Goal: Task Accomplishment & Management: Use online tool/utility

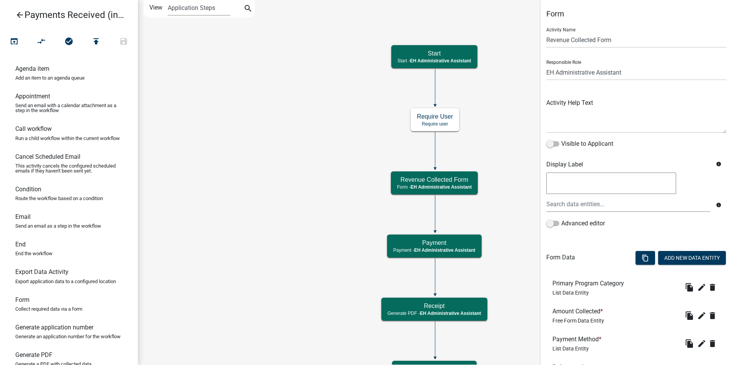
select select "DA3E3E5F-670D-4329-B60C-5CC8A4B2B679"
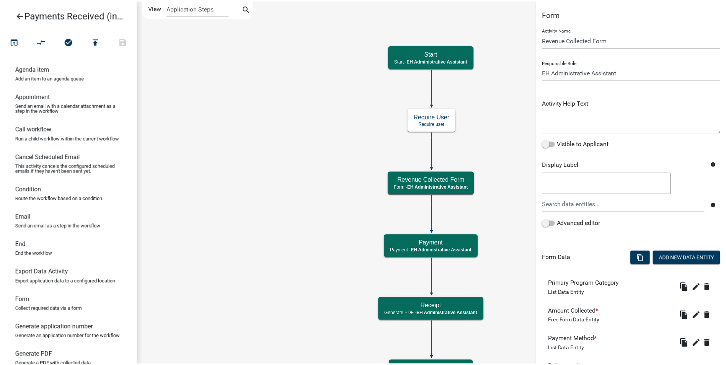
scroll to position [297, 0]
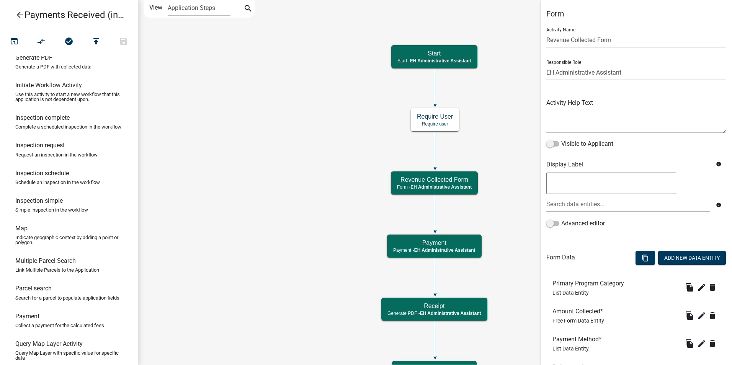
click at [260, 102] on icon "Start Start - EH Administrative Assistant End End - EH Administrative Assistant…" at bounding box center [434, 192] width 593 height 384
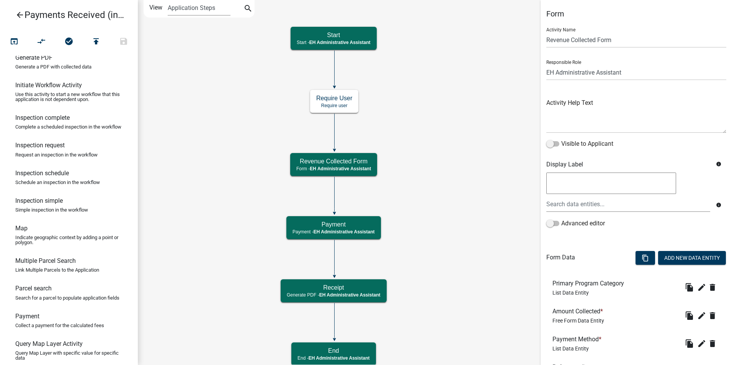
click at [20, 15] on icon "arrow_back" at bounding box center [19, 15] width 9 height 11
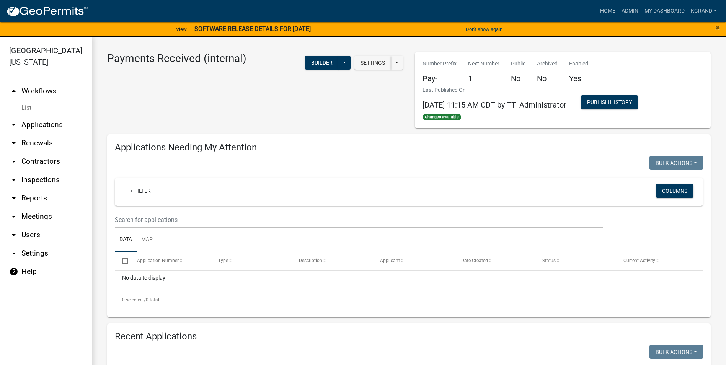
click at [23, 262] on link "help Help" at bounding box center [46, 271] width 92 height 18
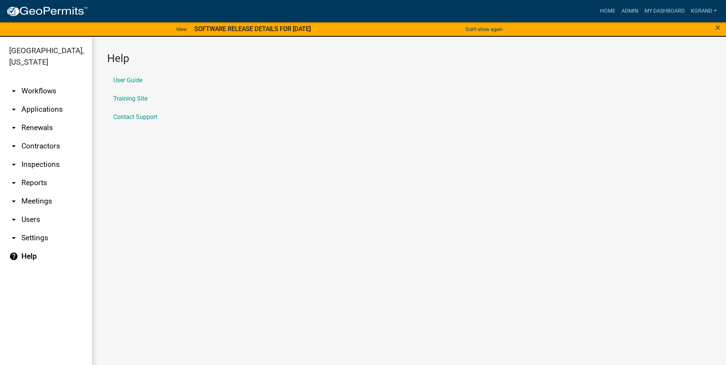
click at [134, 81] on link "User Guide" at bounding box center [127, 80] width 29 height 6
click at [30, 247] on link "help Help" at bounding box center [46, 256] width 92 height 18
click at [129, 93] on li "Training Site" at bounding box center [408, 99] width 603 height 18
click at [130, 97] on link "Training Site" at bounding box center [130, 99] width 34 height 6
click at [132, 98] on link "Training Site" at bounding box center [130, 99] width 34 height 6
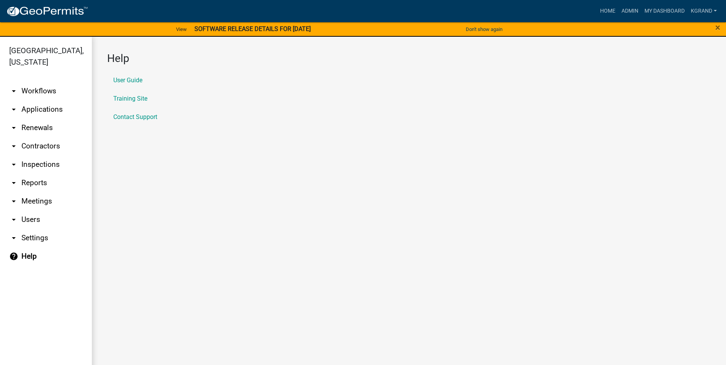
click at [36, 82] on link "arrow_drop_down Workflows" at bounding box center [46, 91] width 92 height 18
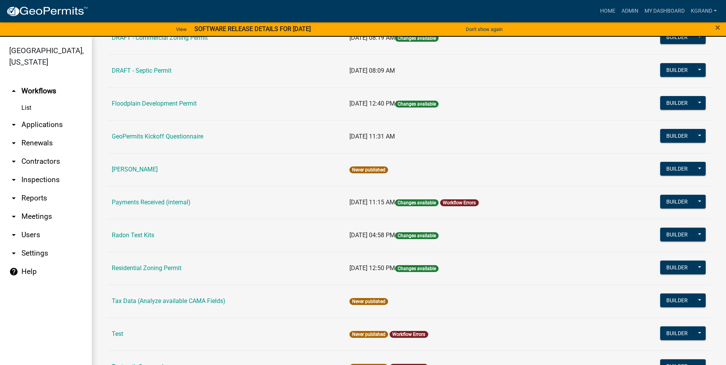
scroll to position [222, 0]
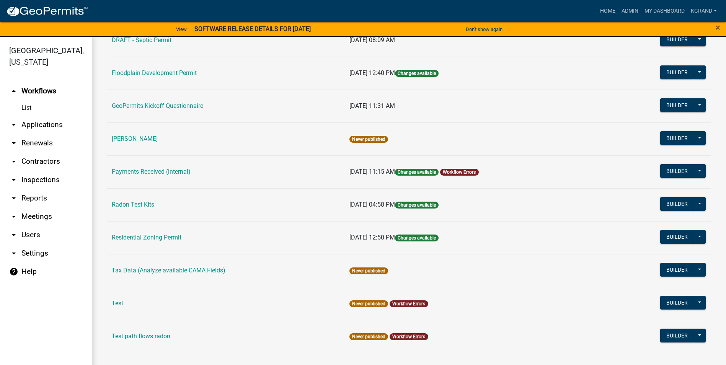
click at [146, 173] on link "Payments Received (internal)" at bounding box center [151, 171] width 79 height 7
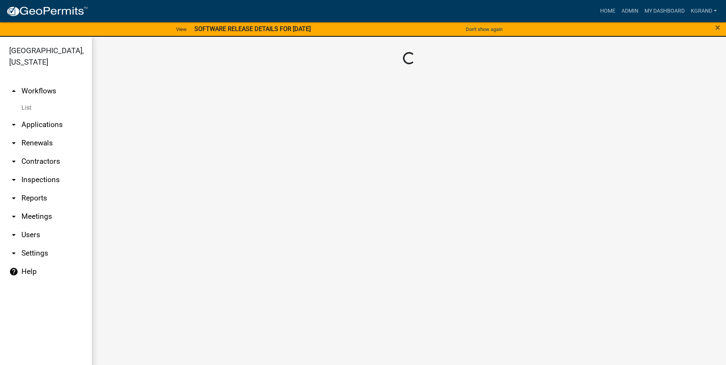
click at [146, 173] on main "Loading..." at bounding box center [409, 205] width 634 height 337
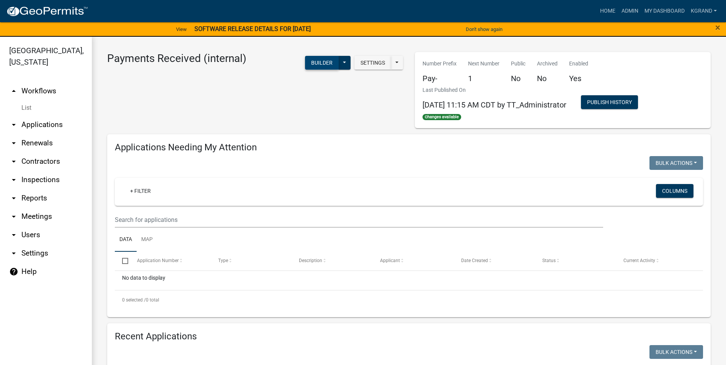
click at [315, 61] on button "Builder" at bounding box center [322, 63] width 34 height 14
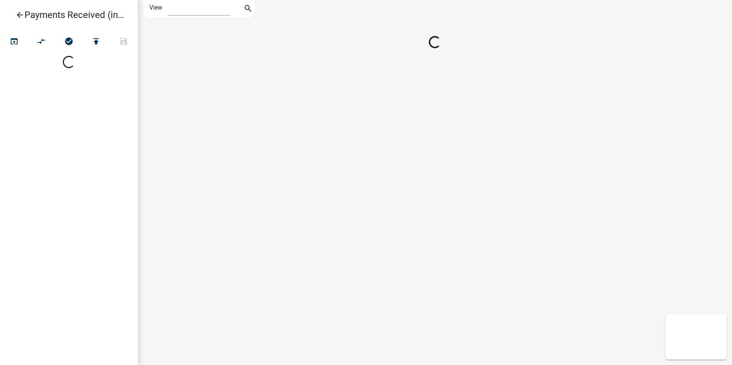
select select "1"
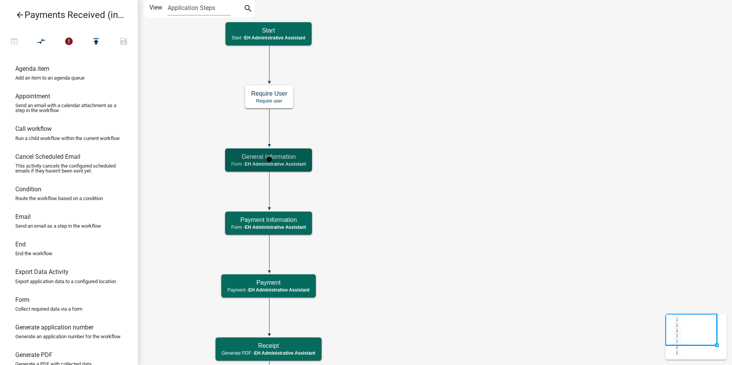
click at [301, 162] on span "EH Administrative Assistant" at bounding box center [274, 163] width 61 height 5
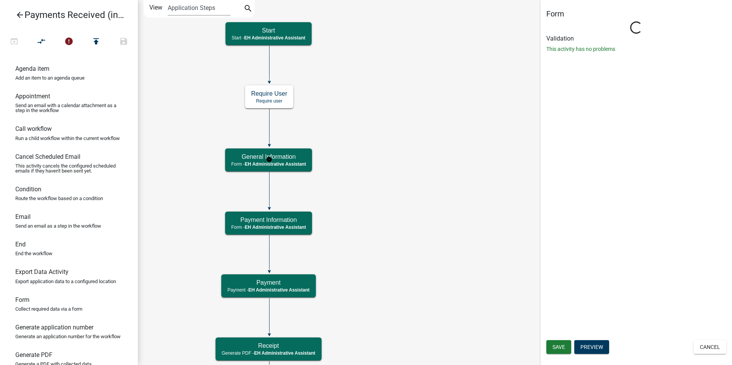
select select "DA3E3E5F-670D-4329-B60C-5CC8A4B2B679"
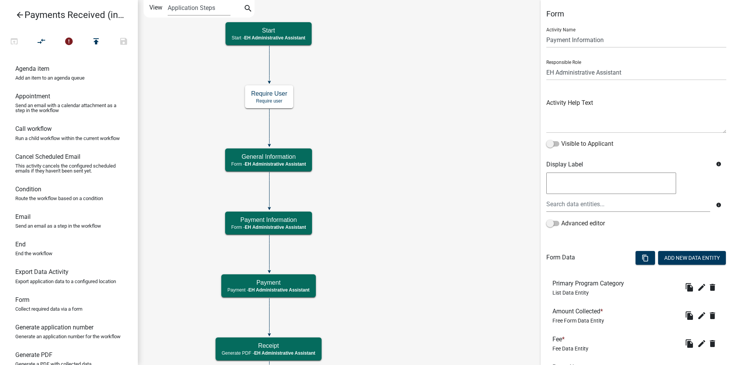
click at [431, 290] on icon "Start Start - EH Administrative Assistant End End - EH Administrative Assistant…" at bounding box center [434, 243] width 593 height 487
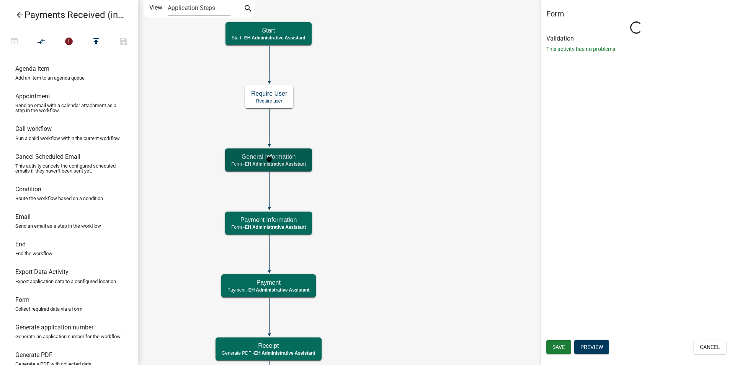
select select "DA3E3E5F-670D-4329-B60C-5CC8A4B2B679"
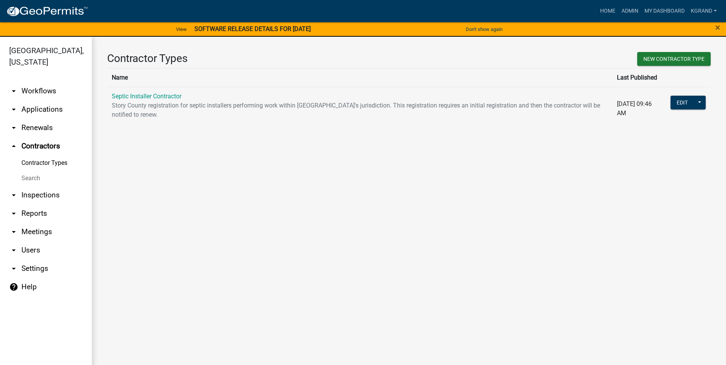
click at [268, 187] on main "Contractor Types New Contractor Type Name Last Published Septic Installer Contr…" at bounding box center [409, 205] width 634 height 337
click at [33, 119] on link "arrow_drop_down Renewals" at bounding box center [46, 128] width 92 height 18
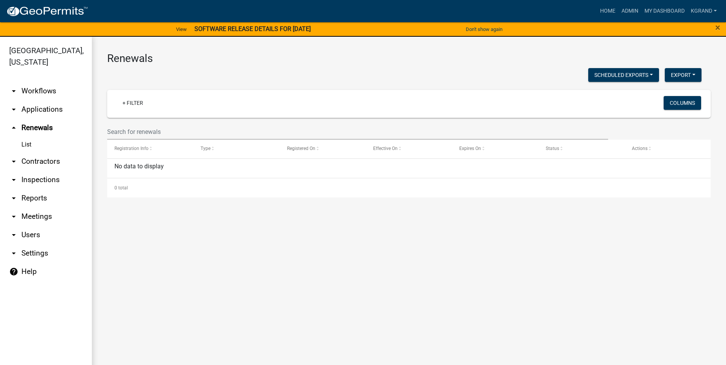
click at [24, 137] on link "List" at bounding box center [46, 144] width 92 height 15
click at [28, 137] on link "List" at bounding box center [46, 144] width 92 height 15
click at [36, 119] on link "arrow_drop_up Renewals" at bounding box center [46, 128] width 92 height 18
click at [25, 137] on link "List" at bounding box center [46, 144] width 92 height 15
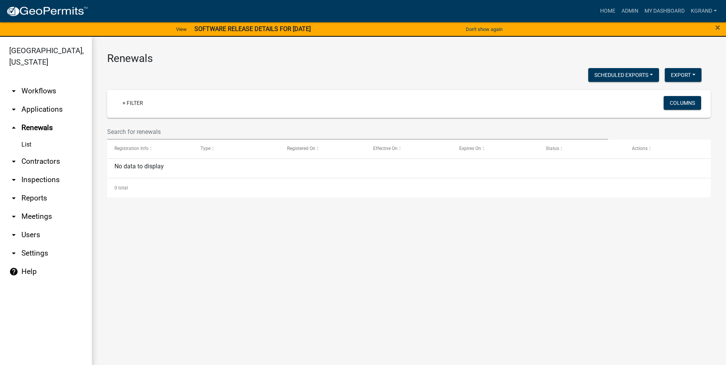
click at [28, 137] on link "List" at bounding box center [46, 144] width 92 height 15
click at [209, 292] on main "Renewals Scheduled Exports + Create New Export Excel Format (.xlsx) CSV Format …" at bounding box center [409, 205] width 634 height 337
click at [42, 171] on link "arrow_drop_down Inspections" at bounding box center [46, 180] width 92 height 18
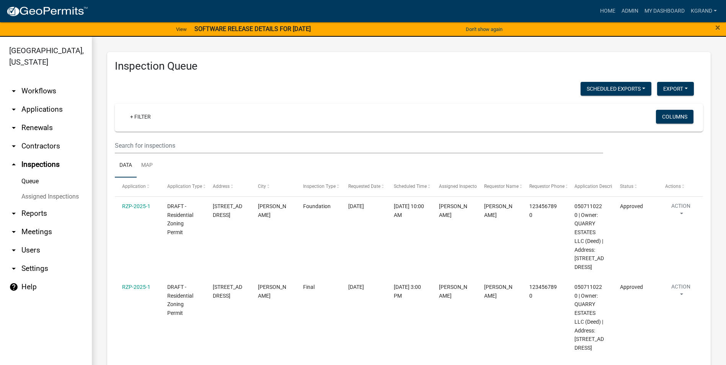
click at [28, 174] on link "Queue" at bounding box center [46, 181] width 92 height 15
click at [33, 189] on link "Assigned Inspections" at bounding box center [46, 196] width 92 height 15
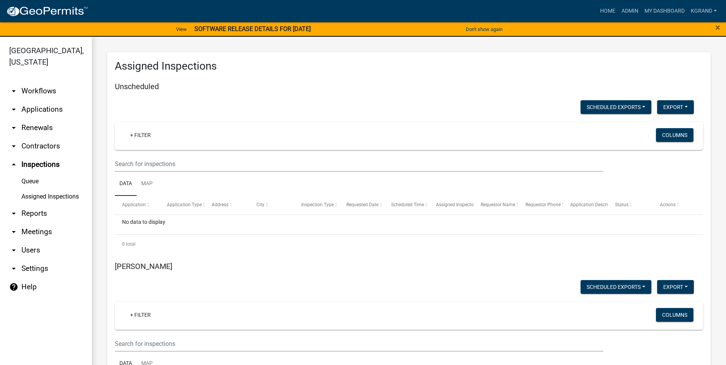
click at [32, 204] on link "arrow_drop_down Reports" at bounding box center [46, 213] width 92 height 18
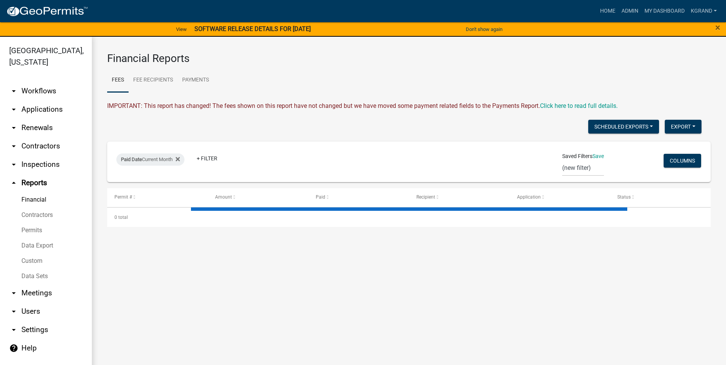
click at [36, 284] on link "arrow_drop_down Meetings" at bounding box center [46, 293] width 92 height 18
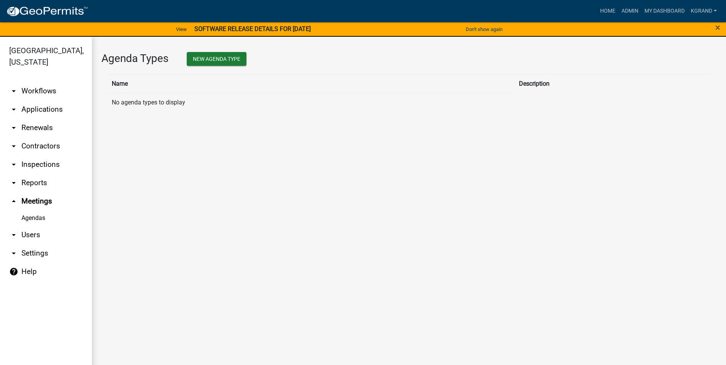
click at [40, 82] on link "arrow_drop_down Workflows" at bounding box center [46, 91] width 92 height 18
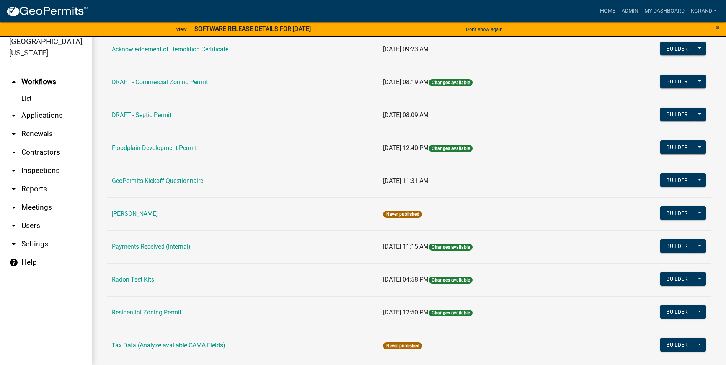
scroll to position [184, 0]
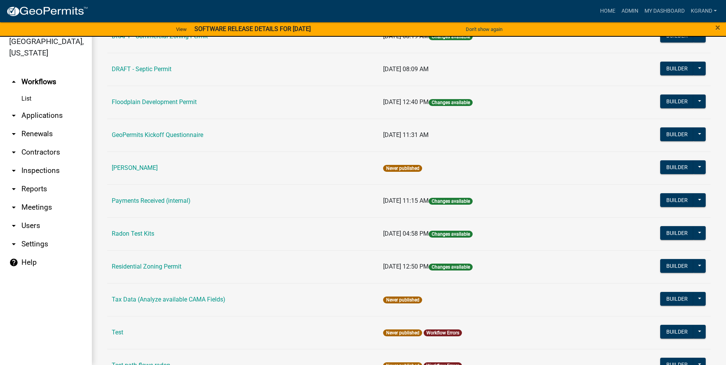
click at [143, 234] on link "Radon Test Kits" at bounding box center [133, 233] width 42 height 7
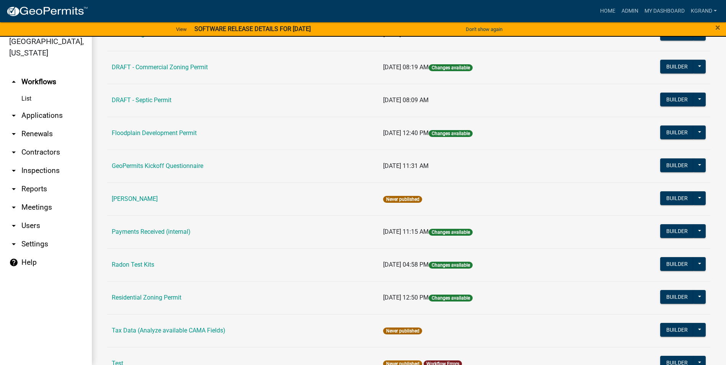
scroll to position [153, 0]
click at [158, 232] on link "Payments Received (internal)" at bounding box center [151, 231] width 79 height 7
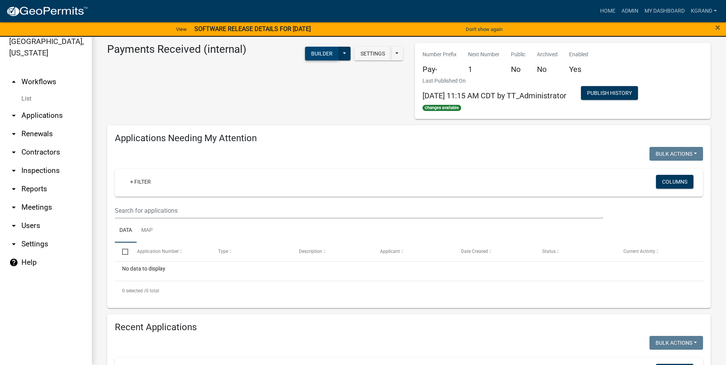
click at [309, 54] on button "Builder" at bounding box center [322, 54] width 34 height 14
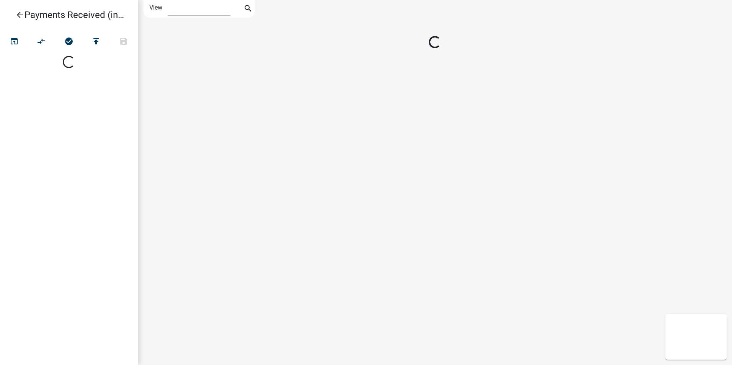
select select "1"
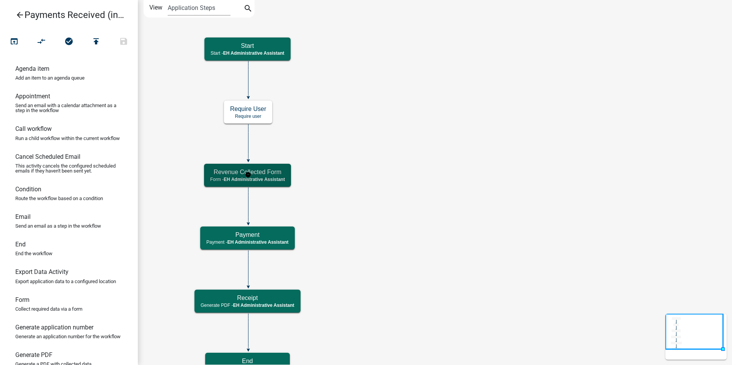
click at [261, 174] on h5 "Revenue Collected Form" at bounding box center [247, 171] width 75 height 7
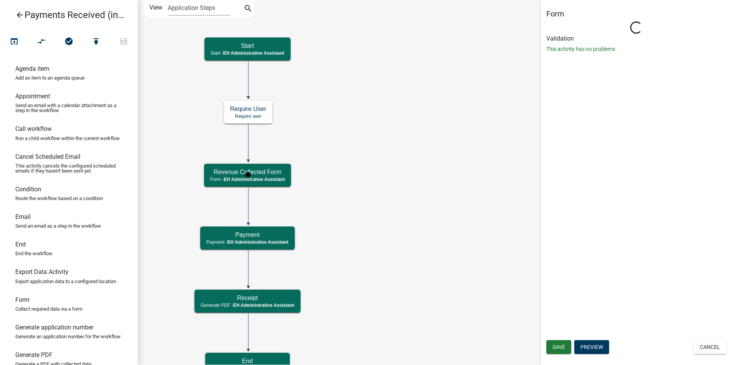
select select "DA3E3E5F-670D-4329-B60C-5CC8A4B2B679"
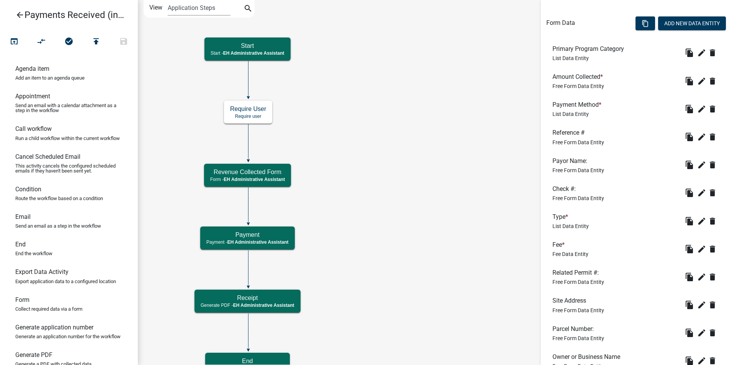
scroll to position [254, 0]
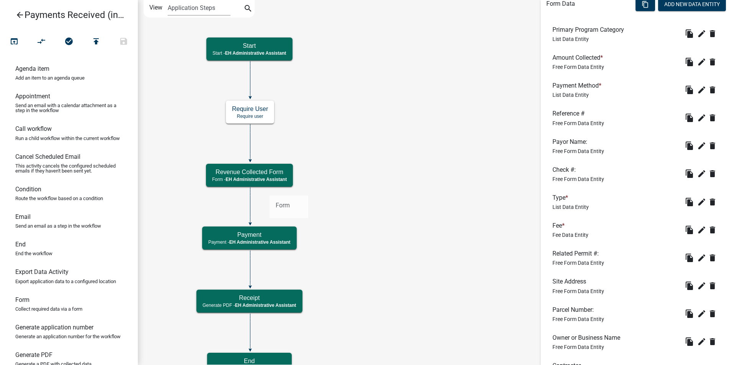
drag, startPoint x: 24, startPoint y: 313, endPoint x: 269, endPoint y: 189, distance: 274.5
click at [269, 189] on div "arrow_back Payments Received (internal) open_in_browser compare_arrows check_ci…" at bounding box center [366, 182] width 732 height 365
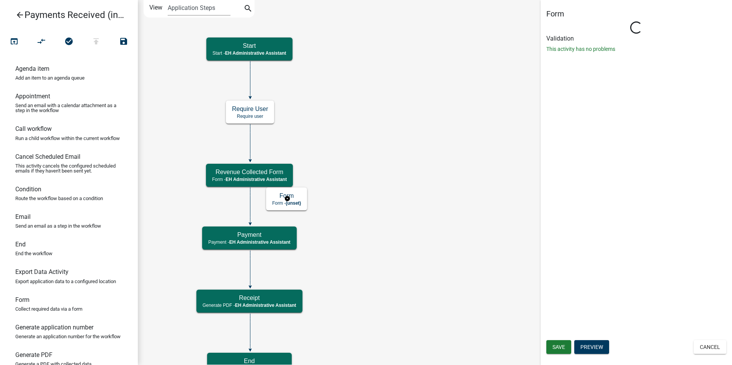
select select "DA3E3E5F-670D-4329-B60C-5CC8A4B2B679"
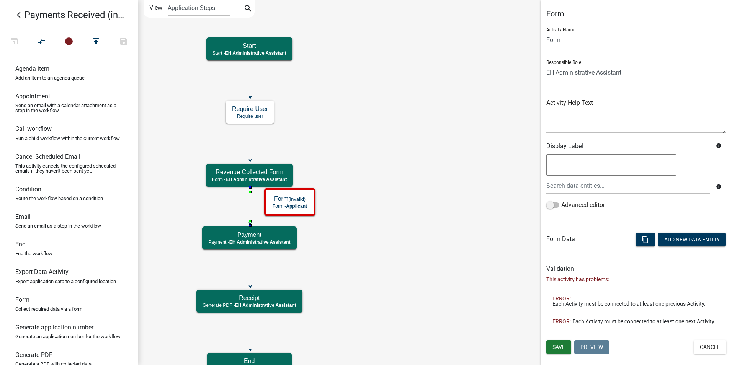
click at [250, 203] on icon at bounding box center [250, 205] width 0 height 36
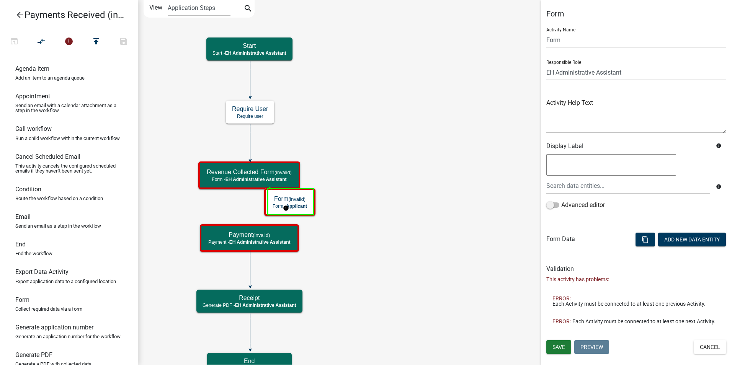
select select "DA3E3E5F-670D-4329-B60C-5CC8A4B2B679"
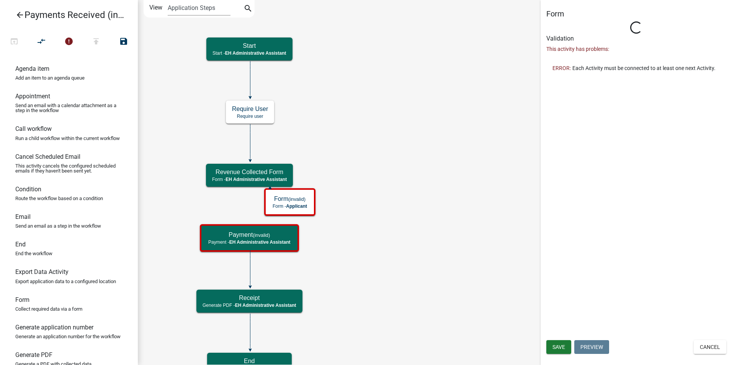
select select "DA3E3E5F-670D-4329-B60C-5CC8A4B2B679"
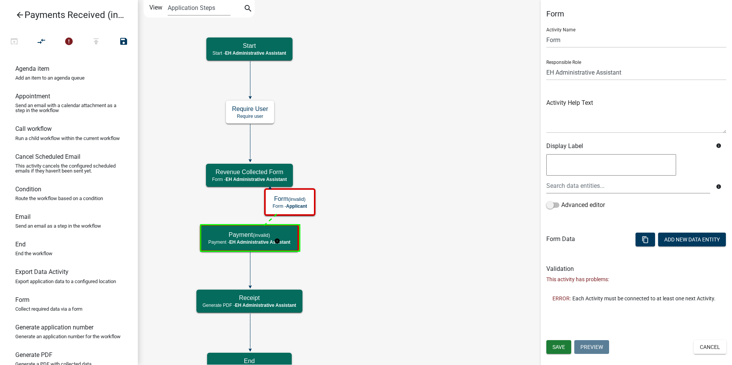
select select "DA3E3E5F-670D-4329-B60C-5CC8A4B2B679"
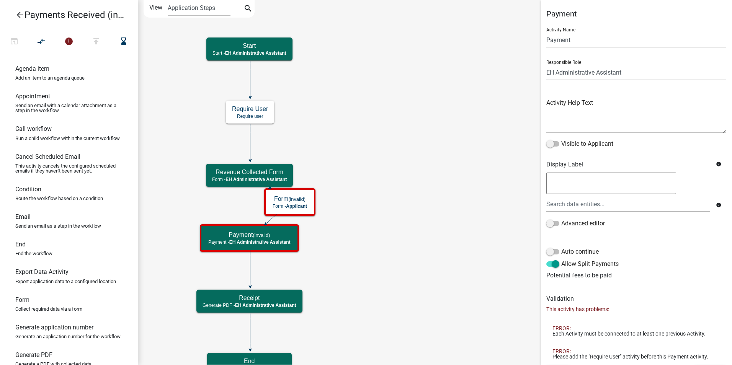
click at [381, 160] on icon "Start Start - EH Administrative Assistant End End - EH Administrative Assistant…" at bounding box center [434, 188] width 593 height 376
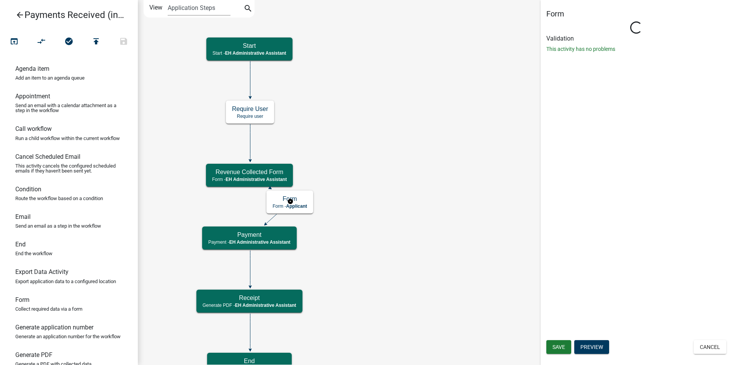
select select "DA3E3E5F-670D-4329-B60C-5CC8A4B2B679"
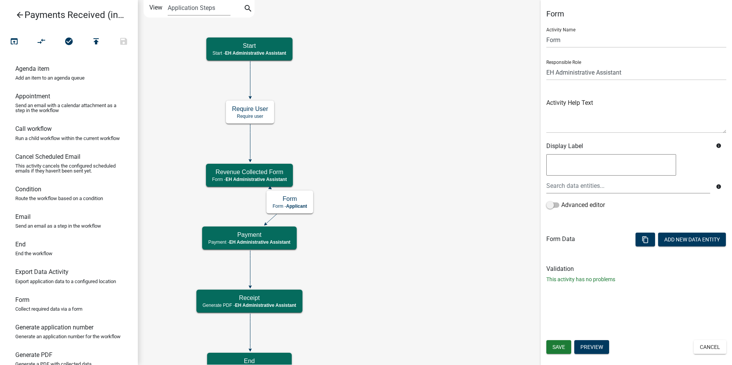
click at [379, 173] on icon "Start Start - EH Administrative Assistant End End - EH Administrative Assistant…" at bounding box center [434, 188] width 593 height 376
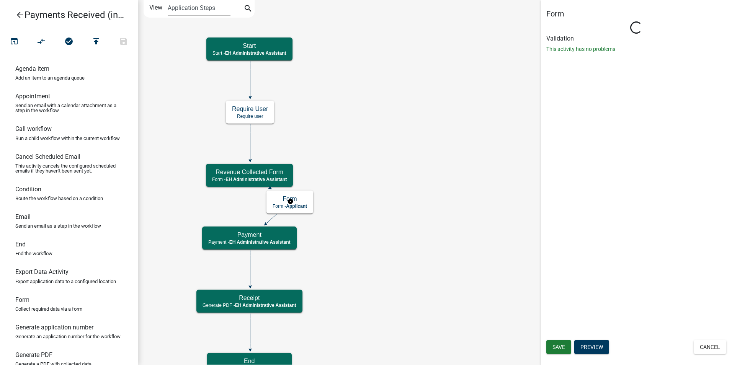
select select "DA3E3E5F-670D-4329-B60C-5CC8A4B2B679"
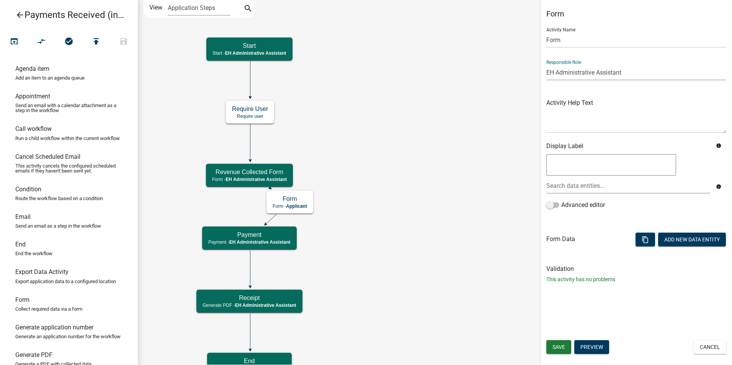
click at [575, 74] on select "Applicant Admin P & D Inspectors EH Administrative Assistant Zoning Reviewers E…" at bounding box center [636, 73] width 180 height 16
click at [437, 189] on icon "Start Start - EH Administrative Assistant End End - EH Administrative Assistant…" at bounding box center [434, 188] width 593 height 376
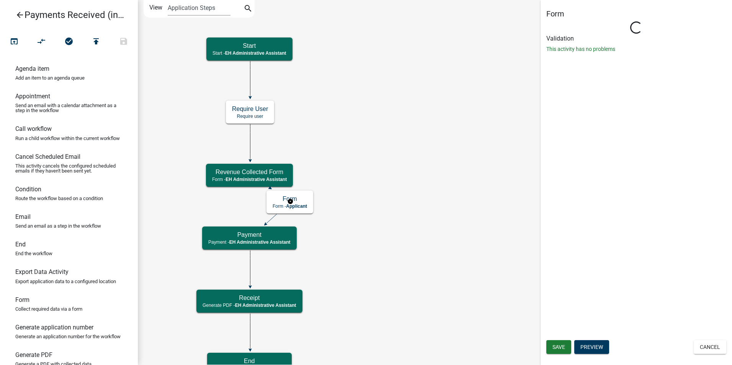
select select "DA3E3E5F-670D-4329-B60C-5CC8A4B2B679"
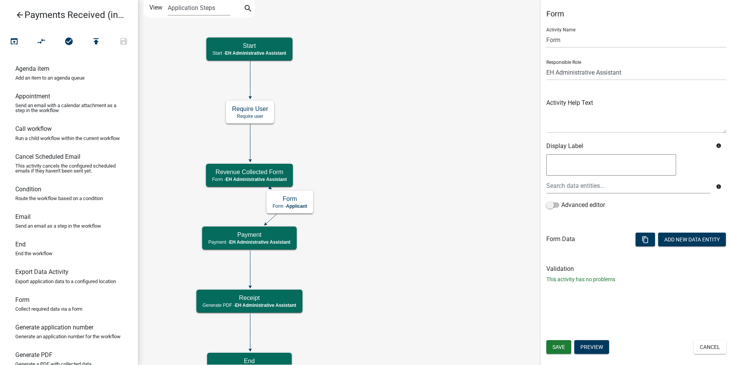
click at [406, 169] on icon "Start Start - EH Administrative Assistant End End - EH Administrative Assistant…" at bounding box center [434, 188] width 593 height 376
click at [388, 169] on icon "Start Start - EH Administrative Assistant End End - EH Administrative Assistant…" at bounding box center [434, 188] width 593 height 376
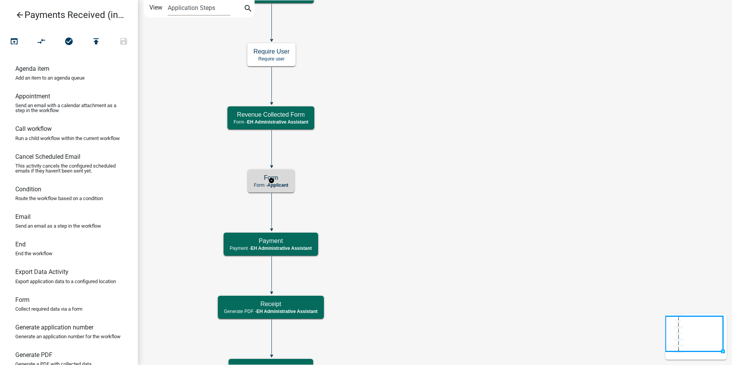
click at [286, 180] on h5 "Form" at bounding box center [271, 177] width 34 height 7
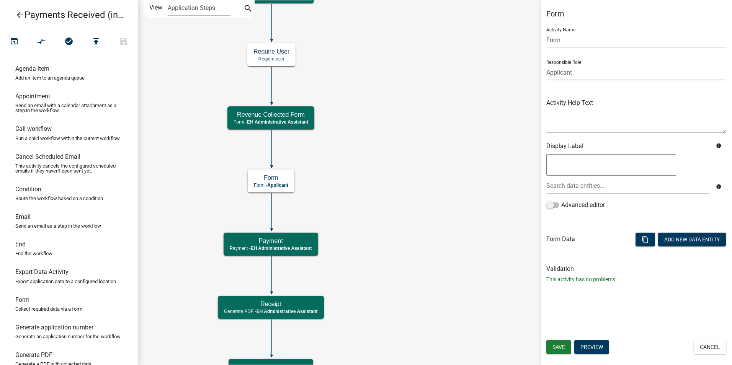
click at [586, 75] on select "Applicant Admin P & D Inspectors EH Administrative Assistant Zoning Reviewers E…" at bounding box center [636, 73] width 180 height 16
select select "DA3E3E5F-670D-4329-B60C-5CC8A4B2B679"
click at [546, 65] on select "Applicant Admin P & D Inspectors EH Administrative Assistant Zoning Reviewers E…" at bounding box center [636, 73] width 180 height 16
click at [552, 347] on span "Save" at bounding box center [558, 347] width 13 height 6
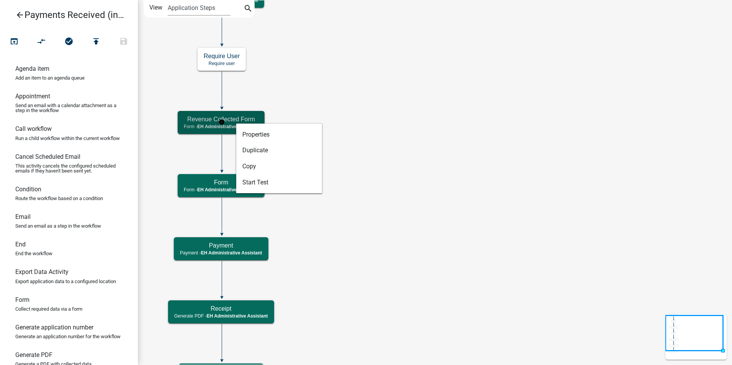
click at [232, 119] on h5 "Revenue Collected Form" at bounding box center [221, 119] width 75 height 7
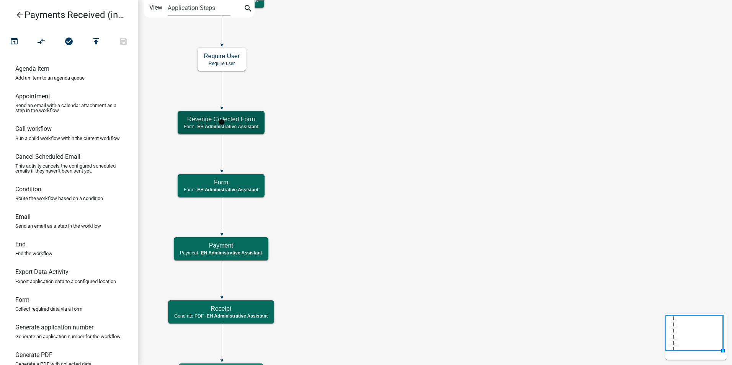
click at [232, 119] on h5 "Revenue Collected Form" at bounding box center [221, 119] width 75 height 7
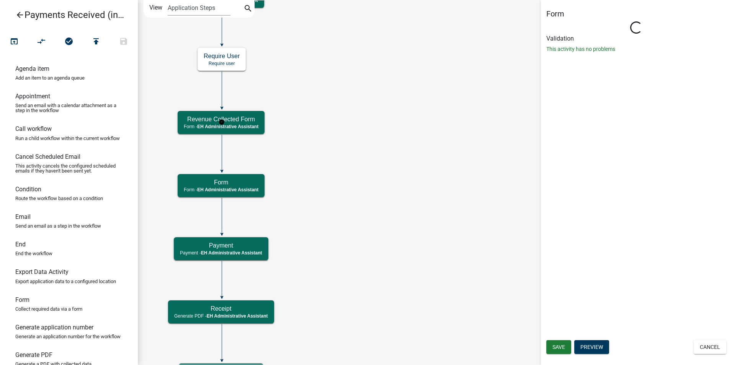
select select "DA3E3E5F-670D-4329-B60C-5CC8A4B2B679"
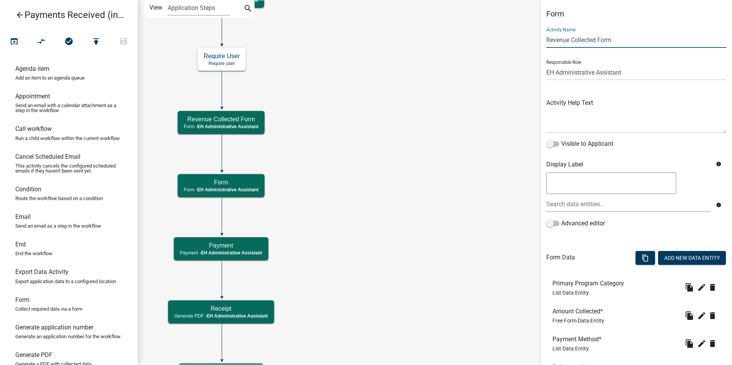
drag, startPoint x: 617, startPoint y: 40, endPoint x: 536, endPoint y: 40, distance: 80.7
click at [536, 40] on main "Start Start - EH Administrative Assistant End End - EH Administrative Assistant…" at bounding box center [435, 182] width 594 height 365
type input "General Payment Information"
click at [468, 99] on icon "Start Start - EH Administrative Assistant End End - EH Administrative Assistant…" at bounding box center [434, 193] width 593 height 387
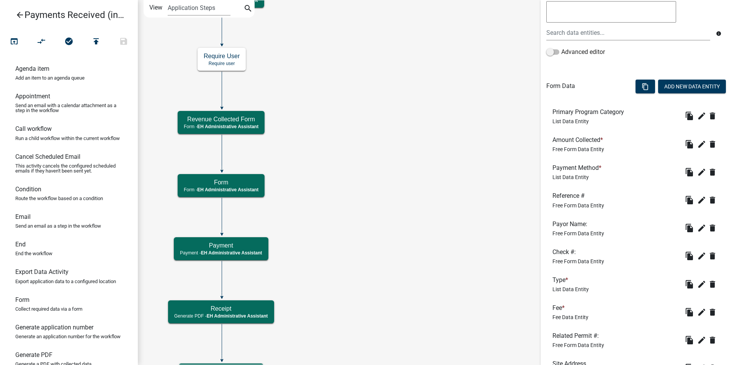
scroll to position [407, 0]
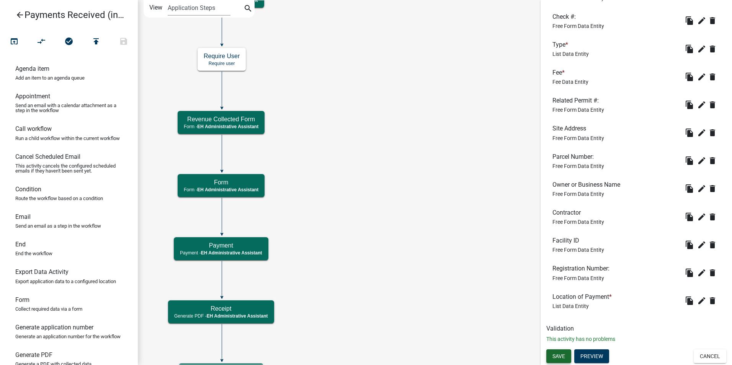
click at [552, 359] on span "Save" at bounding box center [558, 356] width 13 height 6
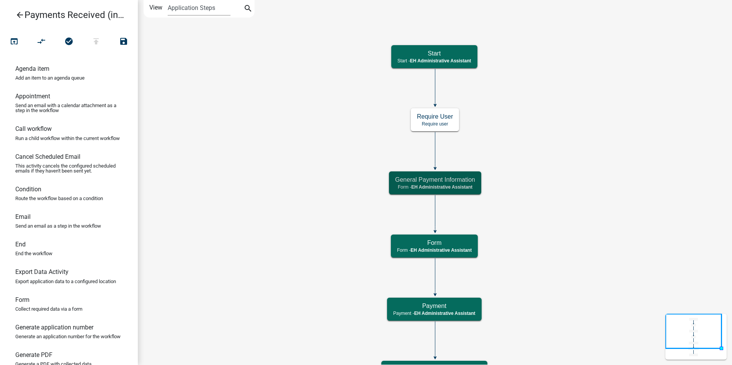
scroll to position [0, 0]
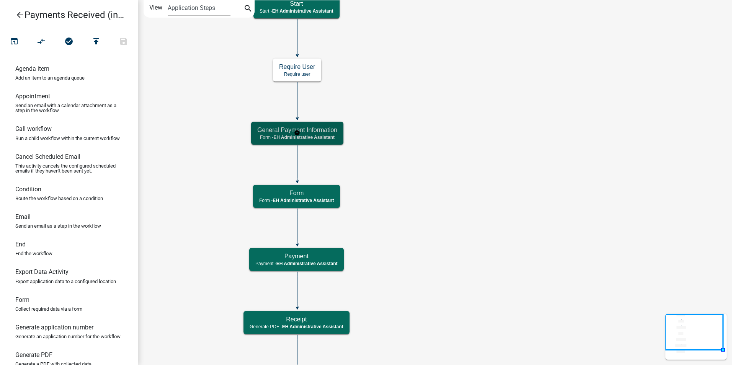
click at [334, 133] on h5 "General Payment Information" at bounding box center [297, 129] width 80 height 7
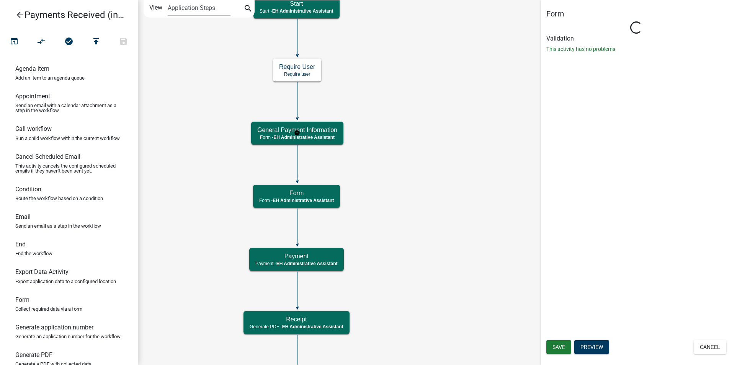
select select "DA3E3E5F-670D-4329-B60C-5CC8A4B2B679"
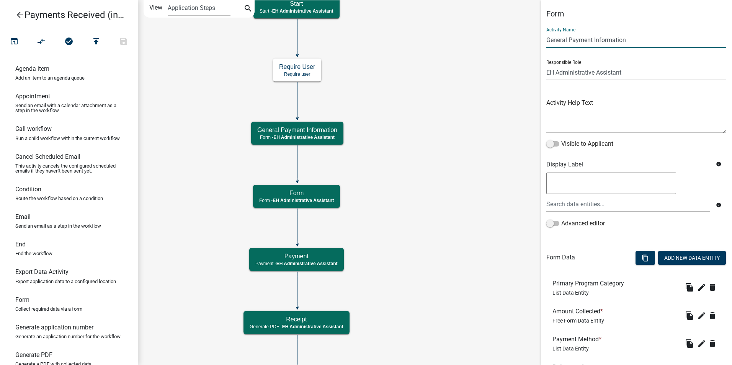
click at [582, 40] on input "General Payment Information" at bounding box center [636, 40] width 180 height 16
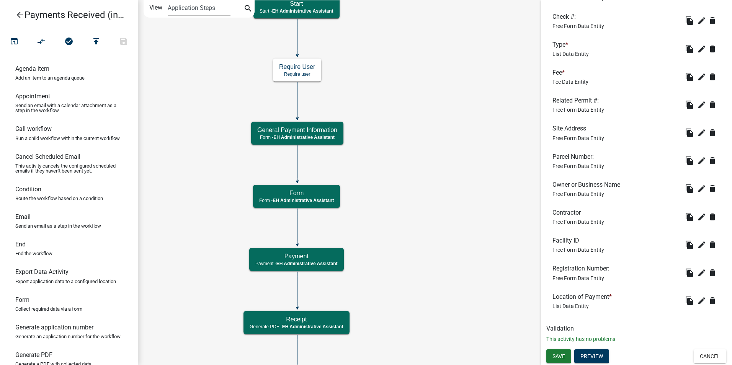
type input "General Information"
click at [559, 357] on span "Save" at bounding box center [558, 356] width 13 height 6
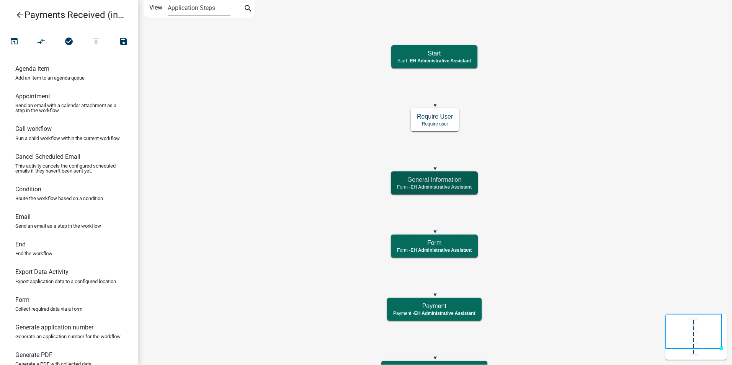
scroll to position [0, 0]
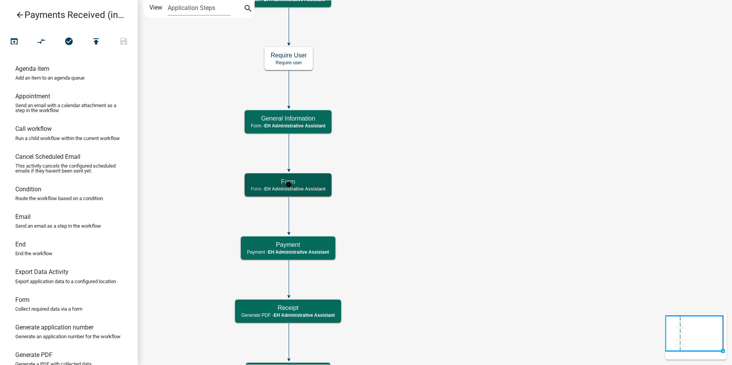
click at [323, 187] on span "EH Administrative Assistant" at bounding box center [294, 188] width 61 height 5
select select "DA3E3E5F-670D-4329-B60C-5CC8A4B2B679"
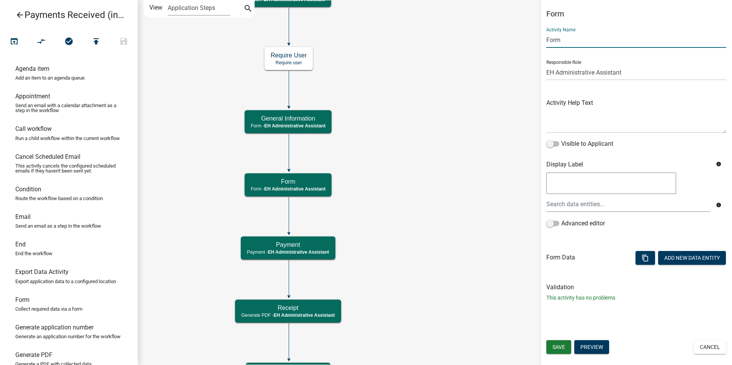
click at [556, 40] on input "Form" at bounding box center [636, 40] width 180 height 16
type input "Payment Information"
drag, startPoint x: 551, startPoint y: 345, endPoint x: 545, endPoint y: 339, distance: 8.7
click at [551, 345] on button "Save" at bounding box center [558, 347] width 25 height 14
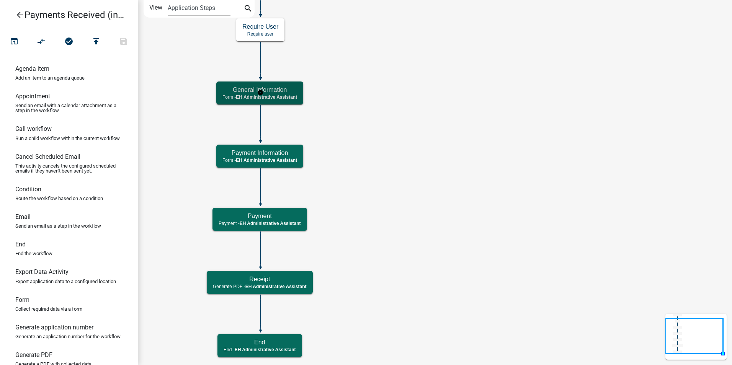
click at [286, 95] on span "EH Administrative Assistant" at bounding box center [266, 97] width 61 height 5
select select "DA3E3E5F-670D-4329-B60C-5CC8A4B2B679"
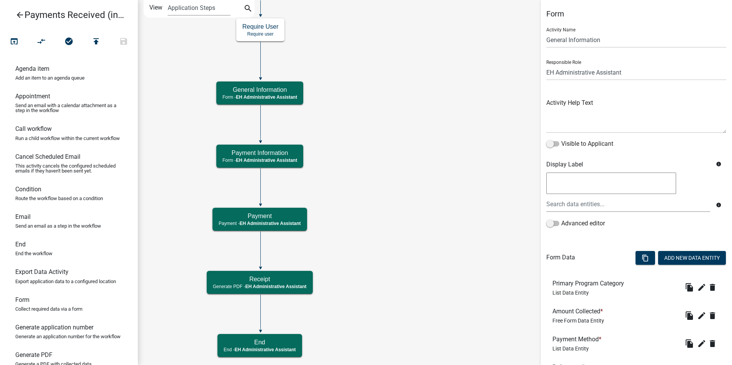
click at [369, 163] on icon "Start Start - EH Administrative Assistant End End - EH Administrative Assistant…" at bounding box center [434, 182] width 593 height 364
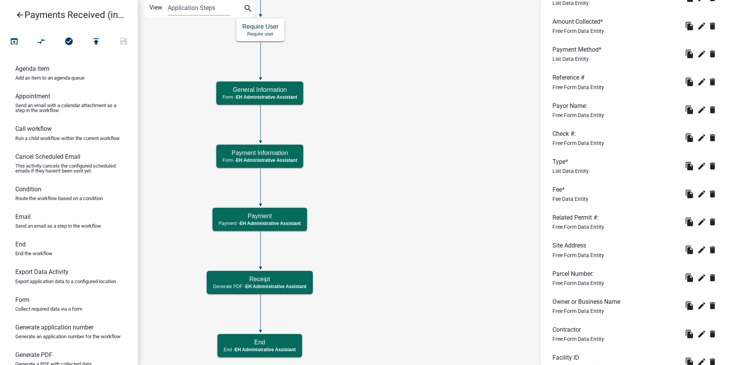
scroll to position [407, 0]
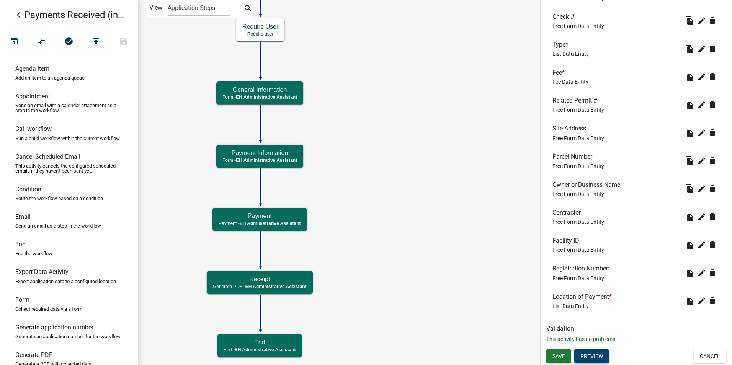
click at [586, 353] on button "Preview" at bounding box center [591, 356] width 35 height 14
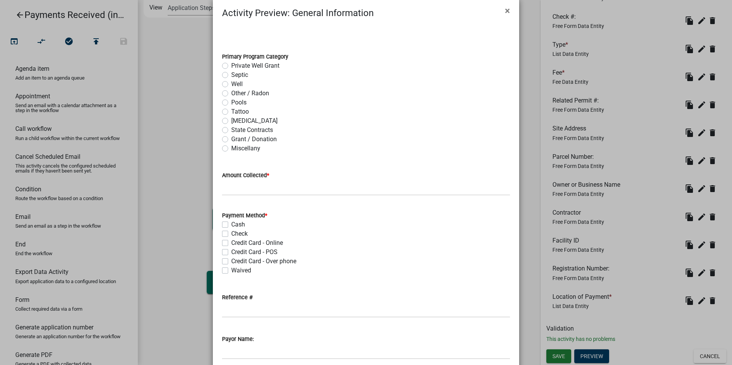
scroll to position [0, 0]
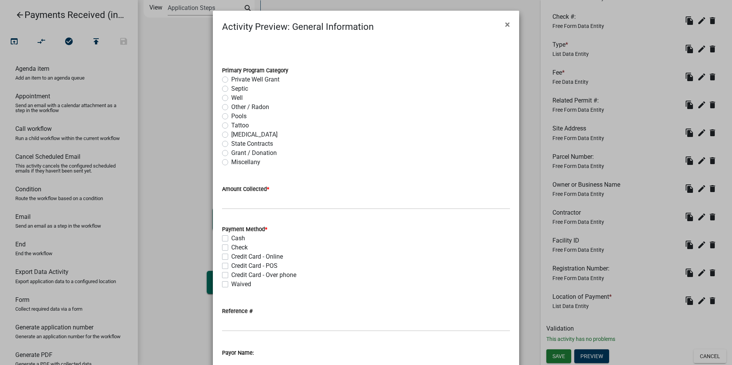
click at [505, 22] on span "×" at bounding box center [507, 24] width 5 height 11
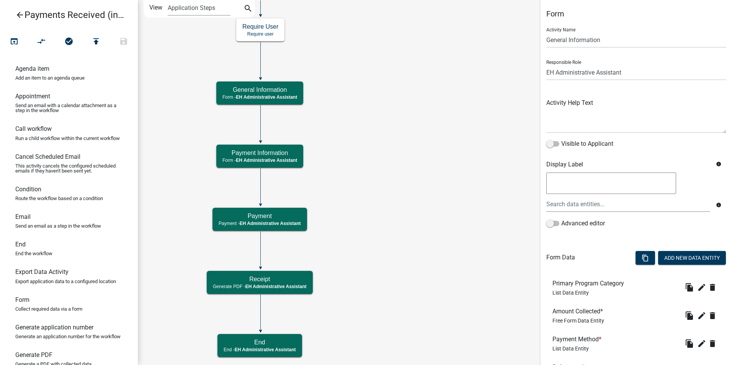
click at [491, 178] on icon "Start Start - EH Administrative Assistant End End - EH Administrative Assistant…" at bounding box center [434, 182] width 593 height 364
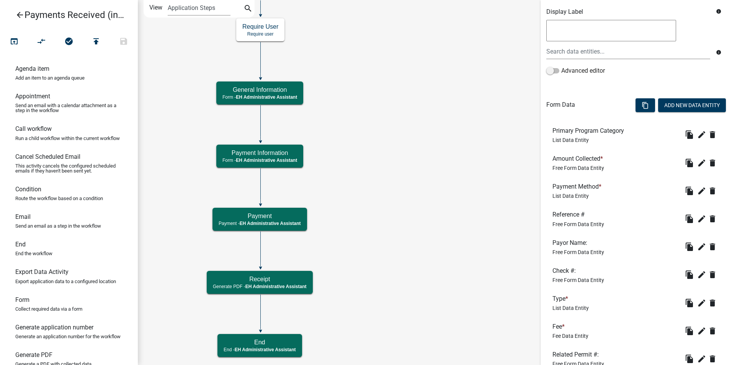
scroll to position [153, 0]
click at [684, 135] on icon "file_copy" at bounding box center [688, 134] width 9 height 9
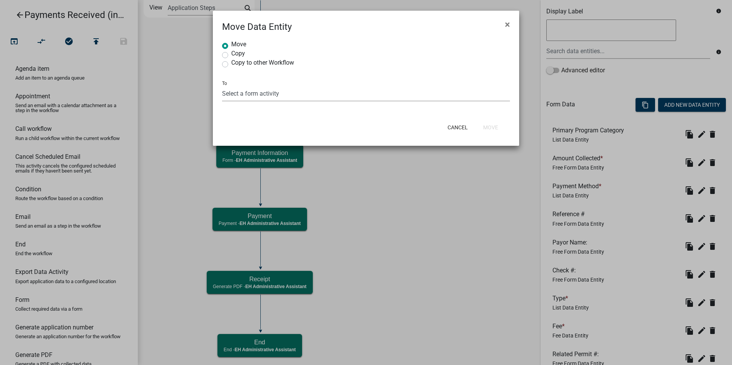
click at [234, 93] on select "Select a form activity General Information Payment Information" at bounding box center [366, 94] width 288 height 16
select select "19711c22-8bc2-44e9-b319-a7c44b2a7bc1"
click at [222, 86] on select "Select a form activity General Information Payment Information" at bounding box center [366, 94] width 288 height 16
click at [488, 126] on button "Move" at bounding box center [490, 128] width 27 height 14
radio input "true"
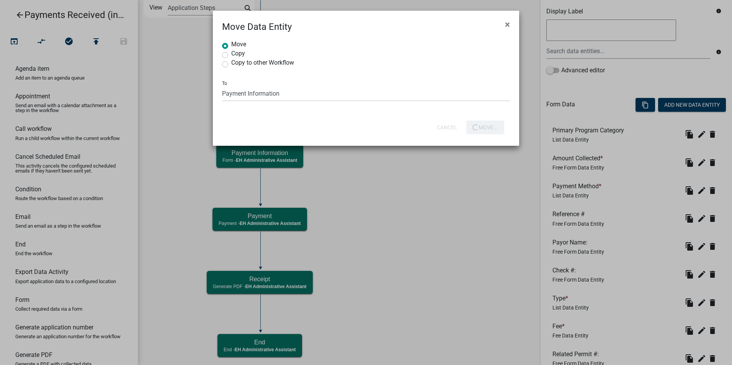
select select
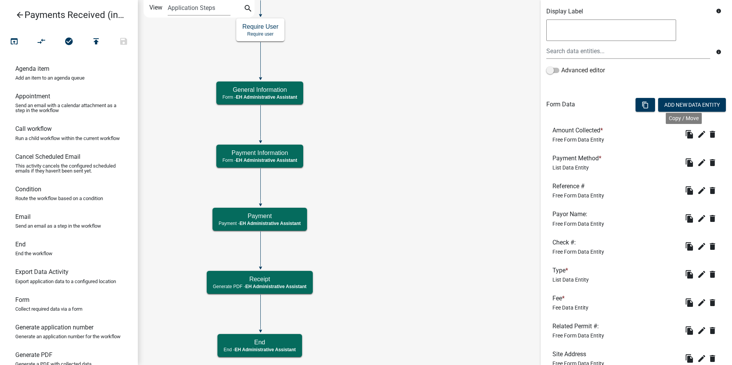
click at [684, 135] on icon "file_copy" at bounding box center [688, 134] width 9 height 9
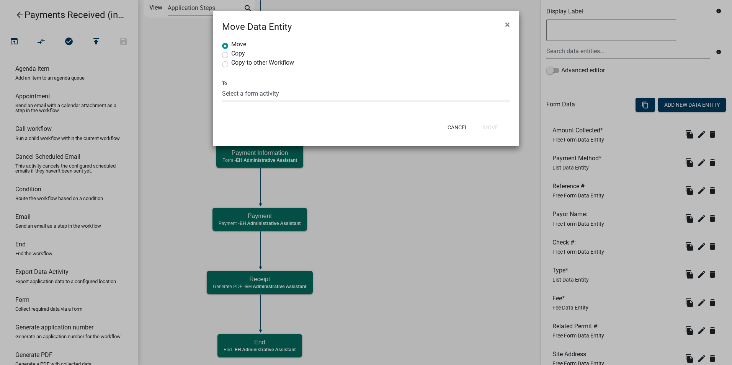
click at [234, 96] on select "Select a form activity General Information Payment Information" at bounding box center [366, 94] width 288 height 16
select select "19711c22-8bc2-44e9-b319-a7c44b2a7bc1"
click at [222, 86] on select "Select a form activity General Information Payment Information" at bounding box center [366, 94] width 288 height 16
click at [487, 126] on button "Move" at bounding box center [490, 128] width 27 height 14
radio input "true"
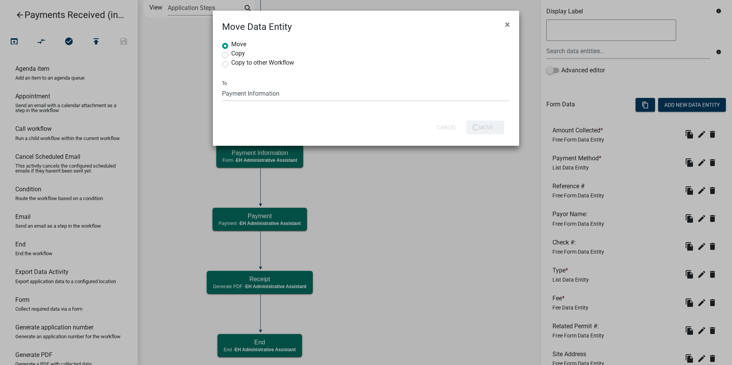
select select
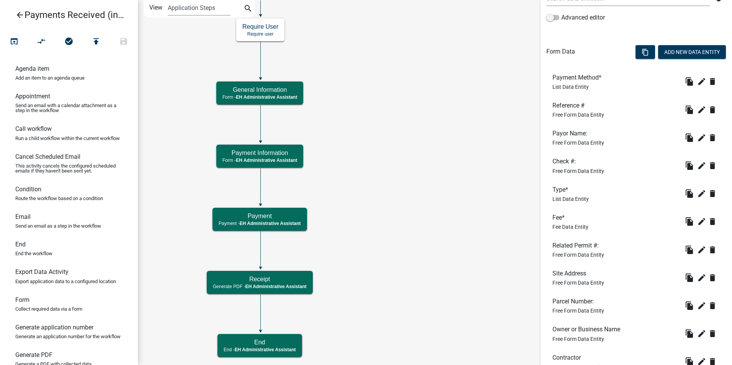
scroll to position [198, 0]
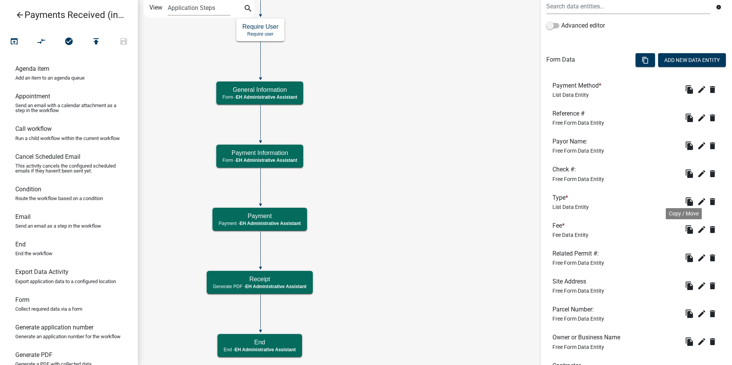
click at [684, 231] on icon "file_copy" at bounding box center [688, 229] width 9 height 9
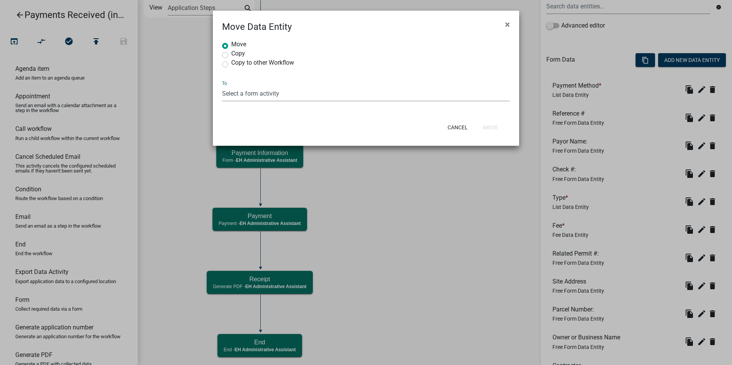
click at [232, 92] on select "Select a form activity General Information Payment Information" at bounding box center [366, 94] width 288 height 16
select select "19711c22-8bc2-44e9-b319-a7c44b2a7bc1"
click at [222, 86] on select "Select a form activity General Information Payment Information" at bounding box center [366, 94] width 288 height 16
click at [493, 124] on button "Move" at bounding box center [490, 128] width 27 height 14
radio input "true"
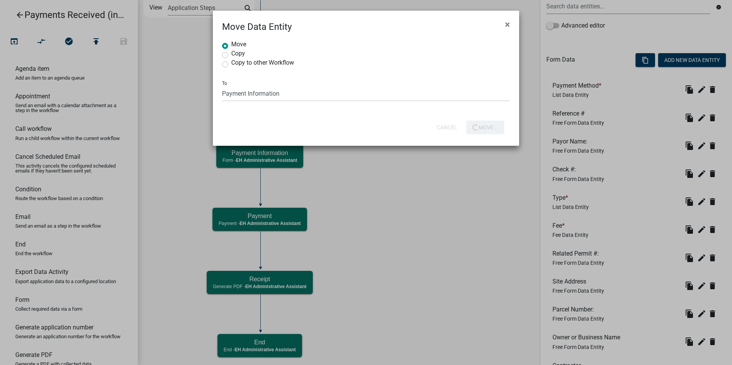
select select
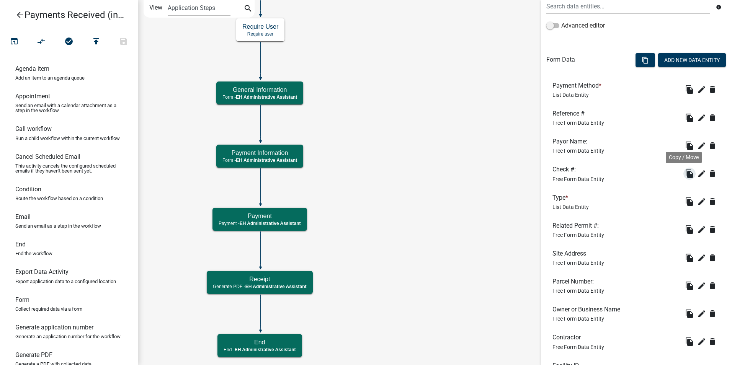
click at [684, 176] on icon "file_copy" at bounding box center [688, 173] width 9 height 9
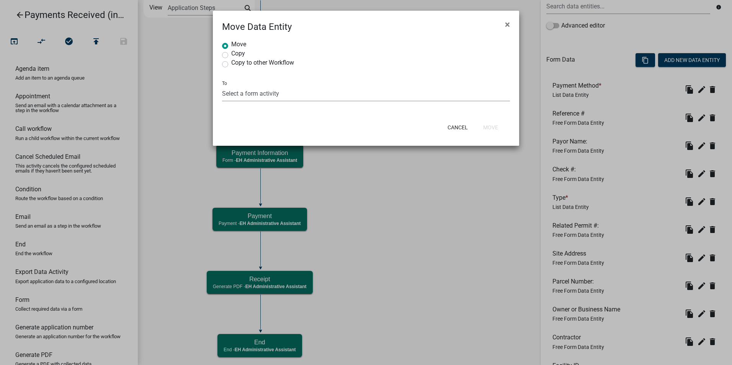
click at [237, 93] on select "Select a form activity General Information Payment Information" at bounding box center [366, 94] width 288 height 16
select select "19711c22-8bc2-44e9-b319-a7c44b2a7bc1"
click at [222, 86] on select "Select a form activity General Information Payment Information" at bounding box center [366, 94] width 288 height 16
click at [490, 127] on button "Move" at bounding box center [490, 128] width 27 height 14
radio input "true"
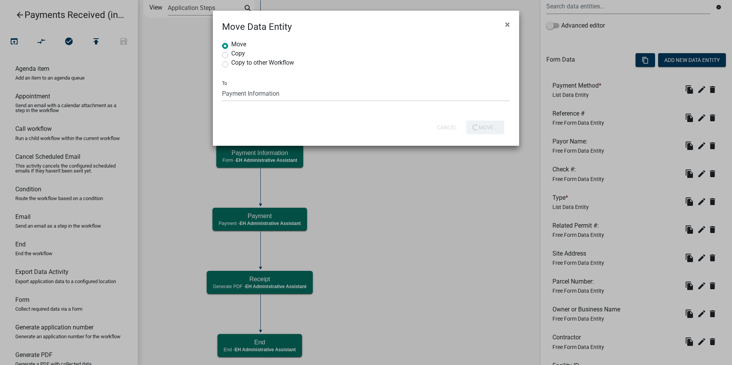
select select
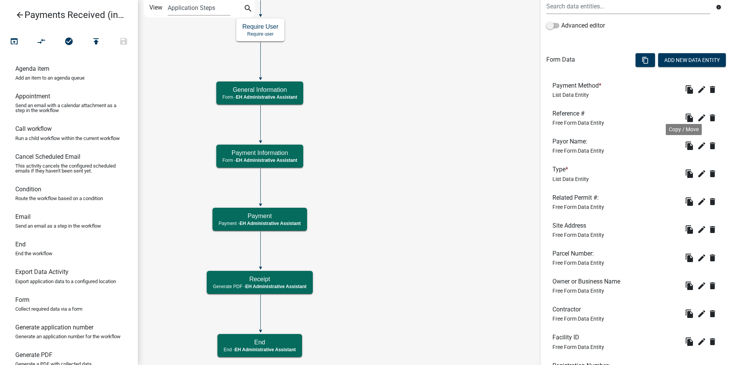
click at [684, 148] on icon "file_copy" at bounding box center [688, 145] width 9 height 9
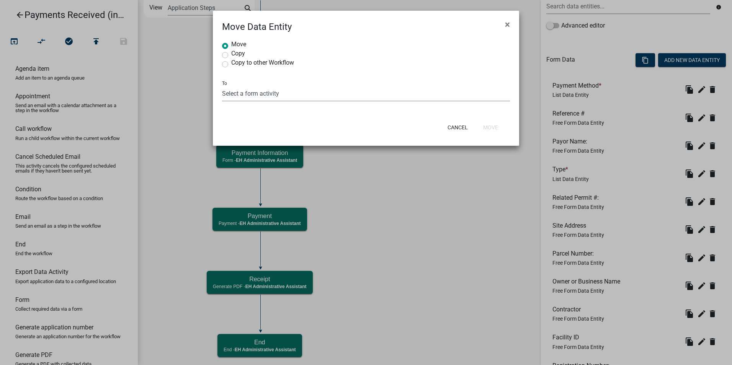
click at [241, 92] on select "Select a form activity General Information Payment Information" at bounding box center [366, 94] width 288 height 16
select select "19711c22-8bc2-44e9-b319-a7c44b2a7bc1"
click at [222, 86] on select "Select a form activity General Information Payment Information" at bounding box center [366, 94] width 288 height 16
click at [497, 127] on button "Move" at bounding box center [490, 128] width 27 height 14
radio input "true"
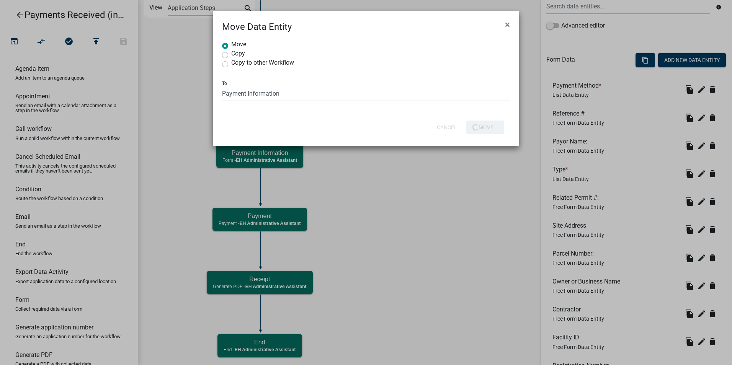
select select
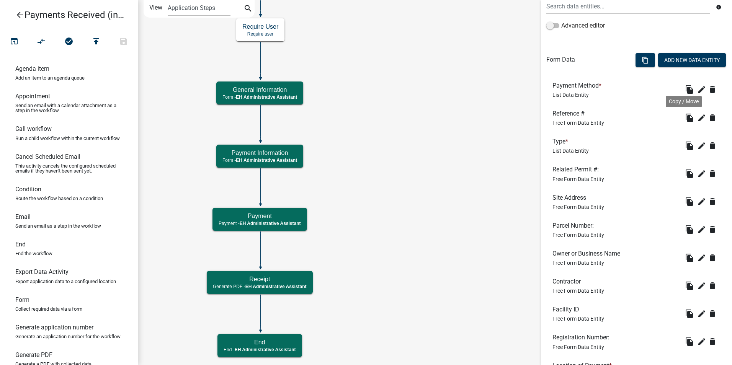
click at [684, 115] on icon "file_copy" at bounding box center [688, 117] width 9 height 9
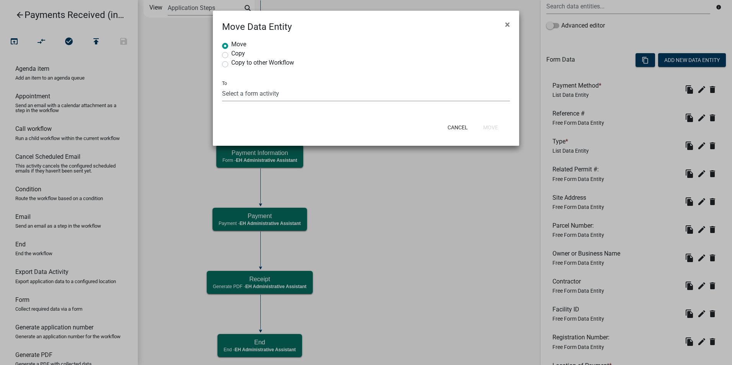
click at [239, 96] on select "Select a form activity General Information Payment Information" at bounding box center [366, 94] width 288 height 16
select select "19711c22-8bc2-44e9-b319-a7c44b2a7bc1"
click at [222, 86] on select "Select a form activity General Information Payment Information" at bounding box center [366, 94] width 288 height 16
click at [492, 124] on button "Move" at bounding box center [490, 128] width 27 height 14
radio input "true"
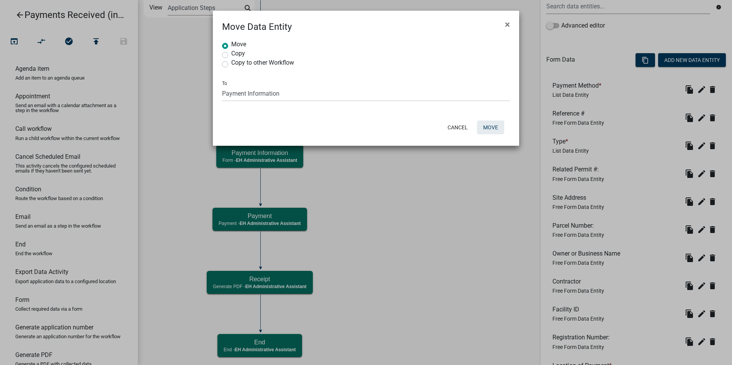
select select
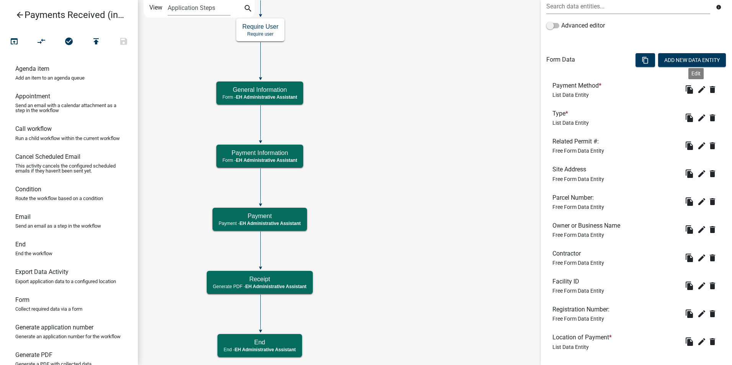
click at [697, 90] on icon "edit" at bounding box center [701, 89] width 9 height 9
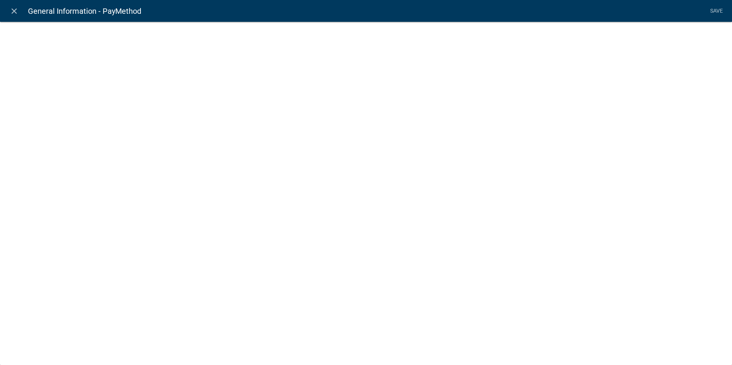
select select "list-data"
select select
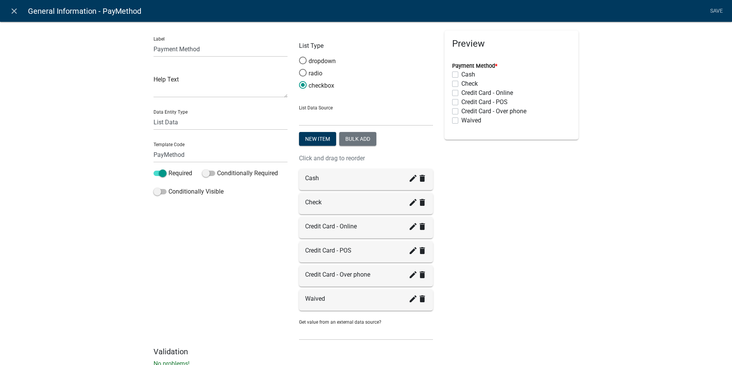
click at [10, 11] on icon "close" at bounding box center [14, 11] width 9 height 9
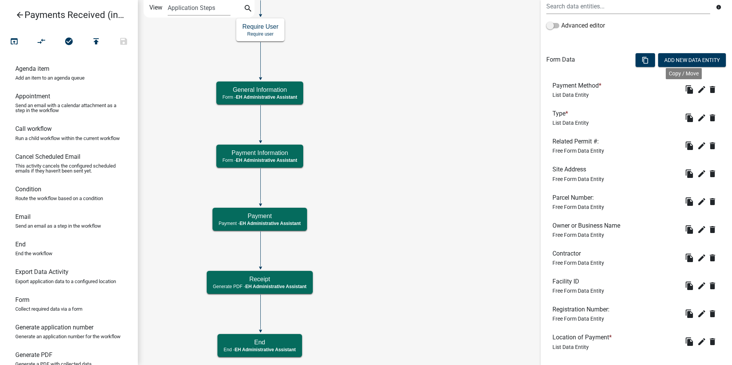
click at [684, 93] on icon "file_copy" at bounding box center [688, 89] width 9 height 9
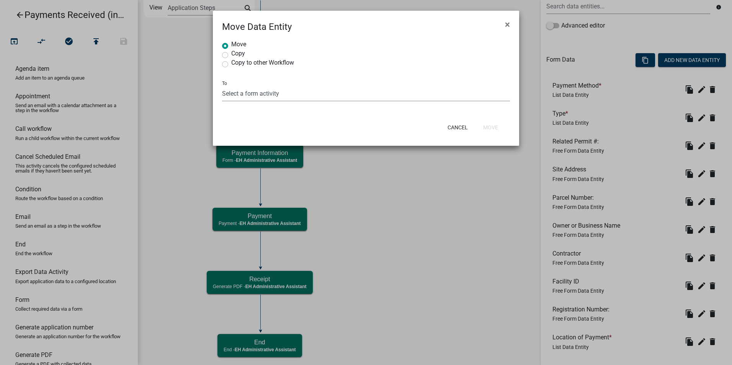
click at [228, 96] on select "Select a form activity General Information Payment Information" at bounding box center [366, 94] width 288 height 16
select select "19711c22-8bc2-44e9-b319-a7c44b2a7bc1"
click at [222, 86] on select "Select a form activity General Information Payment Information" at bounding box center [366, 94] width 288 height 16
click at [494, 128] on button "Move" at bounding box center [490, 128] width 27 height 14
radio input "true"
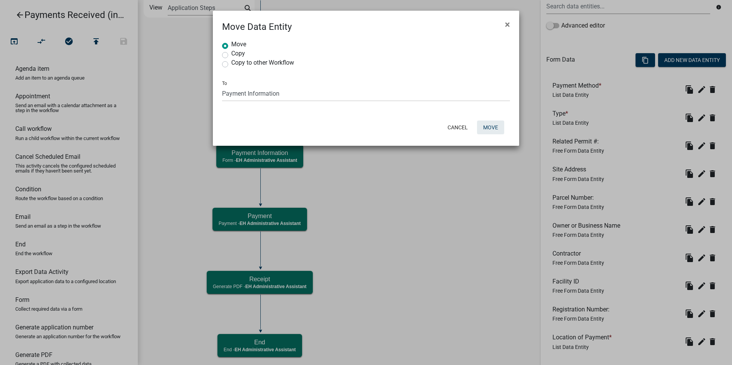
select select
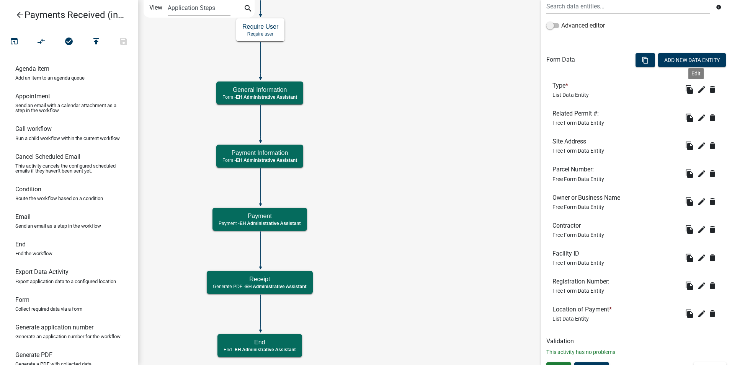
click at [697, 89] on icon "edit" at bounding box center [701, 89] width 9 height 9
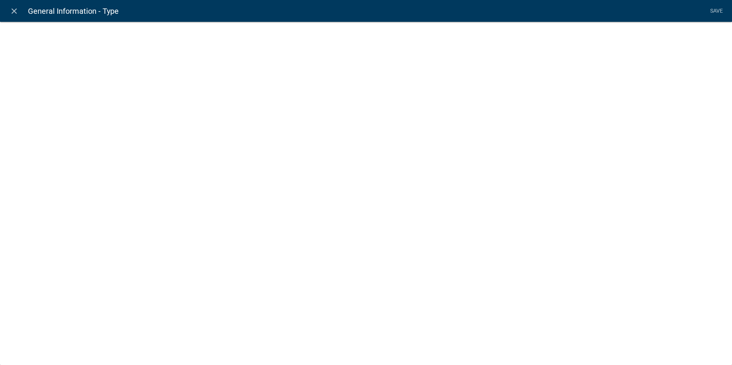
select select "list-data"
select select
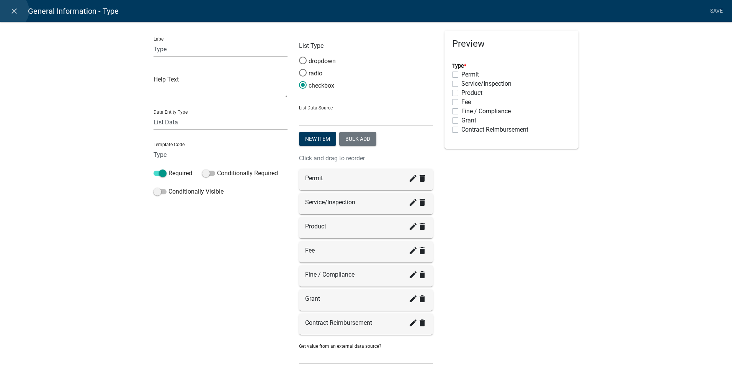
click at [10, 11] on icon "close" at bounding box center [14, 11] width 9 height 9
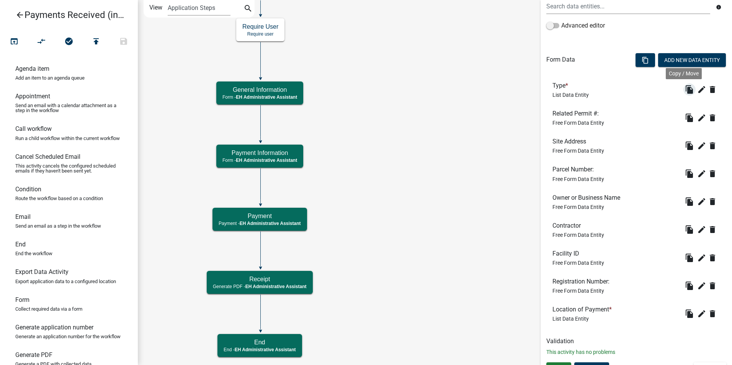
click at [684, 87] on icon "file_copy" at bounding box center [688, 89] width 9 height 9
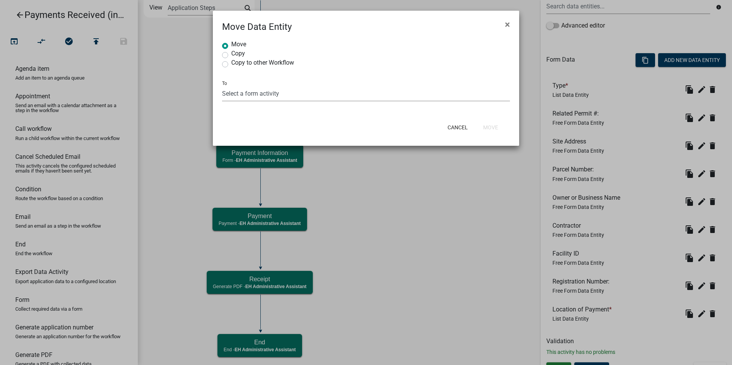
click at [226, 95] on select "Select a form activity General Information Payment Information" at bounding box center [366, 94] width 288 height 16
select select "19711c22-8bc2-44e9-b319-a7c44b2a7bc1"
click at [222, 86] on select "Select a form activity General Information Payment Information" at bounding box center [366, 94] width 288 height 16
click at [495, 127] on button "Move" at bounding box center [490, 128] width 27 height 14
radio input "true"
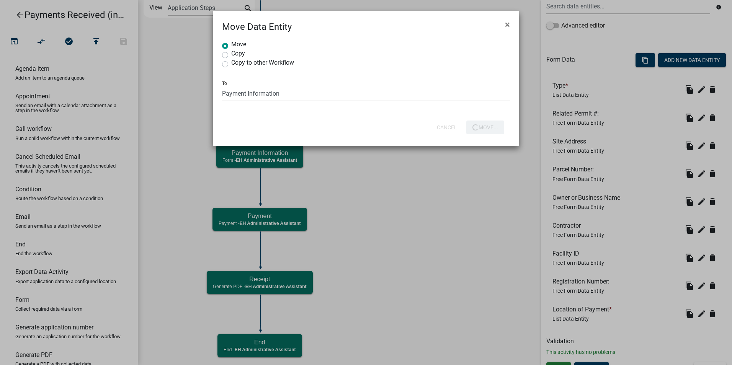
select select
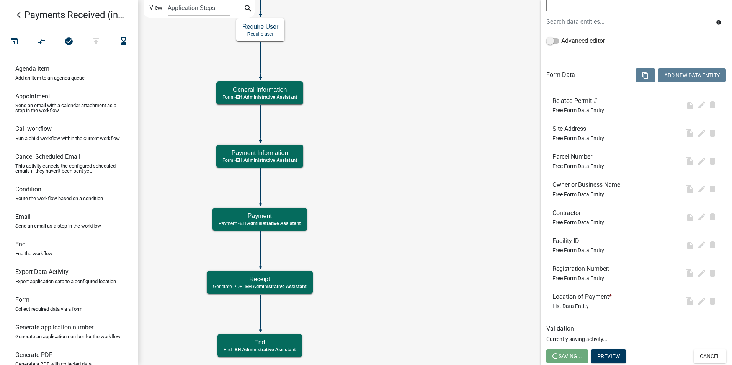
scroll to position [182, 0]
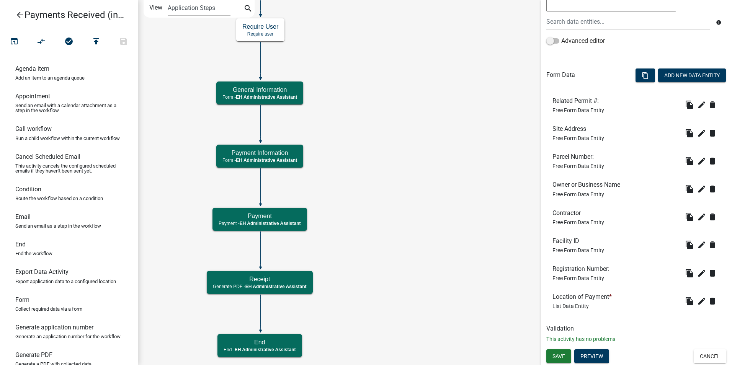
click at [401, 191] on icon "Start Start - EH Administrative Assistant End End - EH Administrative Assistant…" at bounding box center [434, 182] width 593 height 364
click at [695, 300] on button "edit" at bounding box center [701, 301] width 12 height 12
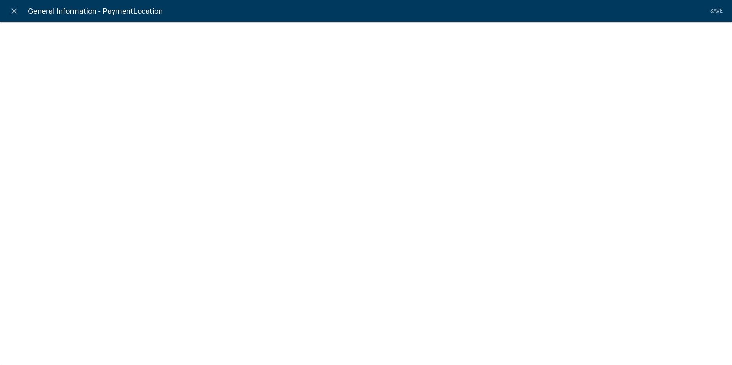
select select "list-data"
select select
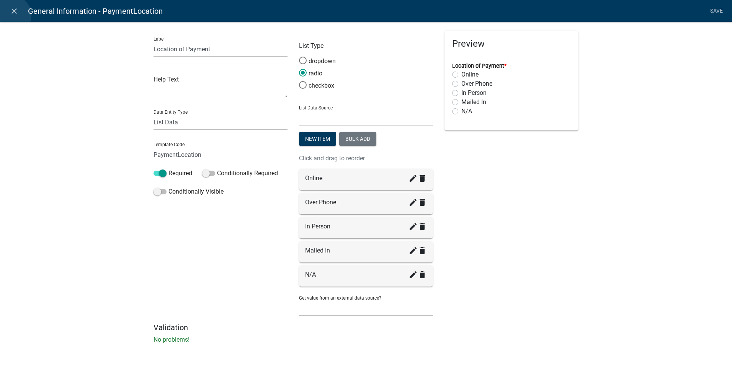
click at [12, 15] on icon "close" at bounding box center [14, 11] width 9 height 9
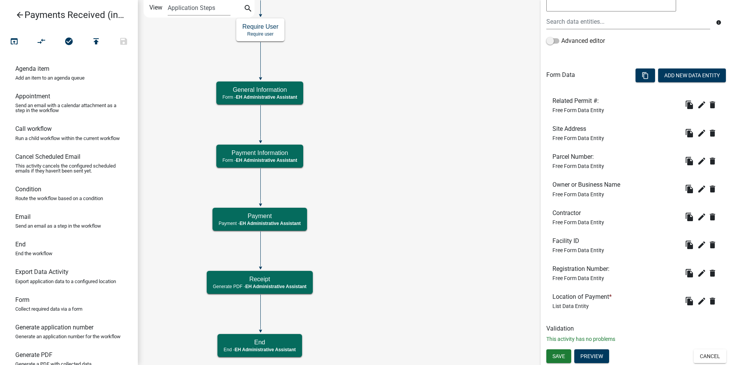
click at [684, 302] on icon "file_copy" at bounding box center [688, 301] width 9 height 9
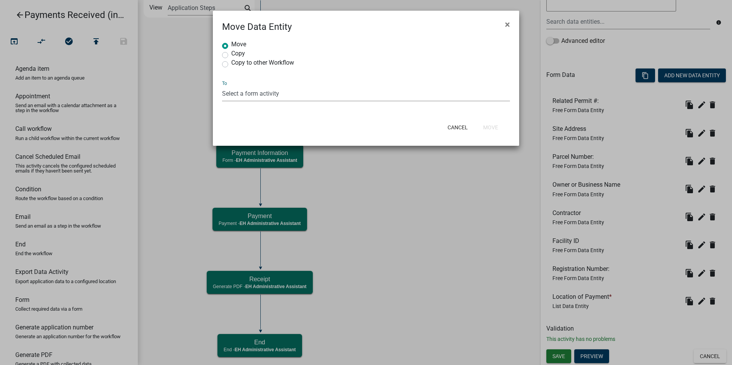
click at [238, 91] on select "Select a form activity General Information Payment Information" at bounding box center [366, 94] width 288 height 16
select select "19711c22-8bc2-44e9-b319-a7c44b2a7bc1"
click at [222, 86] on select "Select a form activity General Information Payment Information" at bounding box center [366, 94] width 288 height 16
click at [491, 128] on button "Move" at bounding box center [490, 128] width 27 height 14
radio input "true"
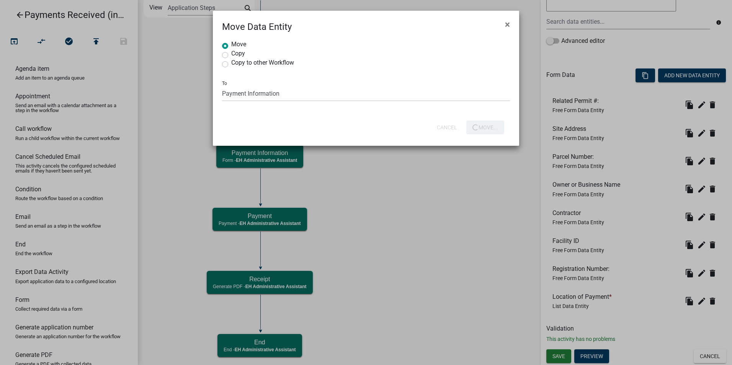
select select
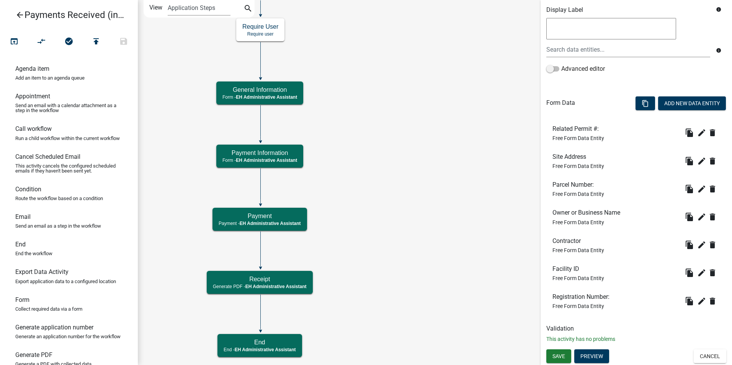
click at [450, 196] on icon "Start Start - EH Administrative Assistant End End - EH Administrative Assistant…" at bounding box center [434, 182] width 593 height 364
click at [664, 105] on button "Add New Data Entity" at bounding box center [692, 103] width 68 height 14
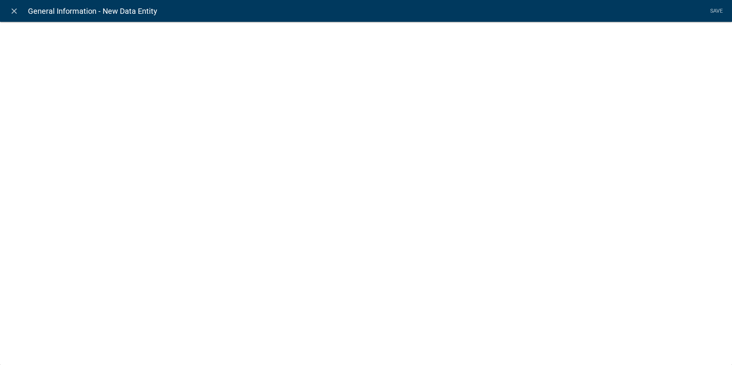
select select
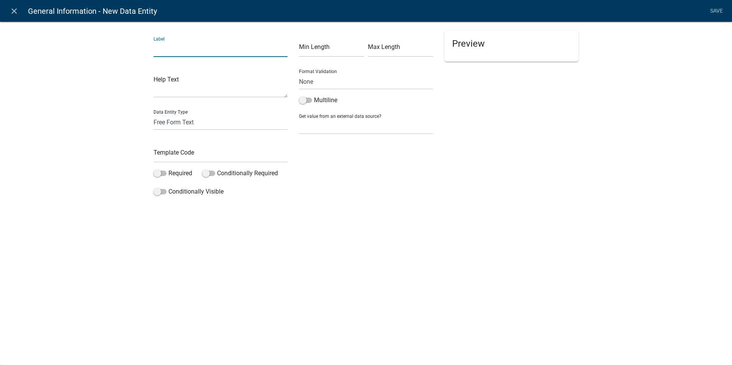
click at [165, 52] on input "text" at bounding box center [220, 49] width 134 height 16
type input "General Notes"
click at [172, 158] on input "text" at bounding box center [220, 155] width 134 height 16
type input "GeneralNotes"
click at [316, 255] on div "close General Information - New Data Entity Save Label General Notes Help Text …" at bounding box center [366, 182] width 732 height 365
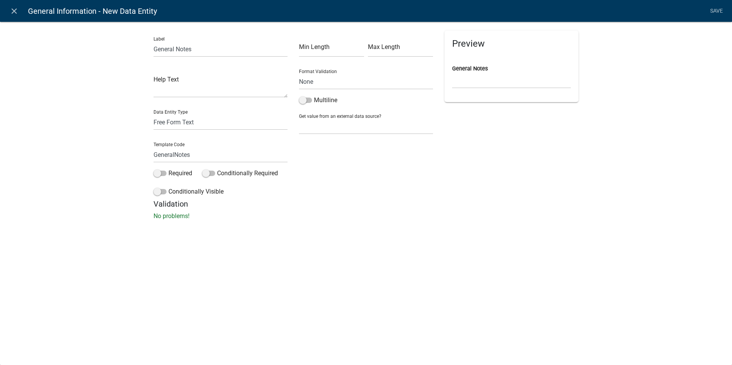
click at [716, 13] on link "Save" at bounding box center [715, 11] width 19 height 15
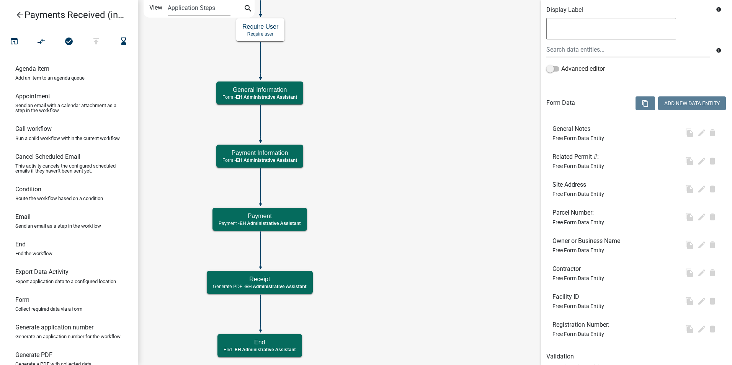
scroll to position [0, 0]
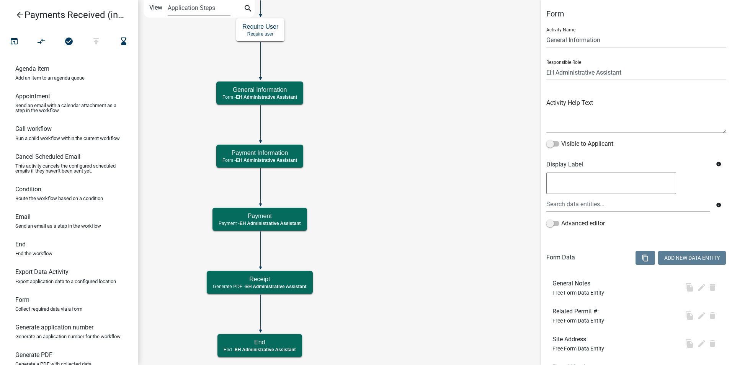
select select "DA3E3E5F-670D-4329-B60C-5CC8A4B2B679"
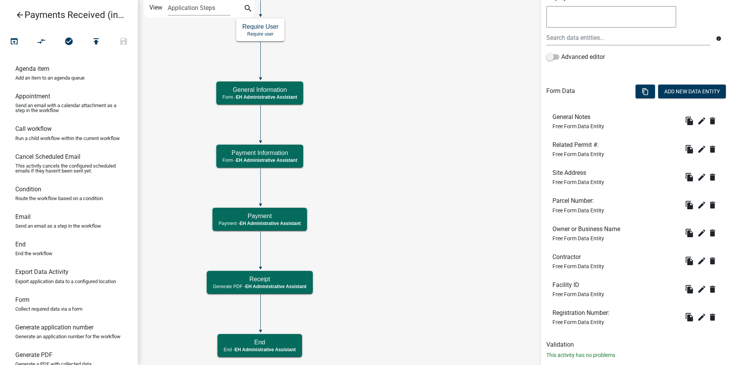
scroll to position [182, 0]
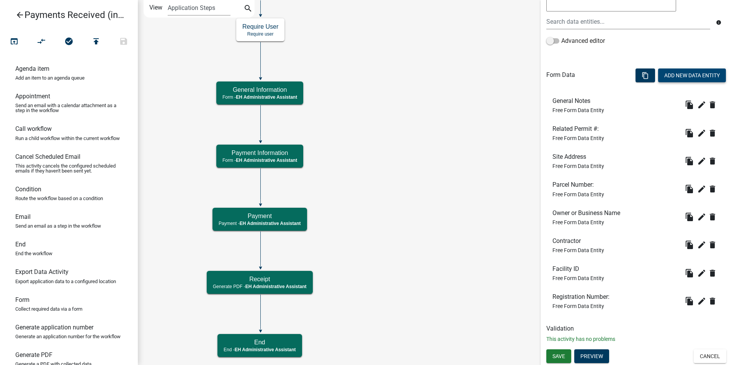
click at [668, 73] on button "Add New Data Entity" at bounding box center [692, 75] width 68 height 14
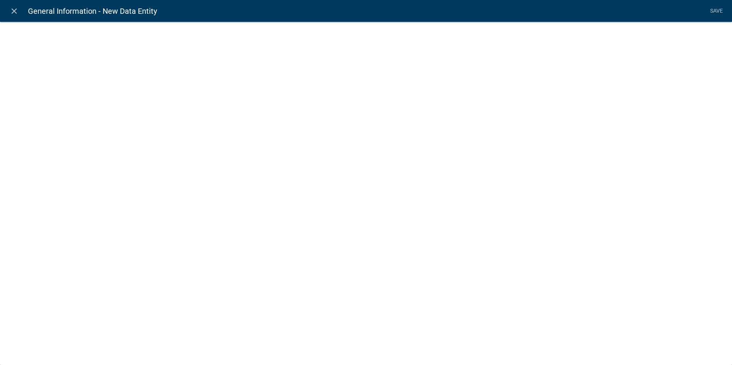
select select
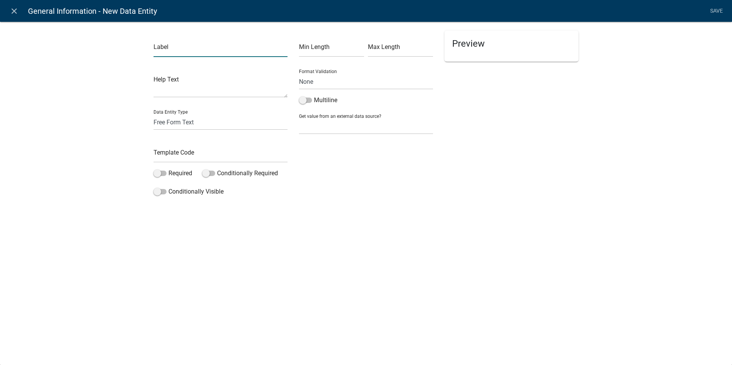
click at [190, 52] on input "text" at bounding box center [220, 49] width 134 height 16
type input "Order Number:"
click at [176, 147] on div "Template Code" at bounding box center [220, 149] width 134 height 26
click at [175, 151] on input "text" at bounding box center [220, 155] width 134 height 16
type input "OrderNumber"
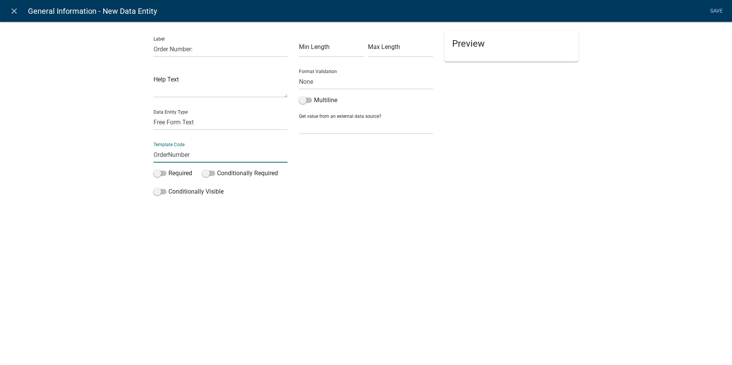
click at [468, 218] on div "close General Information - New Data Entity Save Label Order Number: Help Text …" at bounding box center [366, 182] width 732 height 365
click at [715, 11] on link "Save" at bounding box center [715, 11] width 19 height 15
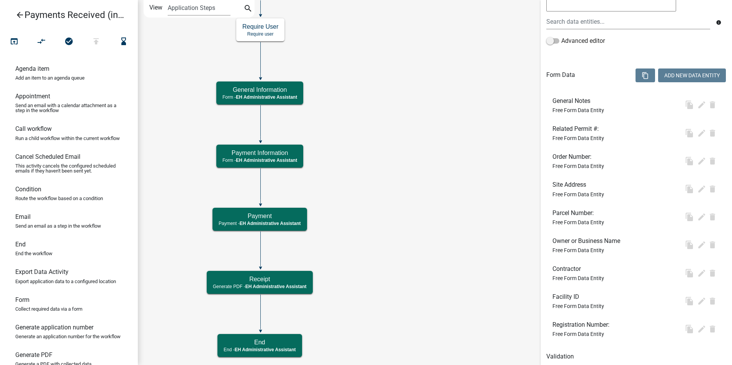
scroll to position [0, 0]
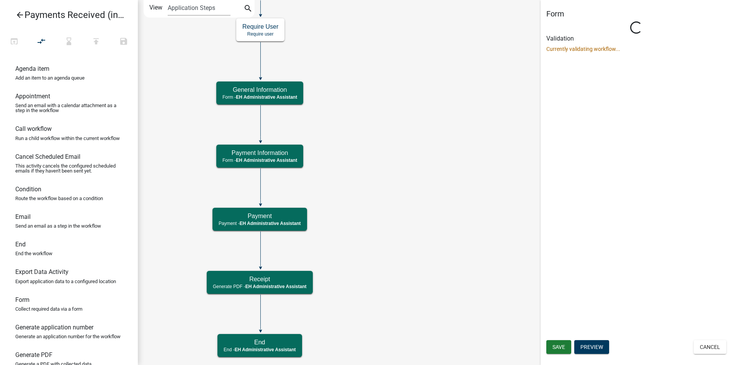
select select "DA3E3E5F-670D-4329-B60C-5CC8A4B2B679"
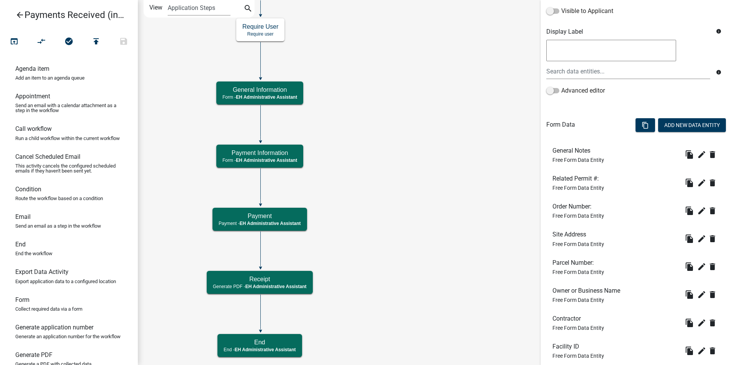
scroll to position [211, 0]
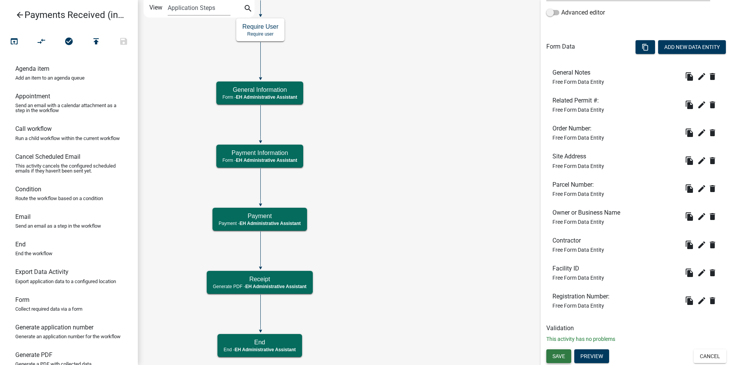
click at [561, 353] on span "Save" at bounding box center [558, 356] width 13 height 6
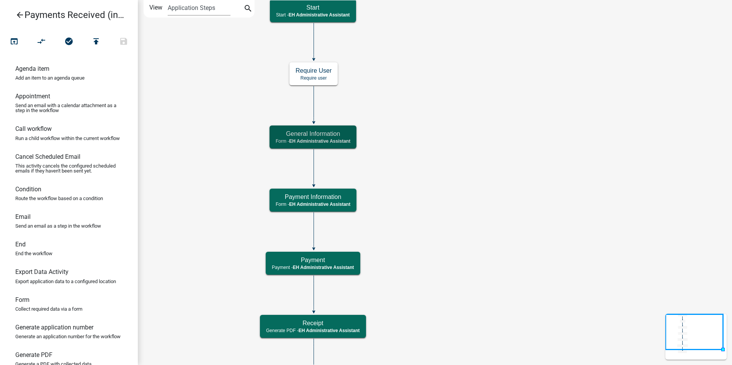
click at [467, 179] on icon "Start Start - EH Administrative Assistant End End - EH Administrative Assistant…" at bounding box center [434, 200] width 593 height 401
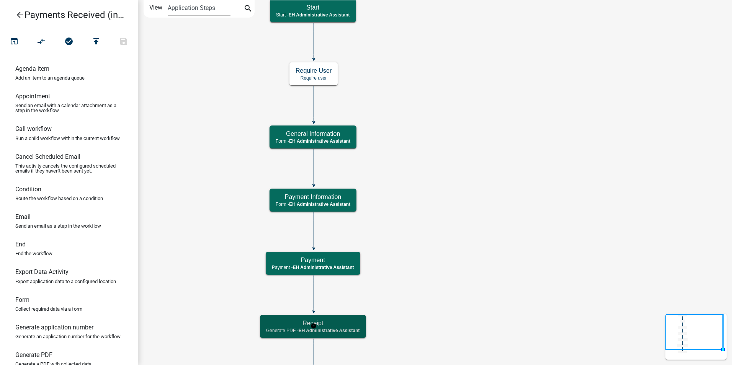
click at [334, 328] on span "EH Administrative Assistant" at bounding box center [328, 330] width 61 height 5
select select "DA3E3E5F-670D-4329-B60C-5CC8A4B2B679"
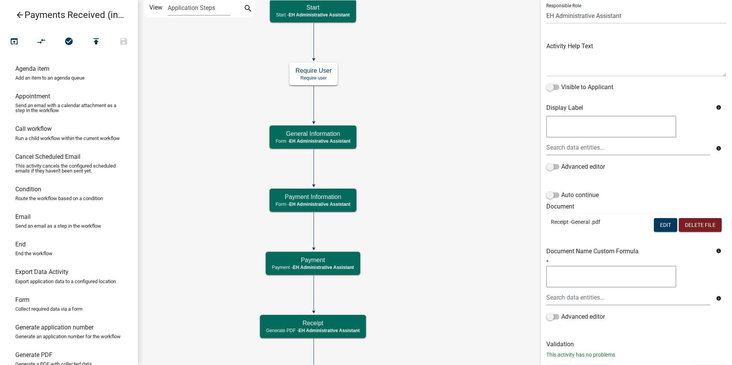
scroll to position [72, 0]
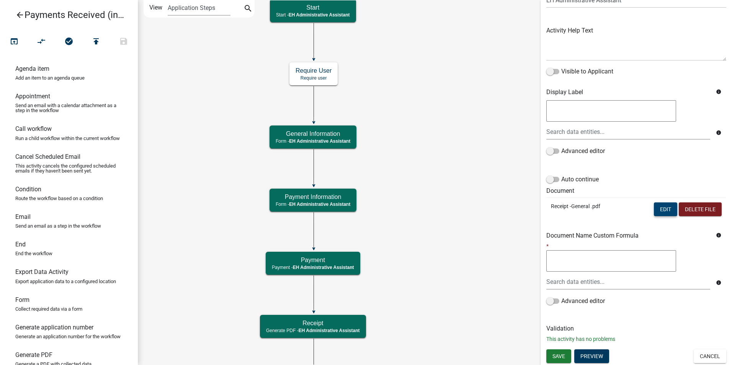
click at [653, 212] on button "Edit" at bounding box center [664, 209] width 23 height 14
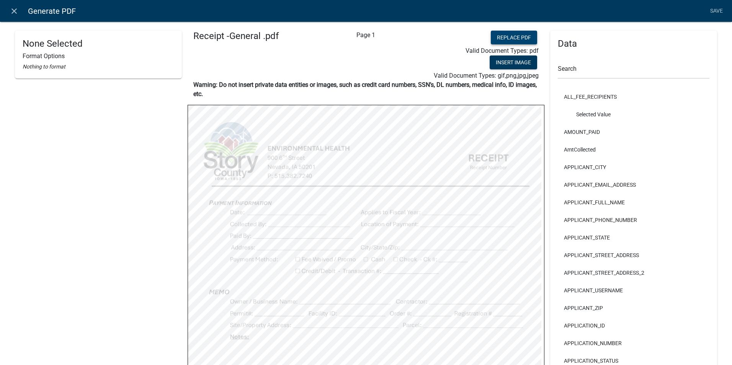
click at [504, 36] on button "Replace PDF" at bounding box center [513, 38] width 46 height 14
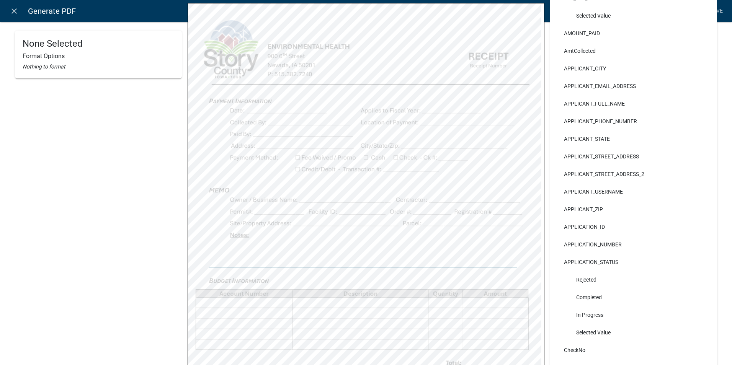
scroll to position [81, 0]
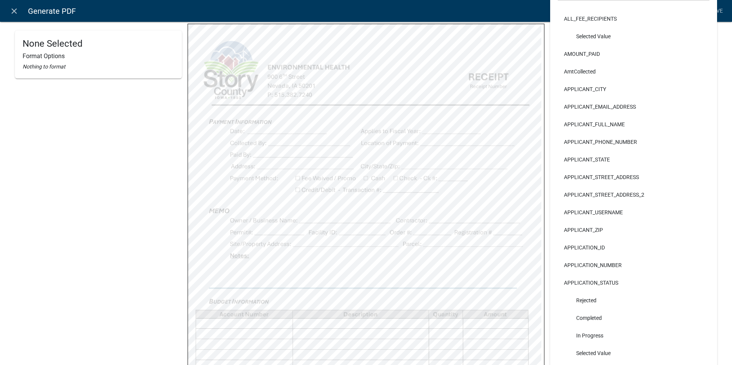
click at [719, 10] on link "Save" at bounding box center [715, 11] width 19 height 15
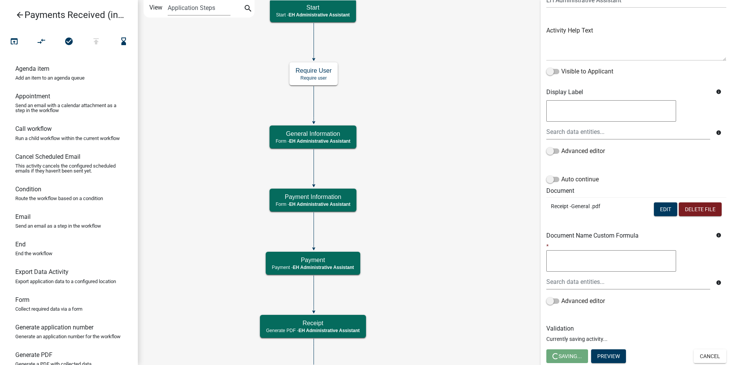
scroll to position [0, 0]
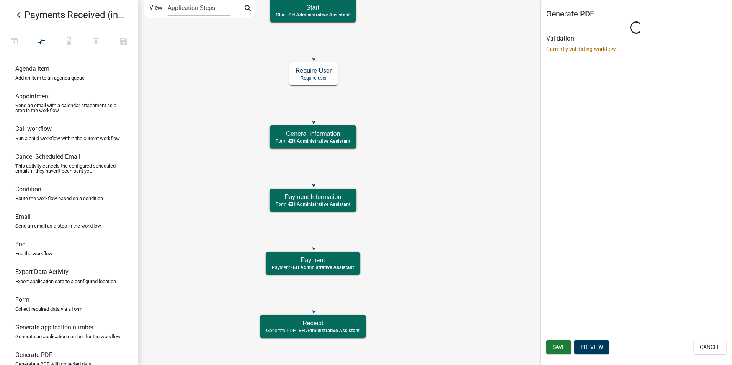
select select "DA3E3E5F-670D-4329-B60C-5CC8A4B2B679"
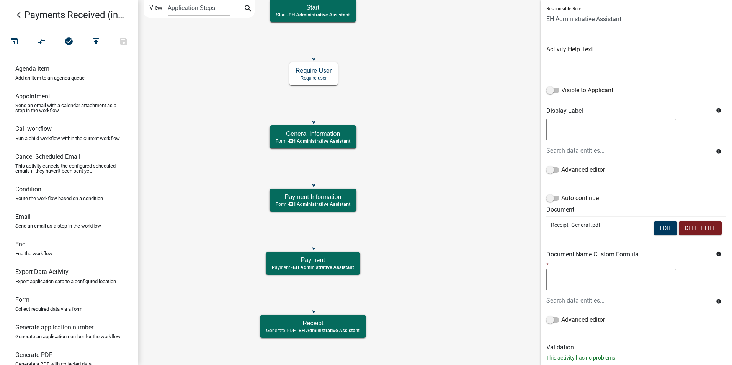
scroll to position [72, 0]
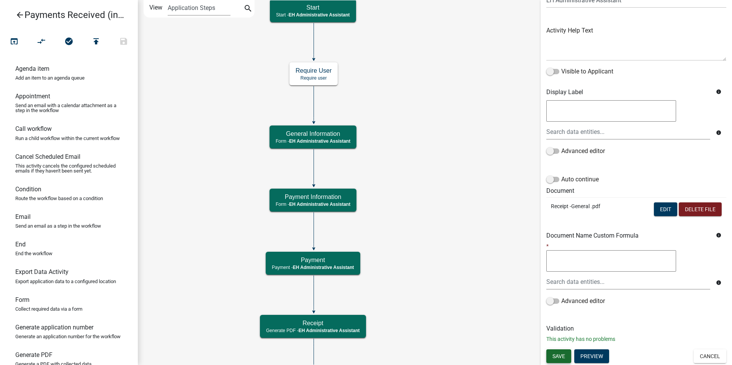
click at [566, 356] on button "Save" at bounding box center [558, 356] width 25 height 14
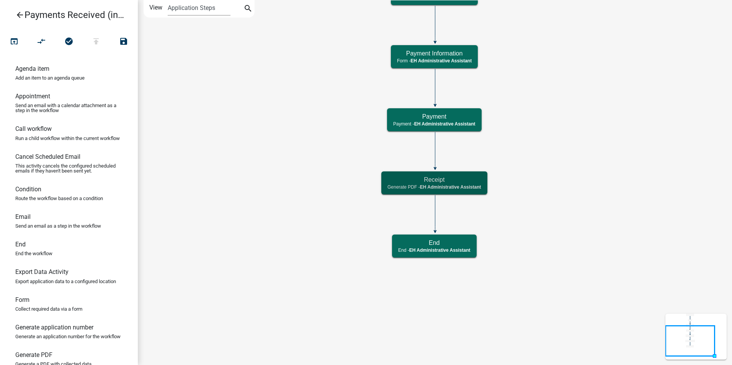
scroll to position [0, 0]
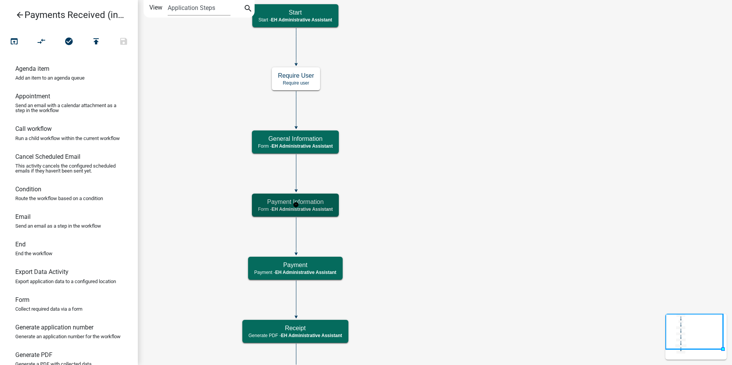
click at [315, 209] on span "EH Administrative Assistant" at bounding box center [301, 209] width 61 height 5
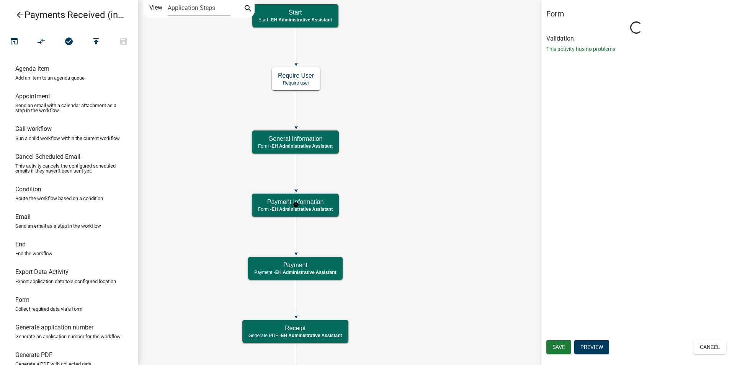
select select "DA3E3E5F-670D-4329-B60C-5CC8A4B2B679"
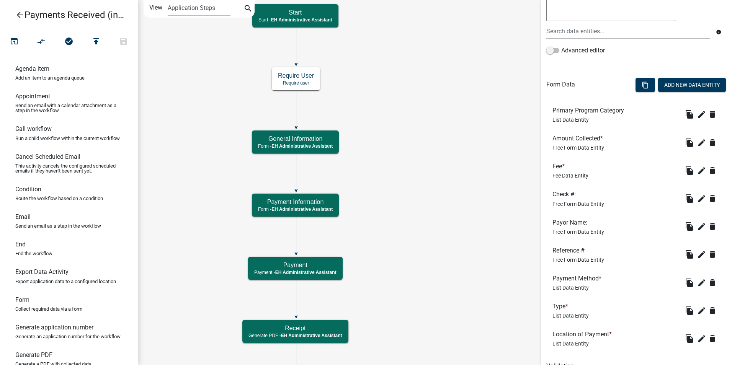
scroll to position [191, 0]
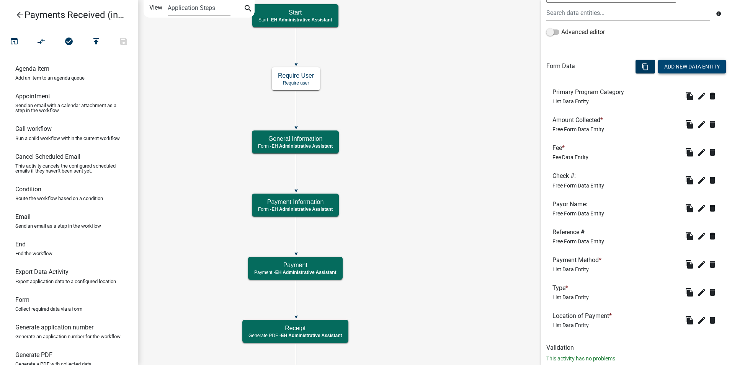
click at [658, 66] on button "Add New Data Entity" at bounding box center [692, 67] width 68 height 14
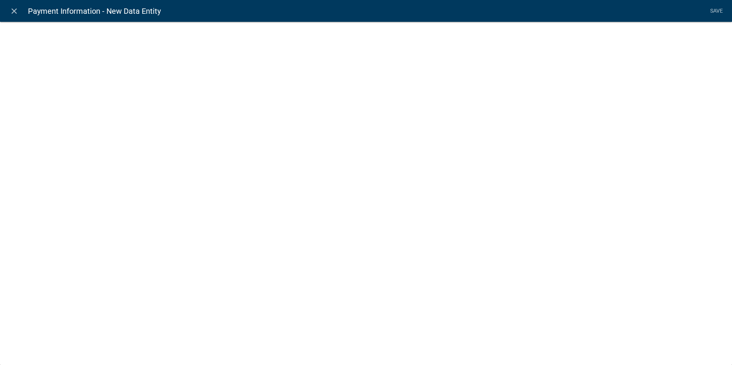
select select
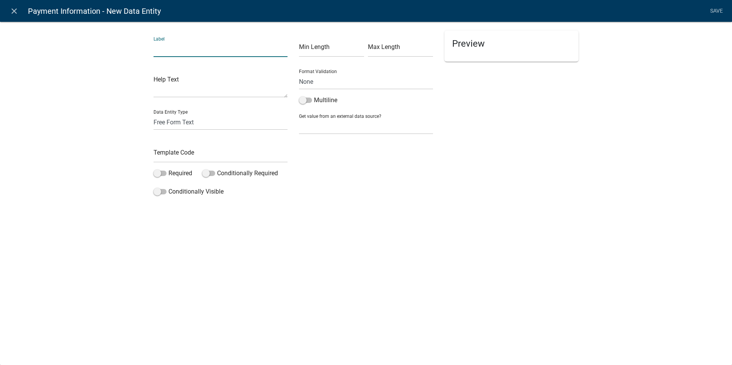
click at [155, 50] on input "text" at bounding box center [220, 49] width 134 height 16
type input "Payor Address:"
click at [163, 152] on input "text" at bounding box center [220, 155] width 134 height 16
type input "PayorAddress"
click at [332, 259] on div "close Payment Information - New Data Entity Save Label Payor Address: Help Text…" at bounding box center [366, 182] width 732 height 365
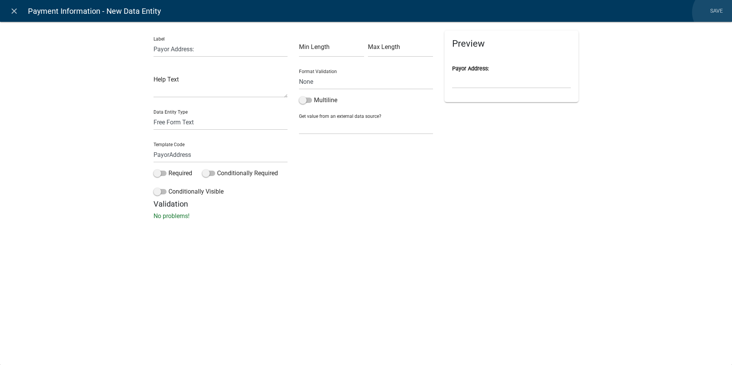
click at [716, 12] on link "Save" at bounding box center [715, 11] width 19 height 15
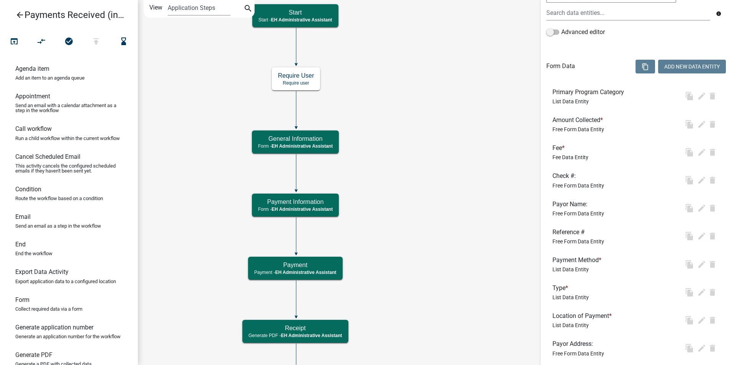
scroll to position [0, 0]
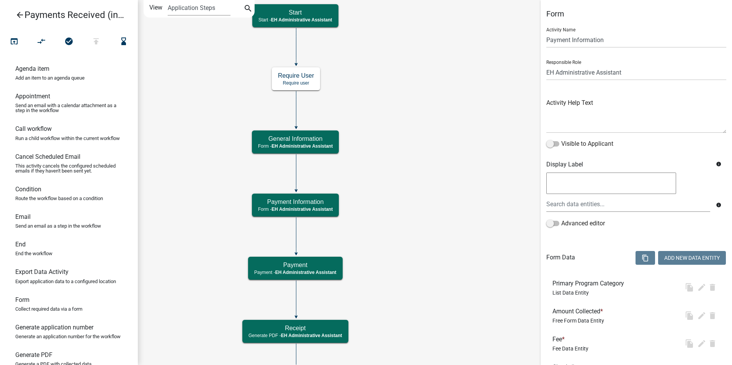
select select "DA3E3E5F-670D-4329-B60C-5CC8A4B2B679"
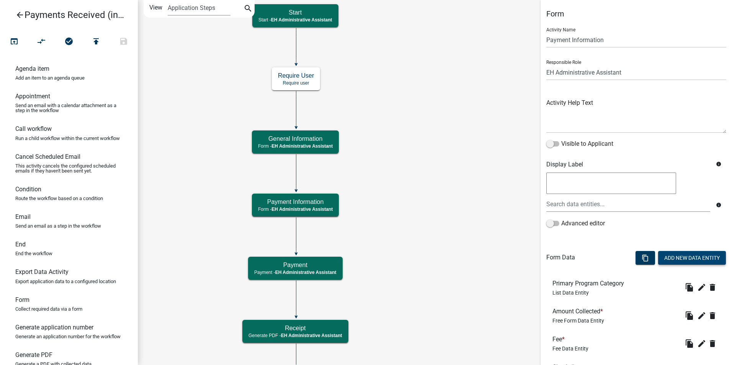
click at [665, 255] on button "Add New Data Entity" at bounding box center [692, 258] width 68 height 14
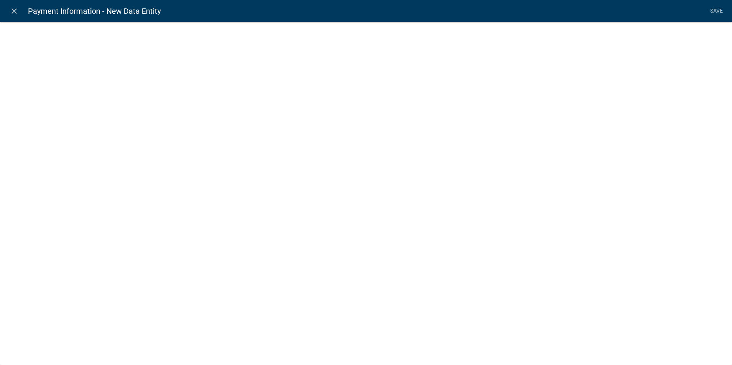
select select
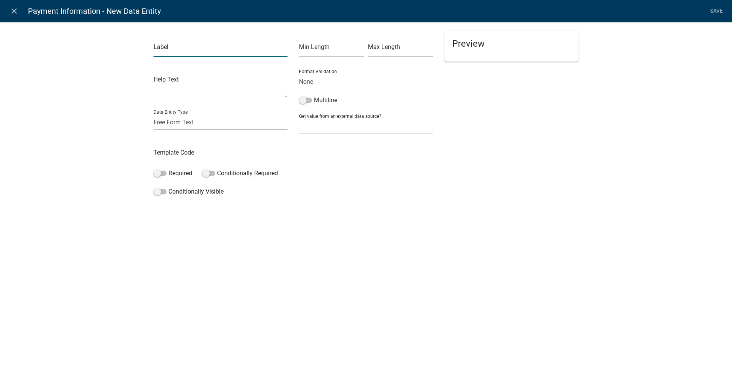
click at [168, 49] on input "text" at bounding box center [220, 49] width 134 height 16
type input "City:"
click at [163, 153] on input "text" at bounding box center [220, 155] width 134 height 16
type input "C"
type input "PayorCity"
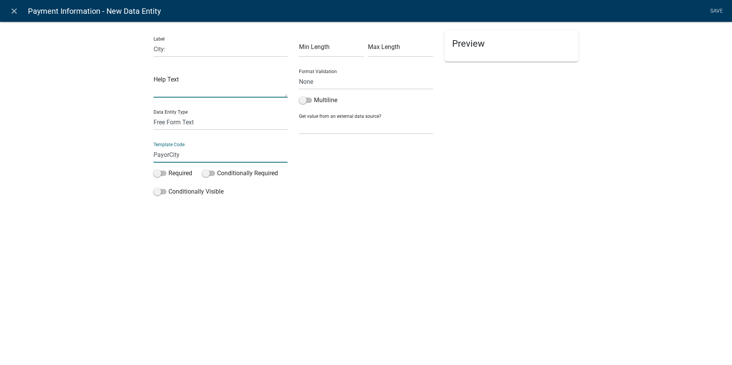
click at [215, 91] on textarea at bounding box center [220, 86] width 134 height 24
click at [712, 11] on link "Save" at bounding box center [715, 11] width 19 height 15
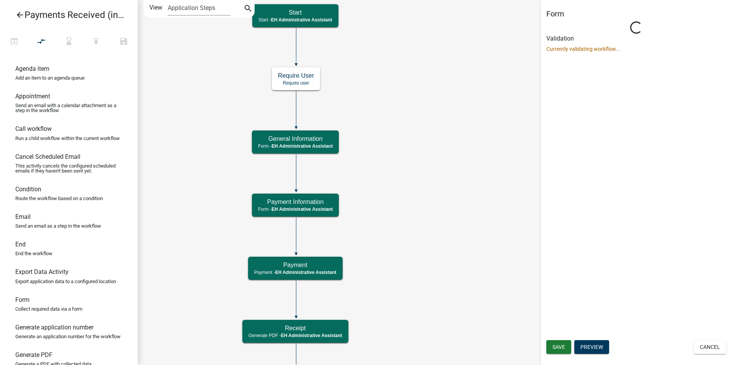
select select "DA3E3E5F-670D-4329-B60C-5CC8A4B2B679"
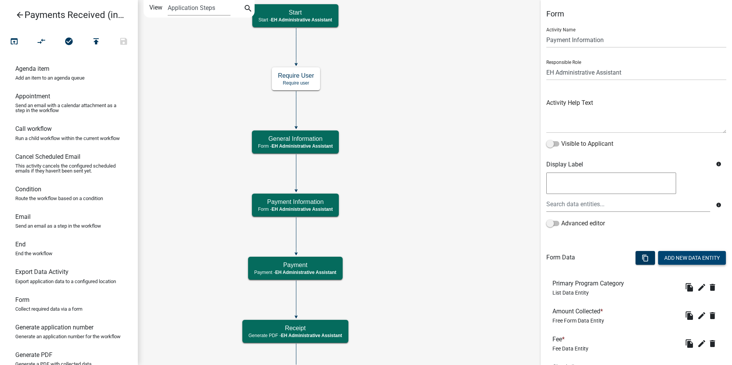
click at [666, 254] on button "Add New Data Entity" at bounding box center [692, 258] width 68 height 14
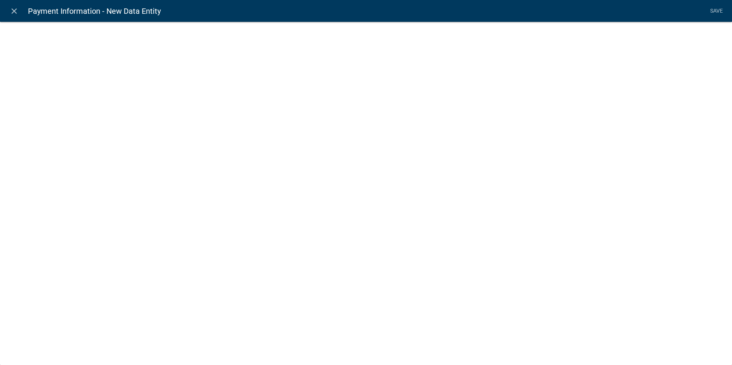
select select
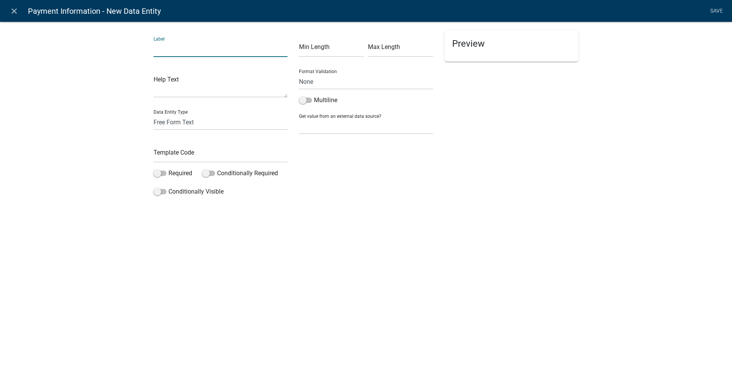
click at [183, 53] on input "text" at bounding box center [220, 49] width 134 height 16
type input "State:"
click at [317, 51] on input "text" at bounding box center [331, 49] width 65 height 16
click at [378, 52] on input "text" at bounding box center [400, 49] width 65 height 16
type input "2"
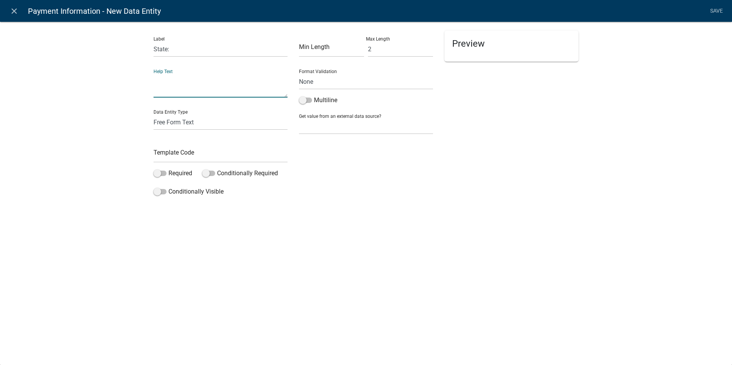
click at [208, 92] on textarea at bounding box center [220, 86] width 134 height 24
type textarea "@"
type textarea "2 letter abbreviation"
click at [222, 276] on div "close Payment Information - New Data Entity Save Label State: Help Text 2 lette…" at bounding box center [366, 182] width 732 height 365
click at [176, 125] on select "Free Form Text Document Display Entity Value Fee Numeric Data Date Map Sketch D…" at bounding box center [220, 122] width 134 height 16
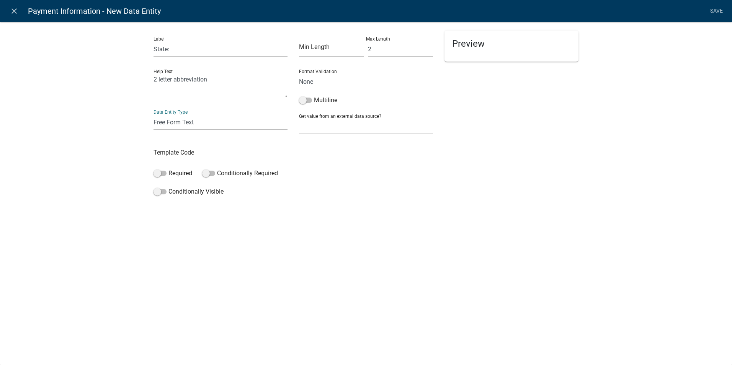
click at [176, 125] on select "Free Form Text Document Display Entity Value Fee Numeric Data Date Map Sketch D…" at bounding box center [220, 122] width 134 height 16
click at [170, 153] on input "text" at bounding box center [220, 155] width 134 height 16
click at [342, 80] on select "None Email PhoneNumber" at bounding box center [366, 82] width 134 height 16
click at [197, 155] on input "text" at bounding box center [220, 155] width 134 height 16
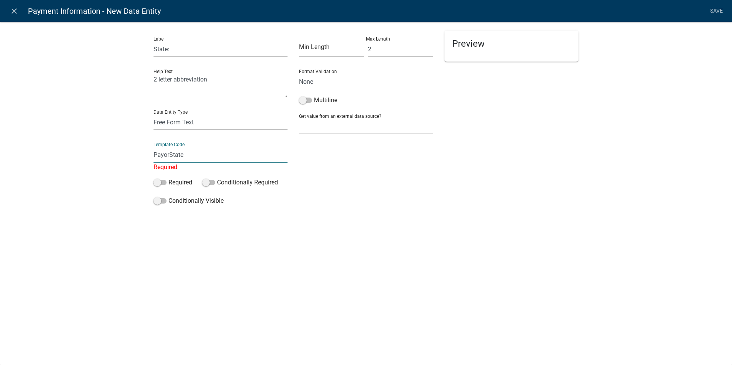
type input "PayorState"
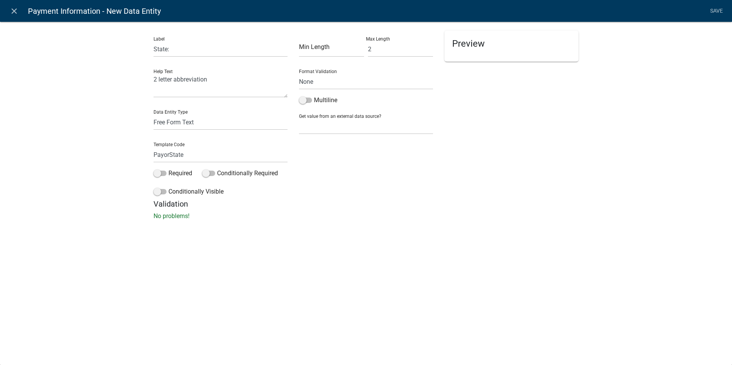
click at [351, 259] on div "close Payment Information - New Data Entity Save Label State: Help Text 2 lette…" at bounding box center [366, 182] width 732 height 365
click at [712, 12] on link "Save" at bounding box center [715, 11] width 19 height 15
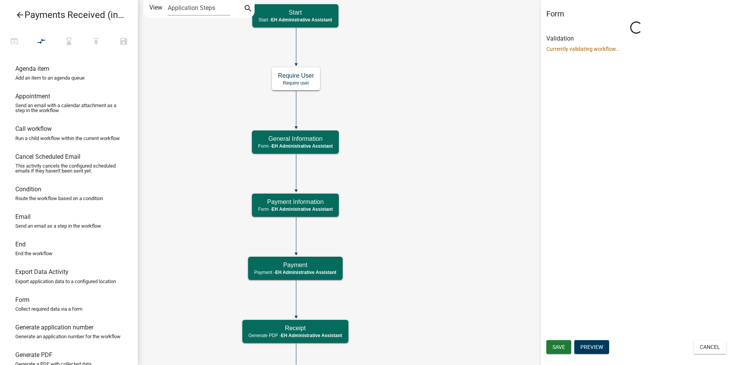
select select "DA3E3E5F-670D-4329-B60C-5CC8A4B2B679"
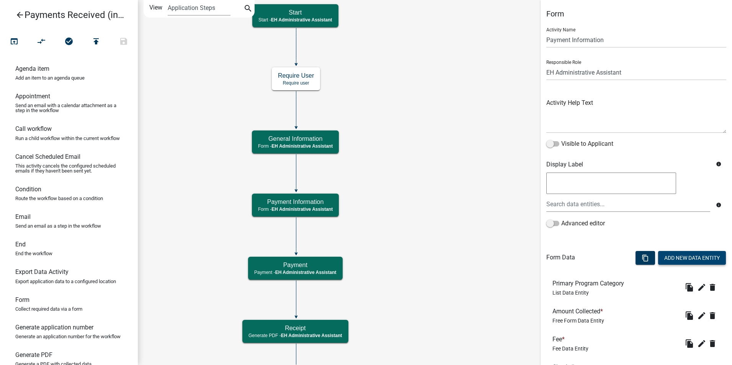
click at [671, 260] on button "Add New Data Entity" at bounding box center [692, 258] width 68 height 14
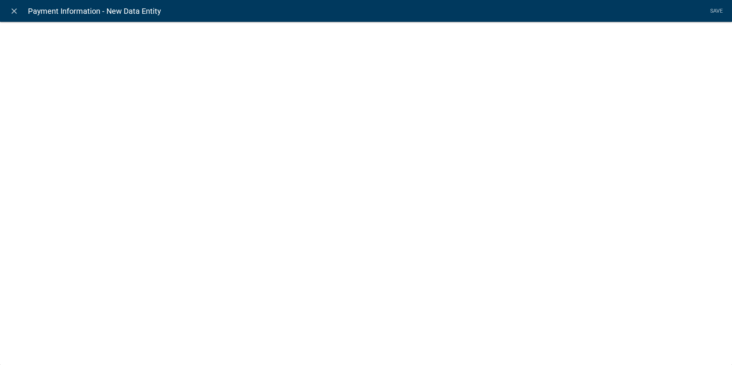
select select
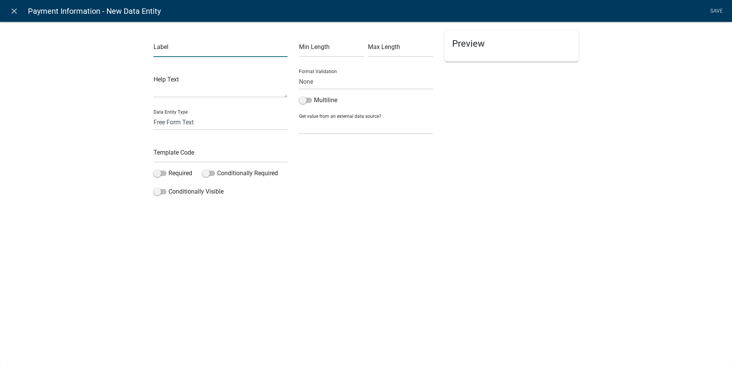
click at [196, 52] on input "text" at bounding box center [220, 49] width 134 height 16
type input "Zip Code:"
click at [184, 152] on input "text" at bounding box center [220, 155] width 134 height 16
type input "PayorZip"
click at [346, 262] on div "close Payment Information - New Data Entity Save Label Zip Code: Help Text Data…" at bounding box center [366, 182] width 732 height 365
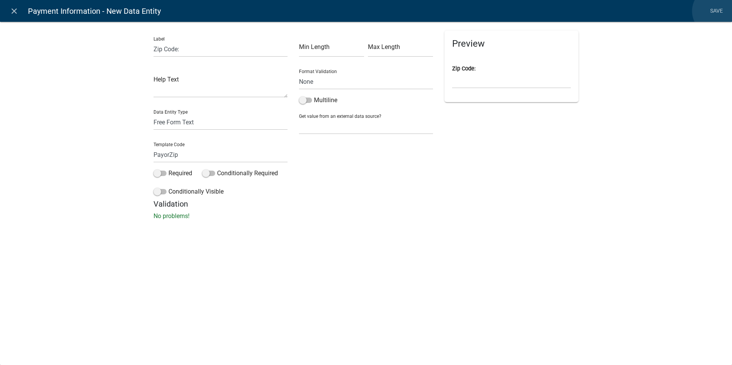
click at [716, 11] on link "Save" at bounding box center [715, 11] width 19 height 15
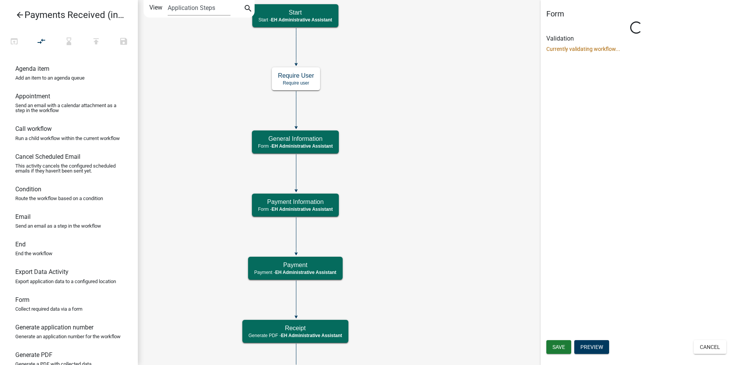
select select "DA3E3E5F-670D-4329-B60C-5CC8A4B2B679"
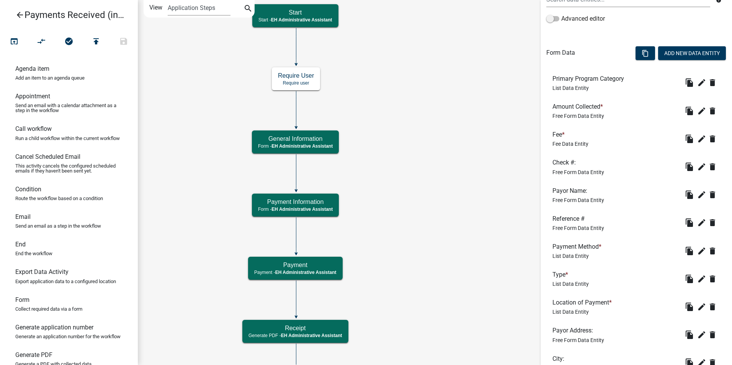
scroll to position [191, 0]
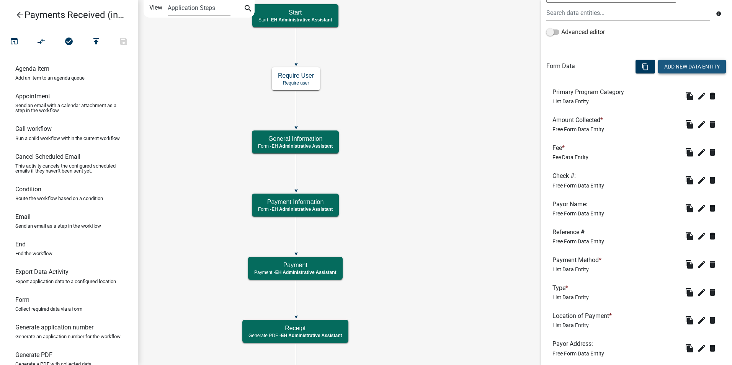
click at [680, 65] on button "Add New Data Entity" at bounding box center [692, 67] width 68 height 14
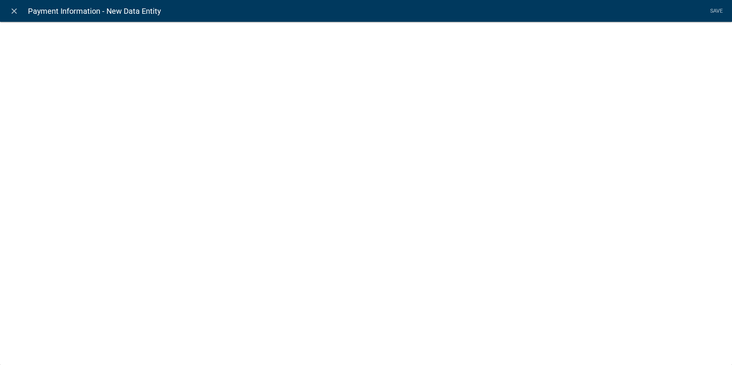
select select
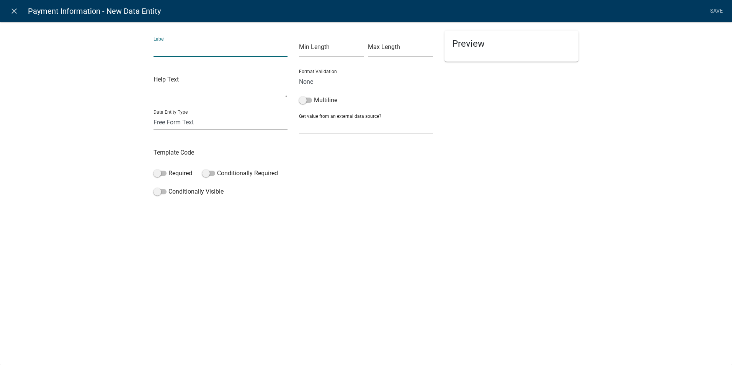
click at [165, 50] on input "text" at bounding box center [220, 49] width 134 height 16
type input "Fiscal Year:"
click at [158, 155] on input "text" at bounding box center [220, 155] width 134 height 16
type input "FiscalYear"
click at [249, 295] on div "close Payment Information - New Data Entity Save Label Fiscal Year: Help Text D…" at bounding box center [366, 182] width 732 height 365
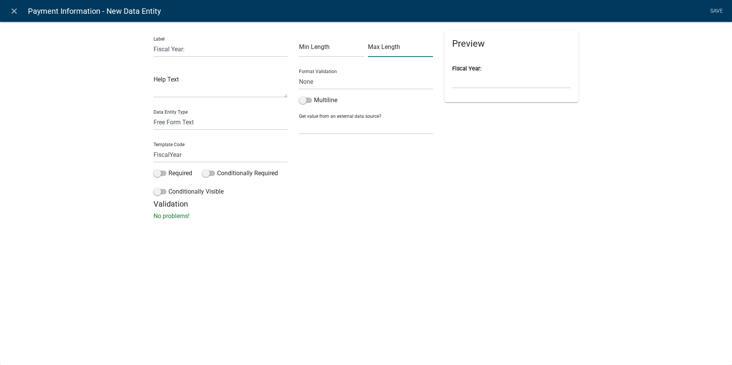
click at [382, 52] on input "text" at bounding box center [400, 49] width 65 height 16
type input "4"
click at [395, 184] on div "Min Length Max Length 4 Format Validation None Email PhoneNumber Multiline Get …" at bounding box center [365, 115] width 145 height 169
click at [335, 84] on select "None Email PhoneNumber" at bounding box center [366, 82] width 134 height 16
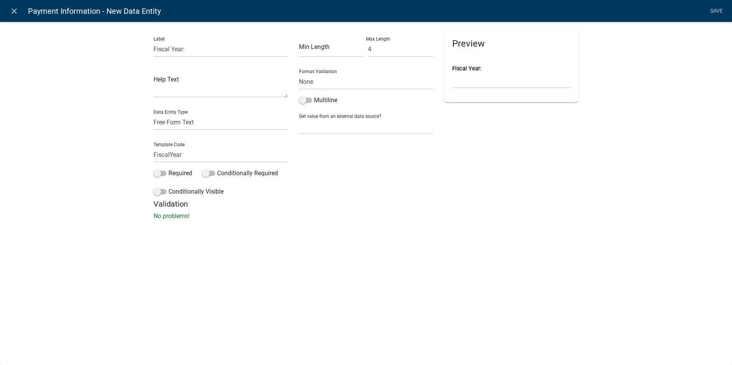
click at [344, 186] on div "Min Length Max Length 4 Format Validation None Email PhoneNumber Multiline Get …" at bounding box center [365, 115] width 145 height 169
click at [714, 11] on link "Save" at bounding box center [715, 11] width 19 height 15
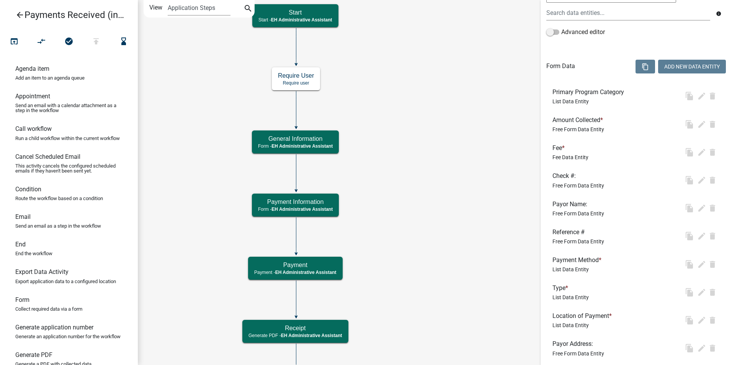
scroll to position [0, 0]
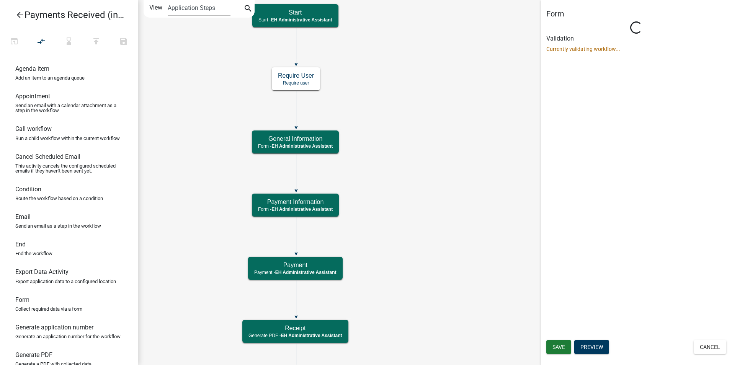
select select "DA3E3E5F-670D-4329-B60C-5CC8A4B2B679"
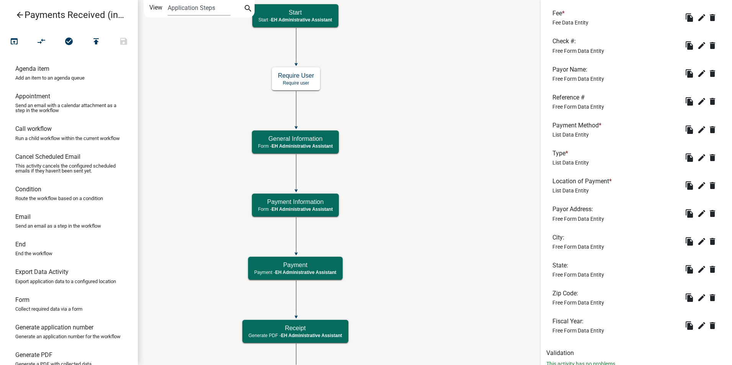
scroll to position [344, 0]
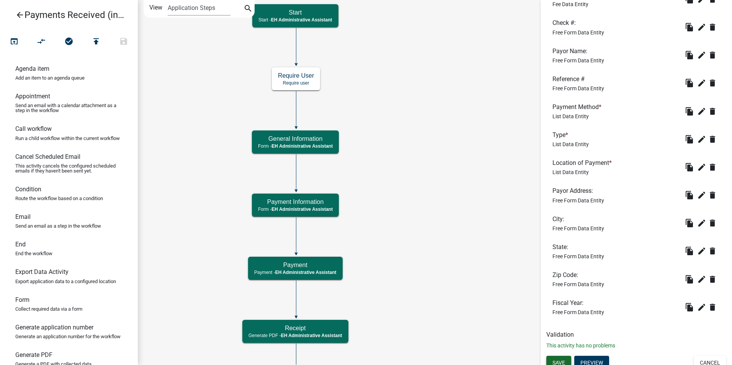
click at [561, 360] on span "Save" at bounding box center [558, 362] width 13 height 6
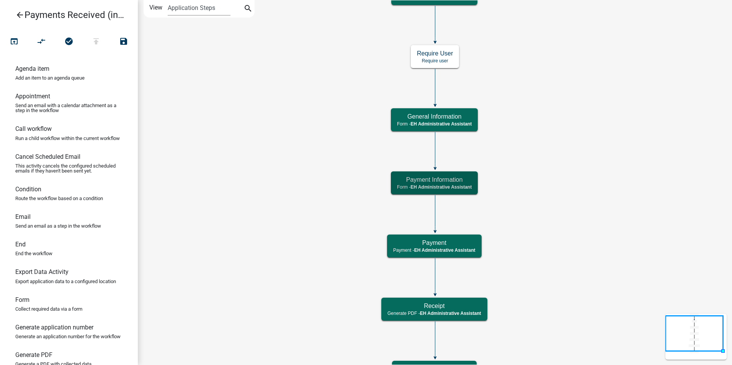
scroll to position [0, 0]
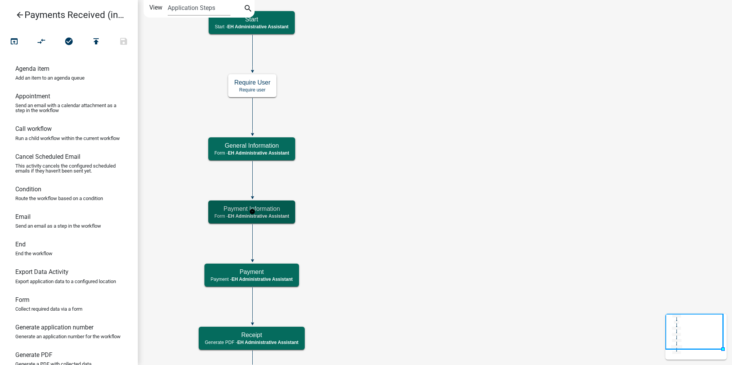
click at [273, 215] on span "EH Administrative Assistant" at bounding box center [258, 215] width 61 height 5
select select "DA3E3E5F-670D-4329-B60C-5CC8A4B2B679"
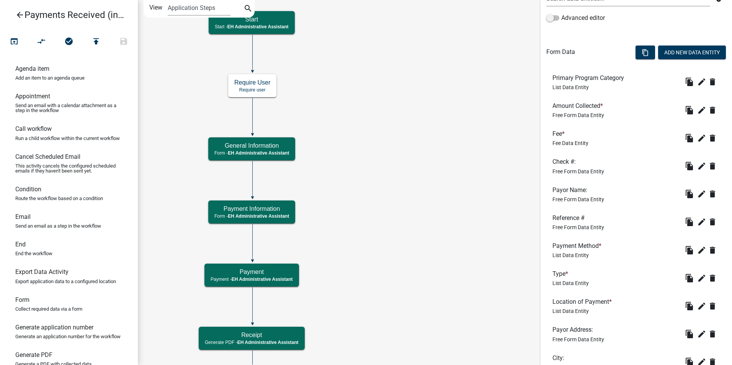
scroll to position [198, 0]
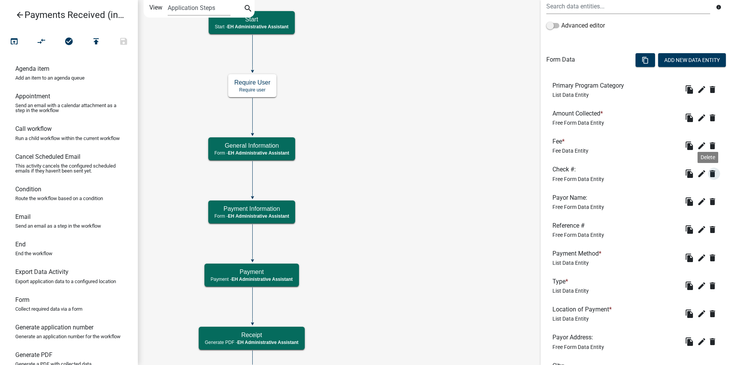
click at [707, 175] on icon "delete" at bounding box center [711, 173] width 9 height 9
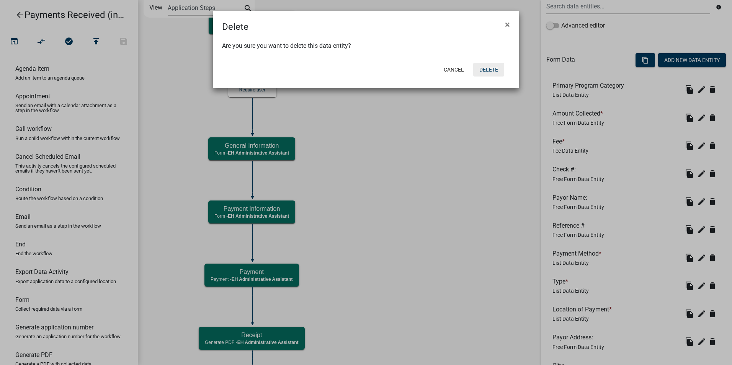
click at [489, 66] on button "Delete" at bounding box center [488, 70] width 31 height 14
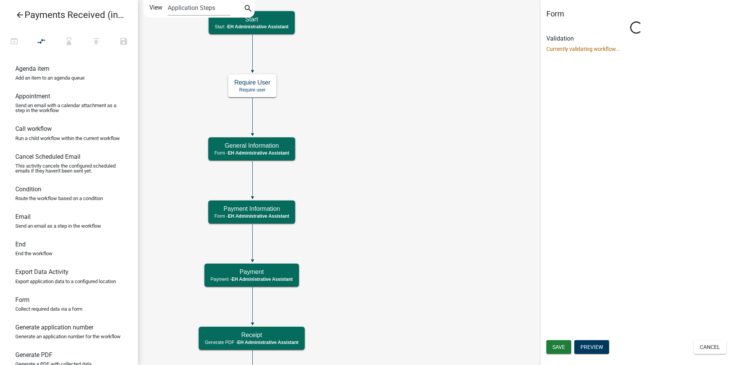
scroll to position [0, 0]
select select "DA3E3E5F-670D-4329-B60C-5CC8A4B2B679"
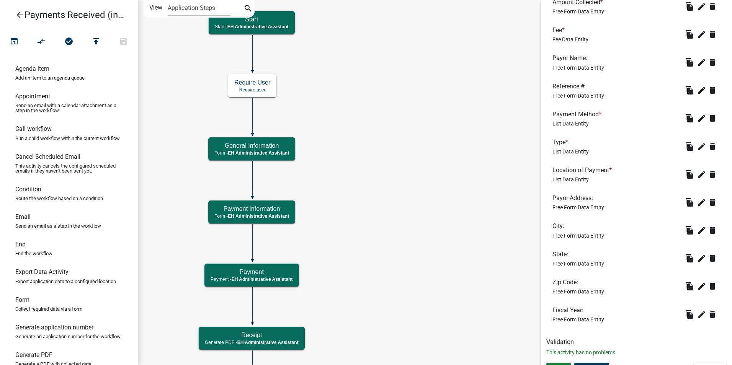
scroll to position [323, 0]
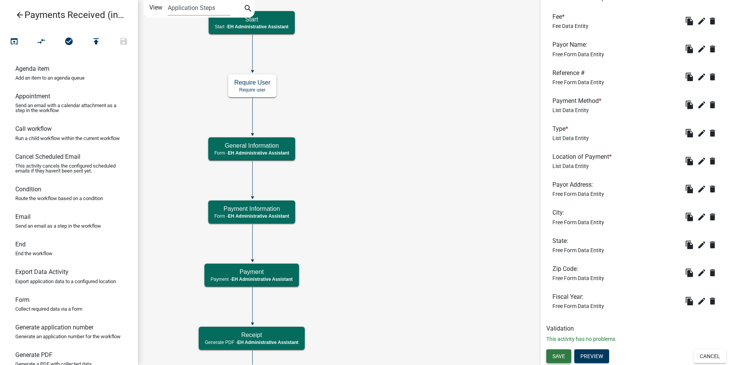
click at [557, 357] on span "Save" at bounding box center [558, 356] width 13 height 6
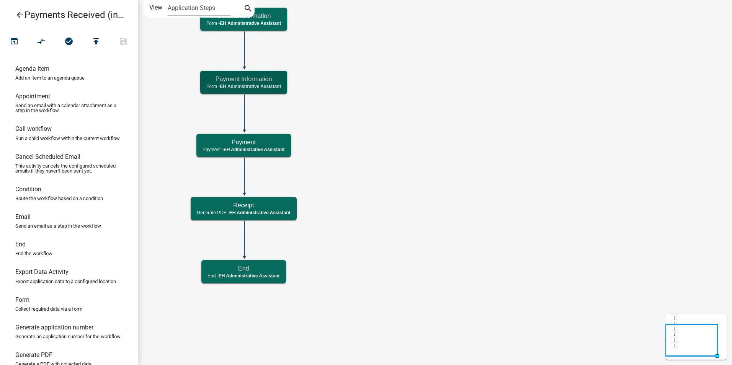
click at [357, 241] on icon "Start Start - EH Administrative Assistant End End - EH Administrative Assistant…" at bounding box center [434, 182] width 593 height 364
drag, startPoint x: 26, startPoint y: 224, endPoint x: 324, endPoint y: 232, distance: 298.5
click at [324, 232] on div "arrow_back Payments Received (internal) open_in_browser compare_arrows check_ci…" at bounding box center [366, 182] width 732 height 365
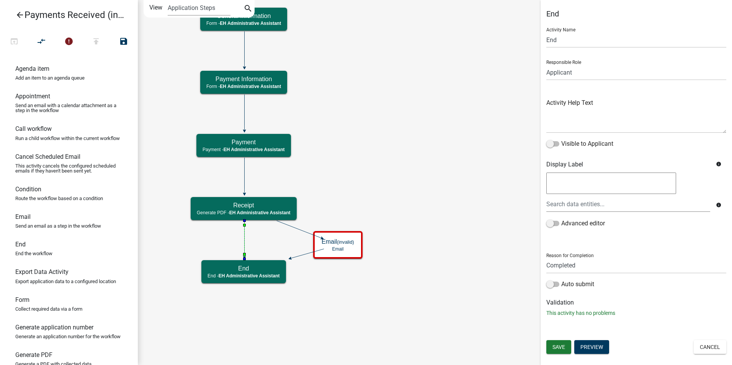
click at [244, 235] on icon at bounding box center [244, 239] width 0 height 36
click at [359, 196] on icon "Start Start - EH Administrative Assistant End End - EH Administrative Assistant…" at bounding box center [434, 182] width 593 height 364
click at [354, 283] on icon "Start Start - EH Administrative Assistant End End - EH Administrative Assistant…" at bounding box center [434, 182] width 593 height 364
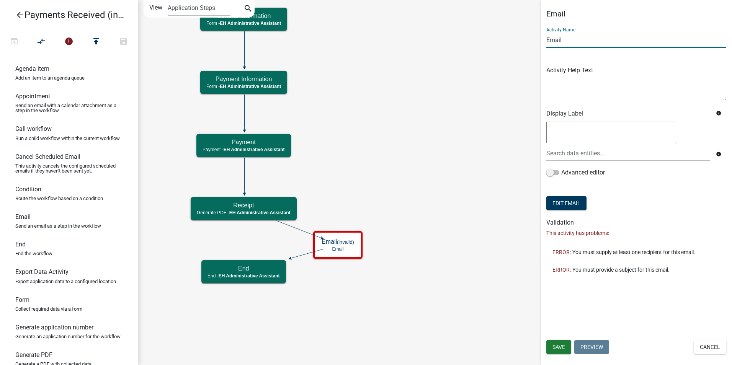
drag, startPoint x: 565, startPoint y: 41, endPoint x: 531, endPoint y: 39, distance: 34.5
click at [531, 39] on main "Start Start - EH Administrative Assistant End End - EH Administrative Assistant…" at bounding box center [435, 182] width 594 height 365
click at [508, 75] on icon "Start Start - EH Administrative Assistant End End - EH Administrative Assistant…" at bounding box center [434, 182] width 593 height 364
click at [582, 38] on input "Treasurer" at bounding box center [636, 40] width 180 height 16
type input "Treasurer Email"
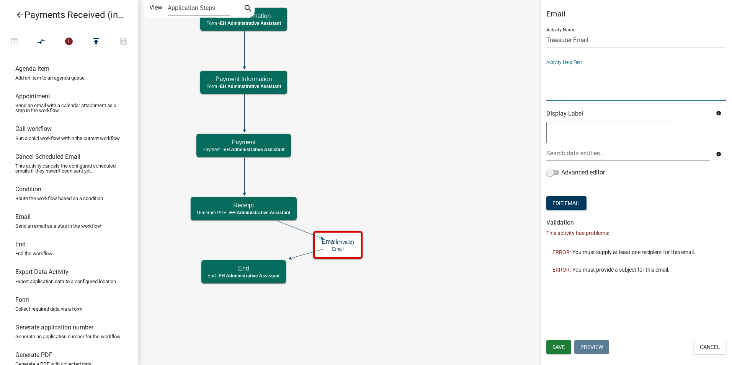
click at [559, 85] on textarea at bounding box center [636, 83] width 180 height 36
click at [441, 202] on icon "Start Start - EH Administrative Assistant End End - EH Administrative Assistant…" at bounding box center [434, 182] width 593 height 364
click at [567, 206] on button "Edit Email" at bounding box center [566, 203] width 40 height 14
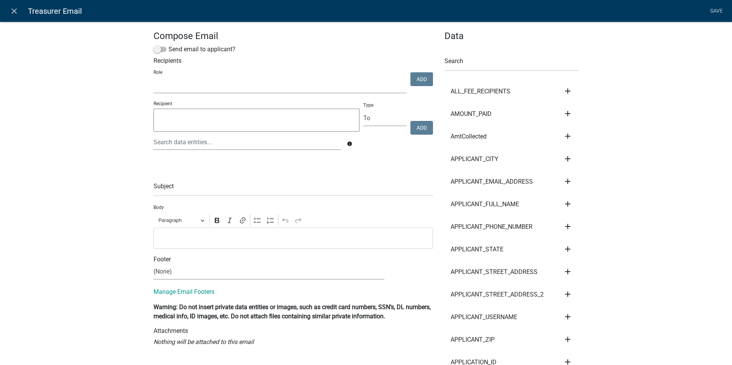
click at [255, 80] on select "Admin P & D Inspectors EH Administrative Assistant EH Counter Zoning Reviewers …" at bounding box center [279, 86] width 253 height 16
select select "ec461454-9adf-4019-be3d-d20d625e8fbc"
click at [153, 78] on select "Admin P & D Inspectors EH Administrative Assistant EH Counter Zoning Reviewers …" at bounding box center [279, 86] width 253 height 16
click at [424, 78] on button "Add" at bounding box center [421, 79] width 23 height 14
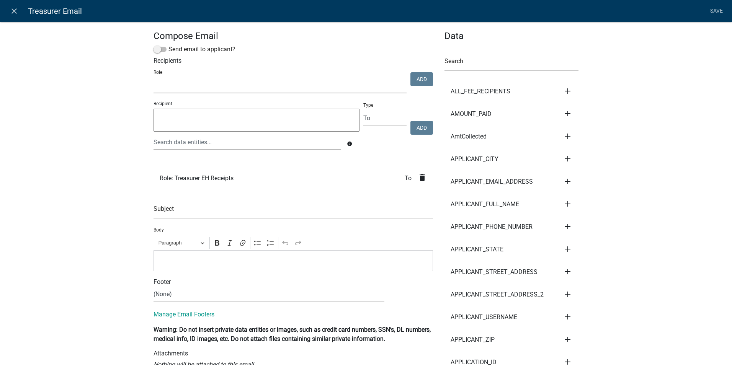
click at [180, 88] on select "Admin P & D Inspectors EH Administrative Assistant EH Counter Zoning Reviewers …" at bounding box center [279, 86] width 253 height 16
select select "da3e3e5f-670d-4329-b60c-5cc8a4b2b679"
click at [153, 78] on select "Admin P & D Inspectors EH Administrative Assistant EH Counter Zoning Reviewers …" at bounding box center [279, 86] width 253 height 16
click at [410, 80] on button "Add" at bounding box center [421, 79] width 23 height 14
select select
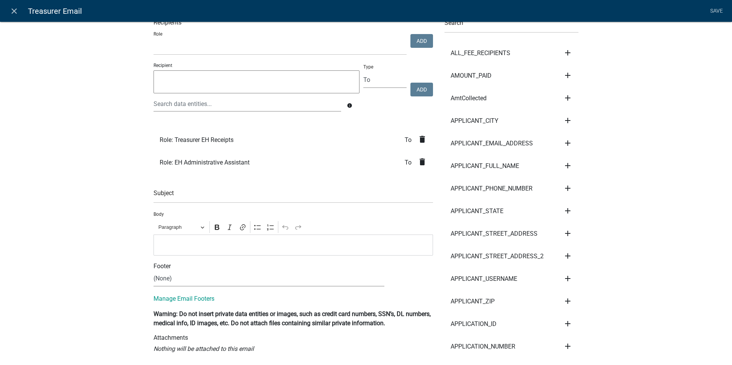
scroll to position [77, 0]
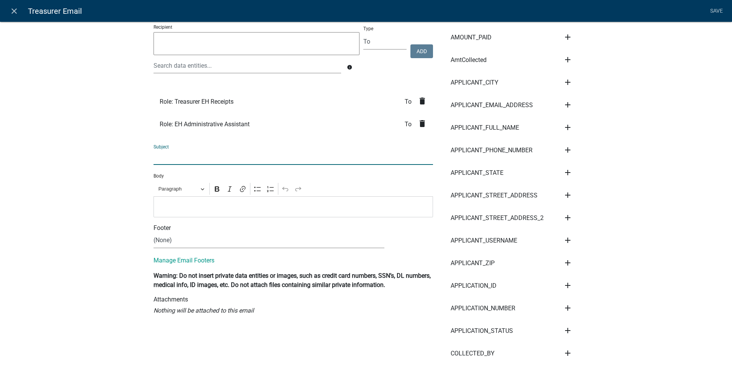
click at [155, 156] on input "text" at bounding box center [292, 157] width 279 height 16
click at [157, 156] on input "text" at bounding box center [292, 157] width 279 height 16
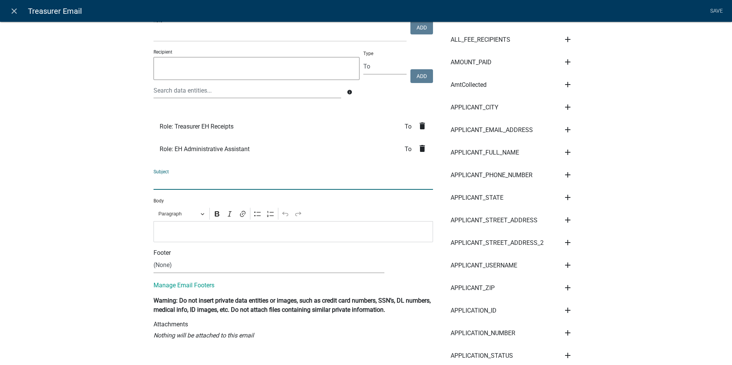
scroll to position [38, 0]
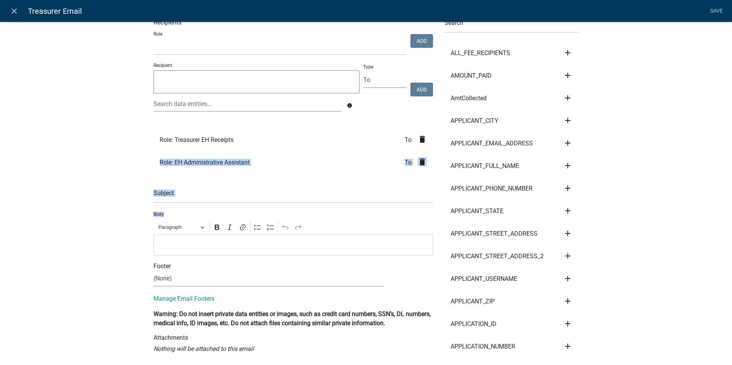
drag, startPoint x: 159, startPoint y: 186, endPoint x: 163, endPoint y: 225, distance: 39.6
copy div "Role: EH Administrative Assistant To delete Subject Body"
click at [211, 202] on input "text" at bounding box center [292, 195] width 279 height 16
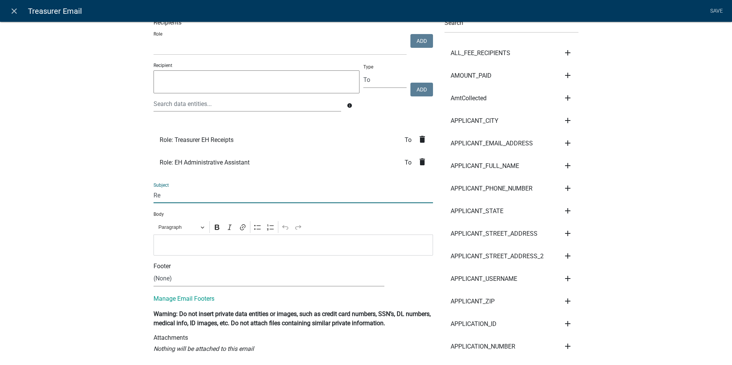
type input "R"
type input "Environmental Health Receipt"
click at [162, 246] on p "Editor editing area: main. Press Alt+0 for help." at bounding box center [293, 244] width 271 height 9
drag, startPoint x: 162, startPoint y: 246, endPoint x: 244, endPoint y: 385, distance: 160.9
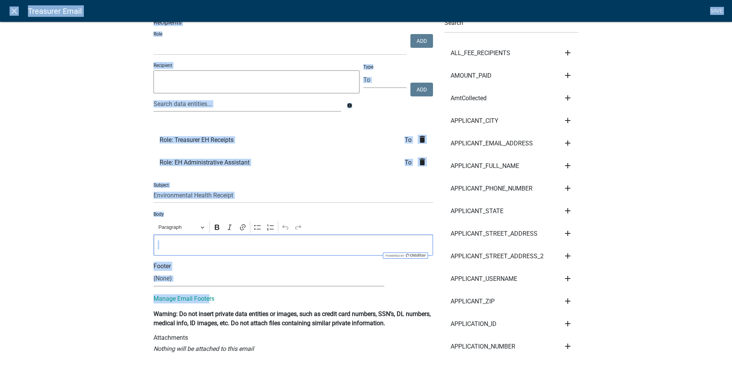
drag, startPoint x: 244, startPoint y: 385, endPoint x: 251, endPoint y: 385, distance: 6.9
click at [251, 365] on html "Internet Explorer does NOT work with GeoPermits. Get a new browser for more sec…" at bounding box center [366, 182] width 732 height 365
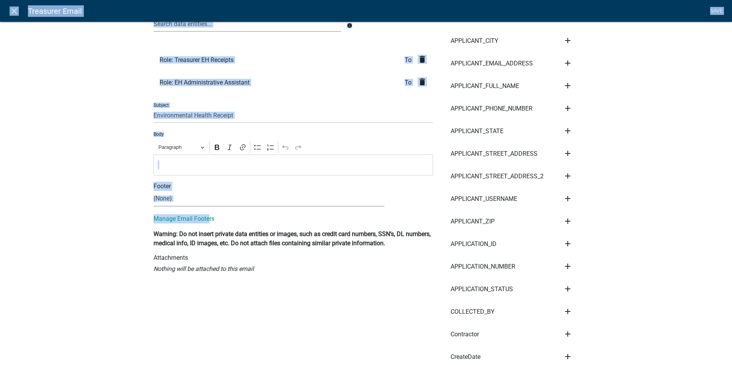
click at [177, 164] on p "Editor editing area: main. Press Alt+0 for help." at bounding box center [293, 164] width 271 height 9
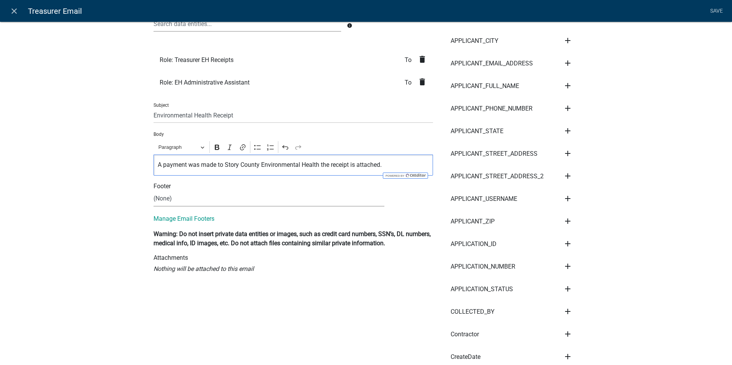
click at [386, 165] on p "A payment was made to Story County Environmental Health the receipt is attached." at bounding box center [293, 164] width 271 height 9
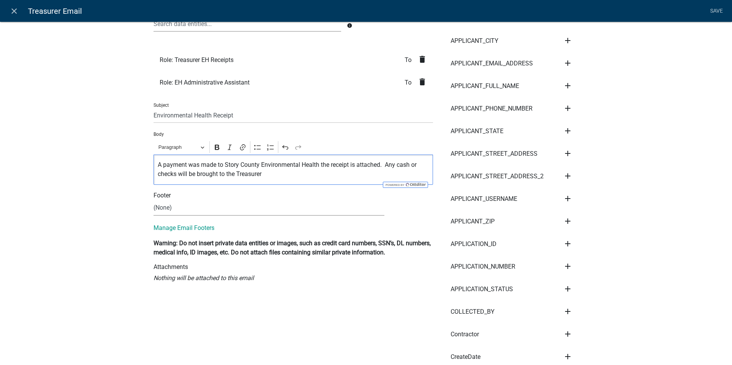
click at [276, 174] on p "A payment was made to Story County Environmental Health the receipt is attached…" at bounding box center [293, 169] width 271 height 18
click at [176, 174] on p "A payment was made to Story County Environmental Health the receipt is attached…" at bounding box center [293, 169] width 271 height 18
click at [319, 174] on p "A payment was made to Story County Environmental Health the receipt is attached…" at bounding box center [293, 169] width 271 height 18
click at [350, 175] on p "A payment was made to Story County Environmental Health the receipt is attached…" at bounding box center [293, 169] width 271 height 18
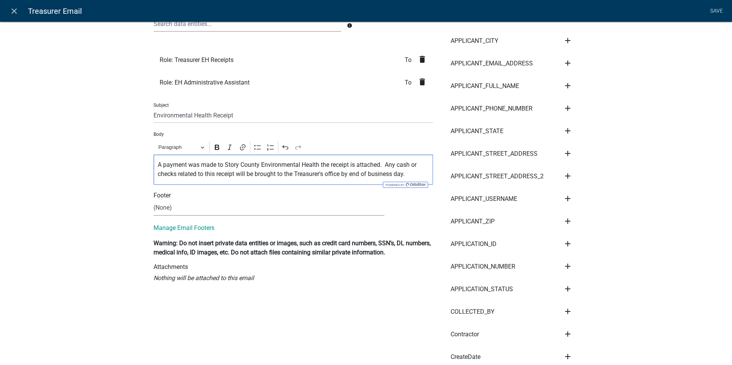
click at [393, 174] on p "A payment was made to Story County Environmental Health the receipt is attached…" at bounding box center [293, 169] width 271 height 18
click at [414, 176] on p "A payment was made to Story County Environmental Health the receipt is attached…" at bounding box center [293, 169] width 271 height 18
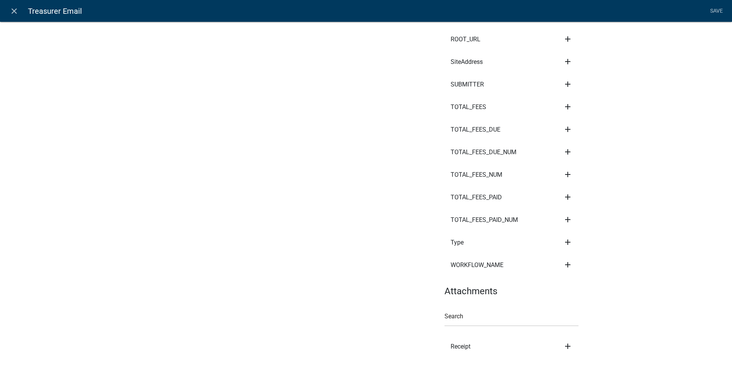
scroll to position [1138, 0]
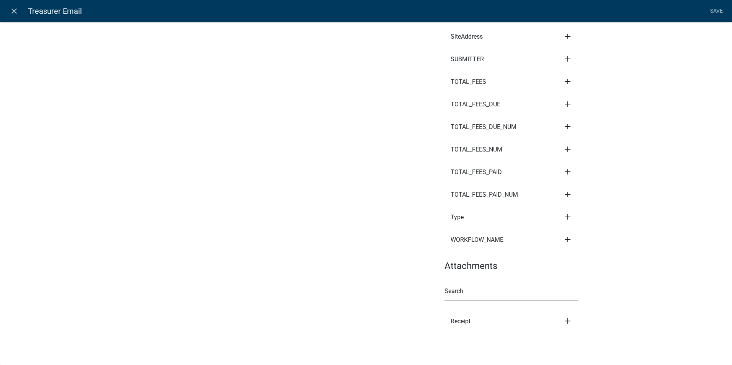
click at [460, 323] on span "Receipt" at bounding box center [460, 321] width 20 height 6
click at [565, 320] on icon "add" at bounding box center [567, 320] width 9 height 9
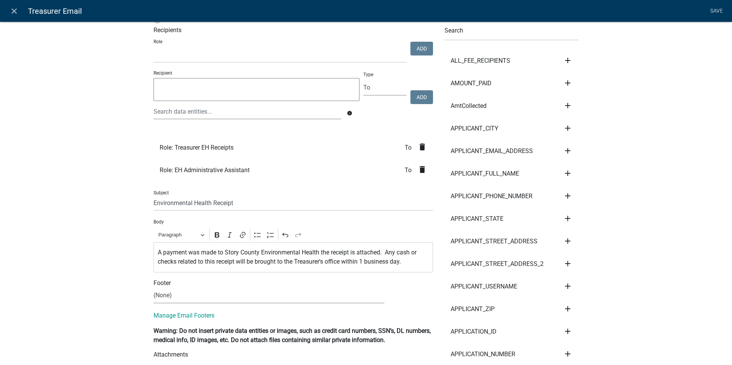
scroll to position [0, 0]
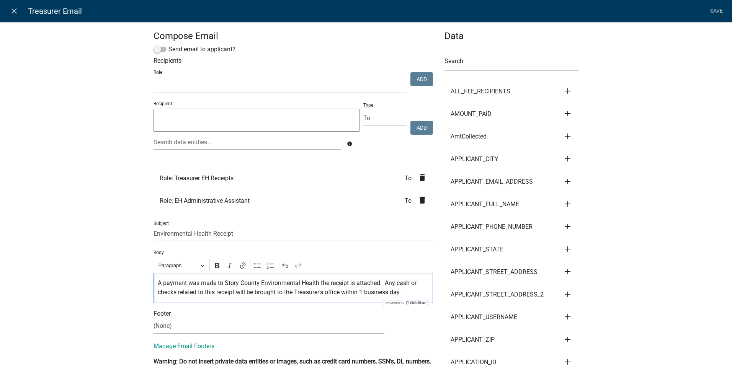
click at [405, 294] on p "A payment was made to Story County Environmental Health the receipt is attached…" at bounding box center [293, 288] width 271 height 18
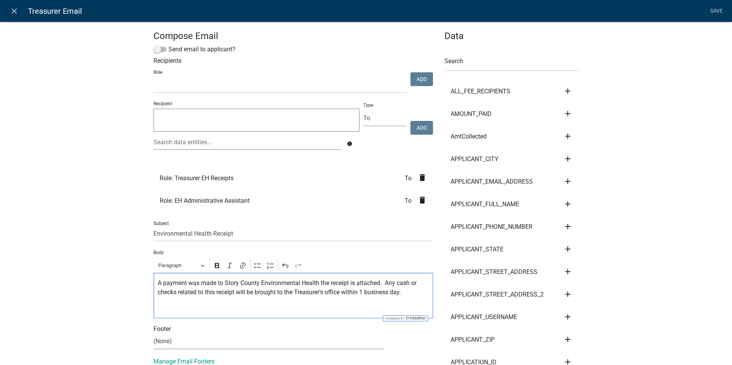
click at [268, 302] on div "A payment was made to Story County Environmental Health the receipt is attached…" at bounding box center [292, 296] width 279 height 46
click at [719, 10] on link "Save" at bounding box center [715, 11] width 19 height 15
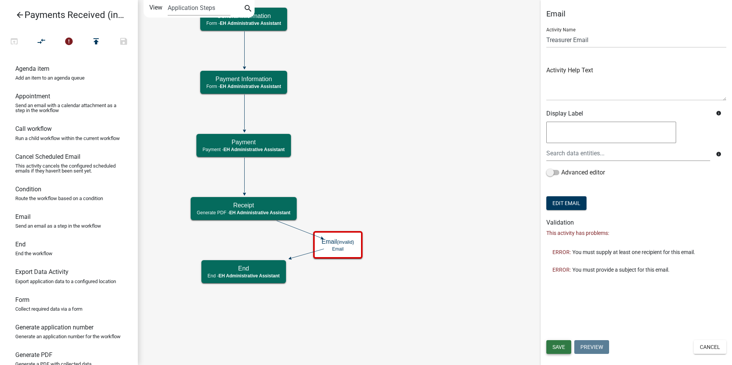
click at [564, 347] on span "Save" at bounding box center [558, 347] width 13 height 6
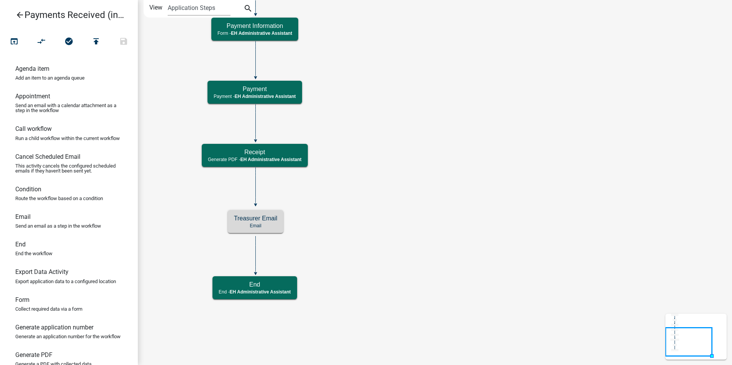
click at [391, 184] on icon "Start Start - EH Administrative Assistant End End - EH Administrative Assistant…" at bounding box center [434, 182] width 593 height 364
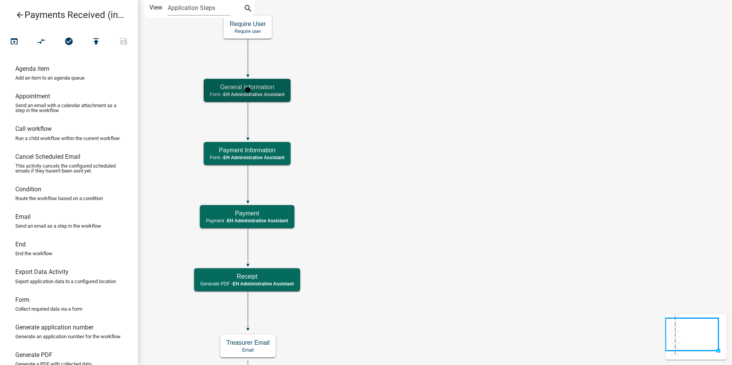
click at [267, 87] on h5 "General Information" at bounding box center [247, 86] width 75 height 7
select select "DA3E3E5F-670D-4329-B60C-5CC8A4B2B679"
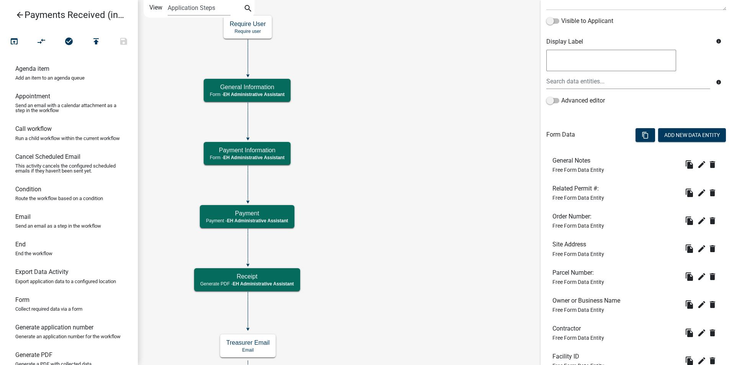
scroll to position [211, 0]
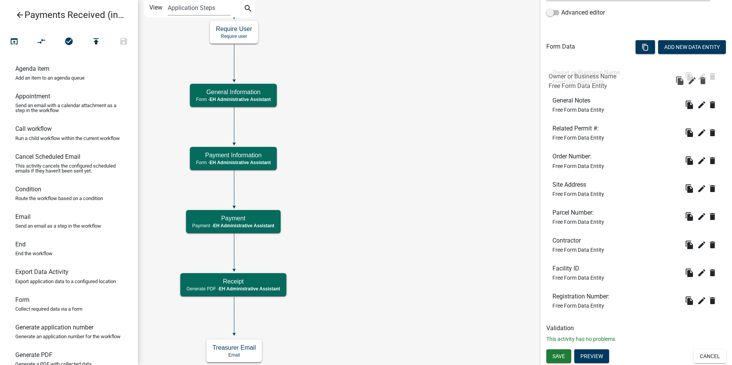
drag, startPoint x: 556, startPoint y: 213, endPoint x: 552, endPoint y: 76, distance: 137.4
drag, startPoint x: 562, startPoint y: 242, endPoint x: 560, endPoint y: 99, distance: 142.3
drag, startPoint x: 559, startPoint y: 130, endPoint x: 562, endPoint y: 303, distance: 172.6
drag, startPoint x: 557, startPoint y: 183, endPoint x: 556, endPoint y: 123, distance: 59.7
drag, startPoint x: 561, startPoint y: 212, endPoint x: 561, endPoint y: 152, distance: 59.7
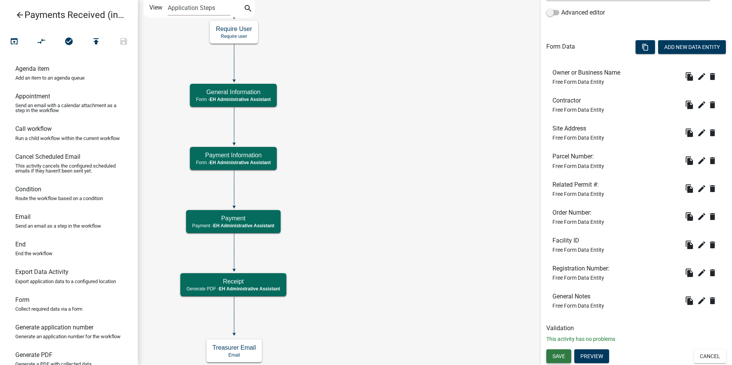
click at [564, 356] on span "Save" at bounding box center [558, 356] width 13 height 6
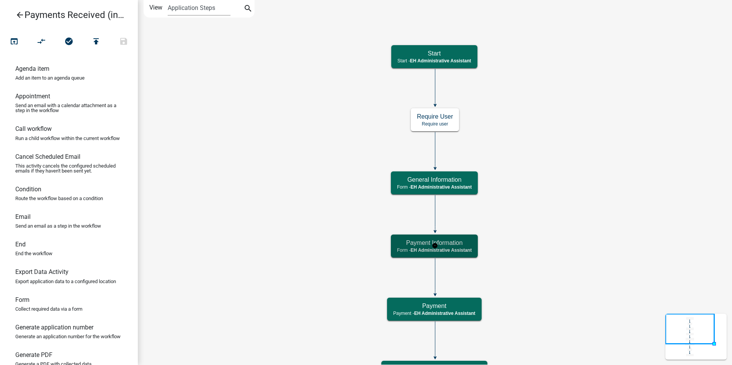
click at [465, 242] on h5 "Payment Information" at bounding box center [434, 242] width 75 height 7
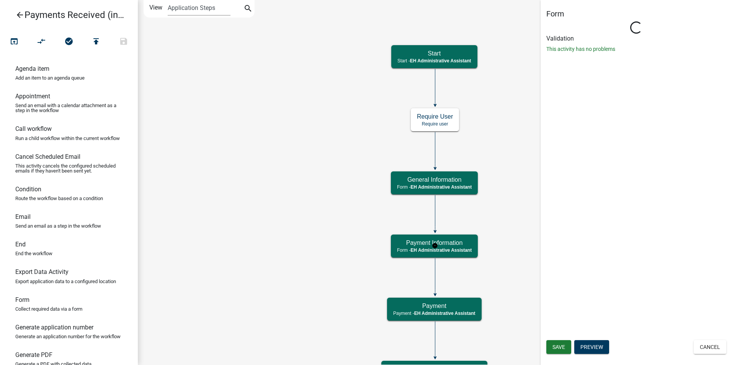
select select "DA3E3E5F-670D-4329-B60C-5CC8A4B2B679"
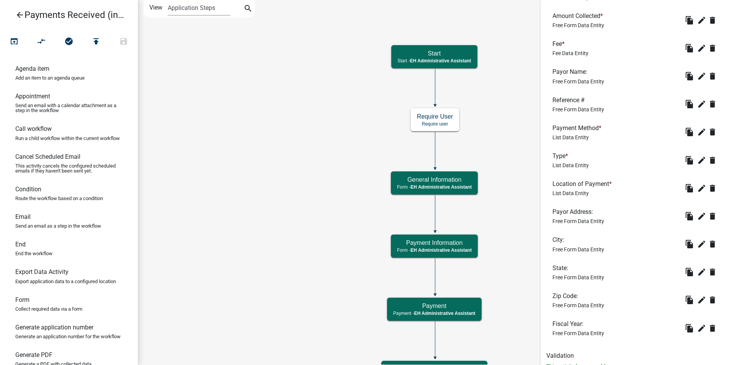
scroll to position [306, 0]
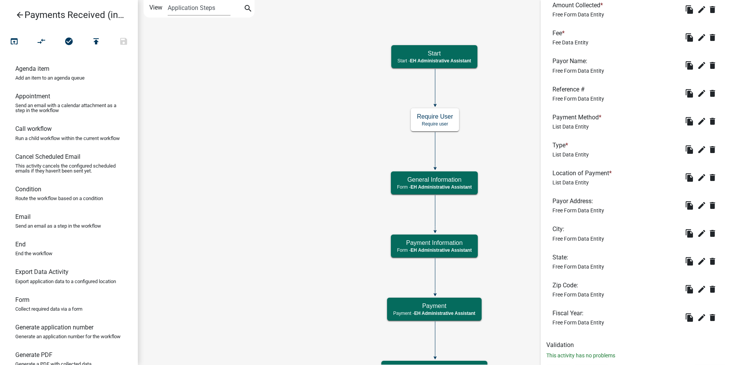
click at [528, 174] on icon "Start Start - EH Administrative Assistant End End - EH Administrative Assistant…" at bounding box center [434, 257] width 593 height 515
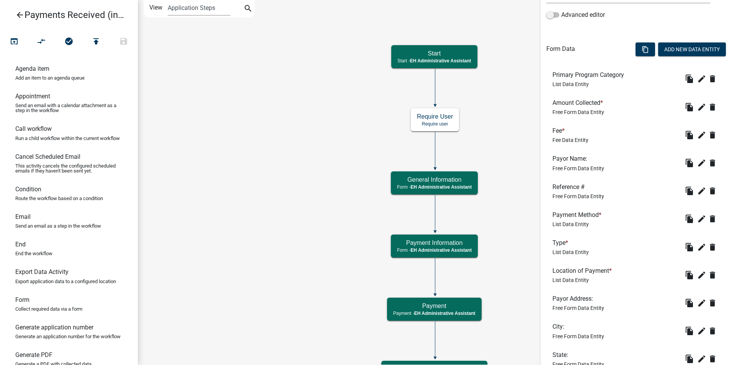
scroll to position [208, 0]
click at [684, 82] on icon "file_copy" at bounding box center [688, 79] width 9 height 9
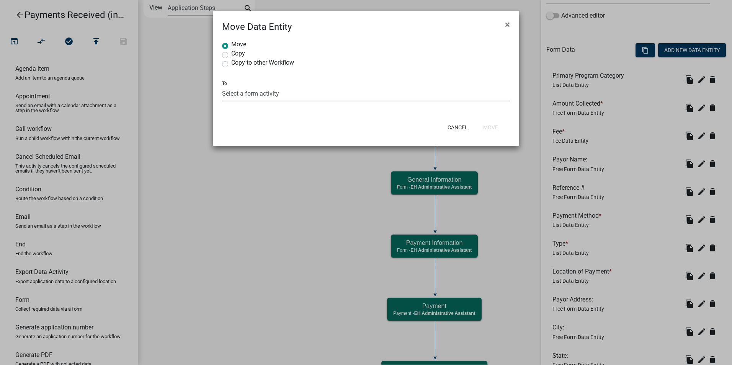
click at [235, 95] on select "Select a form activity General Information Payment Information" at bounding box center [366, 94] width 288 height 16
select select "e745a483-15a0-4dec-9f35-f95d3d923c17"
click at [222, 86] on select "Select a form activity General Information Payment Information" at bounding box center [366, 94] width 288 height 16
click at [495, 126] on button "Move" at bounding box center [490, 128] width 27 height 14
radio input "true"
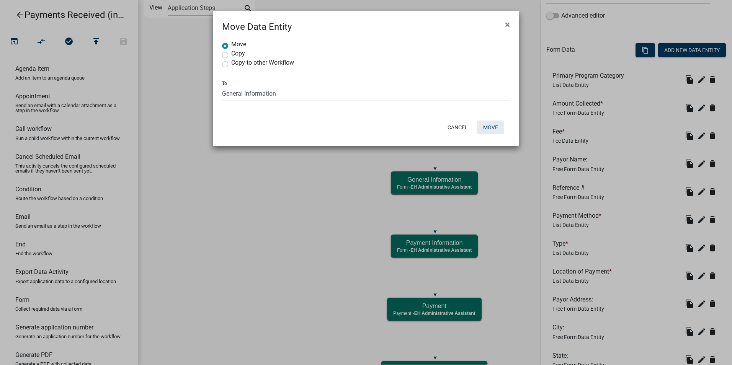
select select
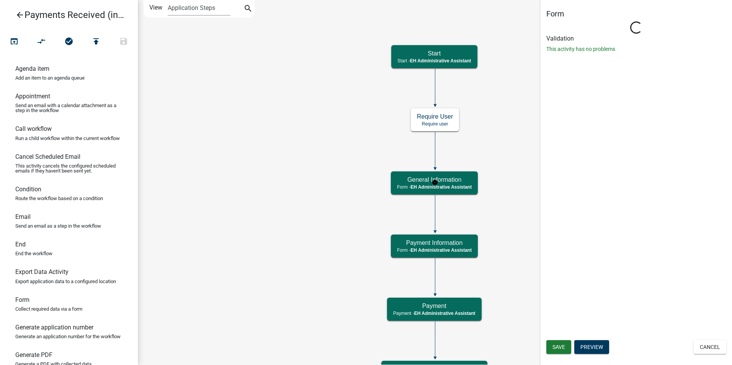
scroll to position [0, 0]
select select "DA3E3E5F-670D-4329-B60C-5CC8A4B2B679"
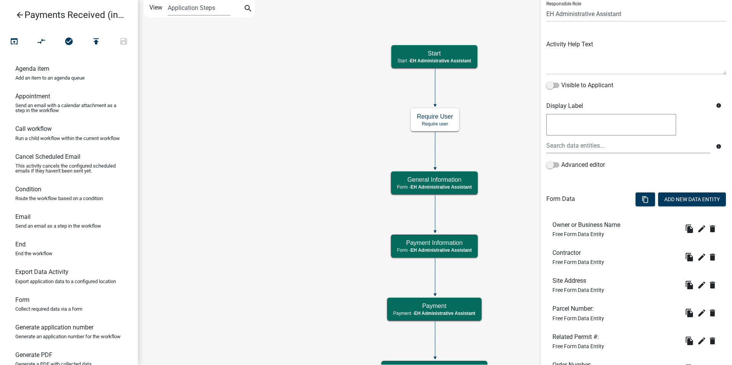
scroll to position [239, 0]
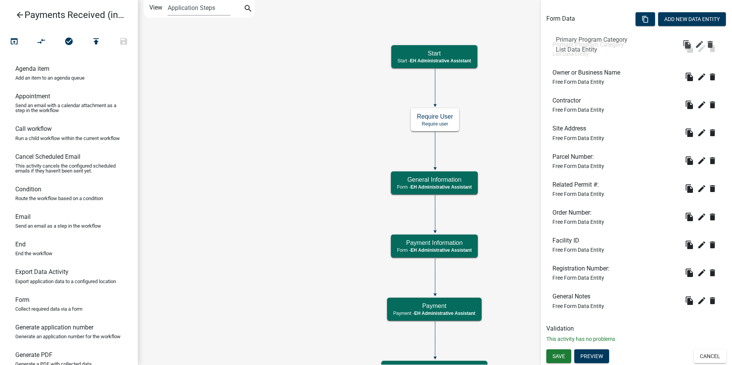
drag, startPoint x: 559, startPoint y: 298, endPoint x: 561, endPoint y: 43, distance: 254.8
click at [556, 355] on span "Save" at bounding box center [558, 356] width 13 height 6
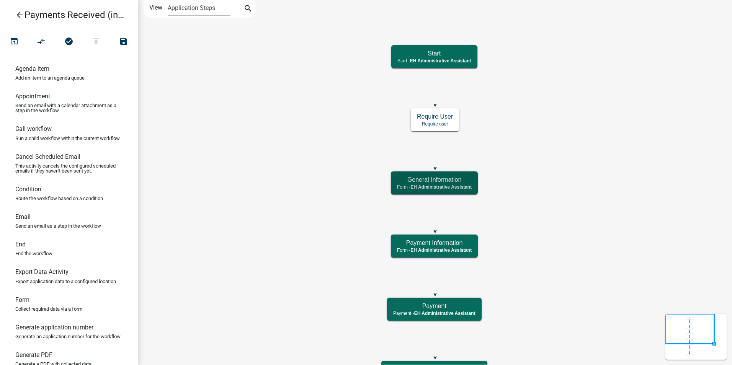
scroll to position [0, 0]
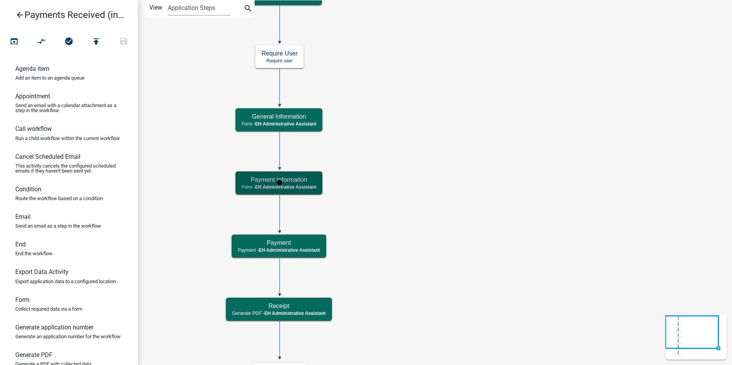
click at [288, 187] on span "EH Administrative Assistant" at bounding box center [285, 186] width 61 height 5
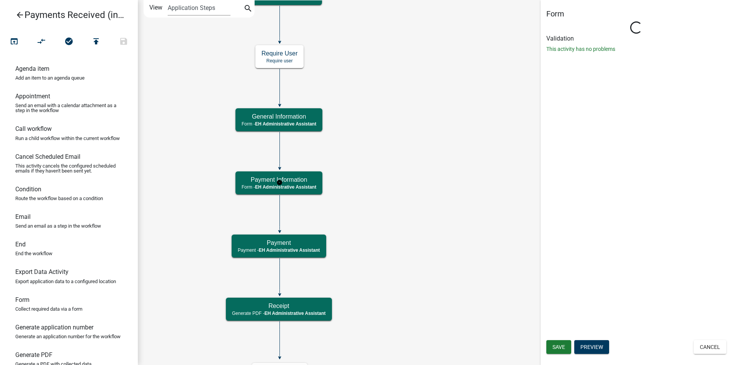
select select "DA3E3E5F-670D-4329-B60C-5CC8A4B2B679"
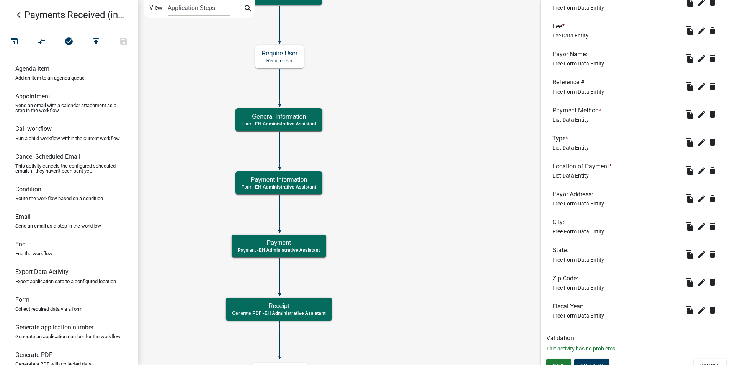
scroll to position [295, 0]
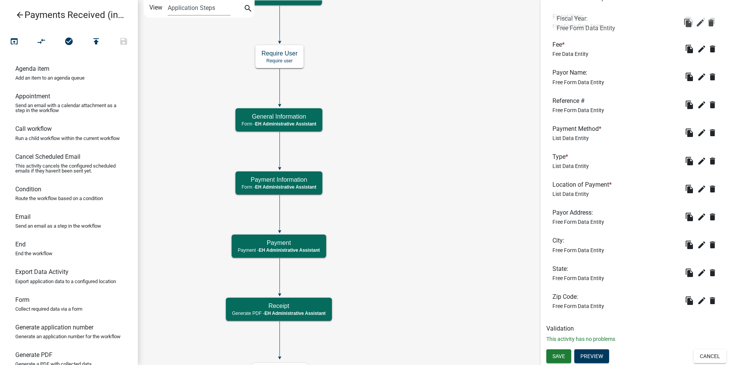
drag, startPoint x: 558, startPoint y: 295, endPoint x: 562, endPoint y: 17, distance: 278.2
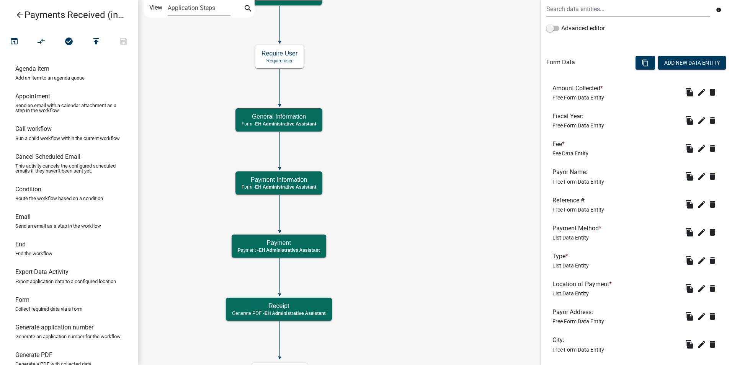
scroll to position [180, 0]
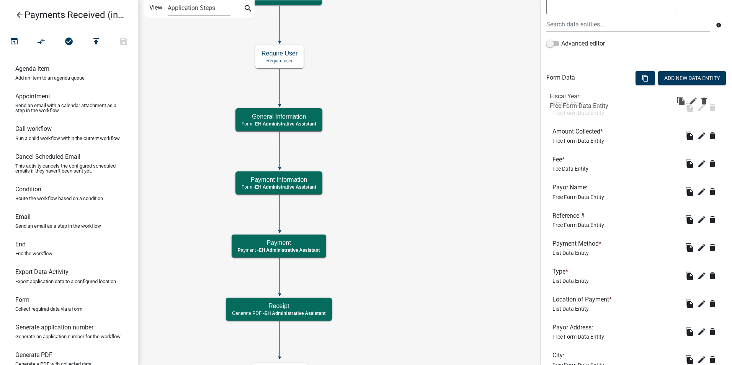
drag, startPoint x: 560, startPoint y: 129, endPoint x: 557, endPoint y: 96, distance: 33.4
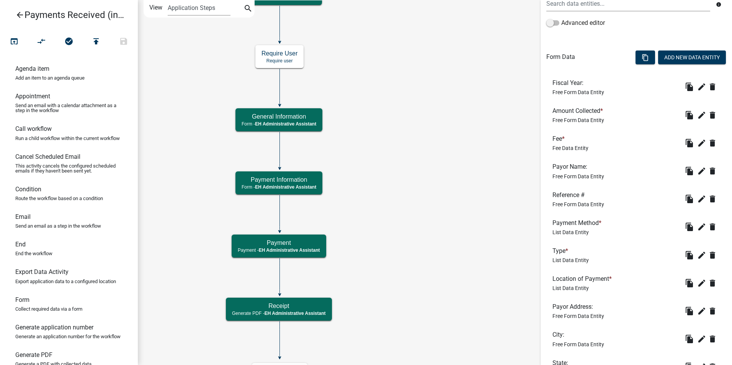
scroll to position [218, 0]
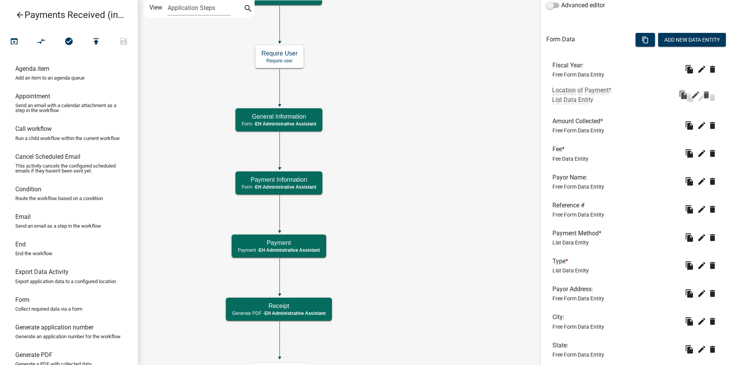
drag, startPoint x: 557, startPoint y: 260, endPoint x: 557, endPoint y: 88, distance: 171.4
drag, startPoint x: 558, startPoint y: 232, endPoint x: 556, endPoint y: 117, distance: 114.8
click at [697, 268] on icon "edit" at bounding box center [701, 265] width 9 height 9
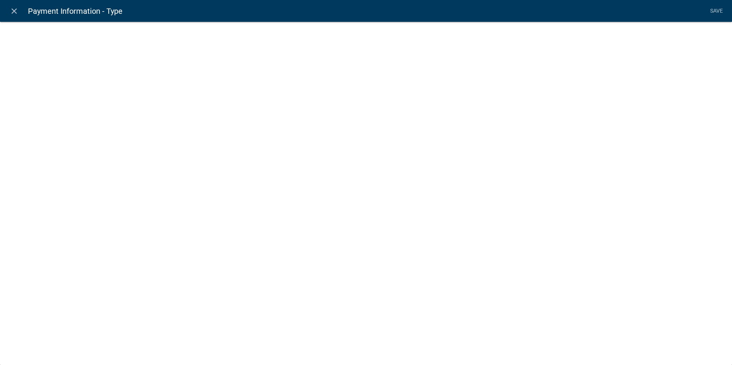
select select "list-data"
select select
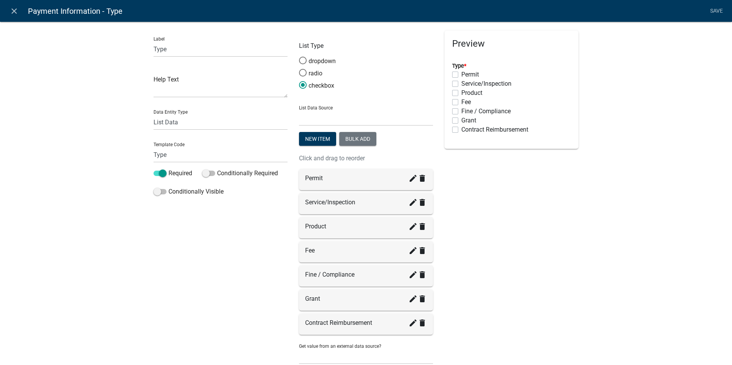
click at [16, 11] on icon "close" at bounding box center [14, 11] width 9 height 9
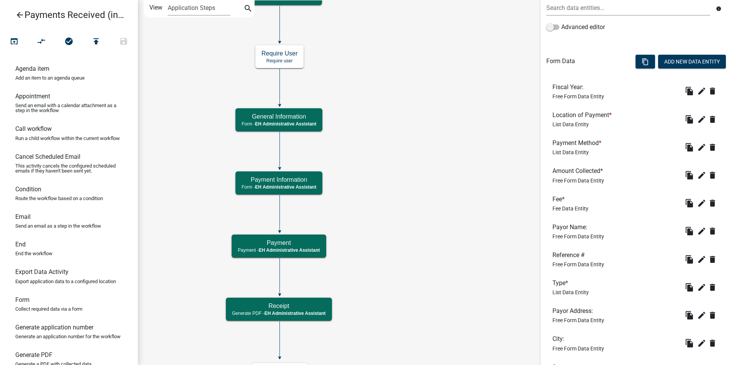
scroll to position [180, 0]
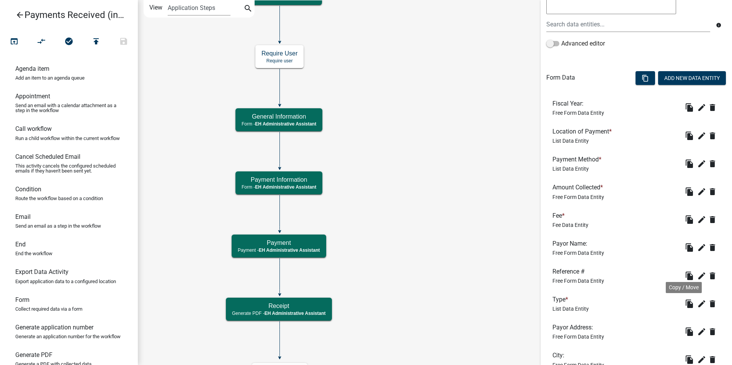
click at [684, 305] on icon "file_copy" at bounding box center [688, 303] width 9 height 9
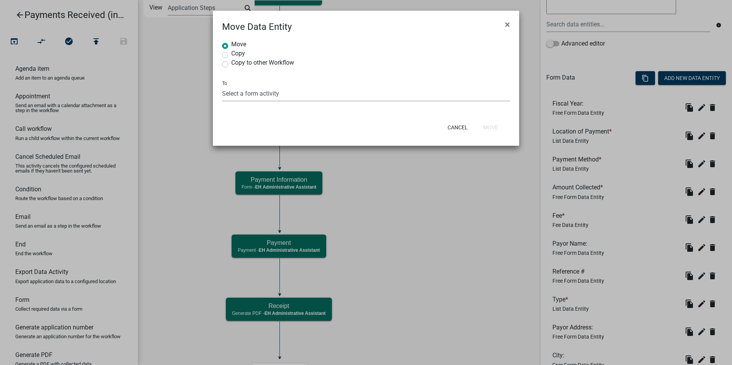
click at [226, 96] on select "Select a form activity General Information Payment Information" at bounding box center [366, 94] width 288 height 16
select select "e745a483-15a0-4dec-9f35-f95d3d923c17"
click at [222, 86] on select "Select a form activity General Information Payment Information" at bounding box center [366, 94] width 288 height 16
click at [494, 128] on button "Move" at bounding box center [490, 128] width 27 height 14
radio input "true"
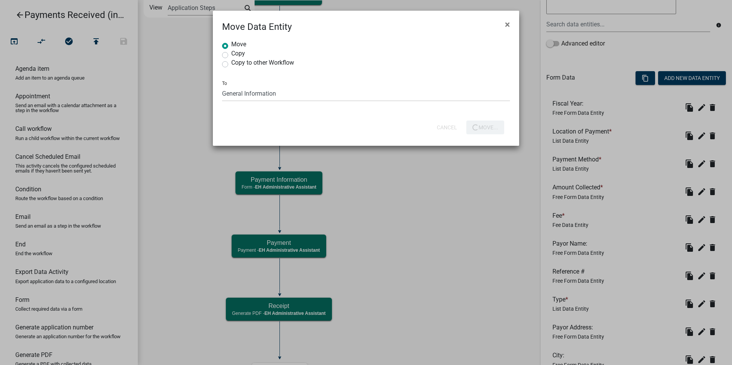
select select
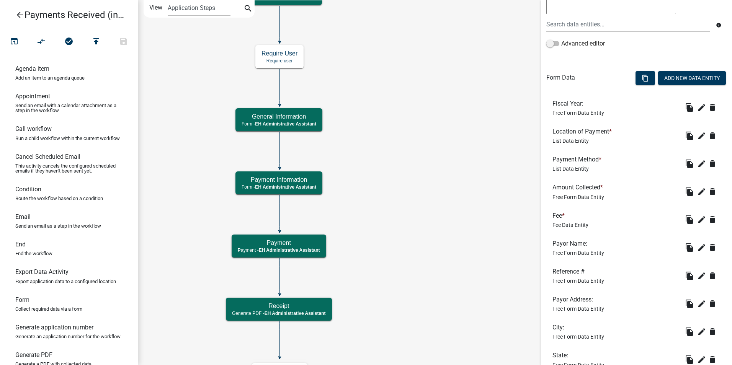
scroll to position [256, 0]
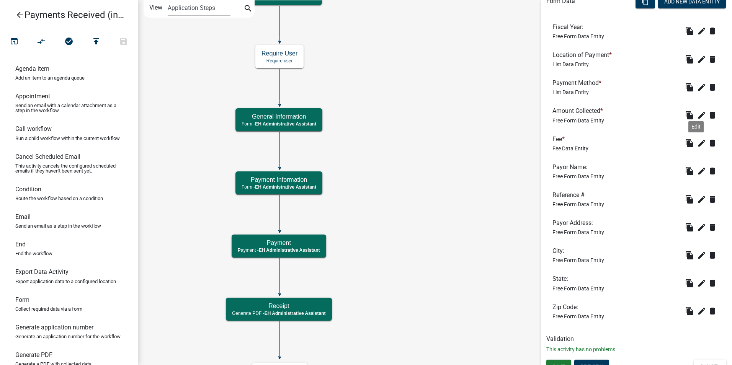
click at [697, 141] on icon "edit" at bounding box center [701, 142] width 9 height 9
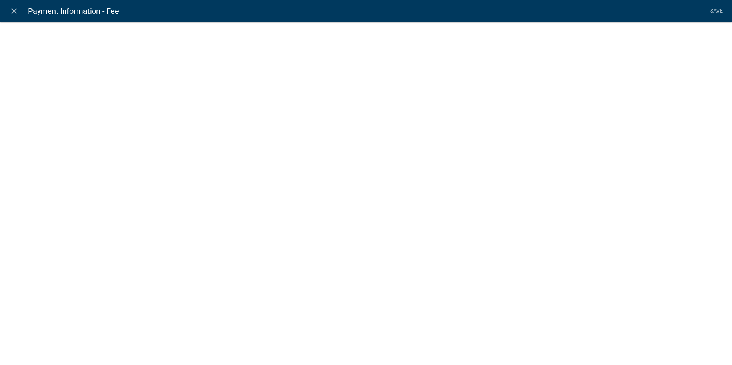
select select "fee"
select select "16: e80276c9-c27f-4332-9702-fba98bf6eafc"
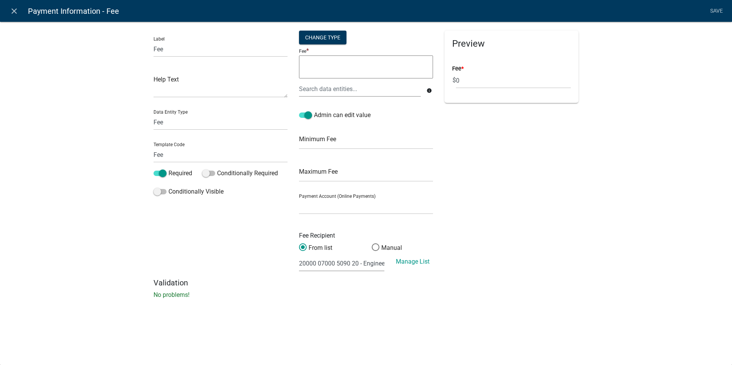
click at [406, 263] on link "Manage List" at bounding box center [413, 261] width 34 height 7
click at [503, 257] on div "Preview Fee * $ 0" at bounding box center [510, 155] width 145 height 248
click at [15, 9] on icon "close" at bounding box center [14, 11] width 9 height 9
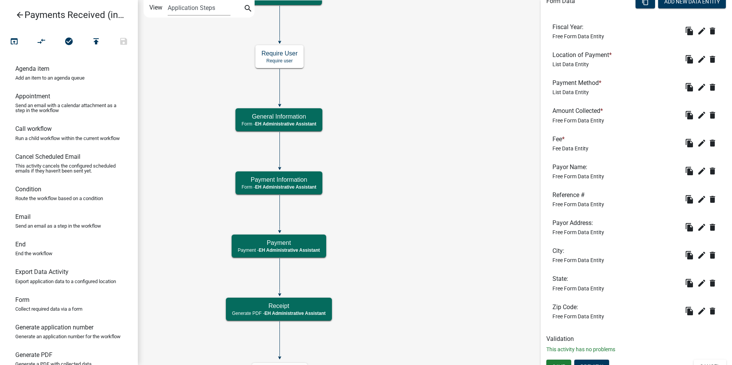
scroll to position [267, 0]
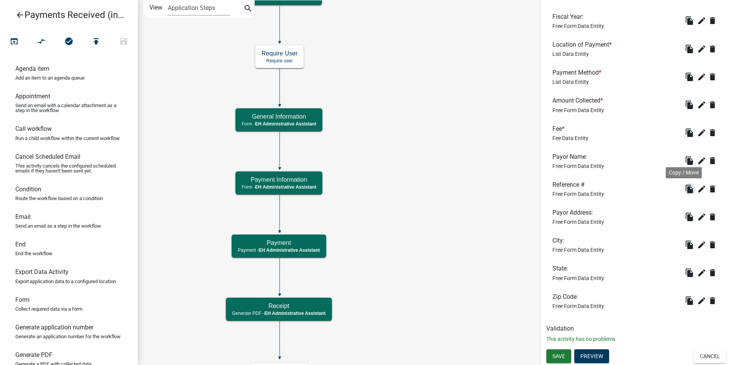
click at [684, 192] on icon "file_copy" at bounding box center [688, 188] width 9 height 9
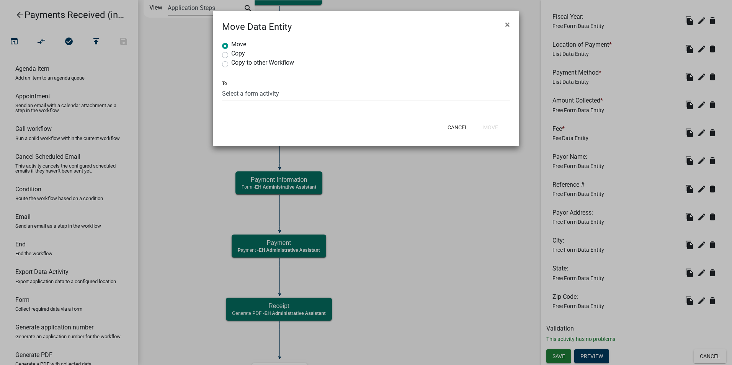
click at [510, 28] on button "×" at bounding box center [507, 24] width 17 height 21
radio input "true"
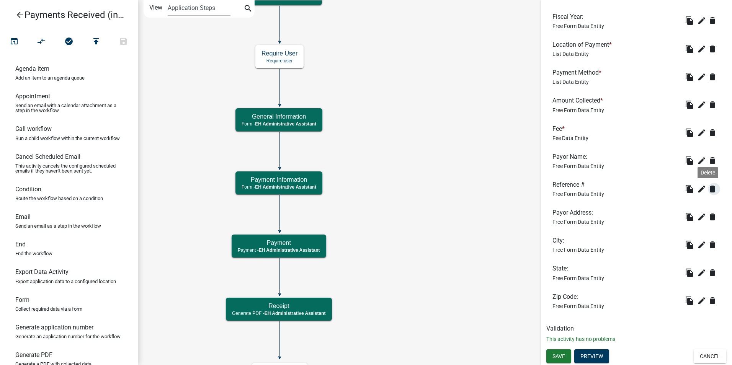
click at [707, 190] on icon "delete" at bounding box center [711, 188] width 9 height 9
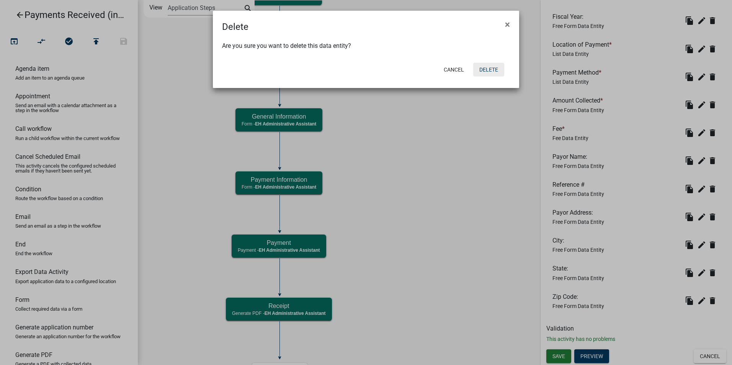
click at [487, 67] on button "Delete" at bounding box center [488, 70] width 31 height 14
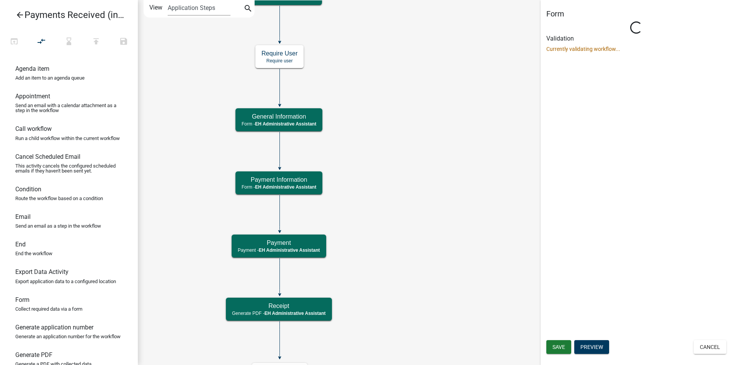
scroll to position [0, 0]
select select "DA3E3E5F-670D-4329-B60C-5CC8A4B2B679"
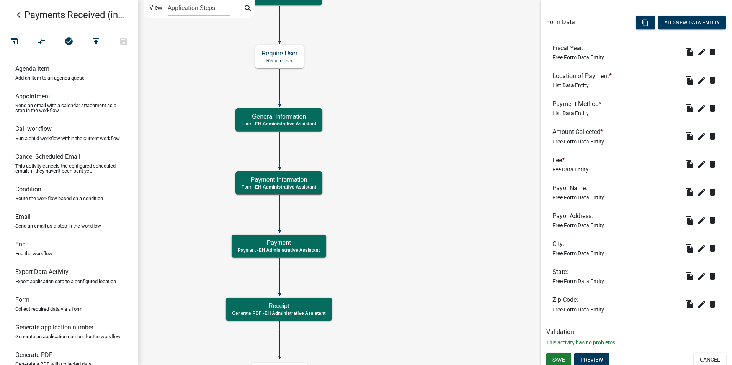
scroll to position [239, 0]
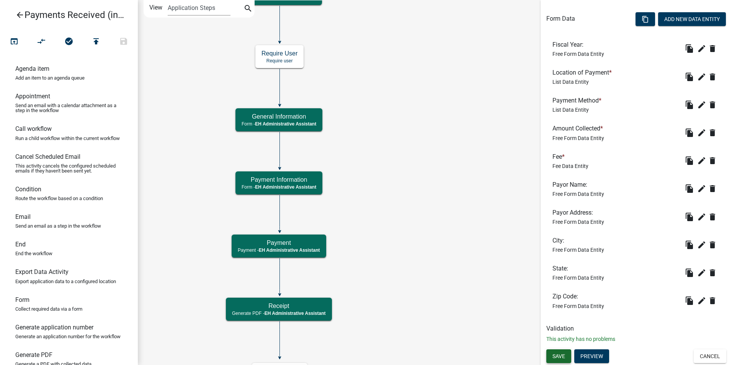
click at [554, 355] on span "Save" at bounding box center [558, 356] width 13 height 6
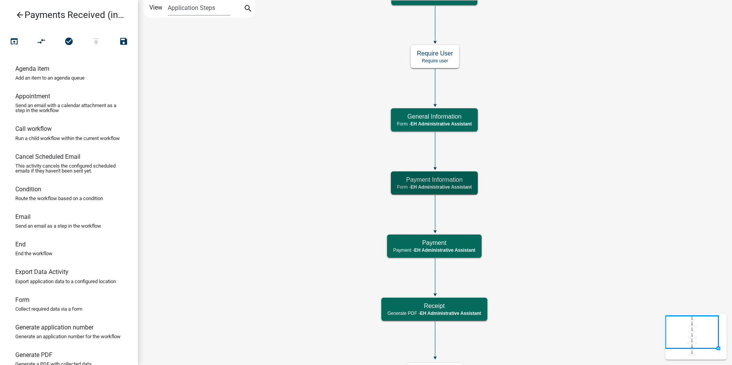
scroll to position [0, 0]
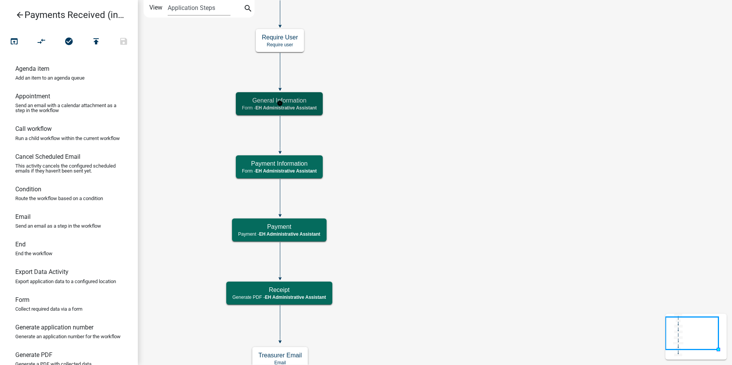
click at [308, 102] on h5 "General Information" at bounding box center [279, 100] width 75 height 7
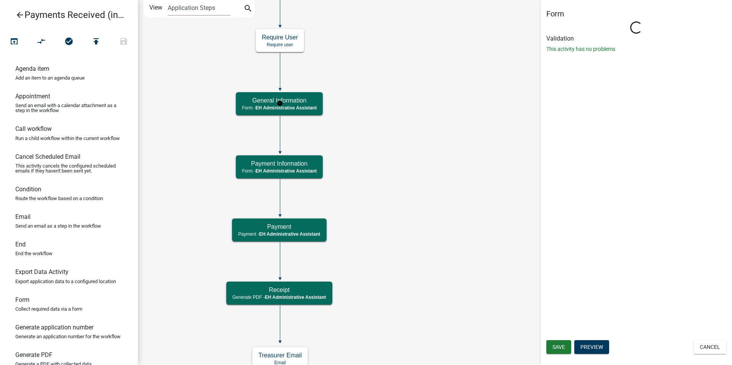
select select "DA3E3E5F-670D-4329-B60C-5CC8A4B2B679"
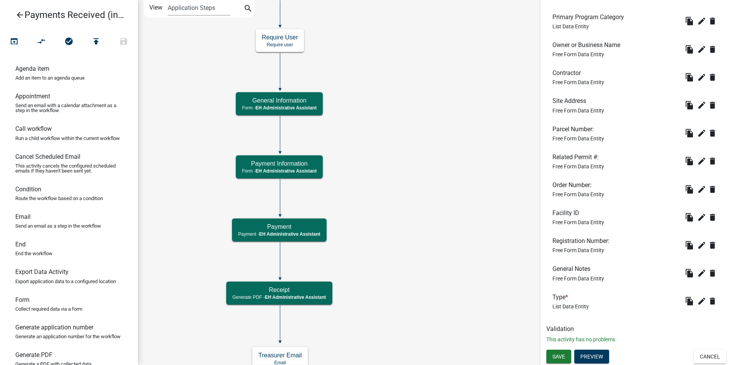
scroll to position [267, 0]
click at [465, 200] on icon "Start Start - EH Administrative Assistant End End - EH Administrative Assistant…" at bounding box center [434, 218] width 593 height 436
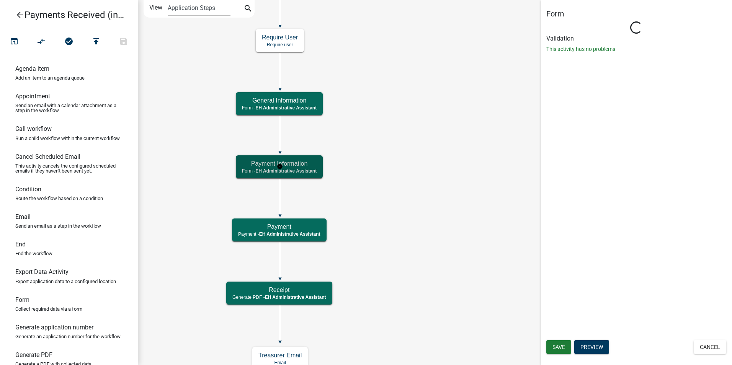
select select "DA3E3E5F-670D-4329-B60C-5CC8A4B2B679"
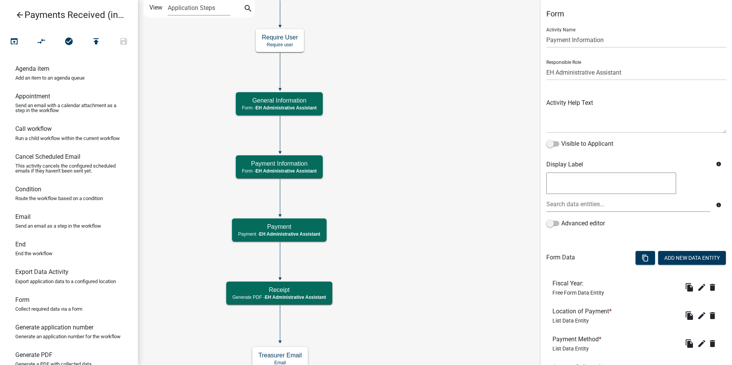
scroll to position [239, 0]
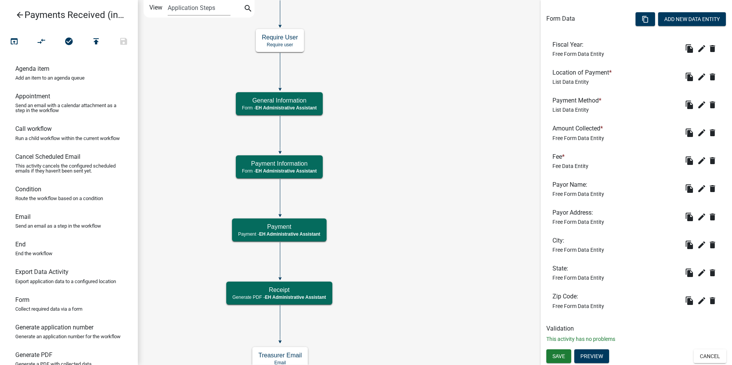
click at [472, 206] on icon "Start Start - EH Administrative Assistant End End - EH Administrative Assistant…" at bounding box center [434, 218] width 593 height 436
click at [417, 226] on icon "Start Start - EH Administrative Assistant End End - EH Administrative Assistant…" at bounding box center [434, 218] width 593 height 436
click at [408, 148] on icon "Start Start - EH Administrative Assistant End End - EH Administrative Assistant…" at bounding box center [434, 218] width 593 height 436
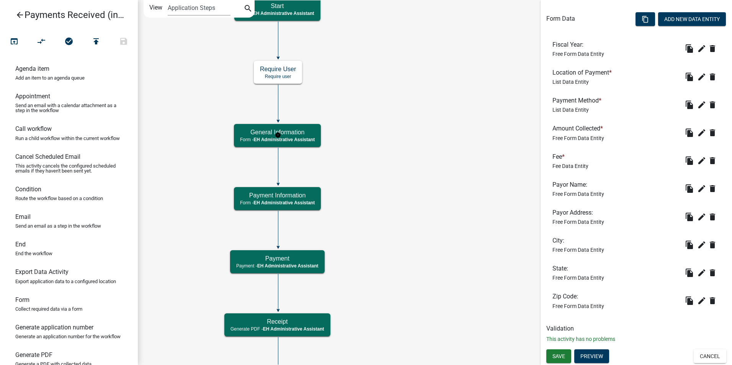
scroll to position [0, 0]
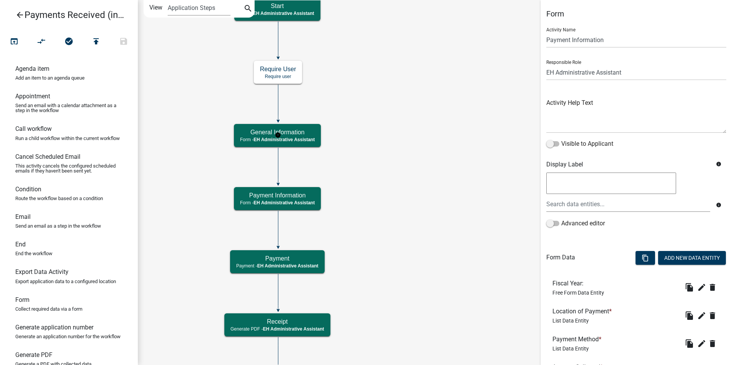
select select "DA3E3E5F-670D-4329-B60C-5CC8A4B2B679"
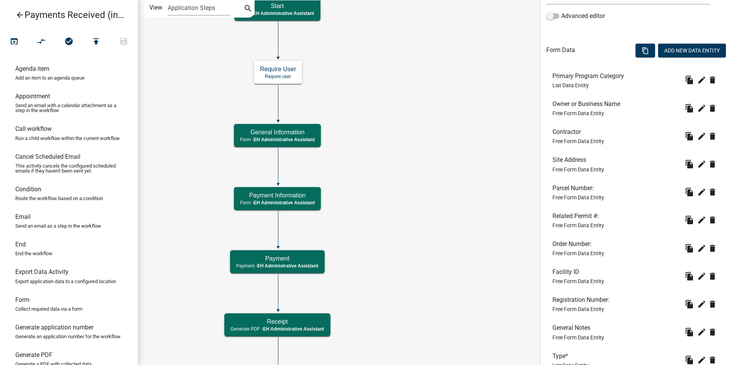
scroll to position [190, 0]
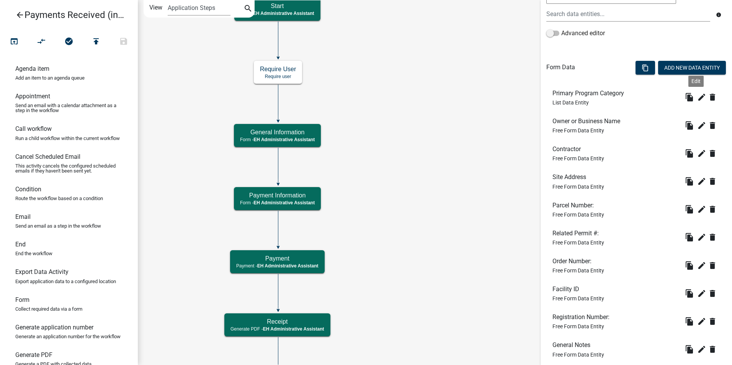
click at [697, 99] on icon "edit" at bounding box center [701, 97] width 9 height 9
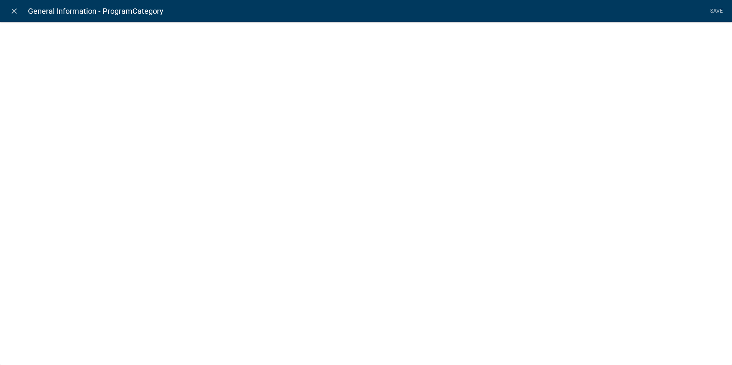
select select "list-data"
select select
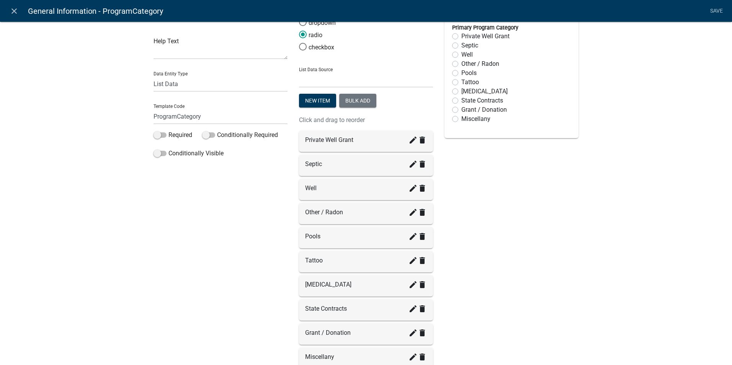
scroll to position [0, 0]
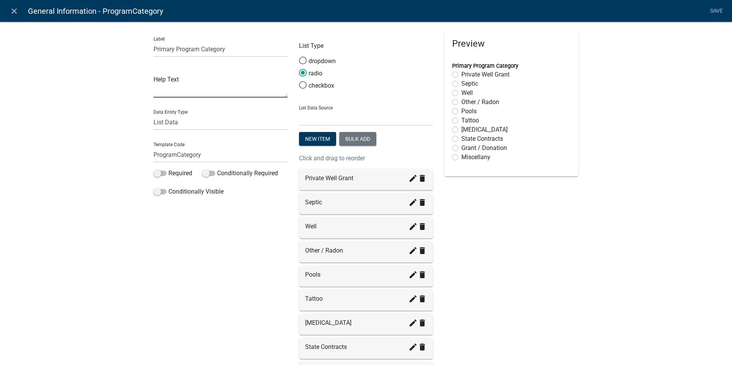
click at [178, 94] on textarea at bounding box center [220, 86] width 134 height 24
click at [179, 79] on textarea "This is the category the payment" at bounding box center [220, 86] width 134 height 24
click at [263, 77] on textarea "This is the revenue line item the payment" at bounding box center [220, 86] width 134 height 24
type textarea "This is the revenue line item the payment with go into."
click at [569, 304] on div "Preview Primary Program Category info Private Well Grant Septic Well Other / Ra…" at bounding box center [510, 237] width 145 height 413
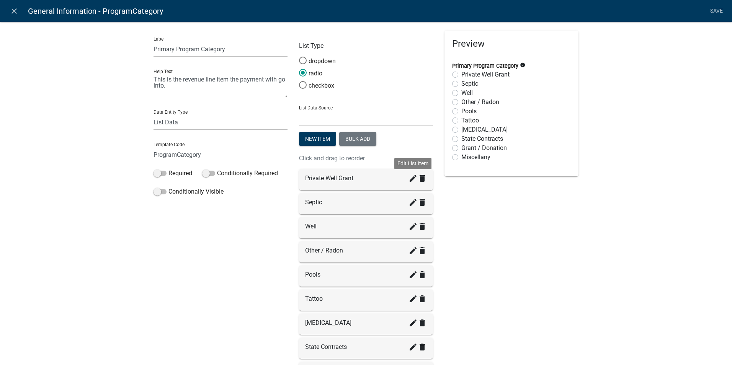
click at [408, 180] on icon "create" at bounding box center [412, 178] width 9 height 9
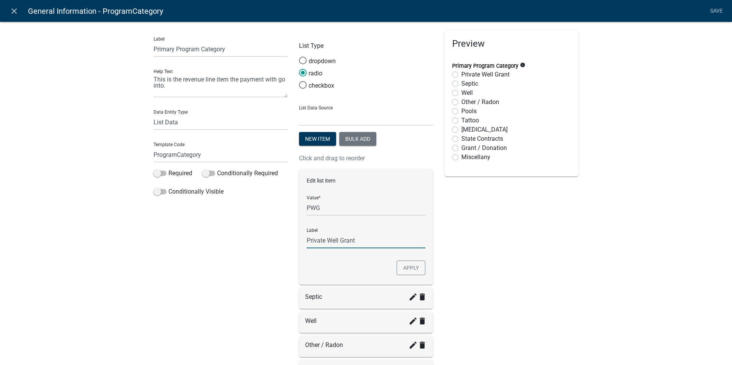
click at [356, 238] on input "Private Well Grant" at bounding box center [365, 241] width 119 height 16
type input "Private Well Grant - 2624"
click at [410, 268] on button "Apply" at bounding box center [410, 268] width 29 height 15
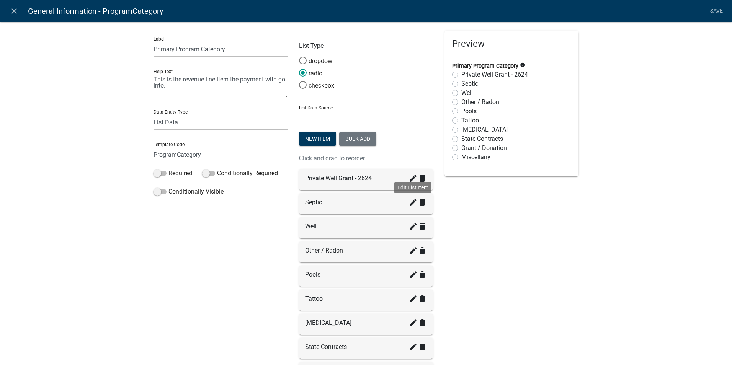
click at [409, 201] on icon "create" at bounding box center [412, 202] width 9 height 9
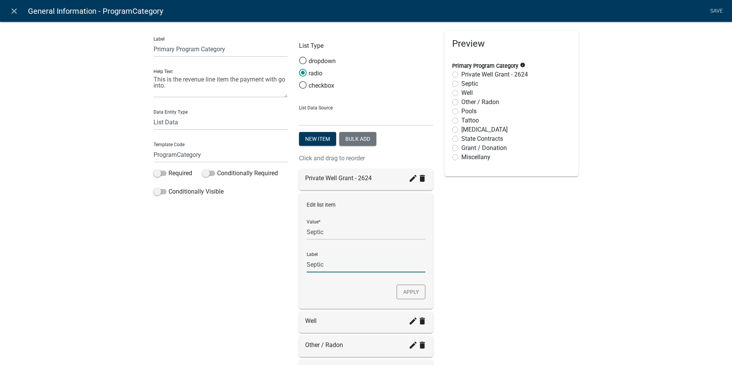
click at [324, 263] on input "Septic" at bounding box center [365, 265] width 119 height 16
type input "Septic - 3310"
click at [410, 291] on button "Apply" at bounding box center [410, 292] width 29 height 15
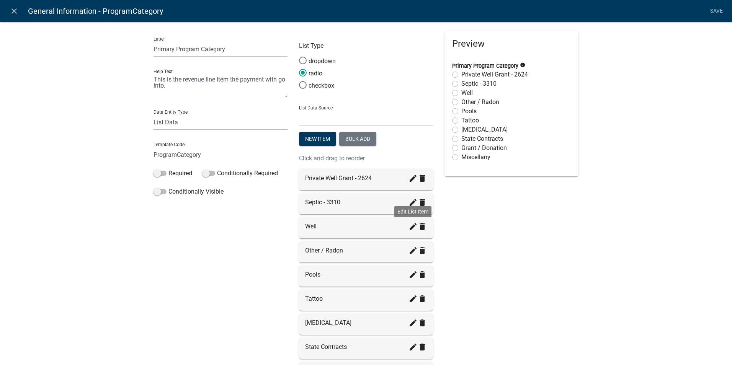
click at [409, 229] on icon "create" at bounding box center [412, 226] width 9 height 9
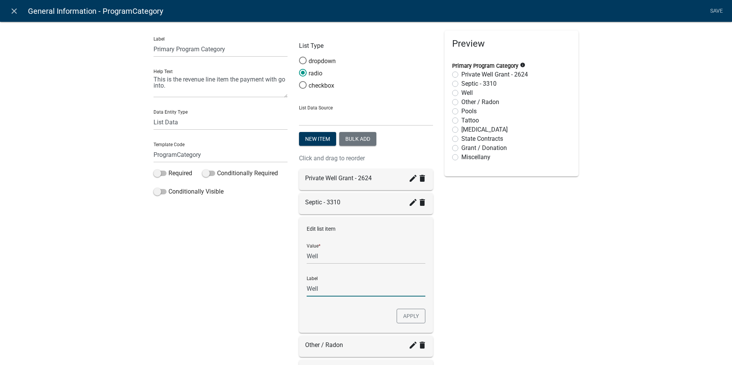
click at [320, 289] on input "Well" at bounding box center [365, 289] width 119 height 16
type input "Well - 3320"
click at [401, 313] on button "Apply" at bounding box center [410, 316] width 29 height 15
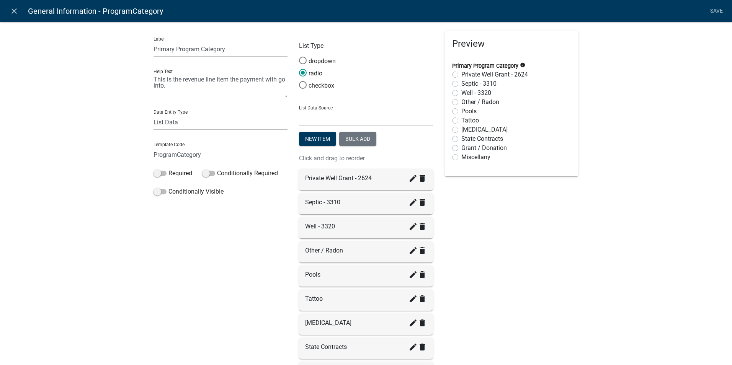
click at [347, 250] on div "Other / Radon create delete" at bounding box center [366, 250] width 122 height 9
click at [411, 251] on icon "create" at bounding box center [412, 250] width 9 height 9
click at [344, 311] on input "Other / Radon" at bounding box center [365, 313] width 119 height 16
type input "Other / Radon - 5390"
click at [407, 332] on div "Edit list item Value * Radon Label Other / Radon - 5390 Apply" at bounding box center [366, 299] width 134 height 116
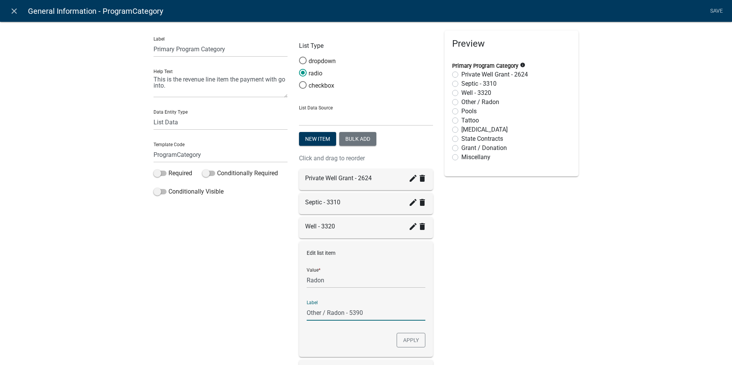
click at [399, 341] on button "Apply" at bounding box center [410, 340] width 29 height 15
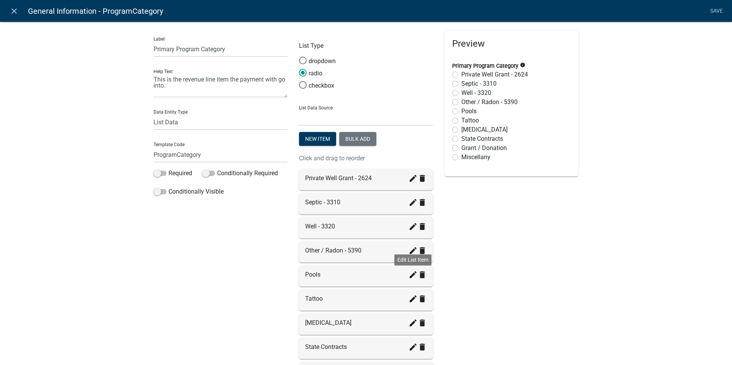
click at [408, 275] on icon "create" at bounding box center [412, 274] width 9 height 9
click at [325, 337] on input "Pools" at bounding box center [365, 337] width 119 height 16
type input "Pools - 5391"
click at [416, 362] on button "Apply" at bounding box center [410, 364] width 29 height 15
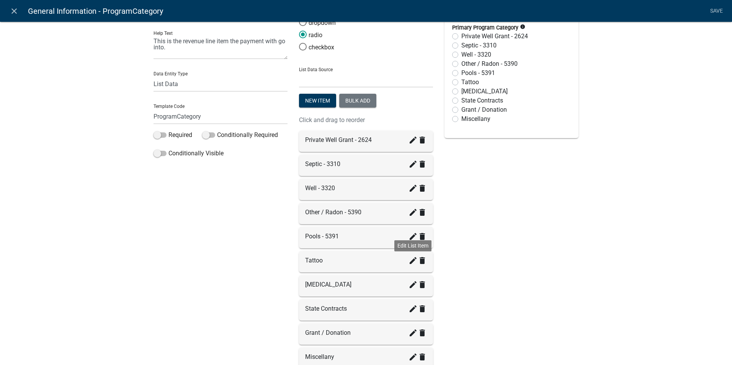
click at [410, 263] on icon "create" at bounding box center [412, 260] width 9 height 9
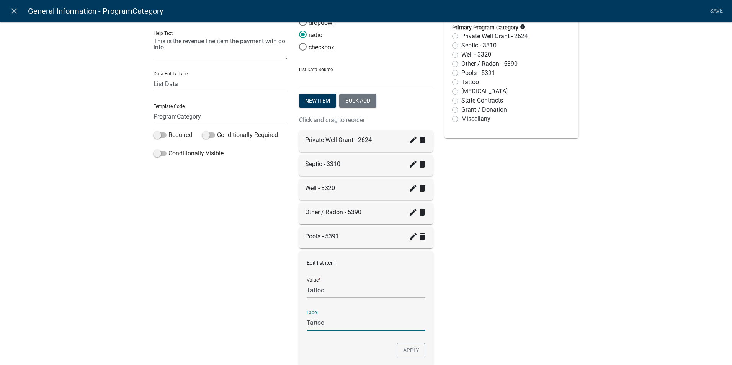
click at [328, 323] on input "Tattoo" at bounding box center [365, 323] width 119 height 16
type input "Tattoo - 5393"
click at [409, 352] on button "Apply" at bounding box center [410, 350] width 29 height 15
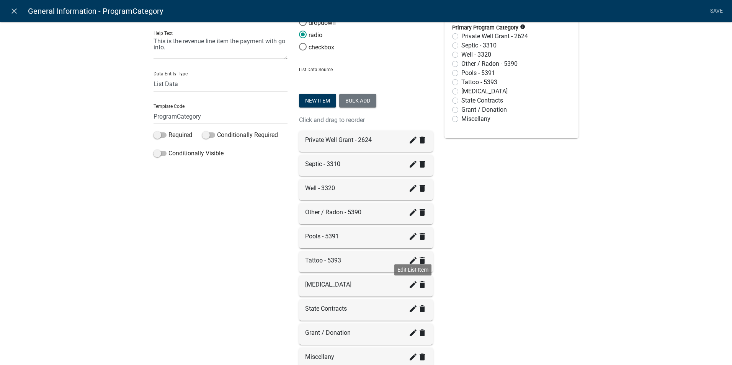
click at [408, 287] on icon "create" at bounding box center [412, 284] width 9 height 9
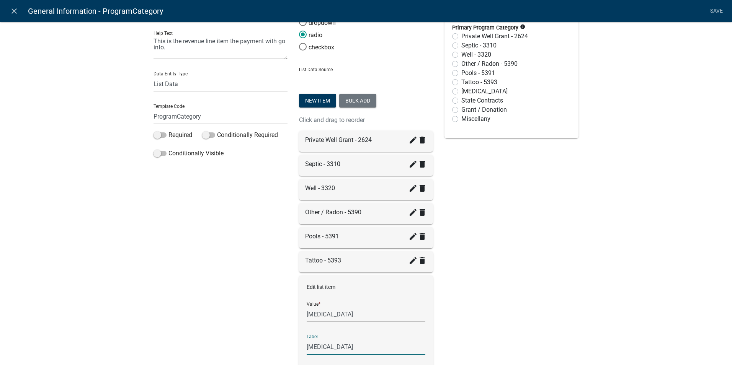
click at [331, 343] on input "Tanning" at bounding box center [365, 347] width 119 height 16
type input "Tanning - 5392"
drag, startPoint x: 525, startPoint y: 303, endPoint x: 514, endPoint y: 303, distance: 10.7
click at [525, 303] on div "Preview Primary Program Category info Private Well Grant - 2624 Septic - 3310 W…" at bounding box center [510, 245] width 145 height 507
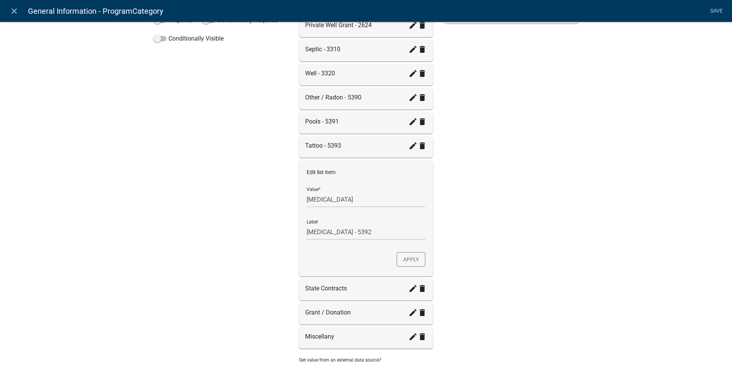
click at [413, 259] on button "Apply" at bounding box center [410, 259] width 29 height 15
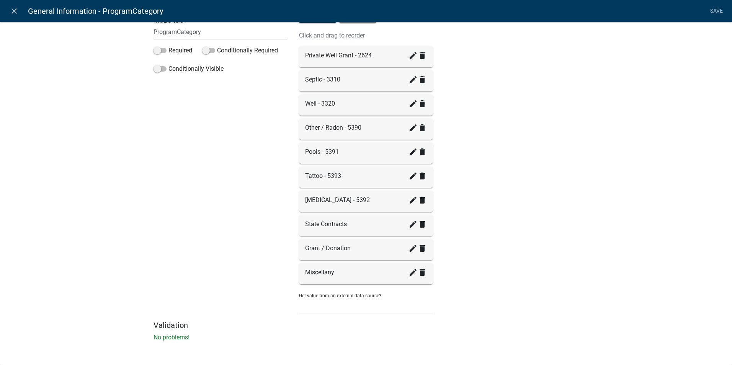
scroll to position [123, 0]
click at [411, 275] on icon "create" at bounding box center [412, 272] width 9 height 9
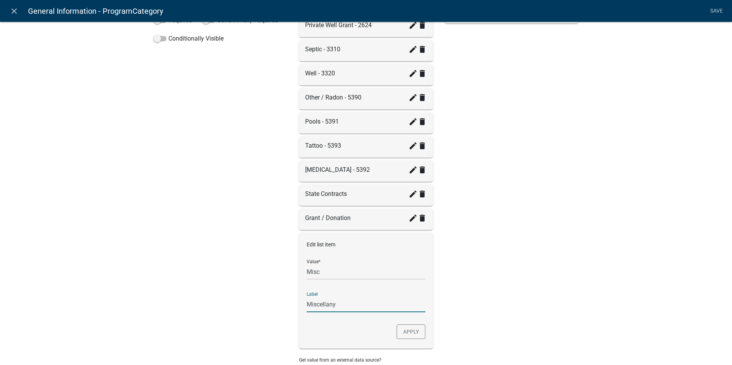
click at [336, 304] on input "Miscellany" at bounding box center [365, 305] width 119 height 16
type input "Miscellany - 8490"
click at [407, 332] on button "Apply" at bounding box center [410, 331] width 29 height 15
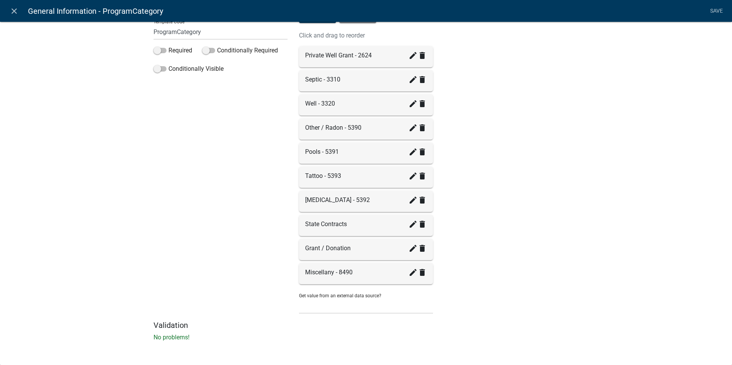
scroll to position [123, 0]
click at [411, 224] on icon "create" at bounding box center [412, 224] width 9 height 9
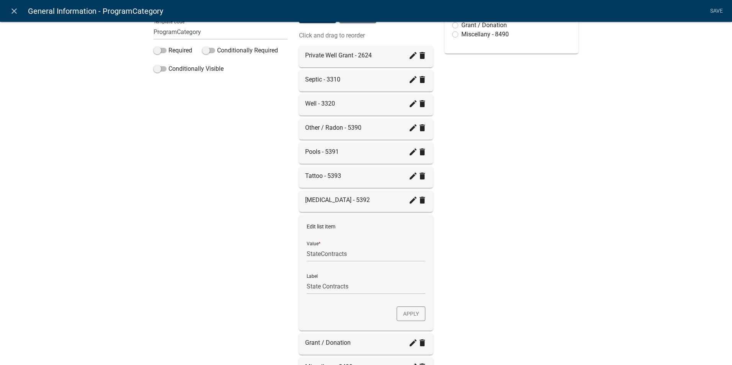
scroll to position [153, 0]
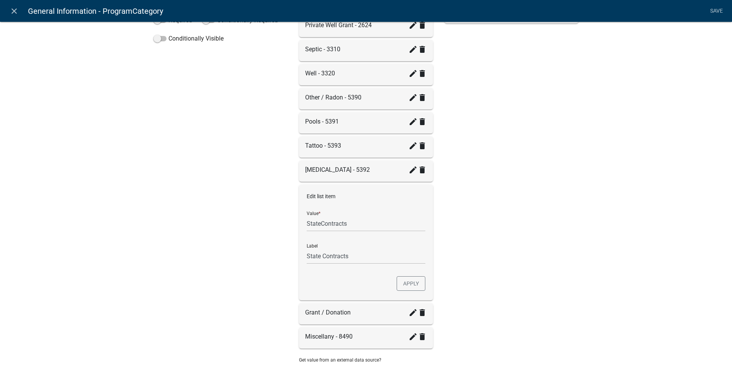
click at [482, 247] on div "Preview Primary Program Category info Private Well Grant - 2624 Septic - 3310 W…" at bounding box center [510, 131] width 145 height 507
drag, startPoint x: 352, startPoint y: 257, endPoint x: 281, endPoint y: 258, distance: 70.4
click at [281, 258] on div "Label Primary Program Category Help Text This is the revenue line item the paym…" at bounding box center [366, 131] width 436 height 507
type input "Pumper - 2710"
click at [409, 284] on button "Apply" at bounding box center [410, 283] width 29 height 15
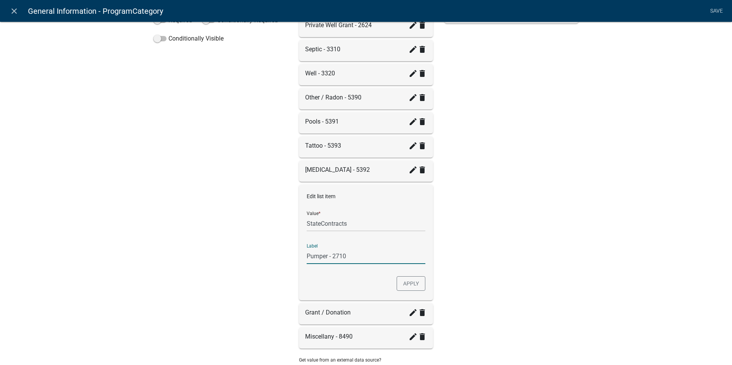
scroll to position [123, 0]
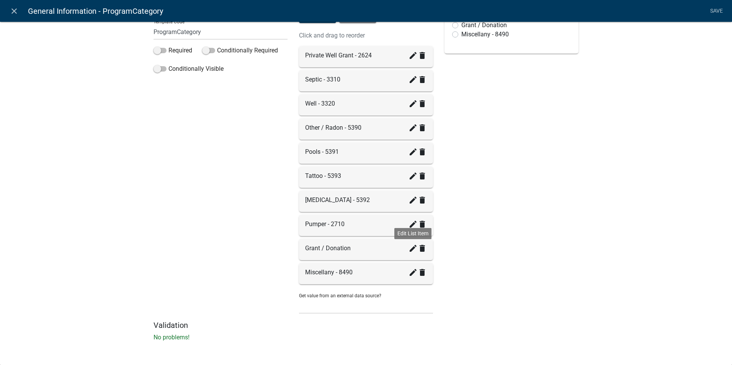
click at [411, 251] on icon "create" at bounding box center [412, 248] width 9 height 9
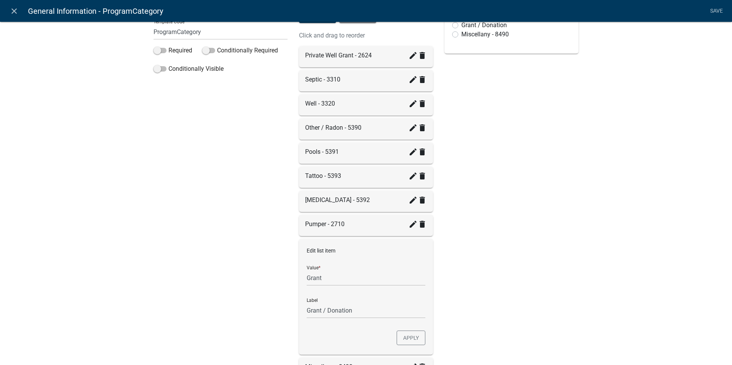
scroll to position [153, 0]
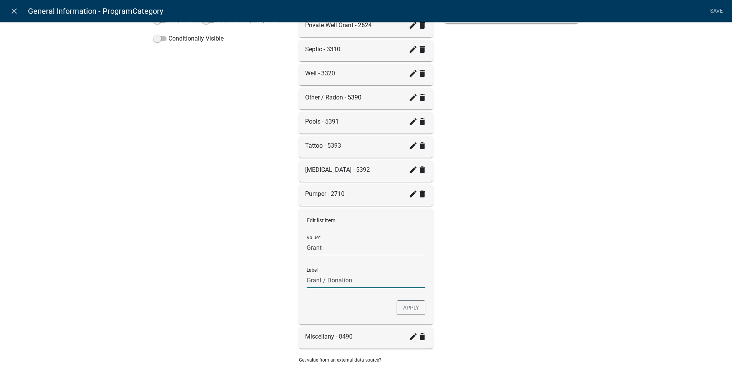
click at [351, 281] on input "Grant / Donation" at bounding box center [365, 280] width 119 height 16
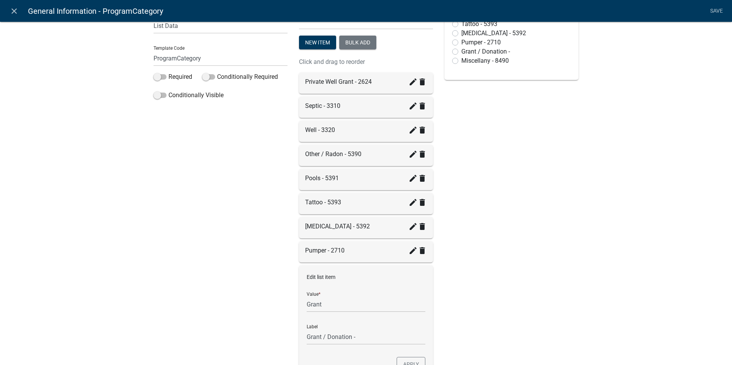
scroll to position [115, 0]
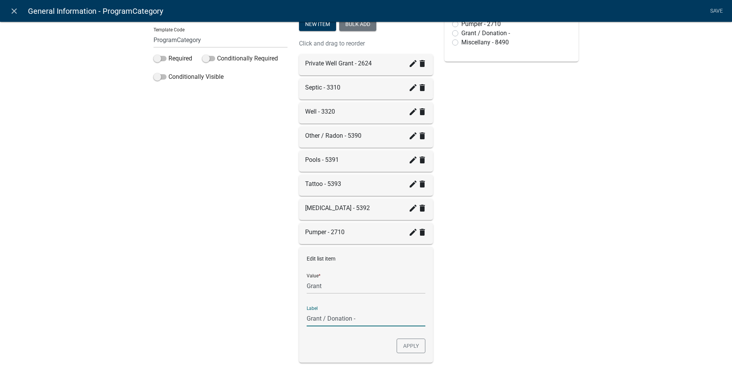
click at [358, 319] on input "Grant / Donation -" at bounding box center [365, 319] width 119 height 16
type input "Grant / Donation - 8190-23-35"
click at [403, 346] on button "Apply" at bounding box center [410, 346] width 29 height 15
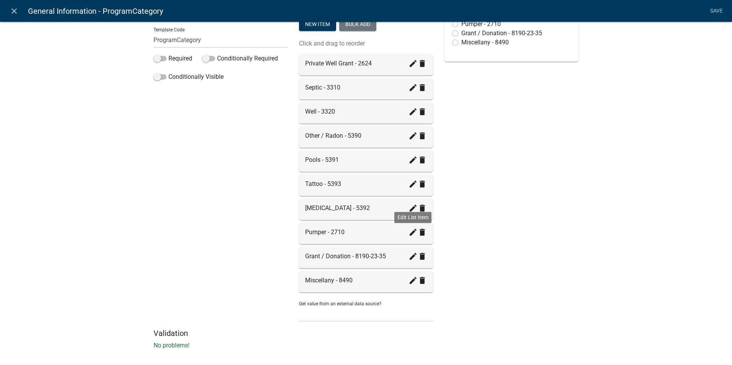
click at [413, 230] on icon "create" at bounding box center [412, 232] width 9 height 9
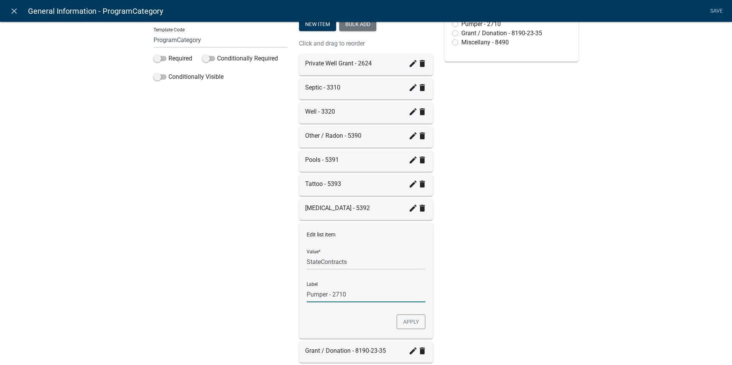
click at [345, 295] on input "Pumper - 2710" at bounding box center [365, 295] width 119 height 16
type input "Pumper - 2710-23"
click at [405, 319] on button "Apply" at bounding box center [410, 321] width 29 height 15
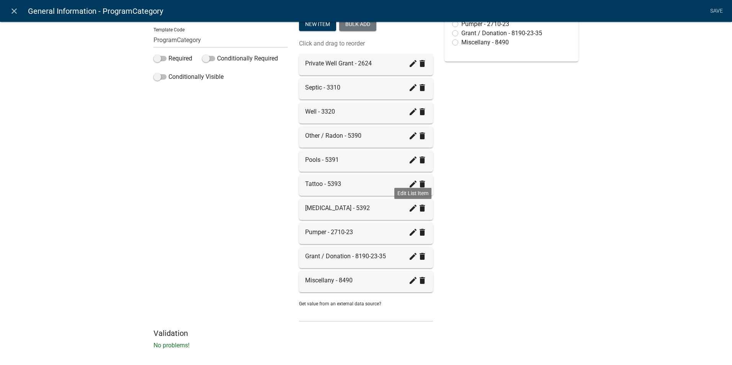
click at [409, 209] on icon "create" at bounding box center [412, 208] width 9 height 9
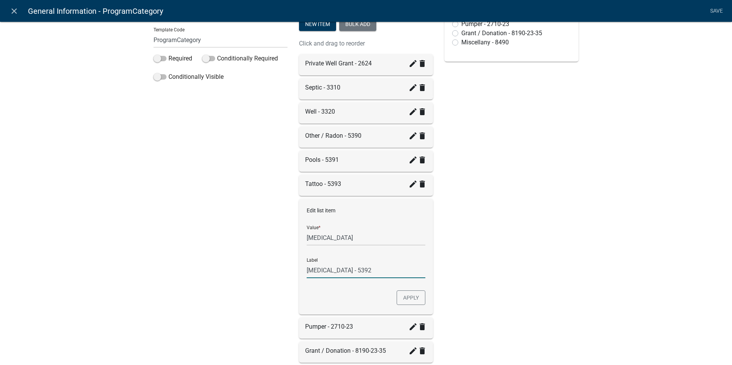
click at [349, 270] on input "Tanning - 5392" at bounding box center [365, 270] width 119 height 16
type input "Tanning - 5392"
click at [402, 296] on button "Apply" at bounding box center [410, 297] width 29 height 15
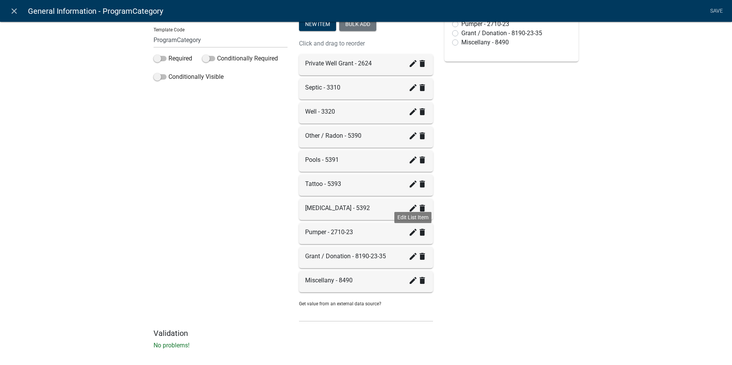
click at [410, 232] on icon "create" at bounding box center [412, 232] width 9 height 9
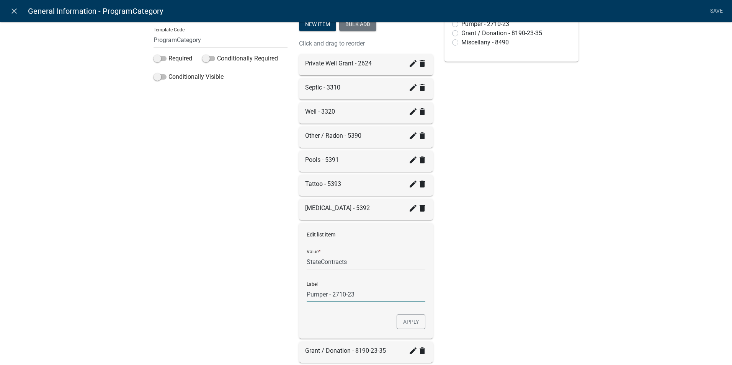
click at [354, 294] on input "Pumper - 2710-23" at bounding box center [365, 295] width 119 height 16
type input "Pumper - 2710"
click at [403, 323] on button "Apply" at bounding box center [410, 321] width 29 height 15
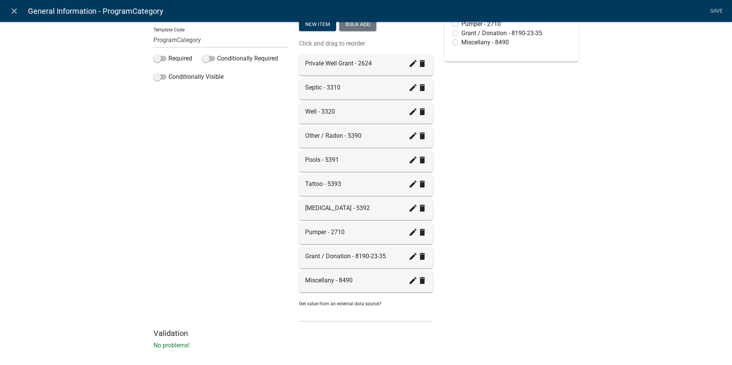
click at [523, 223] on div "Preview Primary Program Category info Private Well Grant - 2624 Septic - 3310 W…" at bounding box center [510, 122] width 145 height 413
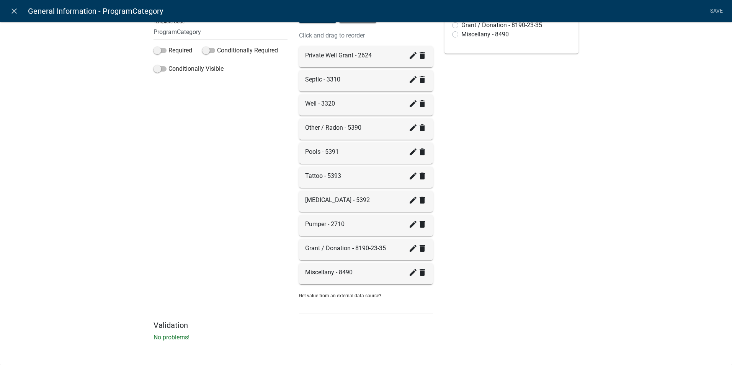
scroll to position [85, 0]
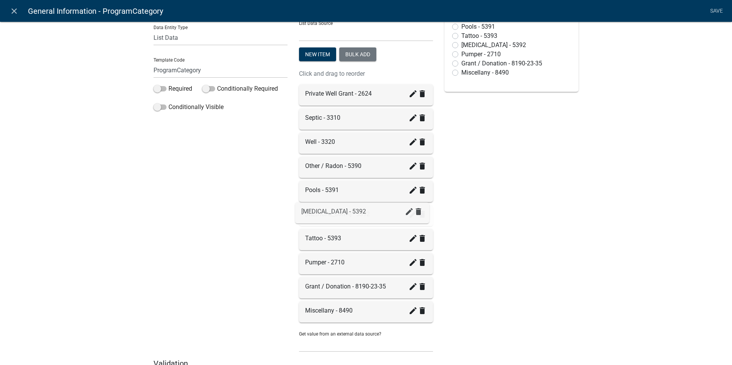
drag, startPoint x: 309, startPoint y: 236, endPoint x: 308, endPoint y: 209, distance: 27.2
drag, startPoint x: 308, startPoint y: 265, endPoint x: 309, endPoint y: 117, distance: 148.1
click at [408, 121] on icon "create" at bounding box center [412, 117] width 9 height 9
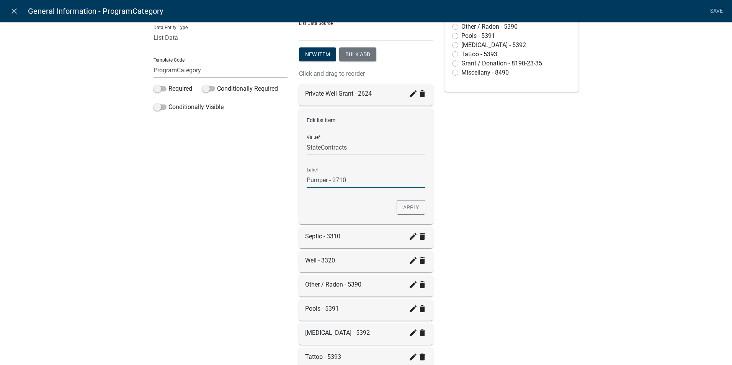
click at [306, 179] on input "Pumper - 2710" at bounding box center [365, 180] width 119 height 16
click at [325, 177] on input "Pumper - 2710" at bounding box center [365, 180] width 119 height 16
type input "Pumper Contract - 2710"
click at [402, 205] on button "Apply" at bounding box center [410, 207] width 29 height 15
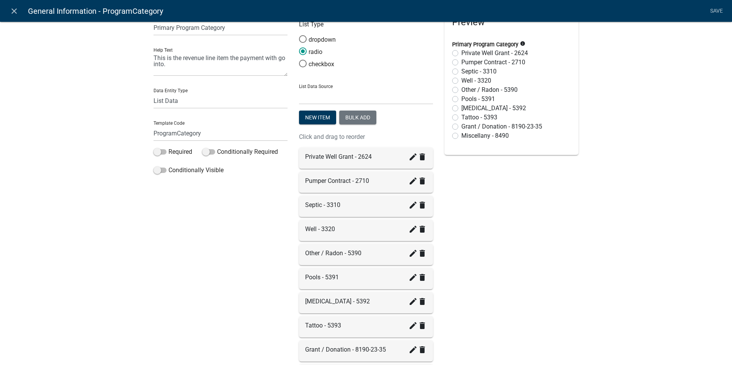
scroll to position [8, 0]
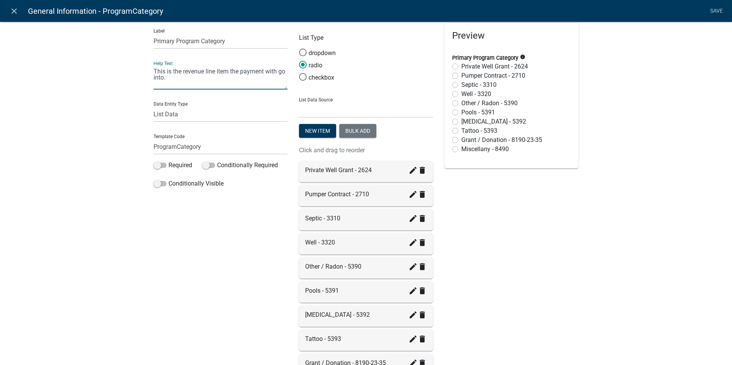
click at [164, 78] on textarea "This is the revenue line item the payment with go into." at bounding box center [220, 78] width 134 height 24
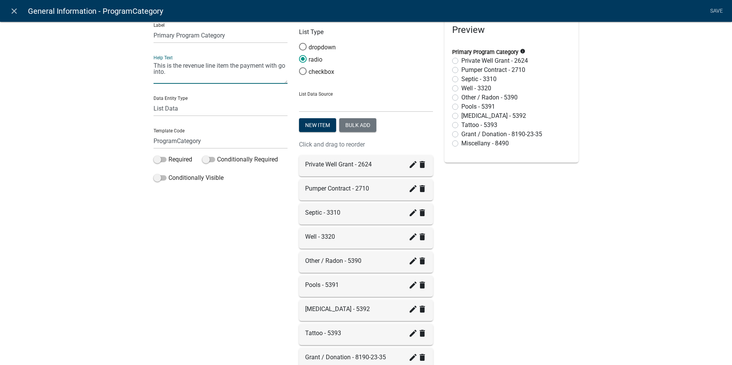
scroll to position [0, 0]
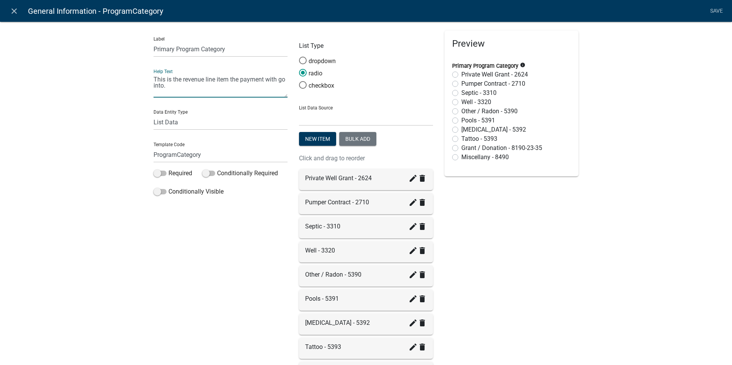
click at [715, 11] on link "Save" at bounding box center [715, 11] width 19 height 15
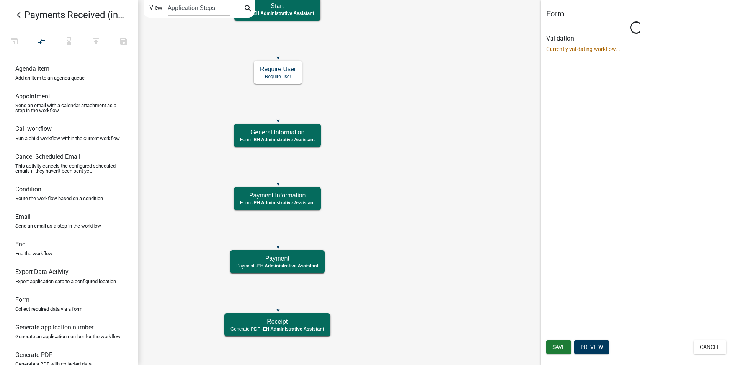
select select "DA3E3E5F-670D-4329-B60C-5CC8A4B2B679"
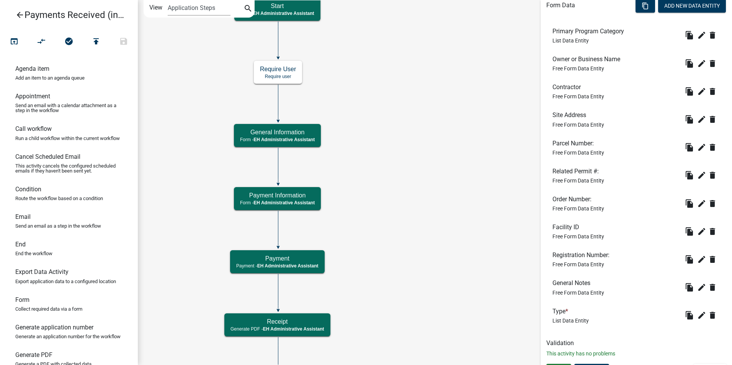
scroll to position [267, 0]
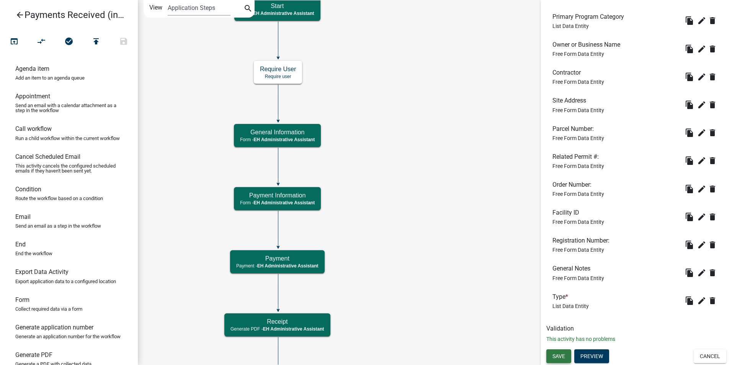
click at [556, 352] on button "Save" at bounding box center [558, 356] width 25 height 14
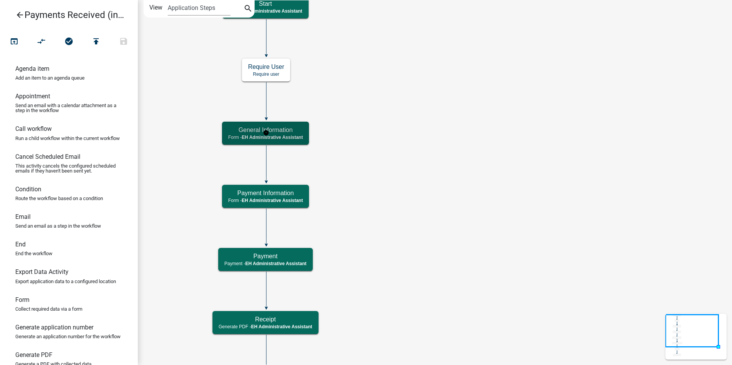
click at [300, 135] on span "EH Administrative Assistant" at bounding box center [271, 137] width 61 height 5
click at [412, 131] on icon "Start Start - EH Administrative Assistant End End - EH Administrative Assistant…" at bounding box center [434, 232] width 593 height 465
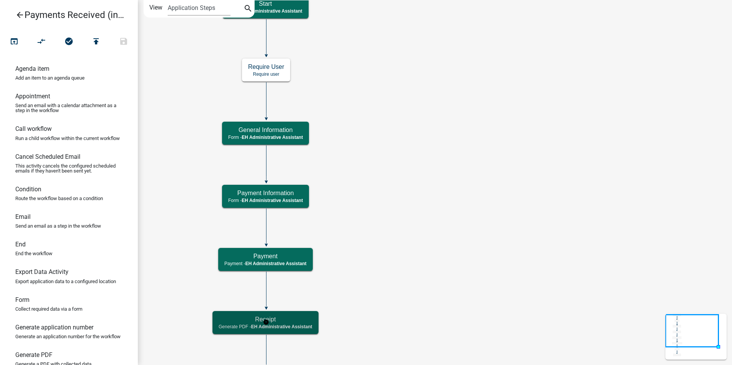
click at [290, 320] on h5 "Receipt" at bounding box center [265, 319] width 94 height 7
select select "DA3E3E5F-670D-4329-B60C-5CC8A4B2B679"
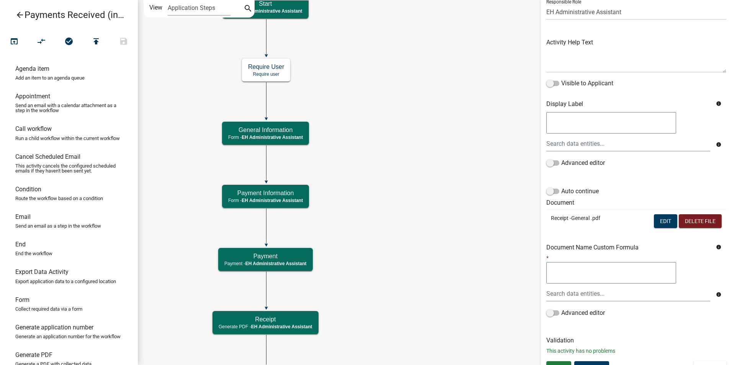
scroll to position [72, 0]
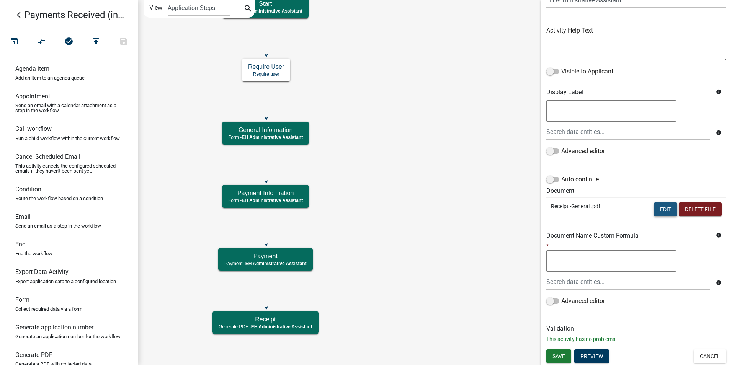
click at [656, 211] on button "Edit" at bounding box center [664, 209] width 23 height 14
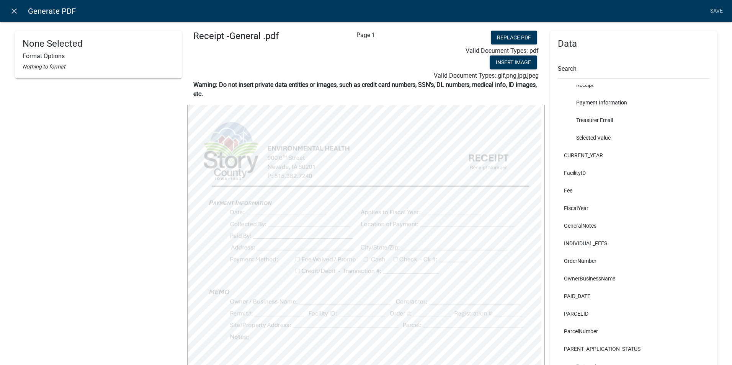
scroll to position [536, 0]
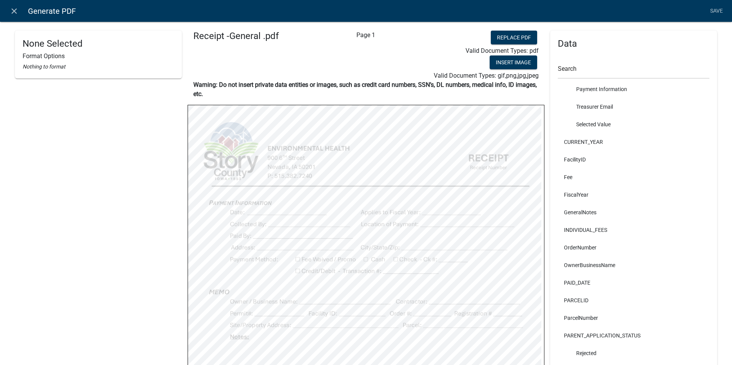
select select
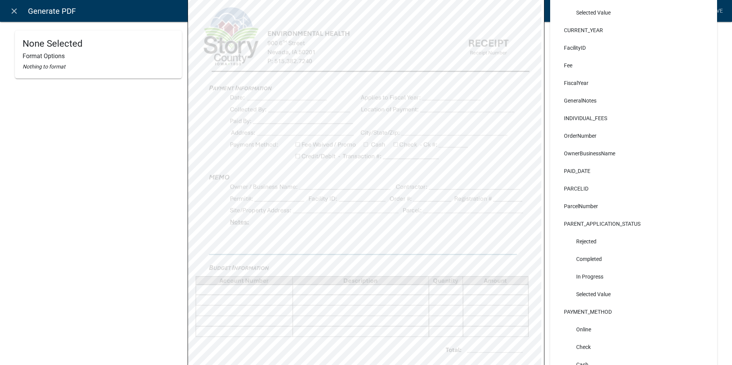
select select
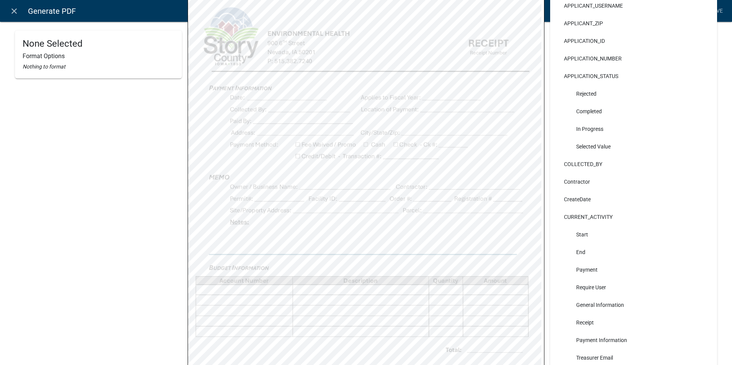
scroll to position [230, 0]
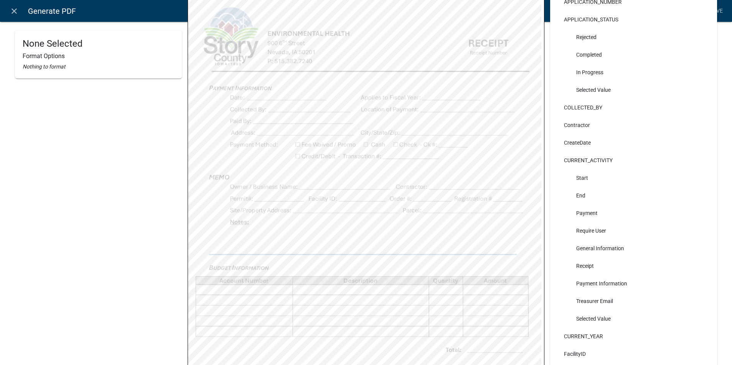
select select
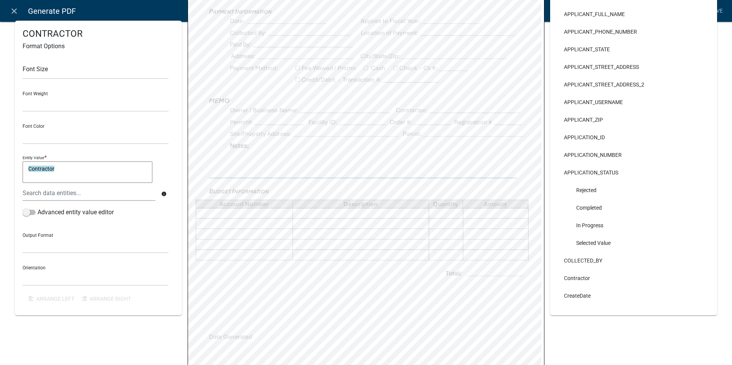
scroll to position [0, 0]
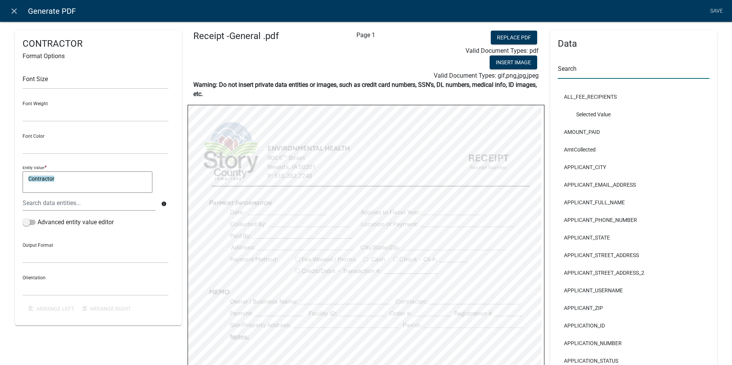
click at [564, 70] on input "text" at bounding box center [633, 71] width 152 height 16
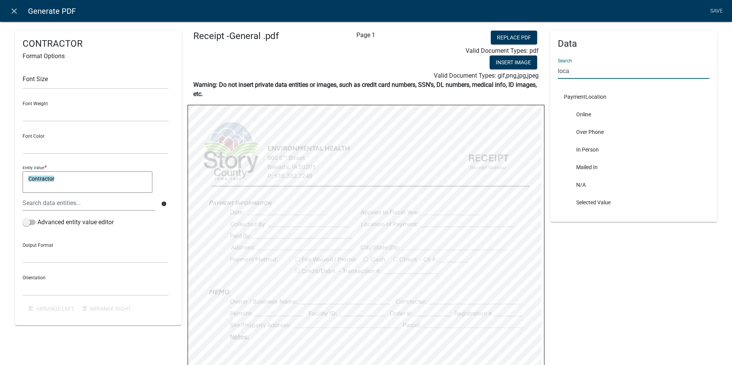
type input "loca"
drag, startPoint x: 569, startPoint y: 70, endPoint x: 548, endPoint y: 70, distance: 21.0
click at [550, 70] on div "Data Search loca PaymentLocation Online Over Phone In Person Mailed In N/A Sele…" at bounding box center [633, 126] width 167 height 191
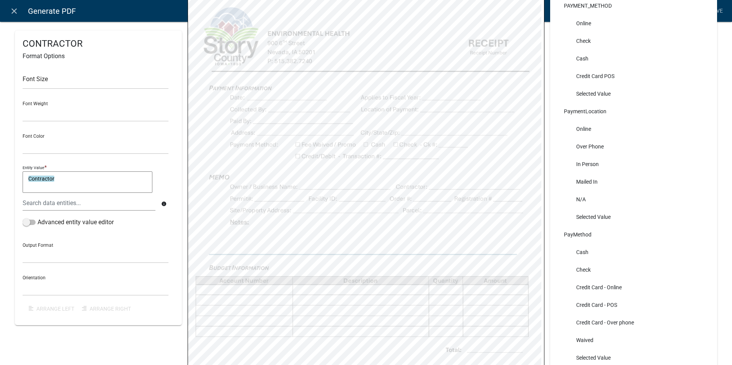
scroll to position [880, 0]
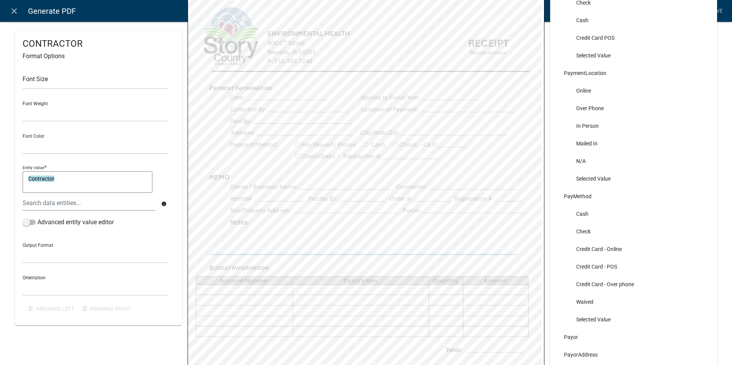
select select
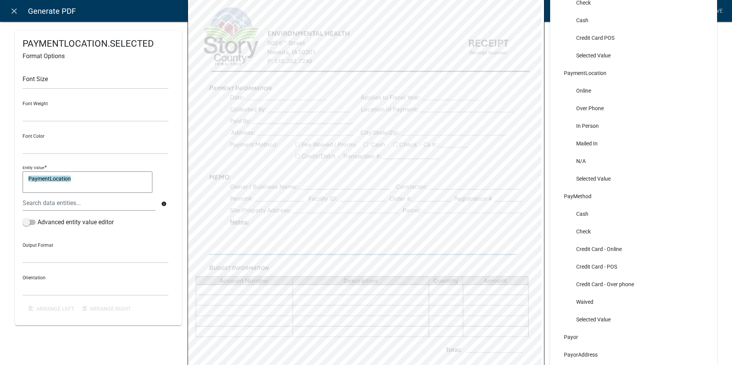
select select
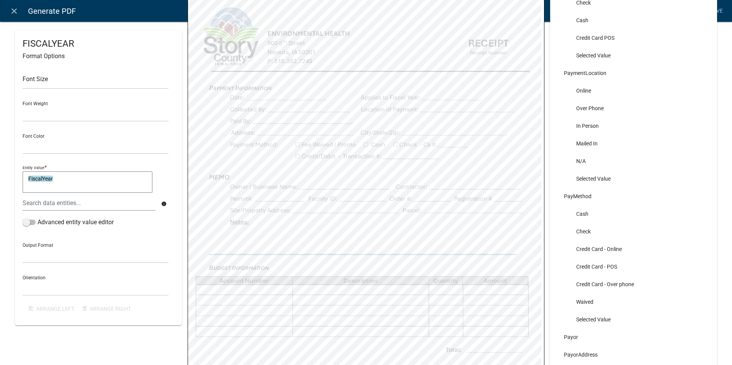
select select
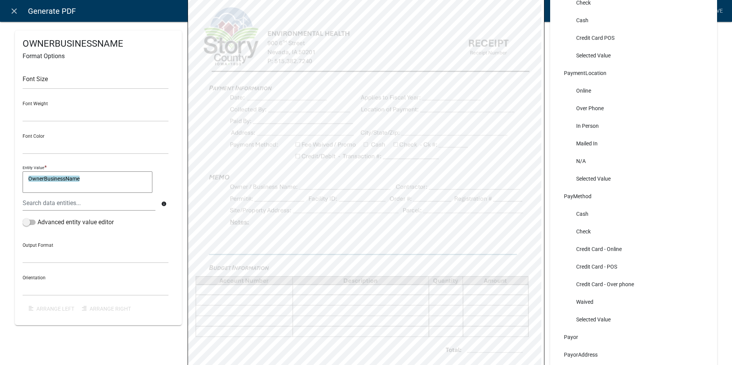
select select
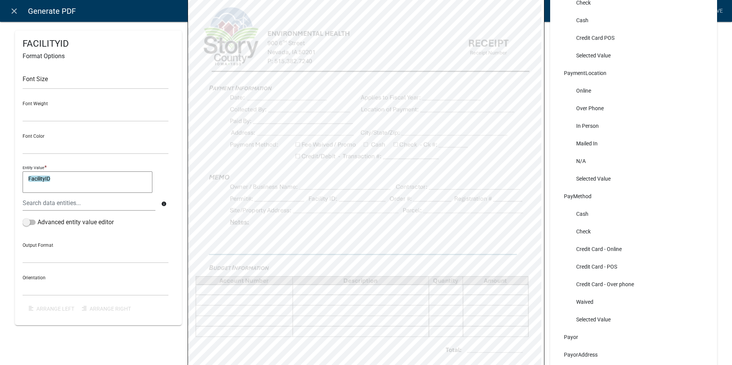
select select
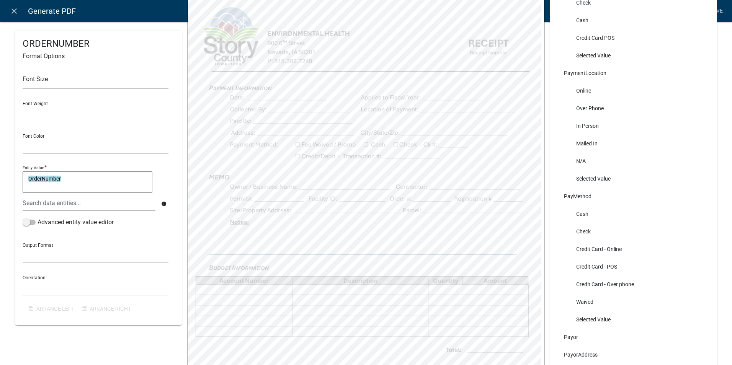
select select
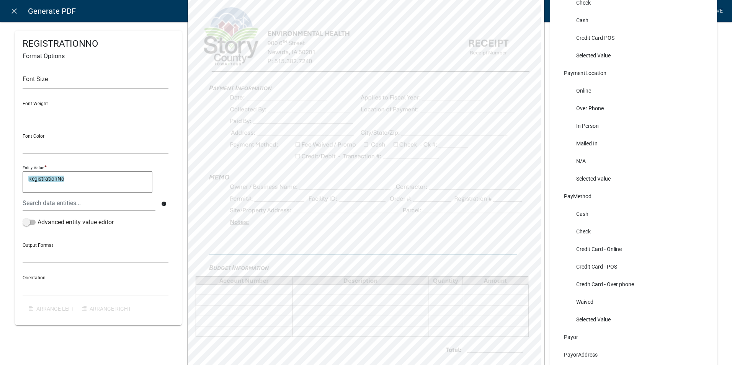
select select
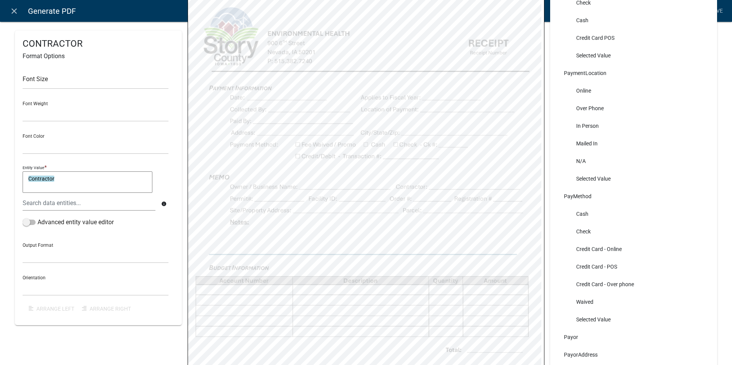
select select
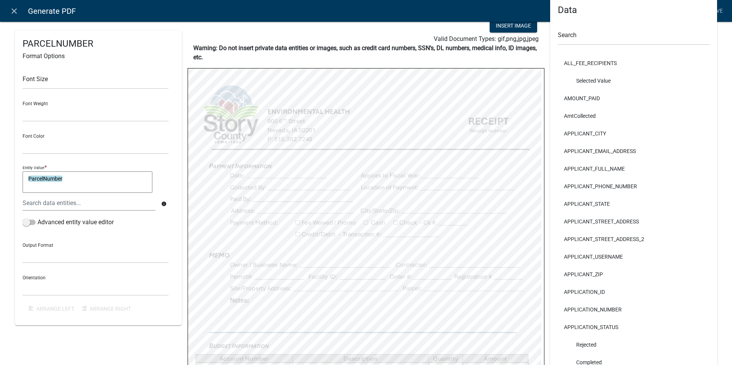
scroll to position [0, 0]
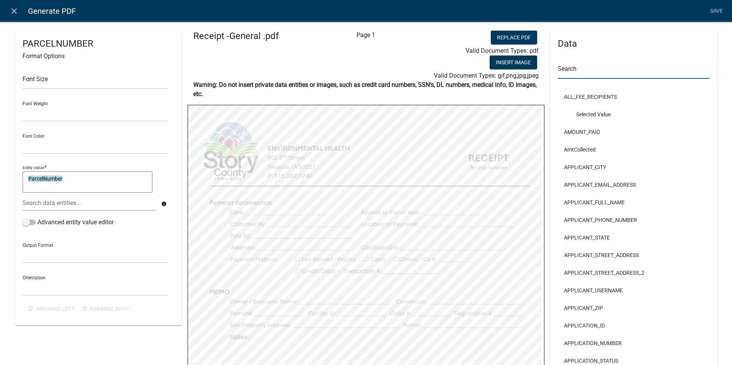
click at [568, 68] on input "text" at bounding box center [633, 71] width 152 height 16
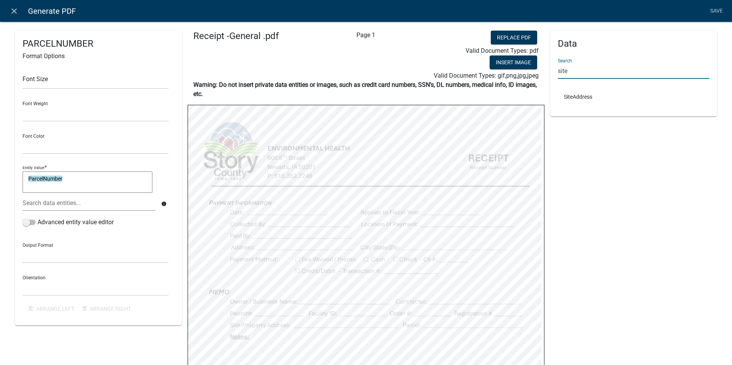
type input "site"
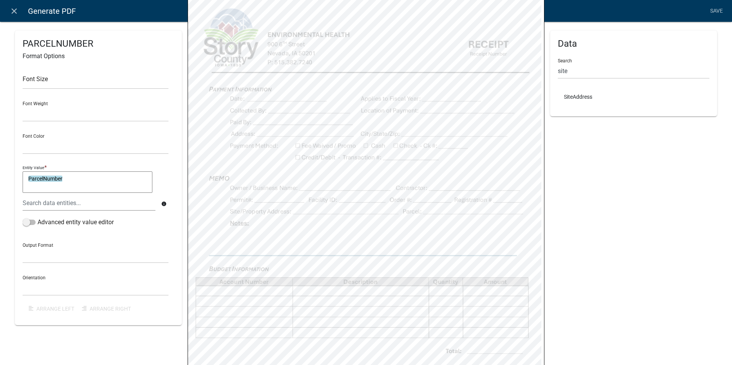
scroll to position [115, 0]
select select
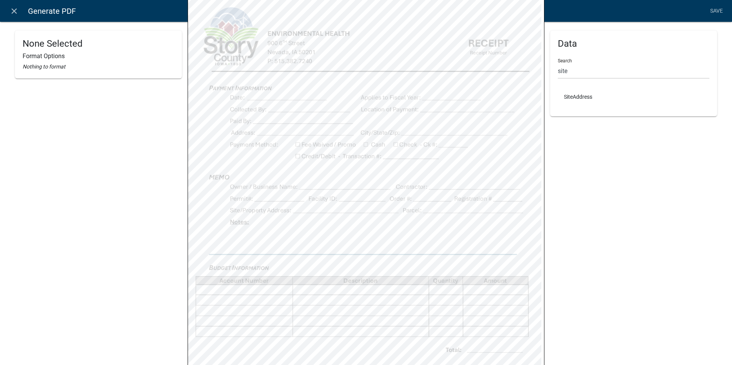
select select
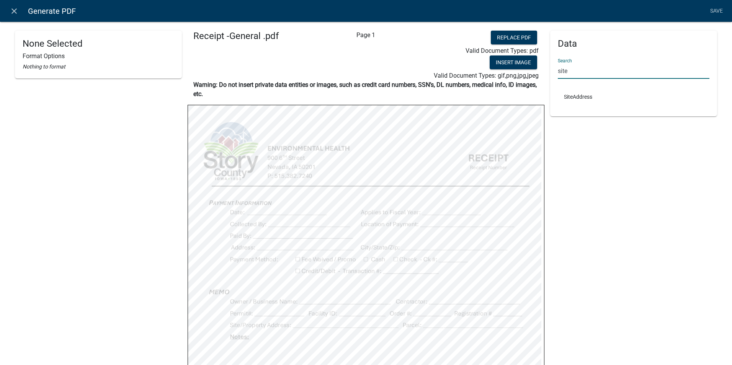
drag, startPoint x: 573, startPoint y: 70, endPoint x: 536, endPoint y: 70, distance: 37.5
click at [536, 70] on div "None Selected Format Options Nothing to format Receipt -General .pdf Page 1 Rep…" at bounding box center [365, 307] width 713 height 552
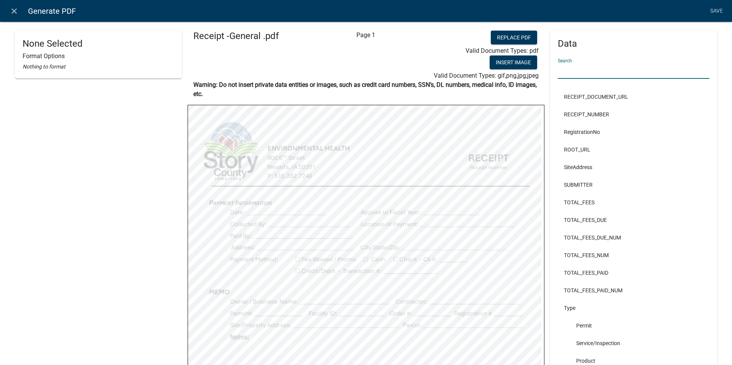
scroll to position [1066, 0]
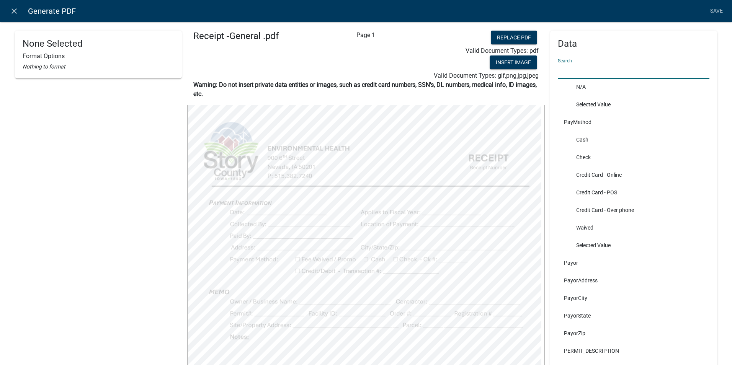
click at [579, 75] on input "text" at bounding box center [633, 71] width 152 height 16
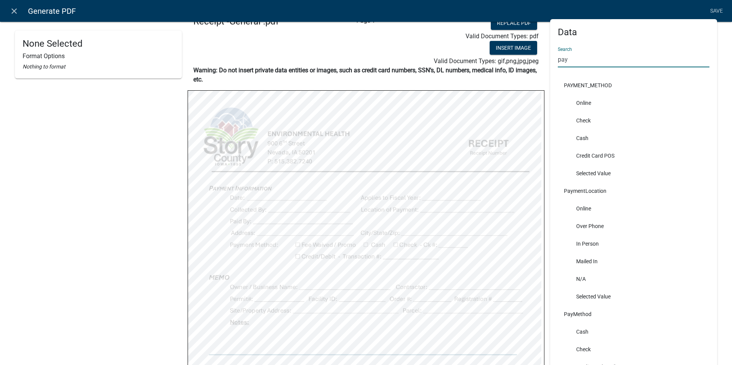
scroll to position [0, 0]
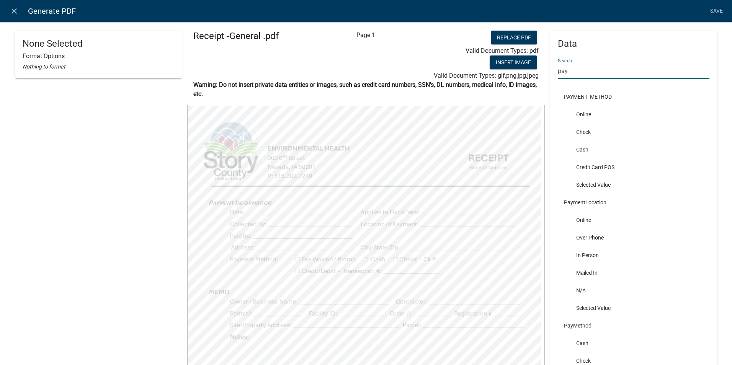
type input "pay"
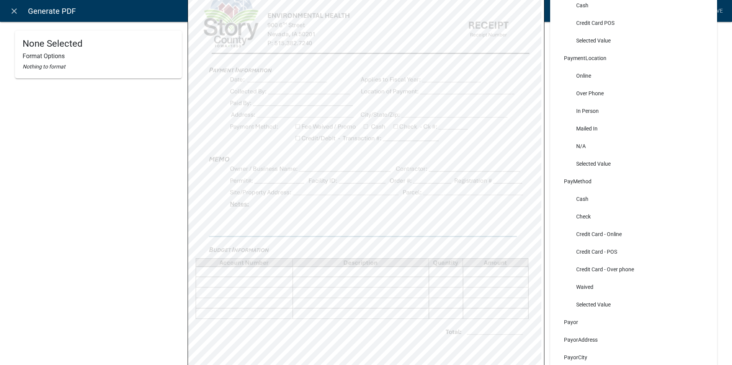
scroll to position [53, 0]
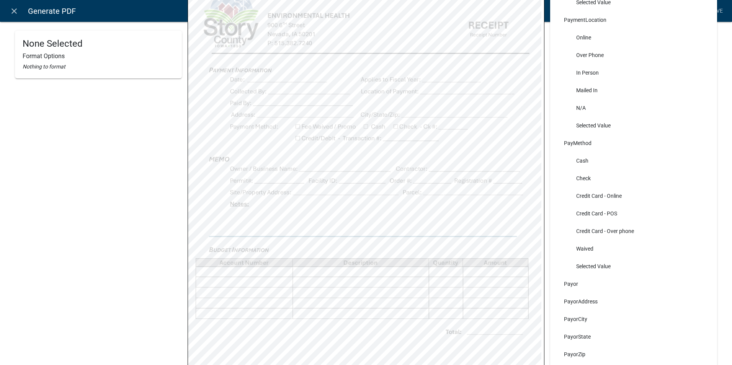
select select
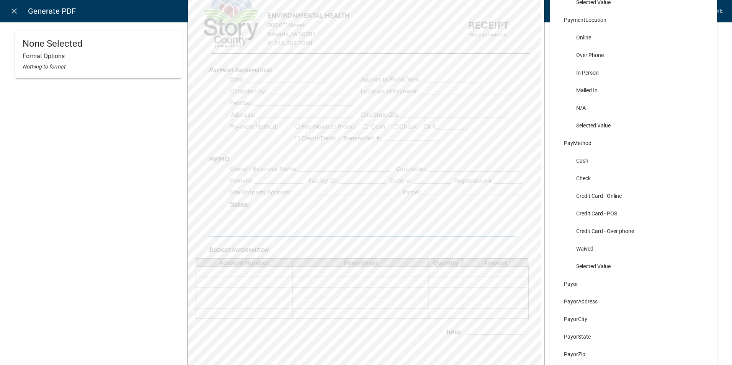
select select
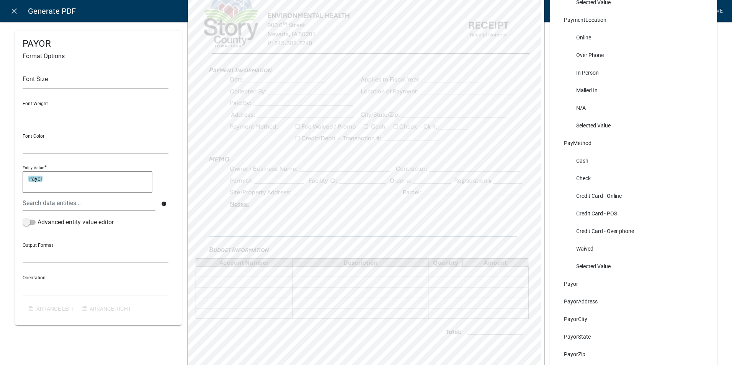
select select
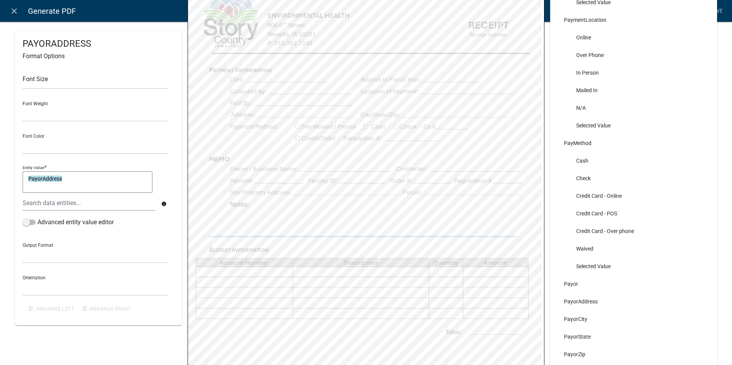
select select
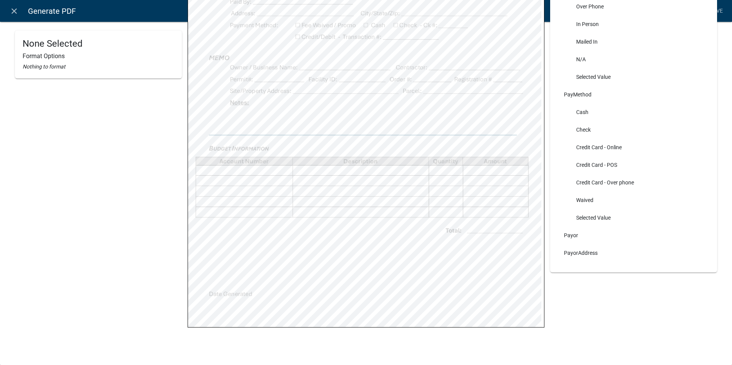
scroll to position [0, 0]
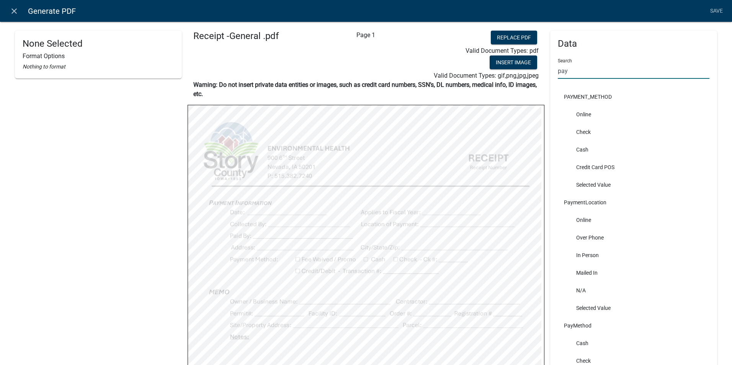
click at [557, 68] on input "pay" at bounding box center [633, 71] width 152 height 16
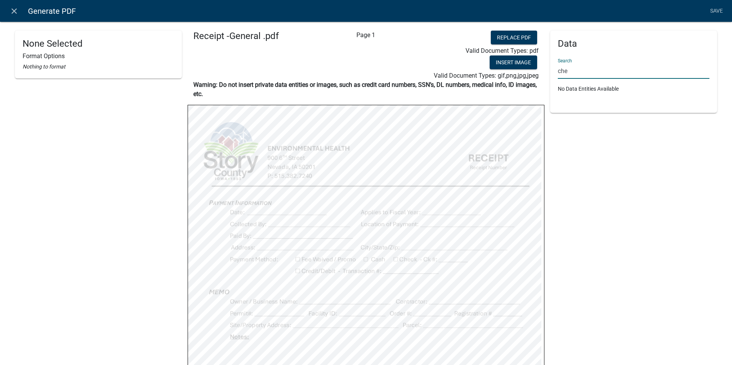
click at [579, 188] on div "Data Search che No Data Entities Available" at bounding box center [633, 269] width 167 height 476
drag, startPoint x: 572, startPoint y: 68, endPoint x: 551, endPoint y: 73, distance: 21.7
click at [551, 73] on div "Data Search che No Data Entities Available" at bounding box center [633, 72] width 167 height 82
click at [579, 73] on input "che" at bounding box center [633, 71] width 152 height 16
drag, startPoint x: 579, startPoint y: 73, endPoint x: 538, endPoint y: 73, distance: 41.3
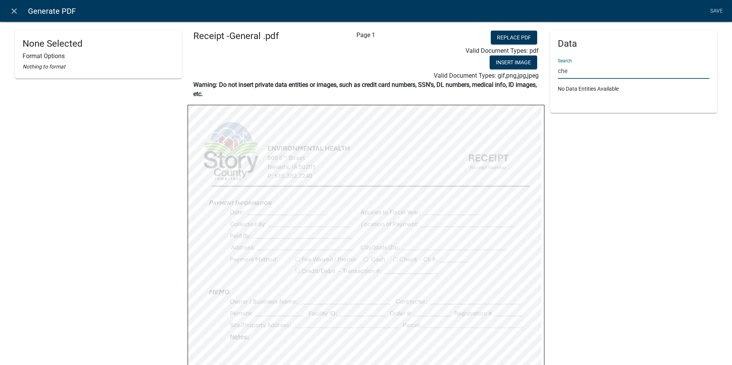
click at [538, 73] on div "None Selected Format Options Nothing to format Receipt -General .pdf Page 1 Rep…" at bounding box center [365, 307] width 713 height 552
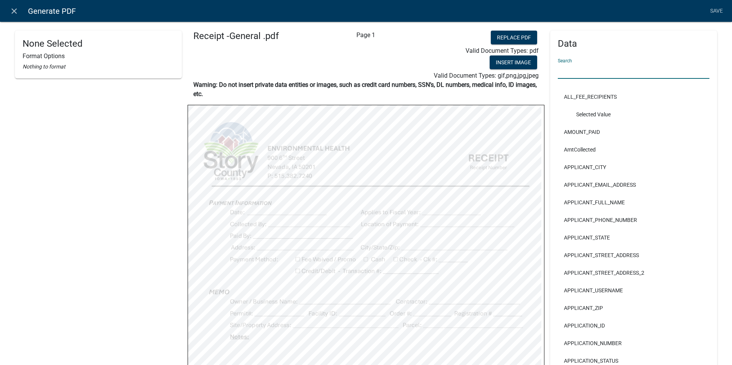
click at [720, 151] on div "None Selected Format Options Nothing to format Receipt -General .pdf Page 1 Rep…" at bounding box center [366, 300] width 732 height 583
click at [719, 220] on div "None Selected Format Options Nothing to format Receipt -General .pdf Page 1 Rep…" at bounding box center [366, 300] width 732 height 583
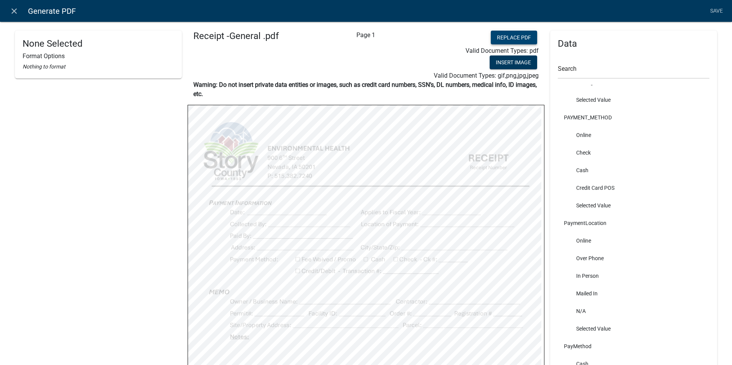
click at [520, 32] on button "Replace PDF" at bounding box center [513, 38] width 46 height 14
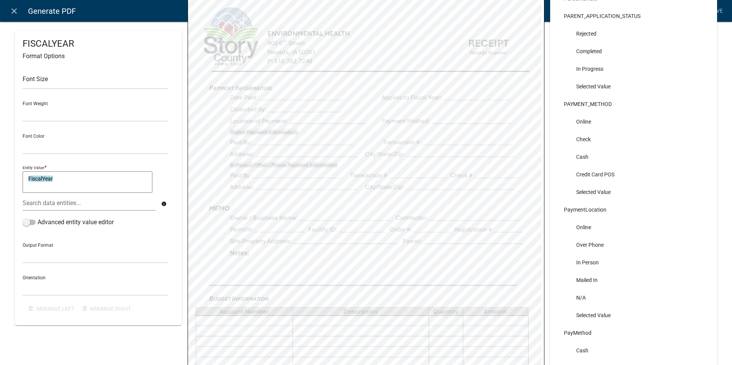
scroll to position [727, 0]
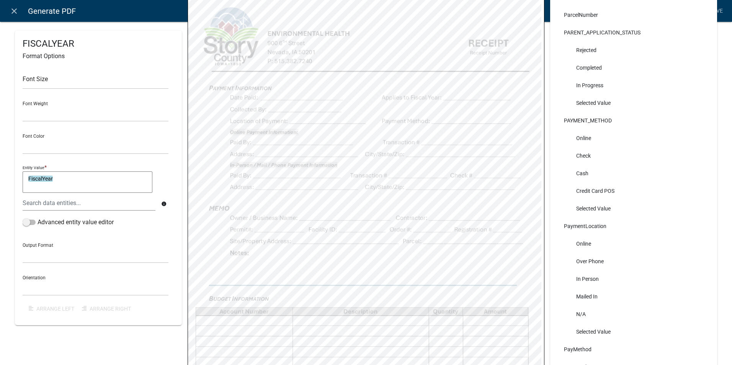
click at [582, 209] on li "Selected Value" at bounding box center [633, 209] width 152 height 18
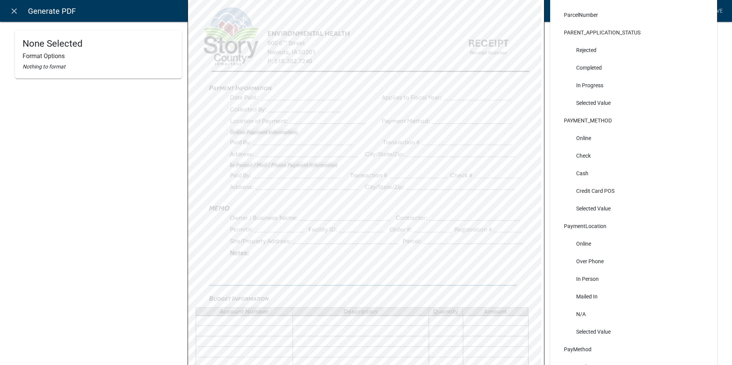
click at [592, 206] on li "Selected Value" at bounding box center [633, 209] width 152 height 18
drag, startPoint x: 592, startPoint y: 206, endPoint x: 577, endPoint y: 192, distance: 21.1
click at [590, 206] on li "Selected Value" at bounding box center [633, 209] width 152 height 18
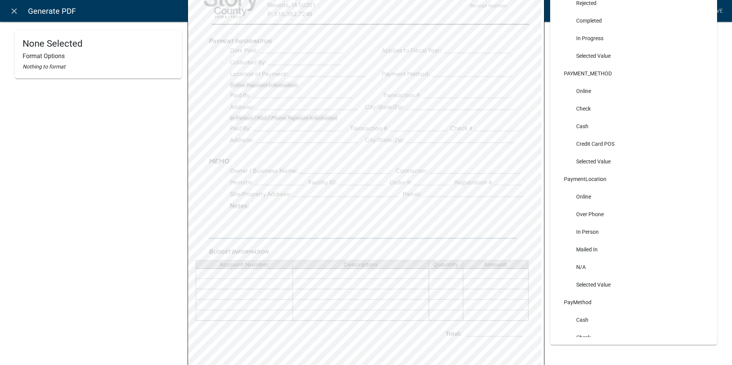
scroll to position [158, 0]
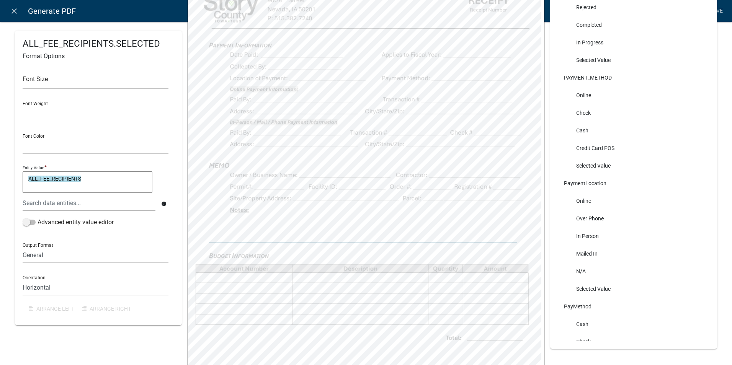
click at [268, 365] on html "Internet Explorer does NOT work with GeoPermits. Get a new browser for more sec…" at bounding box center [366, 182] width 732 height 365
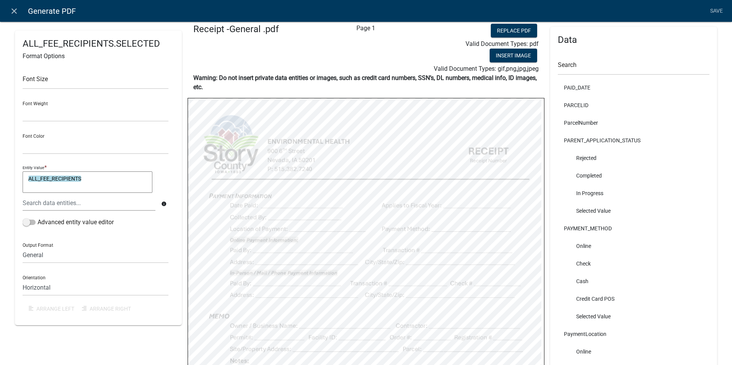
scroll to position [0, 0]
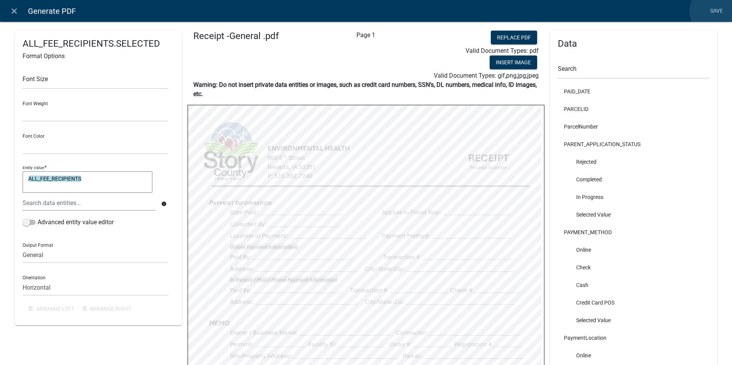
click at [713, 11] on link "Save" at bounding box center [715, 11] width 19 height 15
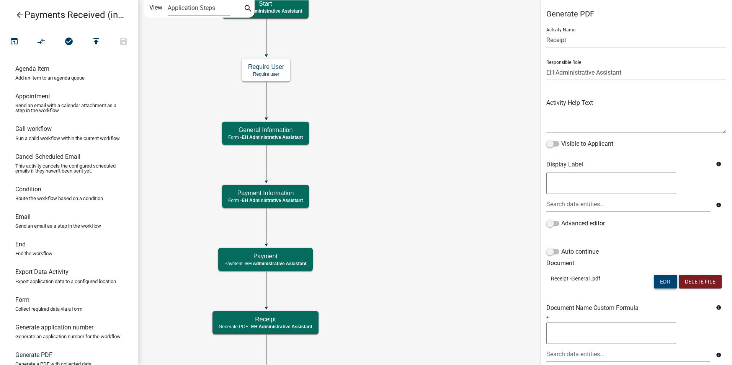
click at [662, 280] on button "Edit" at bounding box center [664, 282] width 23 height 14
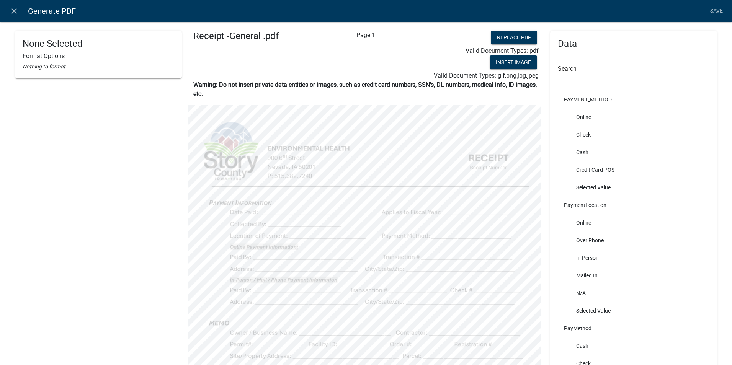
scroll to position [880, 0]
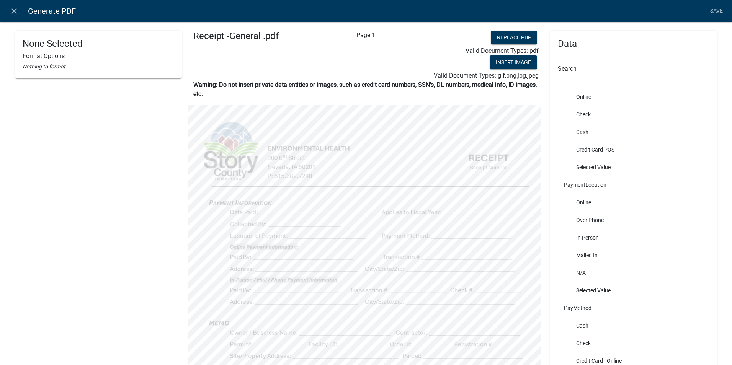
click at [599, 167] on li "Selected Value" at bounding box center [633, 167] width 152 height 18
drag, startPoint x: 571, startPoint y: 168, endPoint x: 580, endPoint y: 168, distance: 8.8
click at [572, 168] on li "Selected Value" at bounding box center [633, 167] width 152 height 18
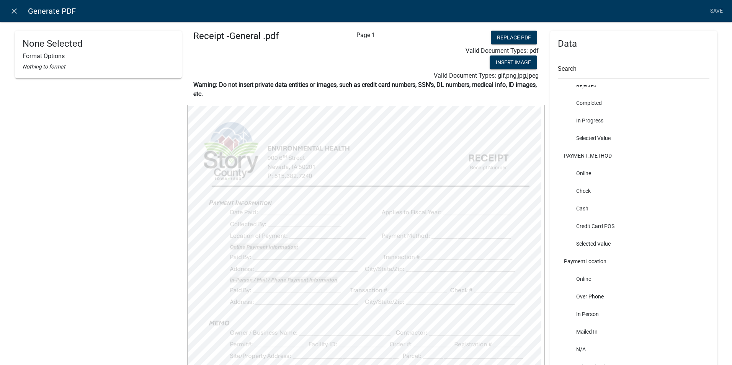
click at [596, 148] on li "PAYMENT_METHOD" at bounding box center [633, 156] width 152 height 18
click at [596, 154] on li "PAYMENT_METHOD" at bounding box center [633, 156] width 152 height 18
click at [580, 232] on li "Credit Card POS" at bounding box center [633, 226] width 152 height 18
click at [579, 202] on li "Cash" at bounding box center [633, 209] width 152 height 18
click at [576, 188] on li "Check" at bounding box center [633, 191] width 152 height 18
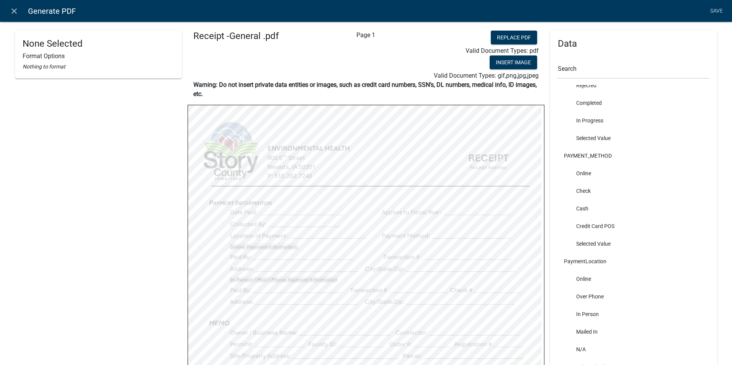
click at [714, 7] on link "Save" at bounding box center [715, 11] width 19 height 15
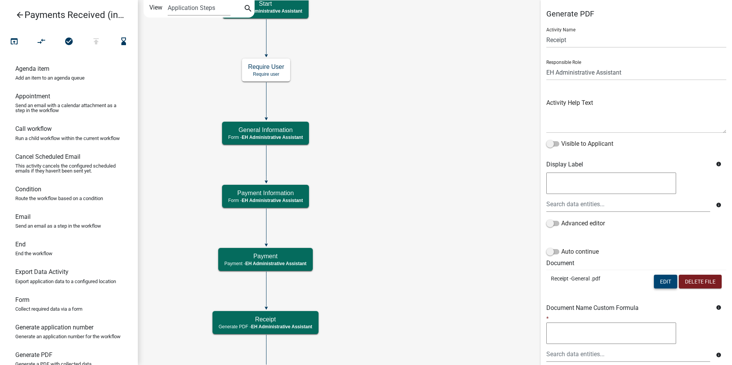
scroll to position [0, 0]
click at [483, 253] on icon "Start Start - EH Administrative Assistant End End - EH Administrative Assistant…" at bounding box center [434, 232] width 593 height 465
click at [664, 278] on button "Edit" at bounding box center [664, 282] width 23 height 14
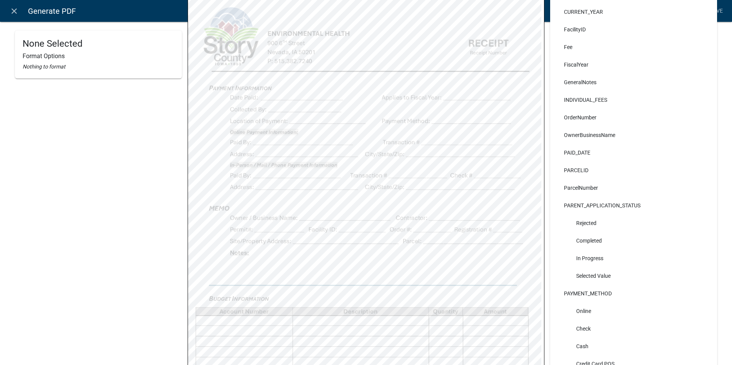
scroll to position [569, 0]
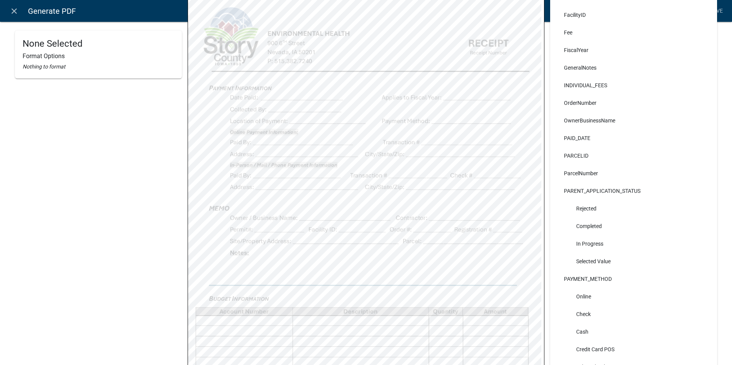
click at [590, 278] on li "PAYMENT_METHOD" at bounding box center [633, 279] width 152 height 18
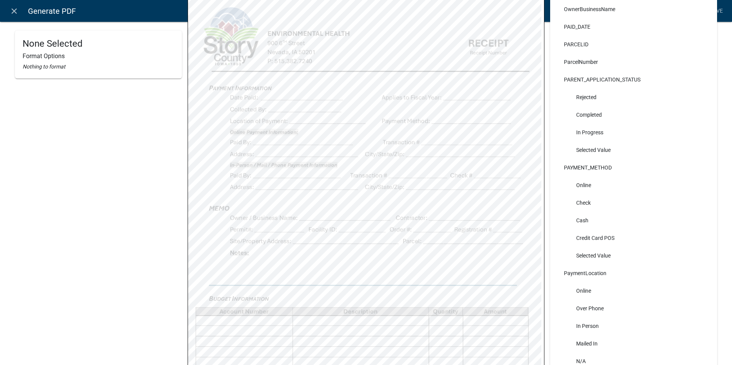
scroll to position [683, 0]
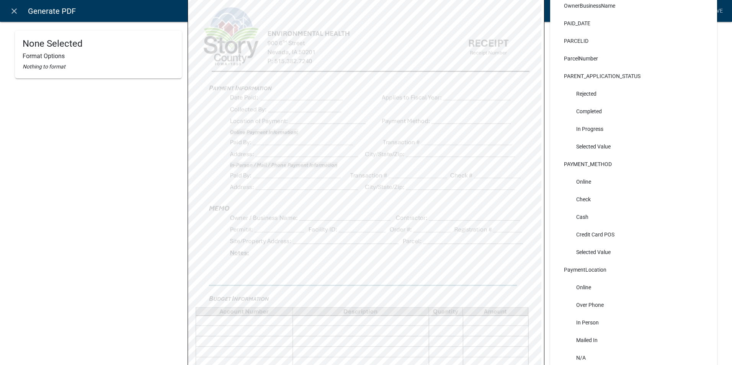
click at [598, 248] on li "Selected Value" at bounding box center [633, 252] width 152 height 18
click at [602, 253] on li "Selected Value" at bounding box center [633, 252] width 152 height 18
drag, startPoint x: 602, startPoint y: 253, endPoint x: 564, endPoint y: 251, distance: 37.9
click at [564, 251] on li "Selected Value" at bounding box center [633, 252] width 152 height 18
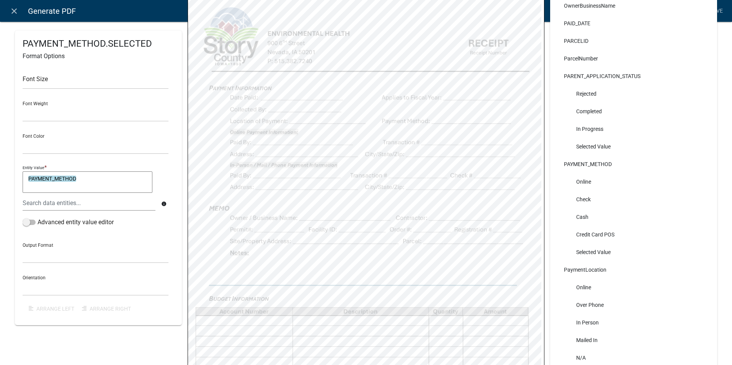
click at [647, 180] on li "Online" at bounding box center [633, 182] width 152 height 18
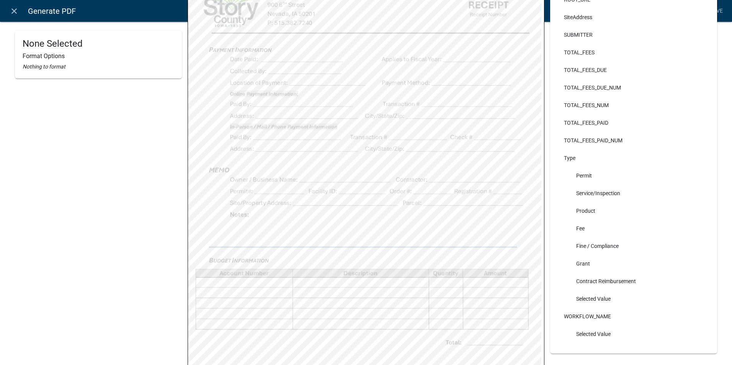
scroll to position [0, 0]
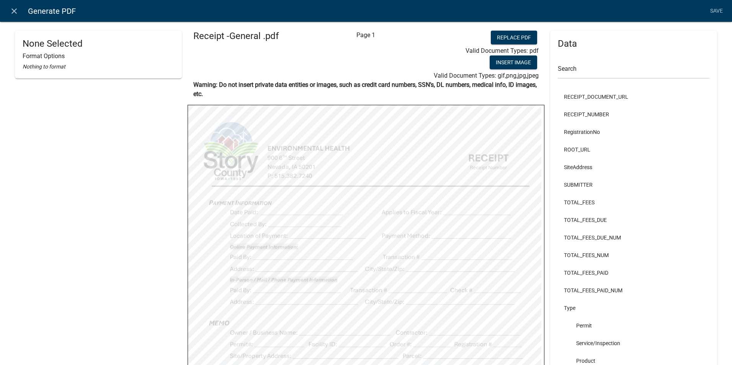
click at [715, 11] on link "Save" at bounding box center [715, 11] width 19 height 15
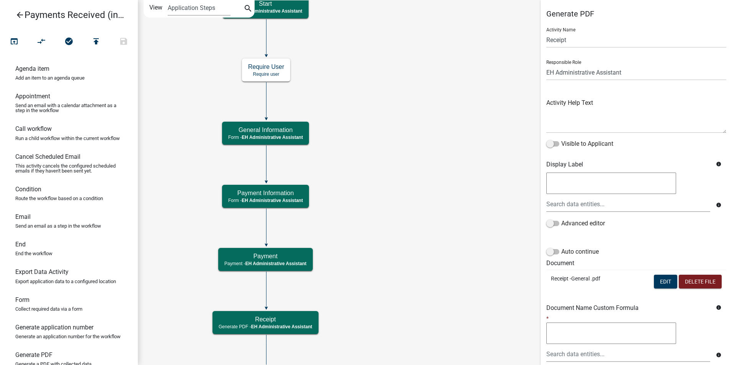
scroll to position [72, 0]
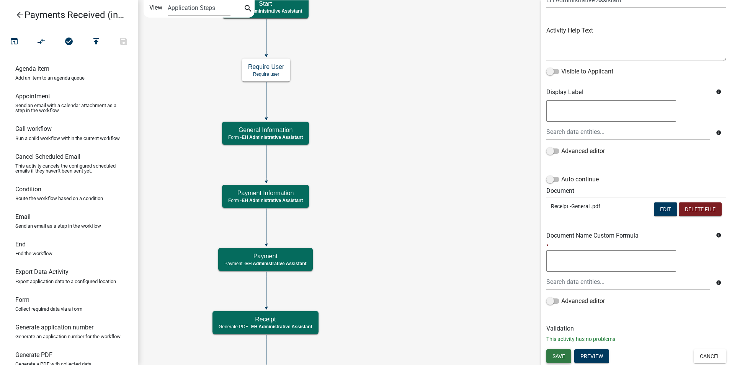
click at [559, 360] on button "Save" at bounding box center [558, 356] width 25 height 14
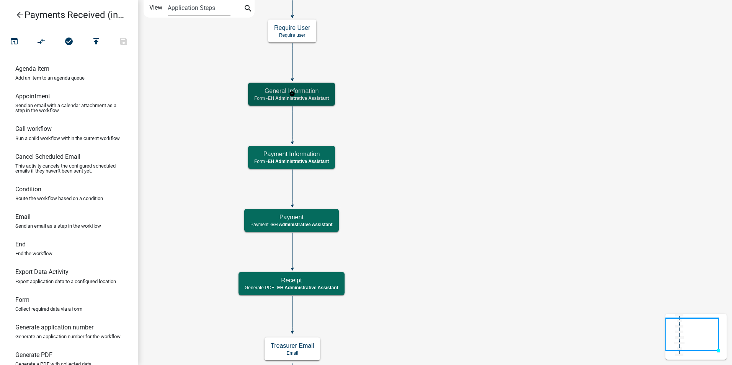
click at [327, 96] on span "EH Administrative Assistant" at bounding box center [297, 98] width 61 height 5
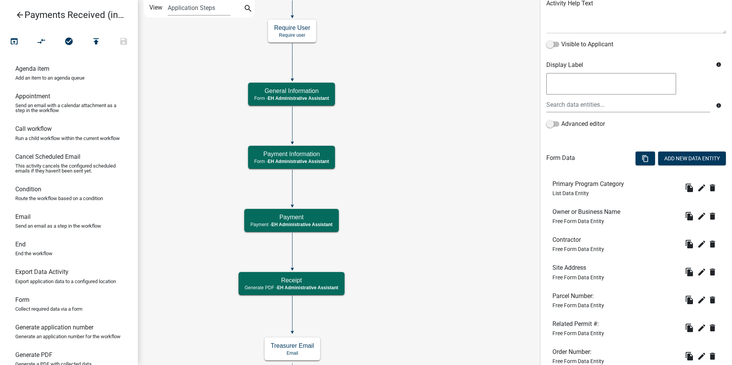
scroll to position [115, 0]
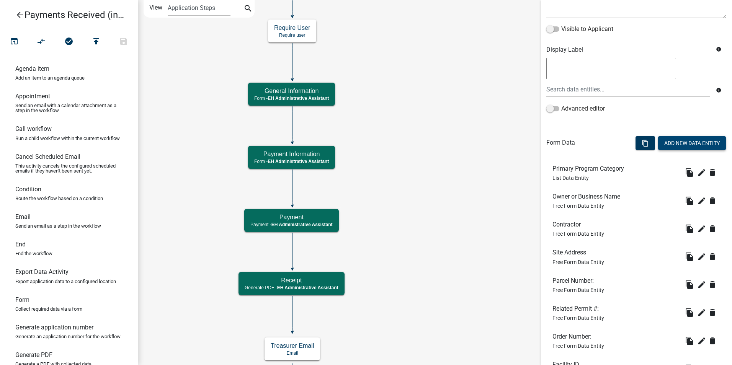
click at [664, 140] on button "Add New Data Entity" at bounding box center [692, 143] width 68 height 14
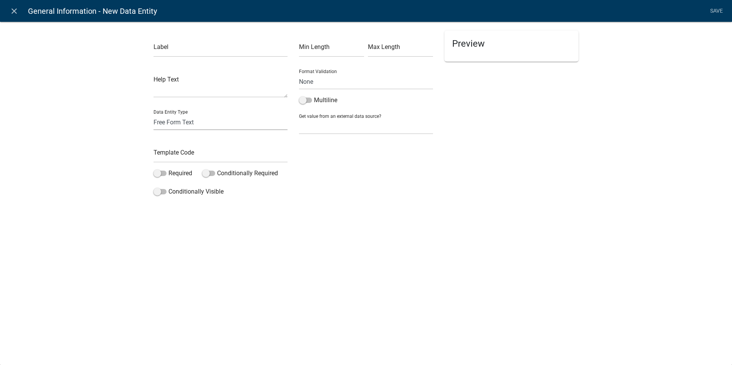
click at [175, 122] on select "Free Form Text Document Display Entity Value Fee Numeric Data Date Map Sketch D…" at bounding box center [220, 122] width 134 height 16
click at [153, 114] on select "Free Form Text Document Display Entity Value Fee Numeric Data Date Map Sketch D…" at bounding box center [220, 122] width 134 height 16
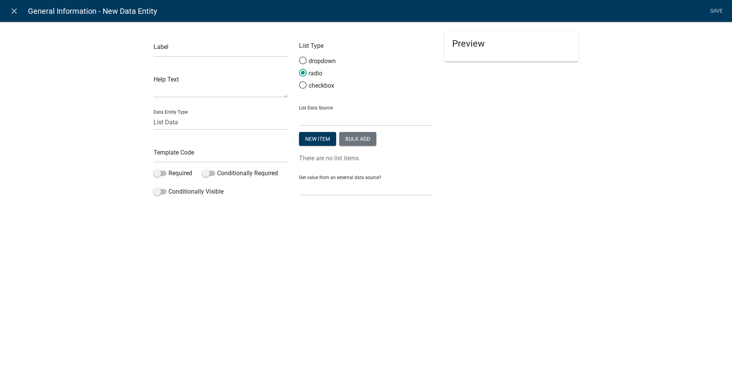
click at [305, 62] on span at bounding box center [303, 60] width 16 height 16
click at [299, 57] on input "dropdown" at bounding box center [299, 57] width 0 height 0
click at [14, 11] on icon "close" at bounding box center [14, 11] width 9 height 9
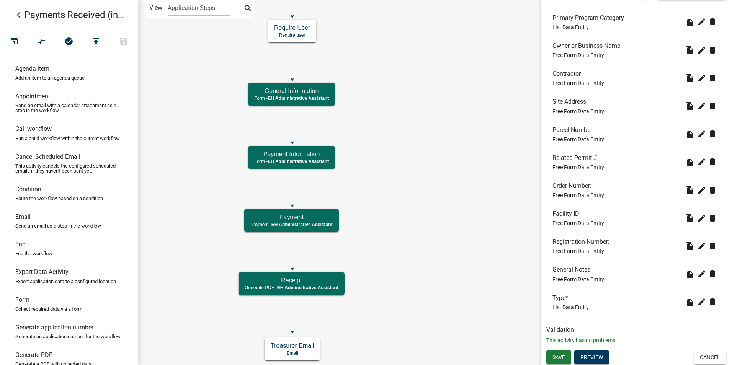
scroll to position [267, 0]
click at [576, 307] on span "List Data Entity" at bounding box center [570, 306] width 36 height 6
click at [468, 213] on icon "Start Start - EH Administrative Assistant End End - EH Administrative Assistant…" at bounding box center [434, 213] width 593 height 426
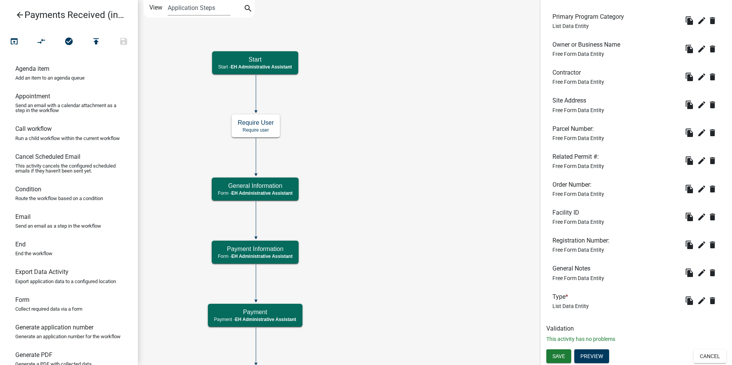
click at [371, 238] on icon "Start Start - EH Administrative Assistant End End - EH Administrative Assistant…" at bounding box center [434, 260] width 593 height 521
click at [697, 302] on icon "edit" at bounding box center [701, 300] width 9 height 9
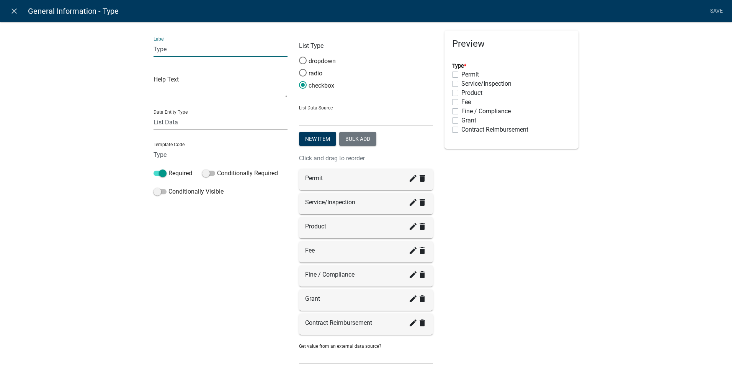
click at [153, 51] on input "Type" at bounding box center [220, 49] width 134 height 16
click at [484, 252] on div "Preview Depart Activity Type * Permit Service/Inspection Product Fee Fine / Com…" at bounding box center [510, 201] width 145 height 341
drag, startPoint x: 212, startPoint y: 50, endPoint x: 146, endPoint y: 44, distance: 66.1
click at [148, 44] on div "Label Depart Activity Type Help Text Data Entity Type Free Form Text Document D…" at bounding box center [220, 201] width 145 height 341
click at [596, 293] on div "Label Type Help Text Data Entity Type Free Form Text Document Display Entity Va…" at bounding box center [366, 208] width 732 height 399
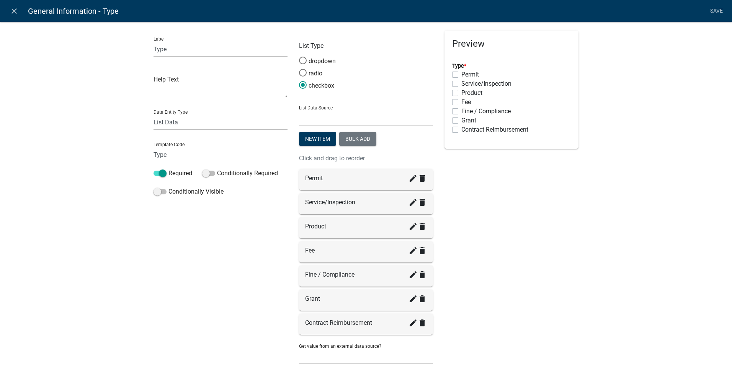
click at [17, 11] on icon "close" at bounding box center [14, 11] width 9 height 9
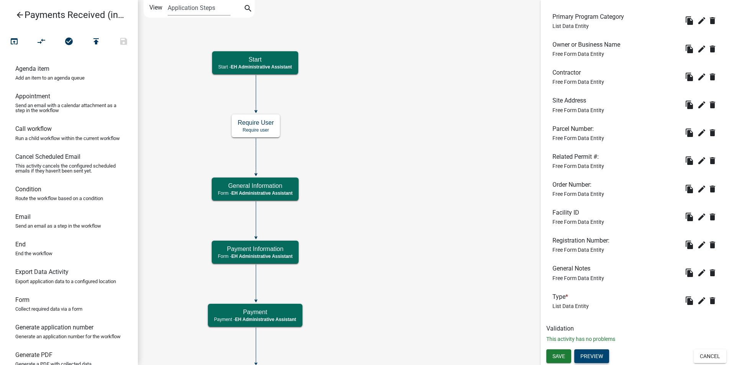
click at [591, 360] on button "Preview" at bounding box center [591, 356] width 35 height 14
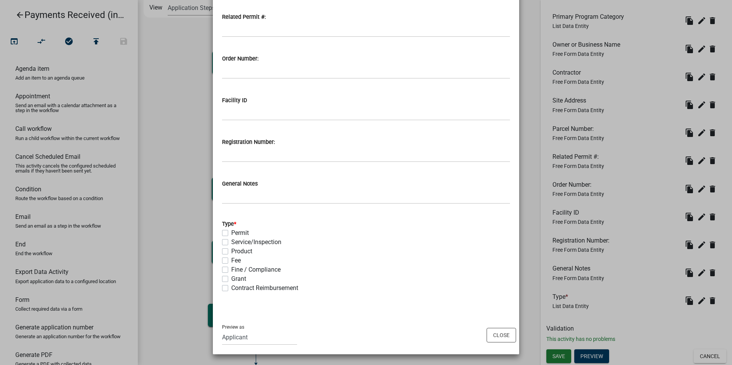
scroll to position [301, 0]
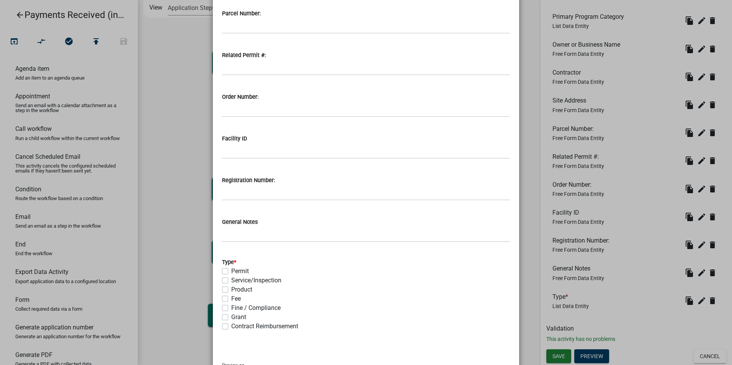
click at [175, 163] on ngb-modal-window "Activity Preview : General Information × Primary Program Category info Private …" at bounding box center [366, 182] width 732 height 365
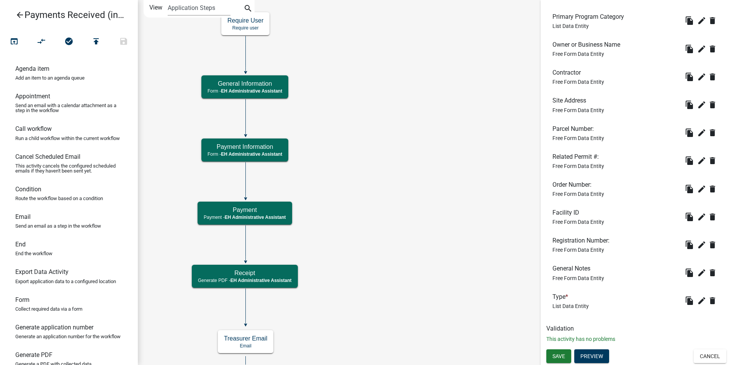
click at [366, 137] on icon "Start Start - EH Administrative Assistant End End - EH Administrative Assistant…" at bounding box center [434, 209] width 593 height 419
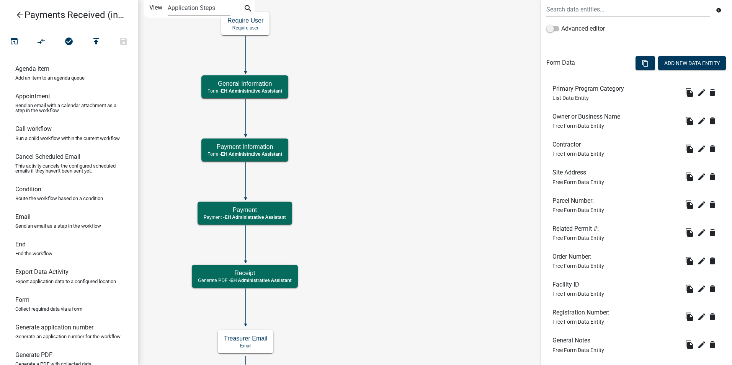
scroll to position [267, 0]
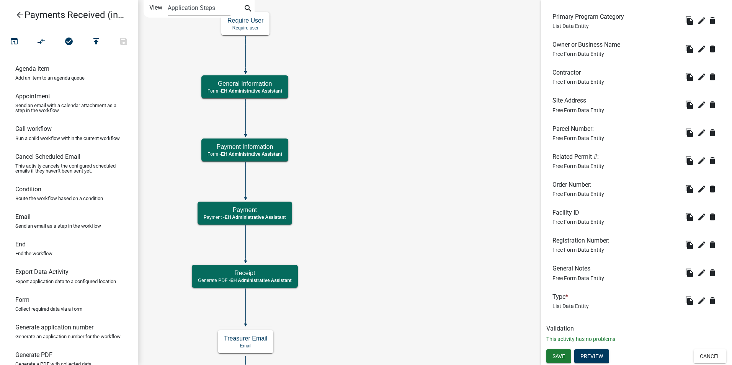
click at [448, 201] on icon "Start Start - EH Administrative Assistant End End - EH Administrative Assistant…" at bounding box center [434, 209] width 593 height 419
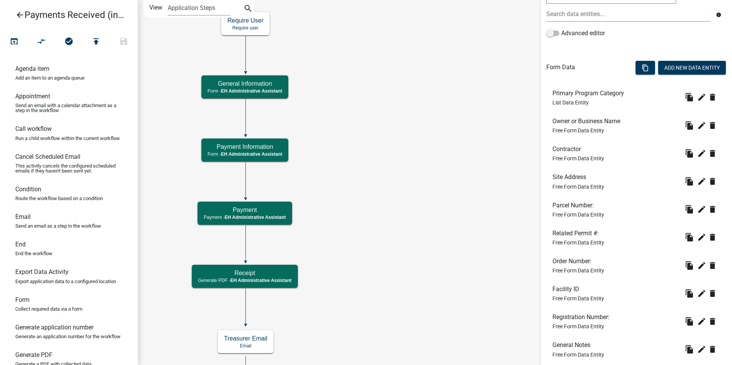
scroll to position [228, 0]
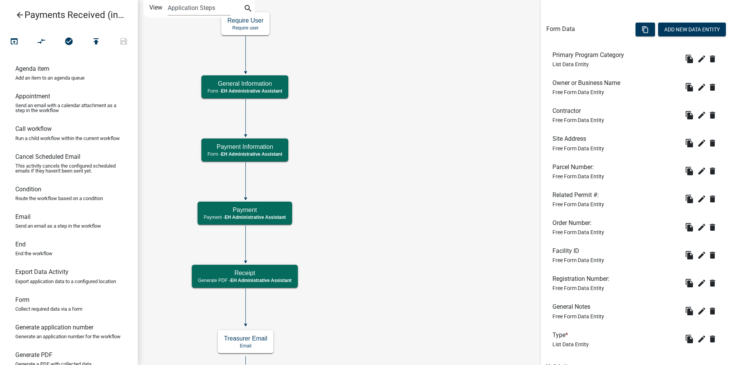
click at [362, 209] on icon "Start Start - EH Administrative Assistant End End - EH Administrative Assistant…" at bounding box center [434, 209] width 593 height 419
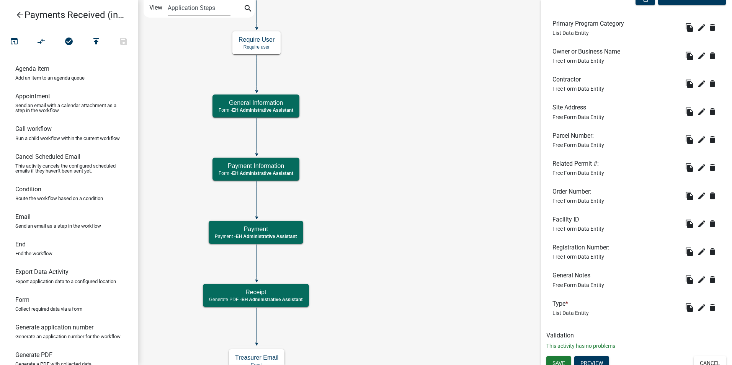
scroll to position [267, 0]
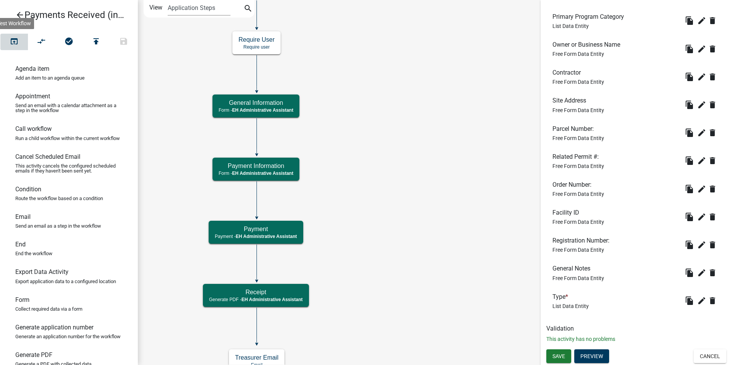
click at [14, 43] on icon "open_in_browser" at bounding box center [14, 42] width 9 height 11
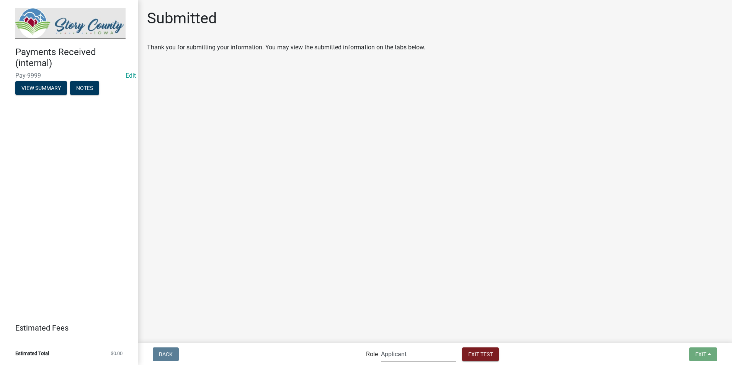
click at [398, 353] on select "Applicant Admin EH Administrative Assistant" at bounding box center [418, 354] width 75 height 16
click at [381, 346] on select "Applicant Admin EH Administrative Assistant" at bounding box center [418, 354] width 75 height 16
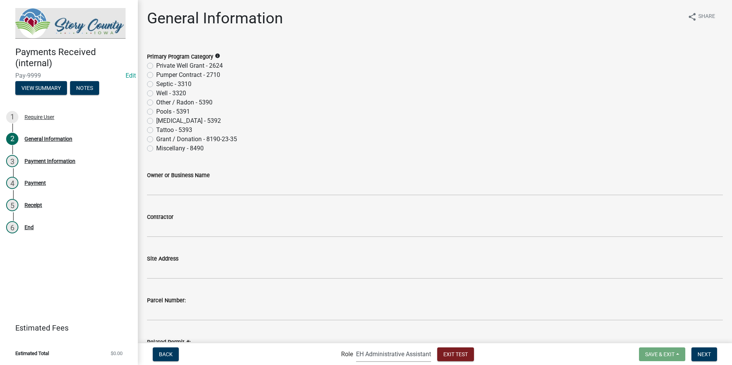
click at [156, 85] on label "Septic - 3310" at bounding box center [173, 84] width 35 height 9
click at [156, 85] on input "Septic - 3310" at bounding box center [158, 82] width 5 height 5
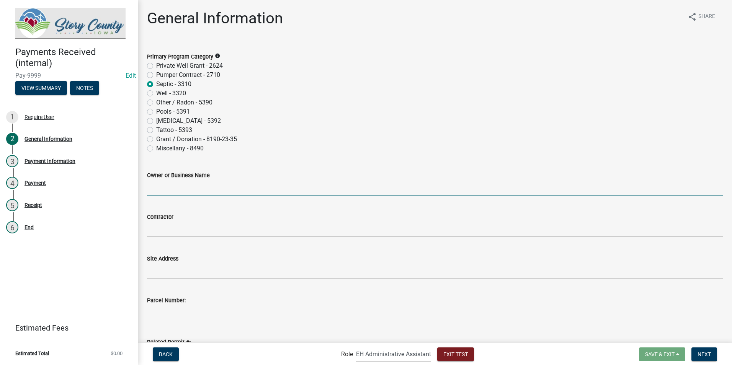
click at [170, 190] on input "Owner or Business Name" at bounding box center [434, 188] width 575 height 16
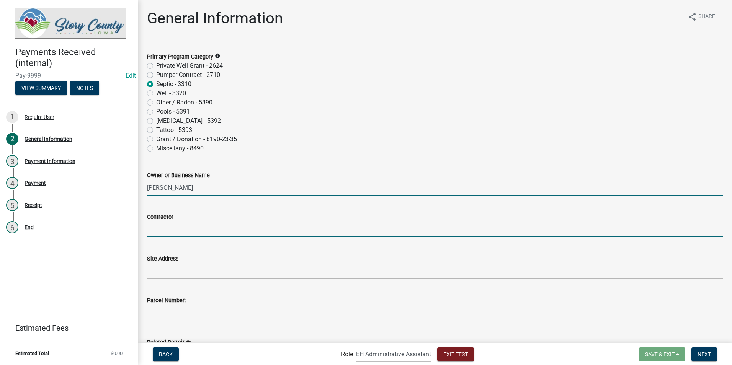
click at [174, 231] on input "Contractor" at bounding box center [434, 230] width 575 height 16
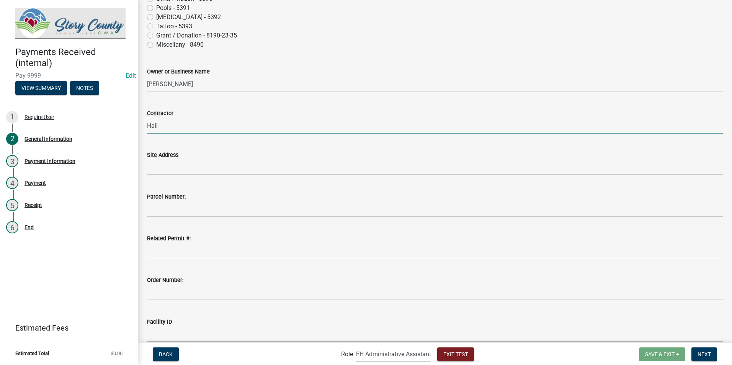
scroll to position [115, 0]
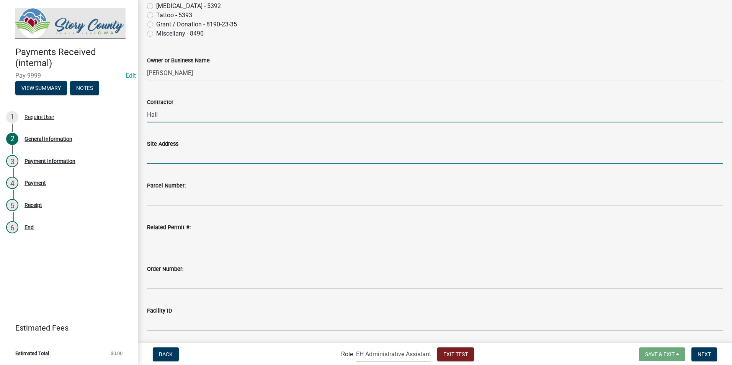
click at [148, 158] on input "Site Address" at bounding box center [434, 156] width 575 height 16
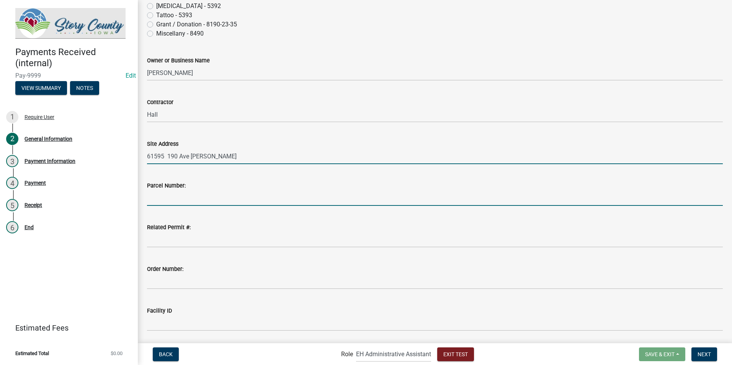
click at [161, 198] on input "Parcel Number:" at bounding box center [434, 198] width 575 height 16
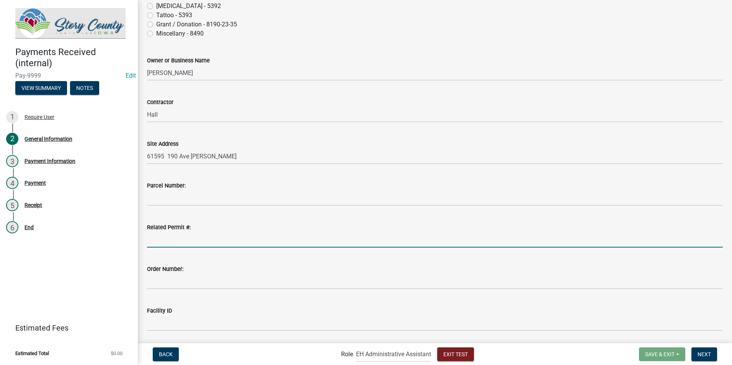
click at [150, 239] on input "Related Permit #:" at bounding box center [434, 240] width 575 height 16
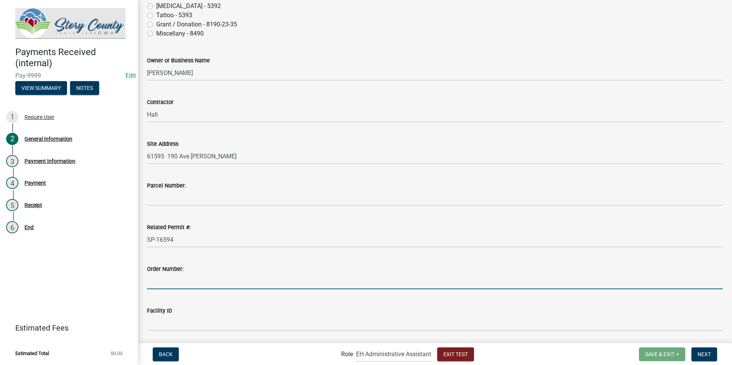
click at [173, 277] on input "Order Number:" at bounding box center [434, 282] width 575 height 16
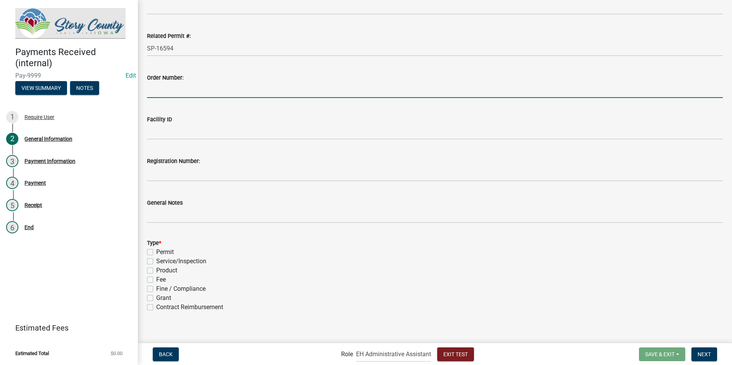
scroll to position [313, 0]
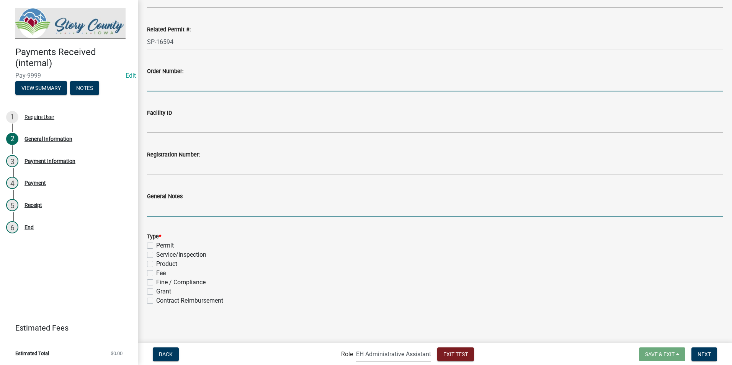
click at [160, 207] on input "General Notes" at bounding box center [434, 209] width 575 height 16
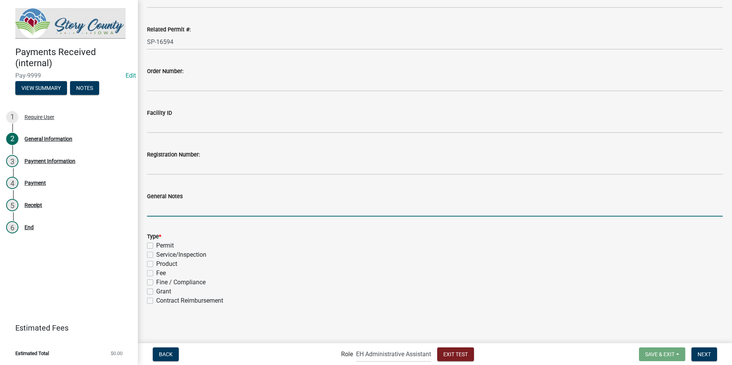
click at [156, 246] on label "Permit" at bounding box center [165, 245] width 18 height 9
click at [156, 246] on input "Permit" at bounding box center [158, 243] width 5 height 5
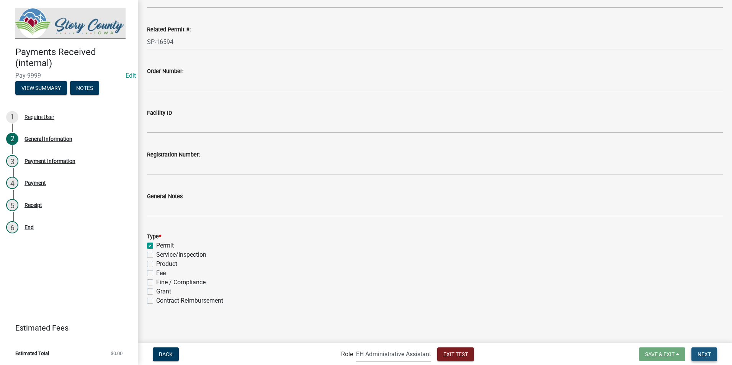
click at [706, 354] on span "Next" at bounding box center [703, 354] width 13 height 6
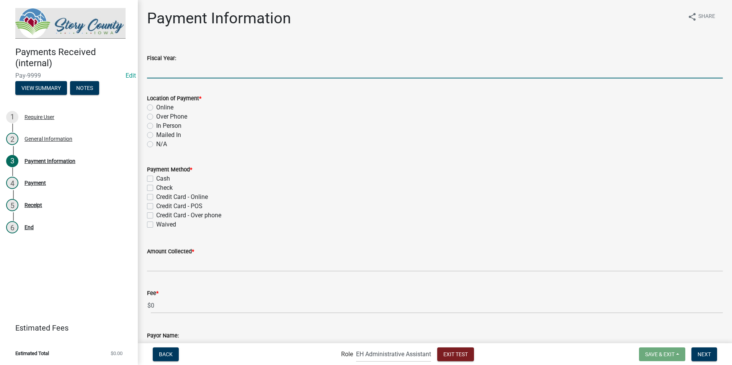
click at [165, 69] on input "Fiscal Year:" at bounding box center [434, 71] width 575 height 16
click at [327, 132] on div "Mailed In" at bounding box center [434, 134] width 575 height 9
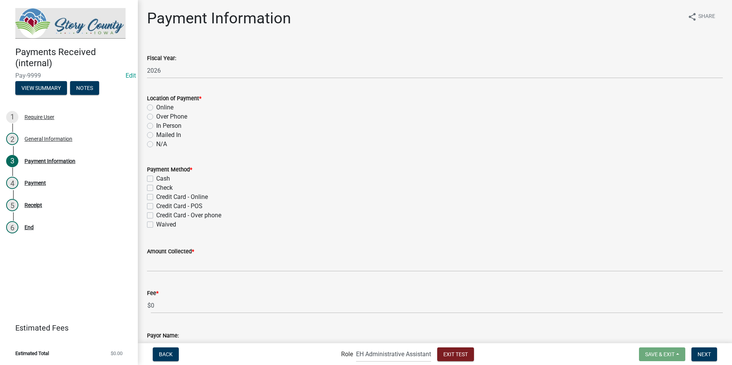
click at [156, 124] on label "In Person" at bounding box center [168, 125] width 25 height 9
click at [156, 124] on input "In Person" at bounding box center [158, 123] width 5 height 5
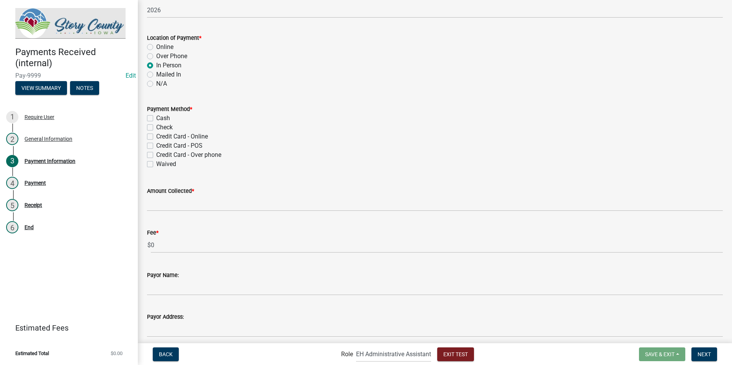
scroll to position [77, 0]
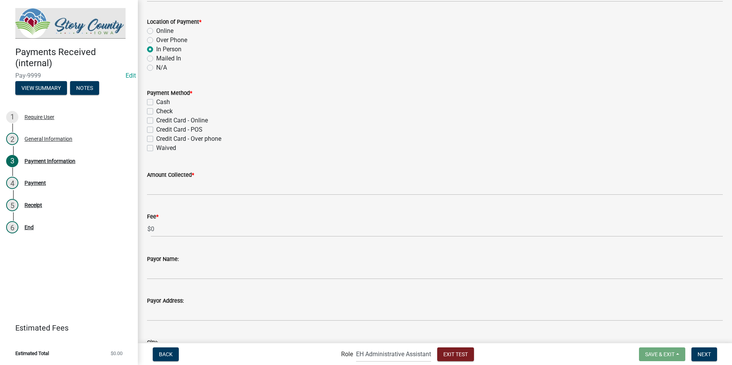
click at [156, 111] on label "Check" at bounding box center [164, 111] width 16 height 9
click at [156, 111] on input "Check" at bounding box center [158, 109] width 5 height 5
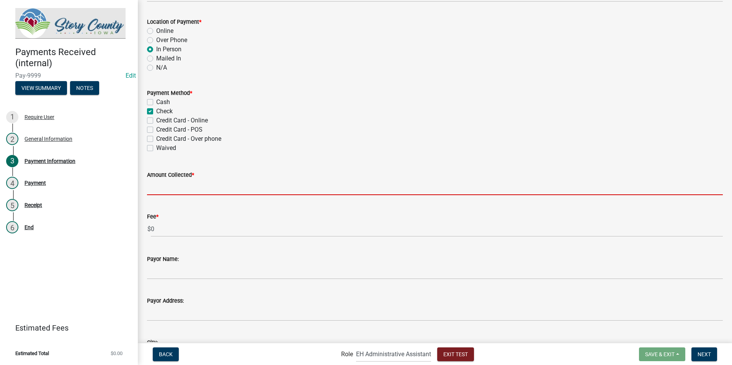
click at [170, 189] on input "Amount Collected *" at bounding box center [434, 187] width 575 height 16
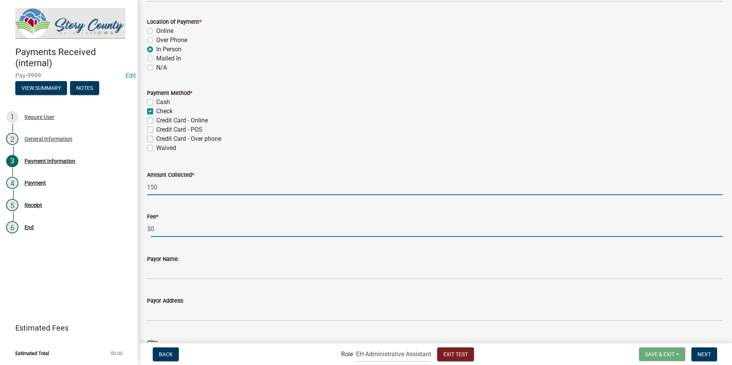
click at [192, 222] on input "0" at bounding box center [437, 229] width 572 height 16
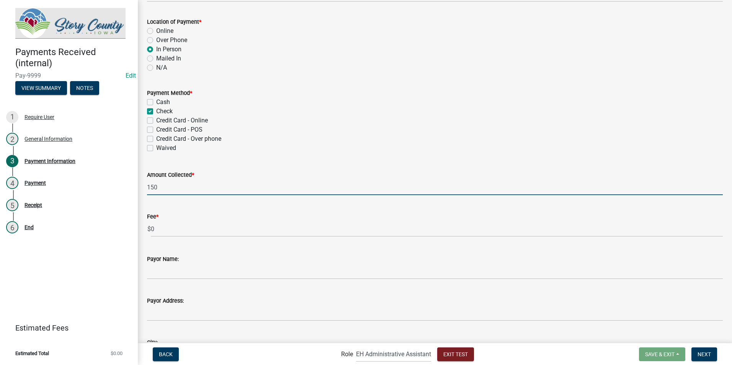
click at [175, 189] on input "150" at bounding box center [434, 187] width 575 height 16
click at [191, 255] on div "Payor Name:" at bounding box center [434, 258] width 575 height 9
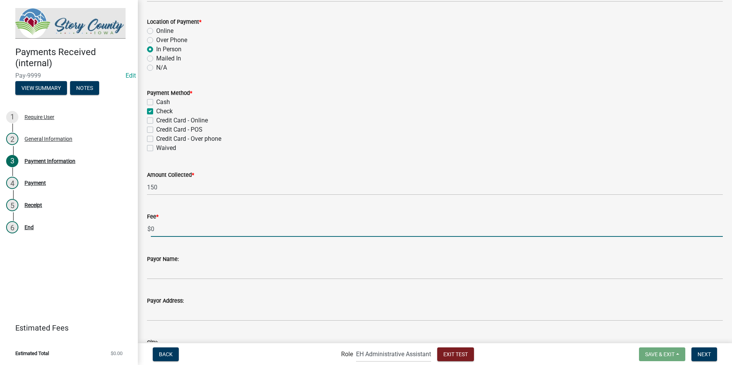
click at [184, 230] on input "0" at bounding box center [437, 229] width 572 height 16
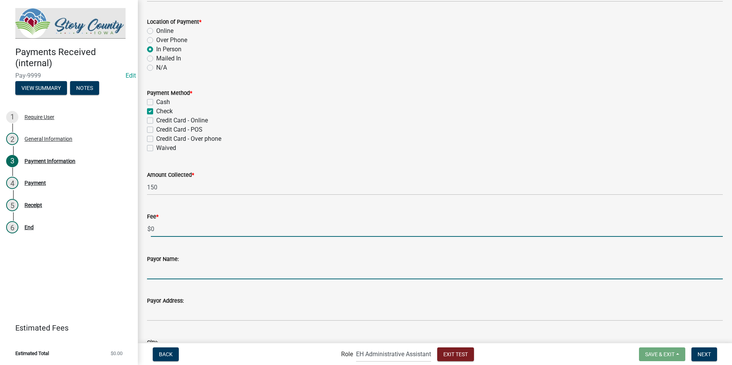
click at [188, 268] on input "Payor Name:" at bounding box center [434, 272] width 575 height 16
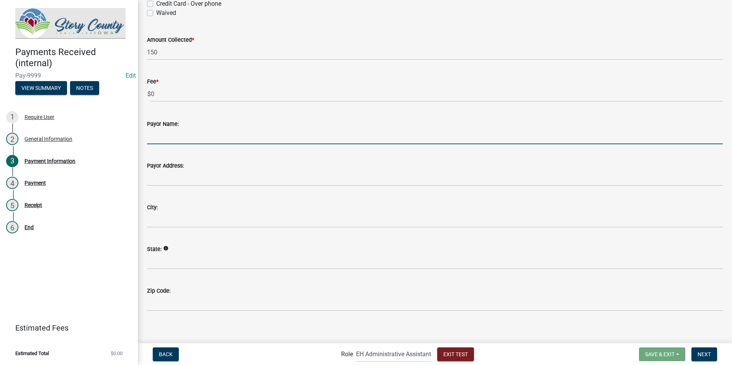
scroll to position [217, 0]
click at [172, 131] on input "Payor Name:" at bounding box center [434, 132] width 575 height 16
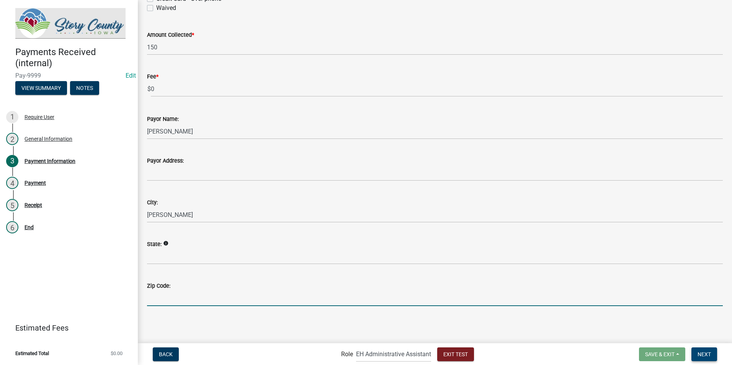
click at [707, 354] on span "Next" at bounding box center [703, 354] width 13 height 6
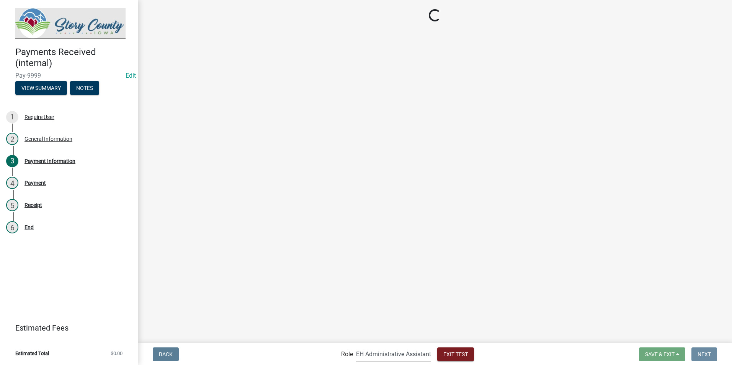
scroll to position [0, 0]
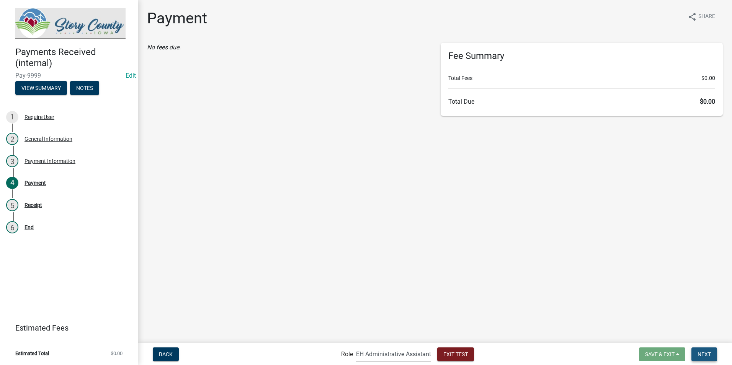
click at [701, 354] on span "Next" at bounding box center [703, 354] width 13 height 6
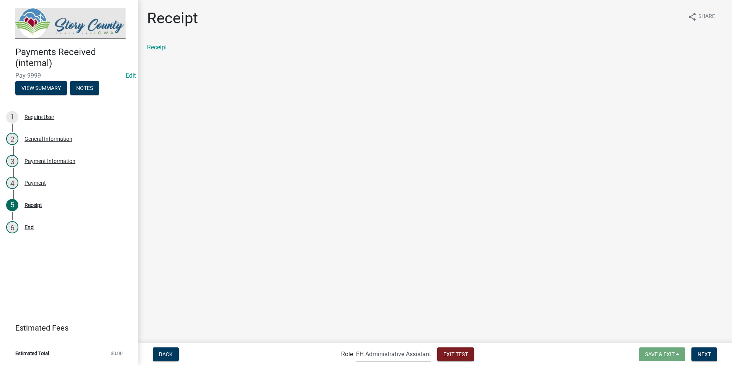
click at [157, 45] on link "Receipt" at bounding box center [157, 47] width 20 height 7
click at [705, 356] on span "Next" at bounding box center [703, 354] width 13 height 6
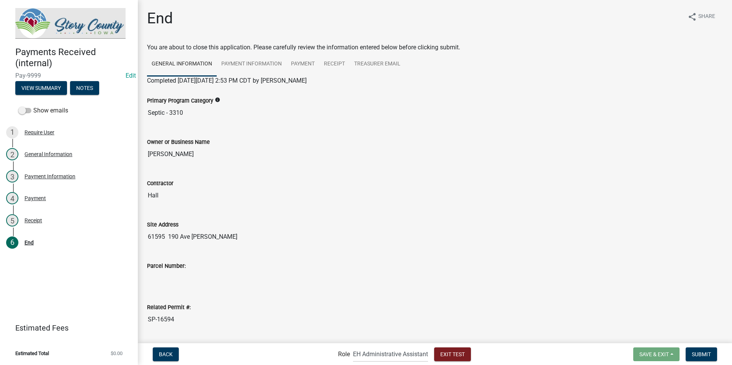
click at [67, 282] on div "Payments Received (internal) Pay-9999 Edit View Summary Notes Show emails 1 Req…" at bounding box center [69, 182] width 138 height 365
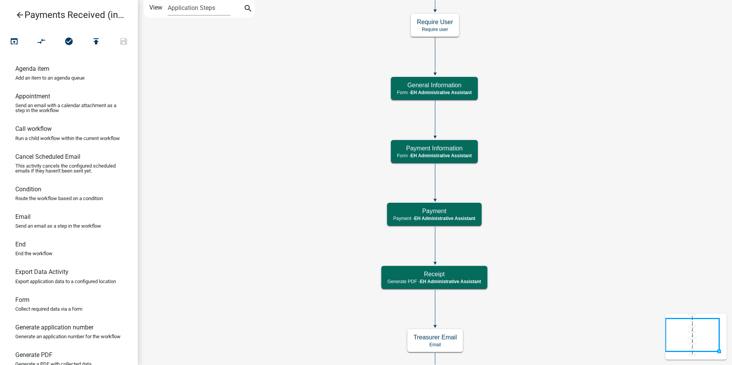
click at [573, 203] on icon "Start Start - EH Administrative Assistant End End - EH Administrative Assistant…" at bounding box center [434, 208] width 593 height 416
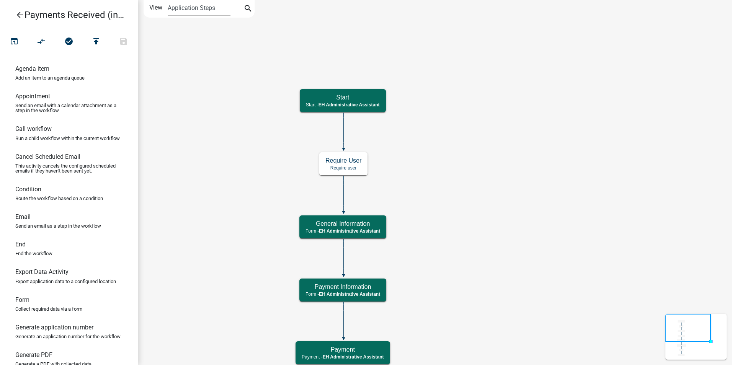
click at [475, 190] on icon "Start Start - EH Administrative Assistant End End - EH Administrative Assistant…" at bounding box center [434, 277] width 593 height 554
click at [19, 15] on icon "arrow_back" at bounding box center [19, 15] width 9 height 11
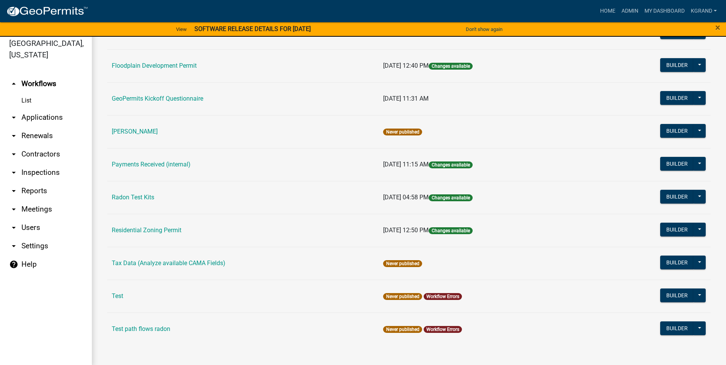
scroll to position [9, 0]
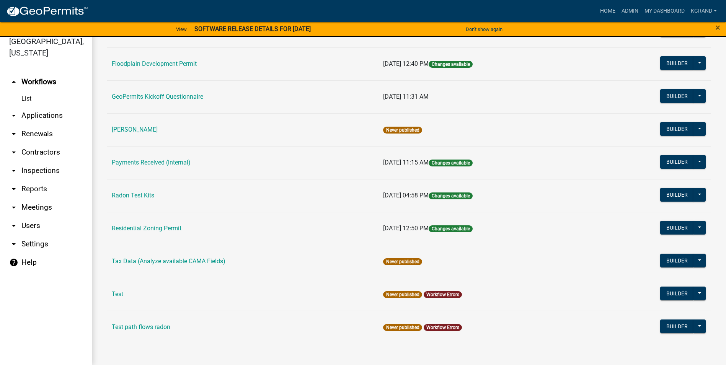
click at [165, 161] on link "Payments Received (internal)" at bounding box center [151, 162] width 79 height 7
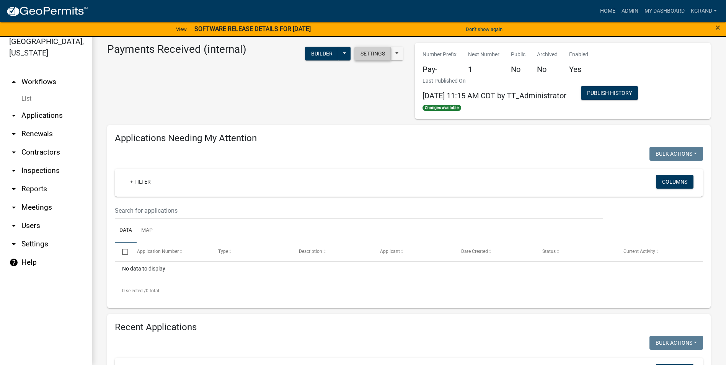
click at [367, 50] on button "Settings" at bounding box center [372, 54] width 37 height 14
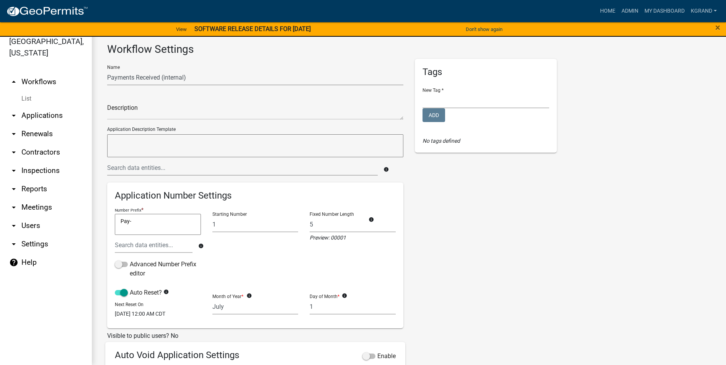
click at [129, 221] on textarea "Pay-" at bounding box center [158, 224] width 86 height 21
click at [525, 268] on div "Tags New Tag * Environmental Health Planning and Development Add No tags defined" at bounding box center [486, 259] width 154 height 401
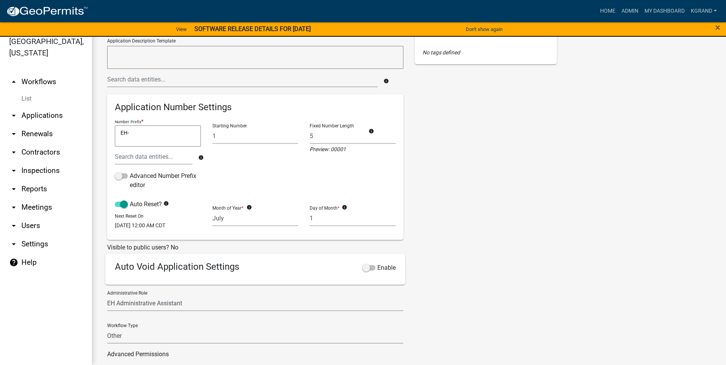
scroll to position [138, 0]
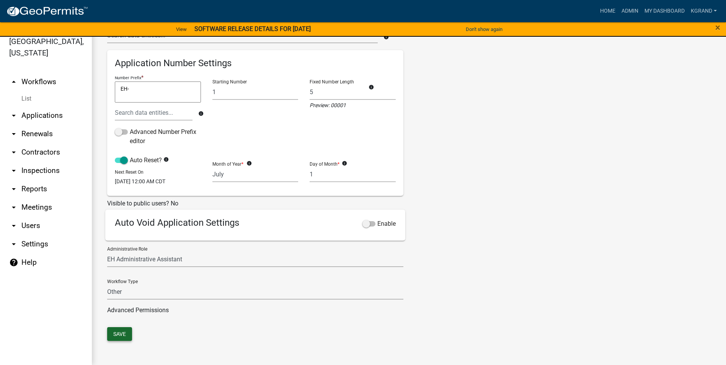
click at [119, 331] on button "Save" at bounding box center [119, 334] width 25 height 14
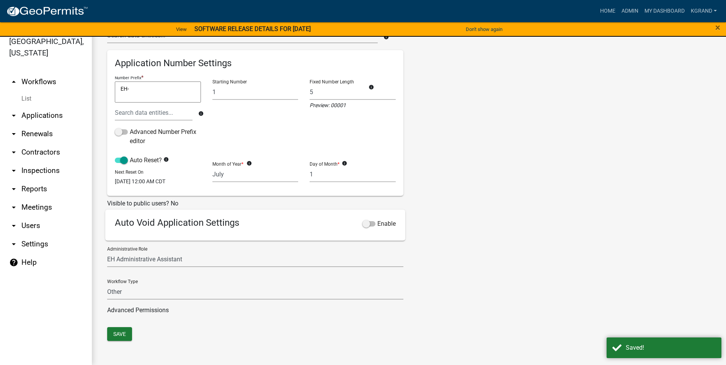
click at [29, 73] on link "arrow_drop_up Workflows" at bounding box center [46, 82] width 92 height 18
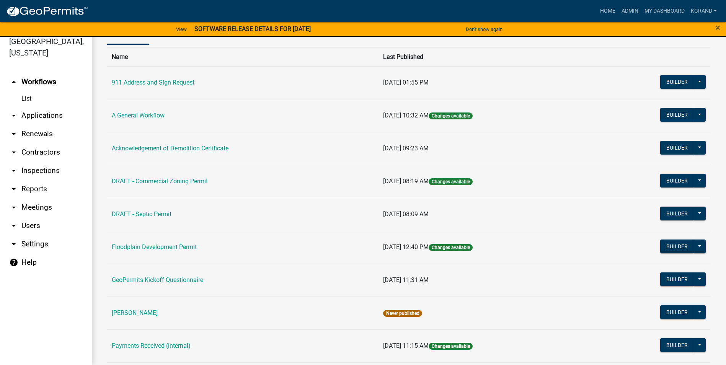
scroll to position [115, 0]
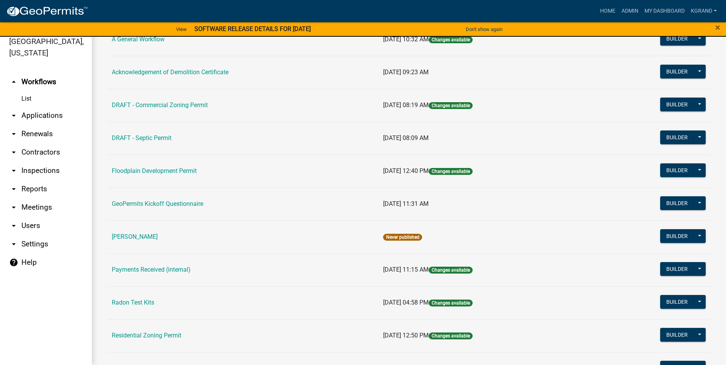
click at [139, 269] on link "Payments Received (internal)" at bounding box center [151, 269] width 79 height 7
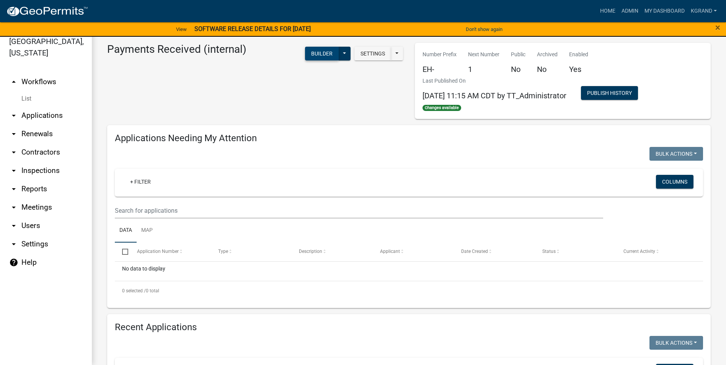
click at [315, 51] on button "Builder" at bounding box center [322, 54] width 34 height 14
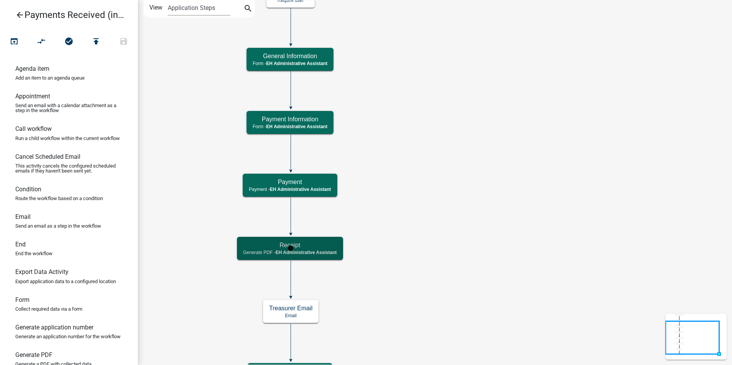
click at [331, 245] on h5 "Receipt" at bounding box center [290, 244] width 94 height 7
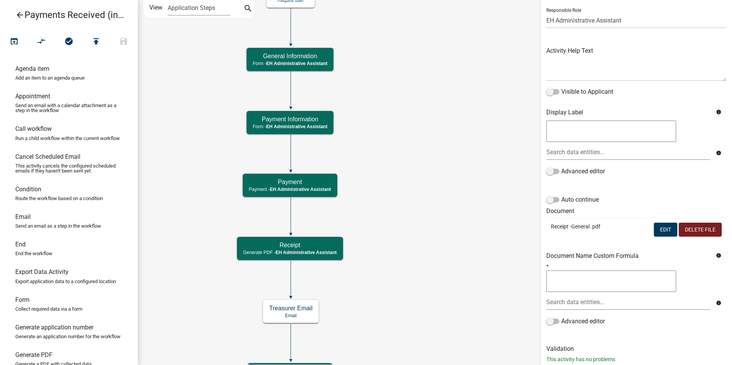
scroll to position [34, 0]
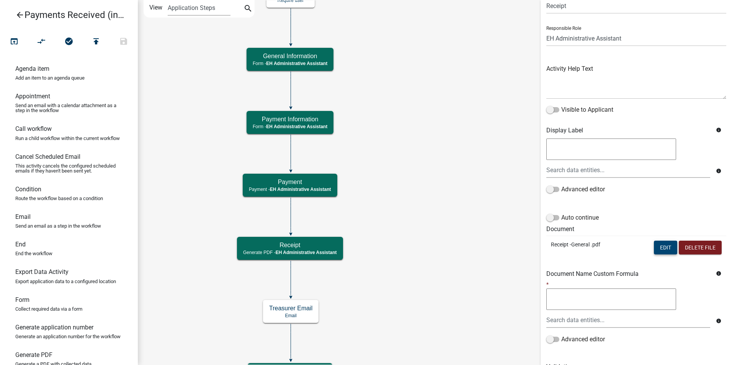
click at [658, 248] on button "Edit" at bounding box center [664, 248] width 23 height 14
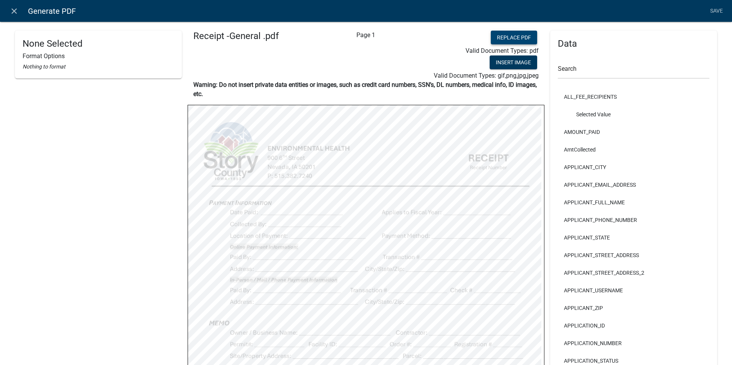
click at [497, 37] on button "Replace PDF" at bounding box center [513, 38] width 46 height 14
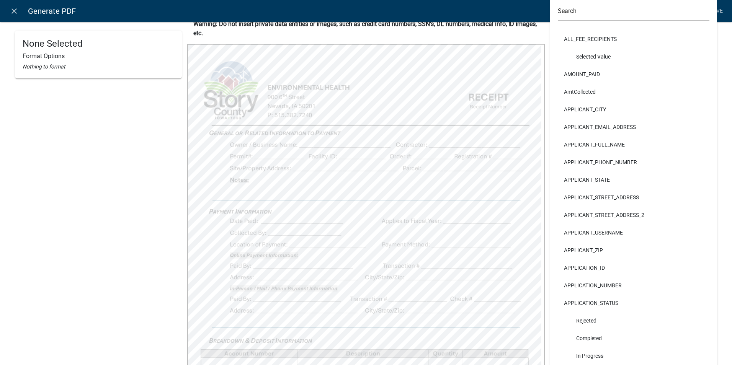
scroll to position [43, 0]
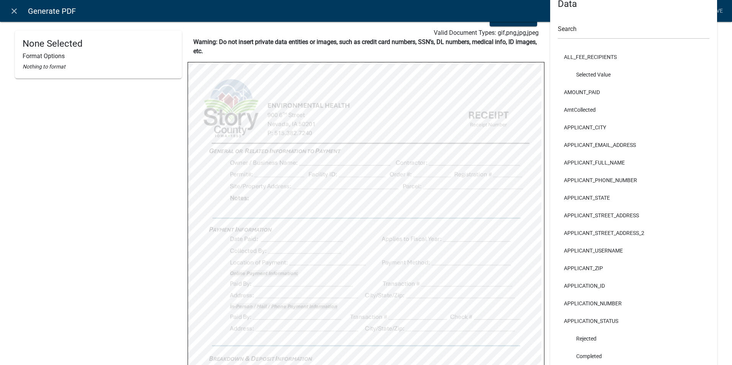
click at [717, 9] on link "Save" at bounding box center [715, 11] width 19 height 15
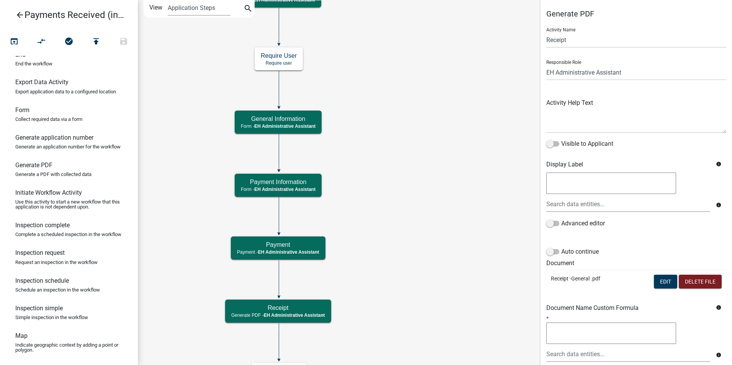
scroll to position [191, 0]
drag, startPoint x: 38, startPoint y: 149, endPoint x: 350, endPoint y: 266, distance: 333.6
click at [350, 266] on div "arrow_back Payments Received (internal) open_in_browser compare_arrows check_ci…" at bounding box center [366, 182] width 732 height 365
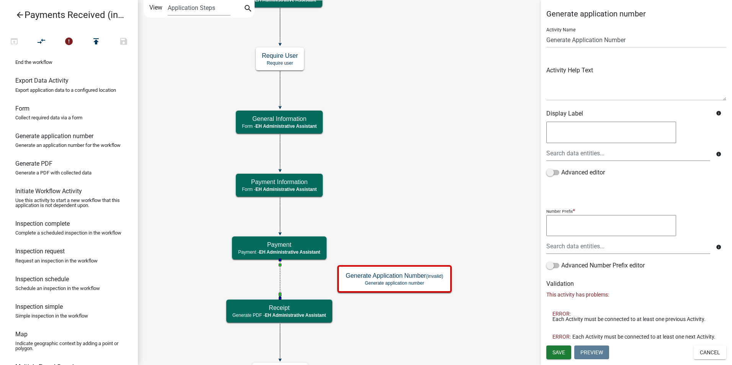
click at [280, 278] on icon at bounding box center [280, 278] width 0 height 36
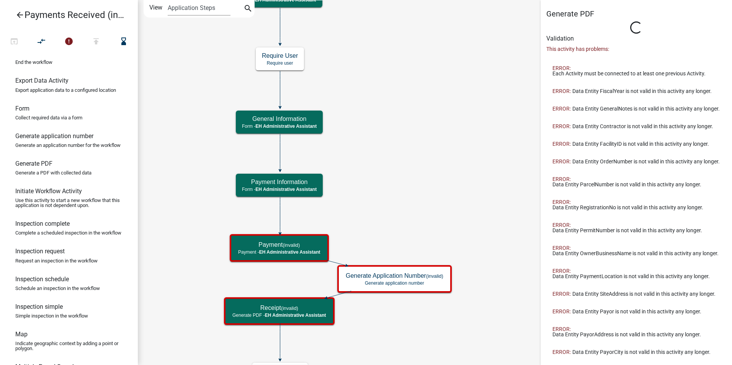
click at [389, 323] on icon "Start Start - EH Administrative Assistant End End - EH Administrative Assistant…" at bounding box center [434, 225] width 593 height 450
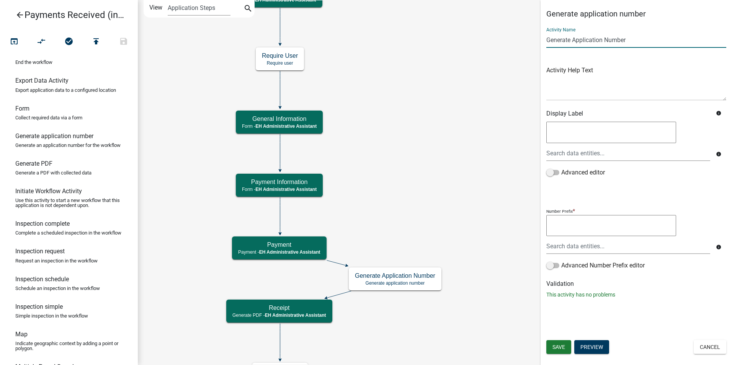
drag, startPoint x: 630, startPoint y: 42, endPoint x: 573, endPoint y: 41, distance: 57.0
click at [573, 41] on input "Generate Application Number" at bounding box center [636, 40] width 180 height 16
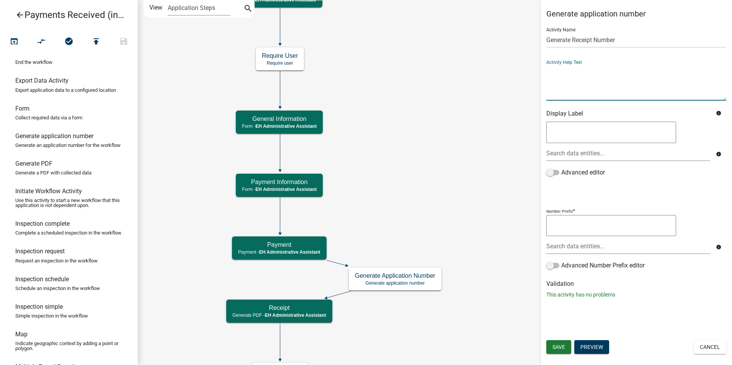
click at [564, 94] on textarea at bounding box center [636, 83] width 180 height 36
click at [559, 346] on span "Save" at bounding box center [558, 347] width 13 height 6
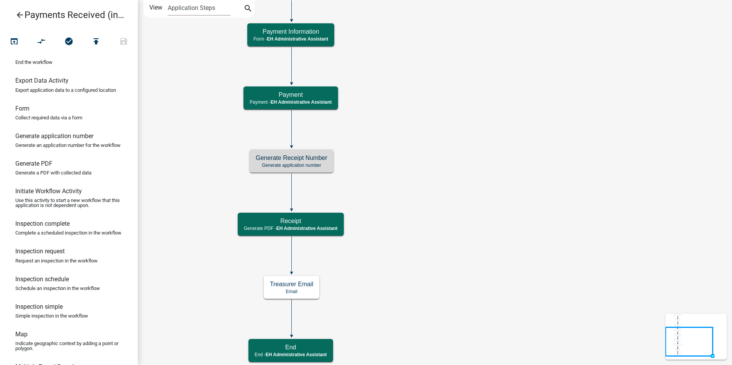
click at [446, 178] on icon "Start Start - EH Administrative Assistant End End - EH Administrative Assistant…" at bounding box center [434, 182] width 593 height 364
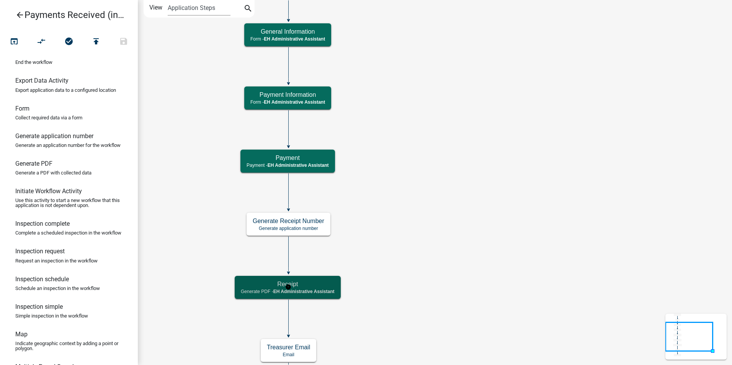
click at [322, 289] on span "EH Administrative Assistant" at bounding box center [303, 291] width 61 height 5
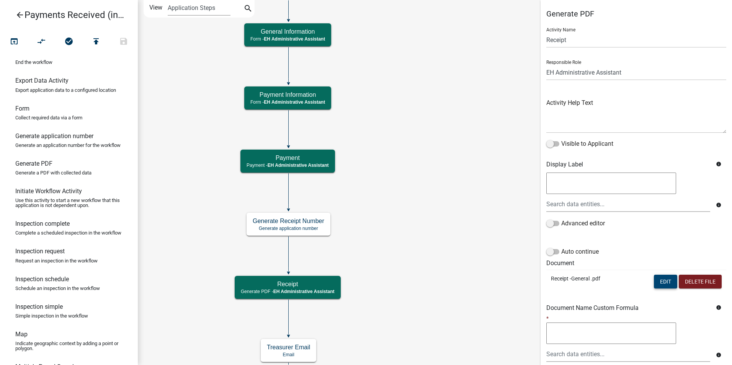
click at [660, 283] on button "Edit" at bounding box center [664, 282] width 23 height 14
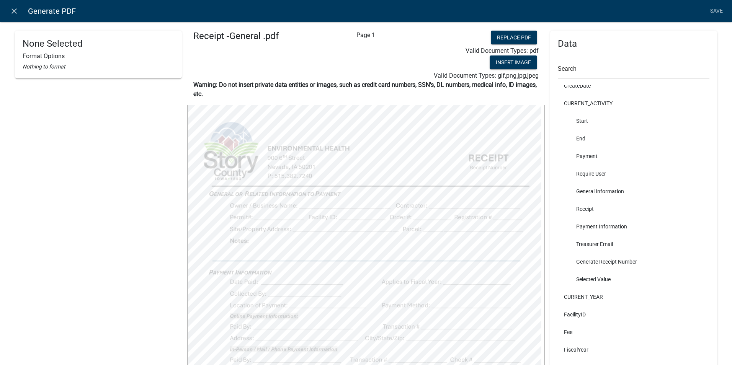
scroll to position [0, 0]
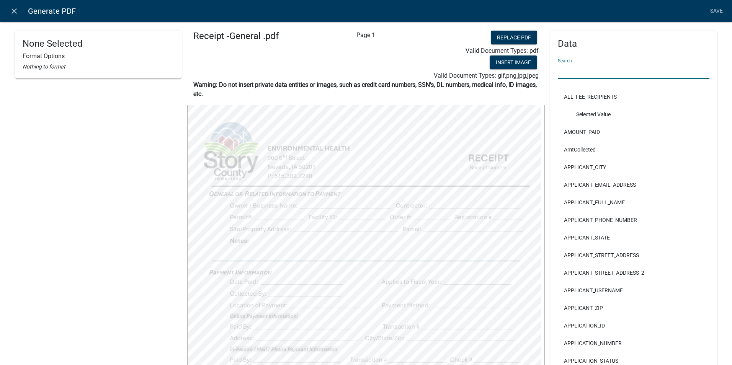
click at [579, 72] on input "text" at bounding box center [633, 71] width 152 height 16
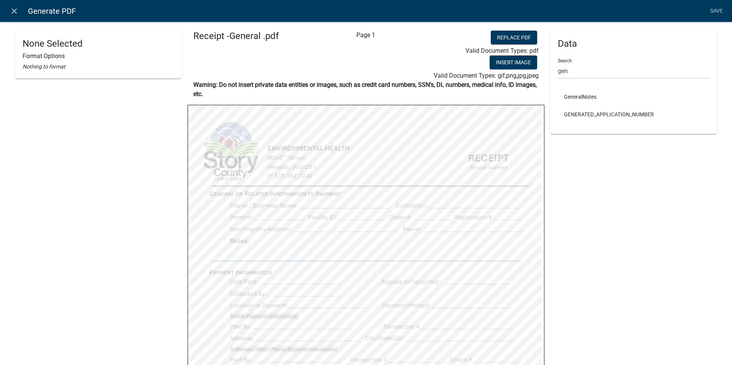
click at [585, 187] on div "Data Search gen GeneralNotes GENERATED_APPLICATION_NUMBER" at bounding box center [633, 269] width 167 height 476
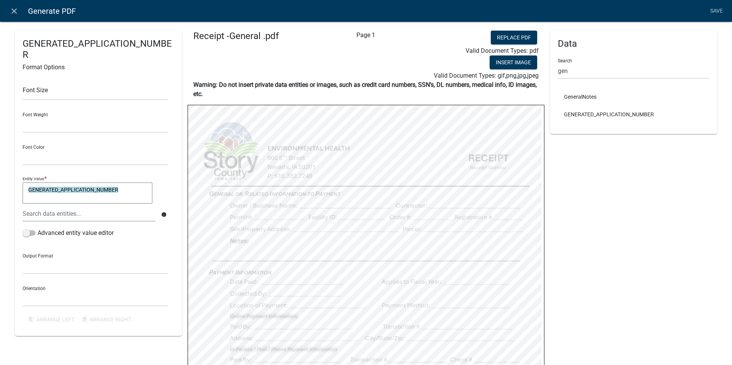
click at [579, 192] on div "Data Search gen GeneralNotes GENERATED_APPLICATION_NUMBER" at bounding box center [633, 269] width 167 height 476
click at [601, 222] on div "Data Search gen GeneralNotes GENERATED_APPLICATION_NUMBER" at bounding box center [633, 269] width 167 height 476
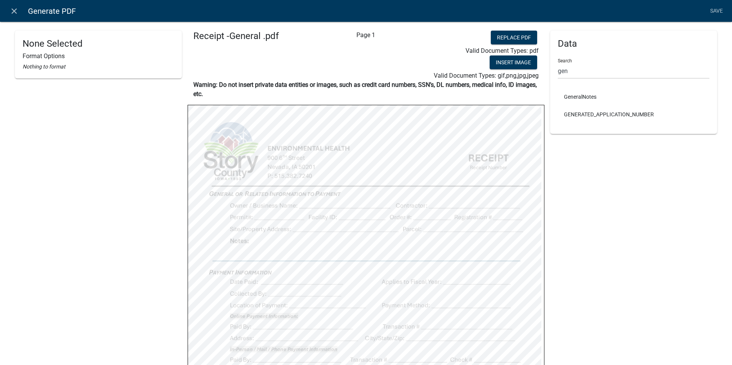
drag, startPoint x: 712, startPoint y: 12, endPoint x: 707, endPoint y: 13, distance: 5.0
click at [712, 11] on link "Save" at bounding box center [715, 11] width 19 height 15
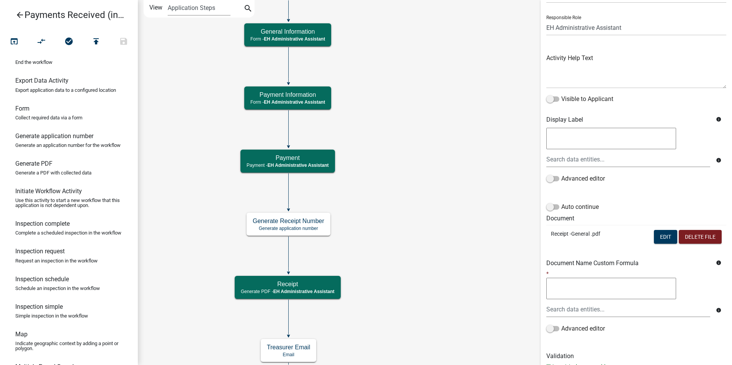
scroll to position [72, 0]
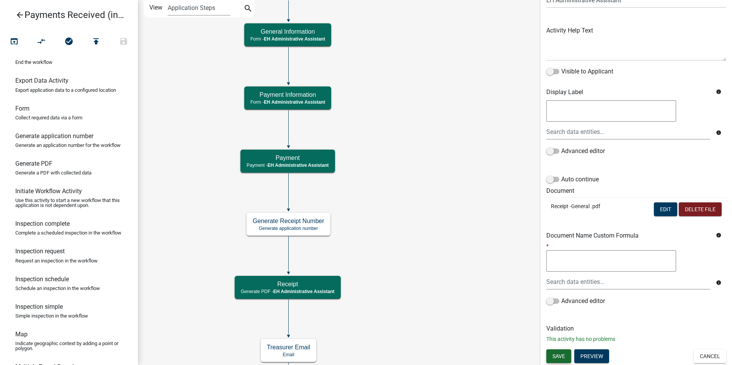
click at [562, 354] on span "Save" at bounding box center [558, 356] width 13 height 6
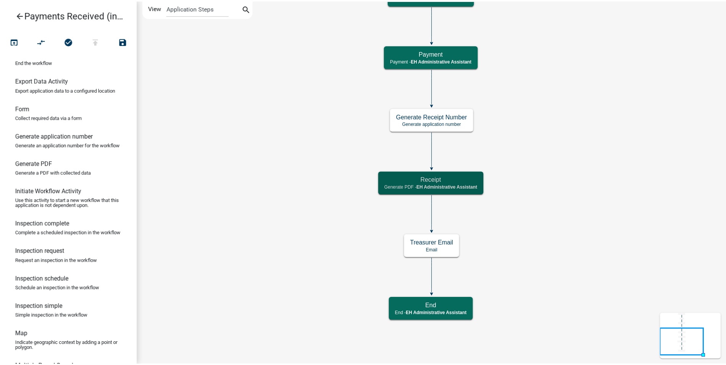
scroll to position [0, 0]
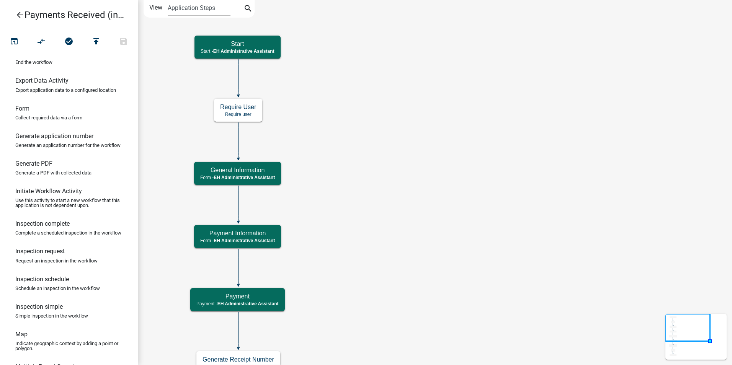
click at [398, 163] on icon "Start Start - EH Administrative Assistant End End - EH Administrative Assistant…" at bounding box center [434, 282] width 593 height 564
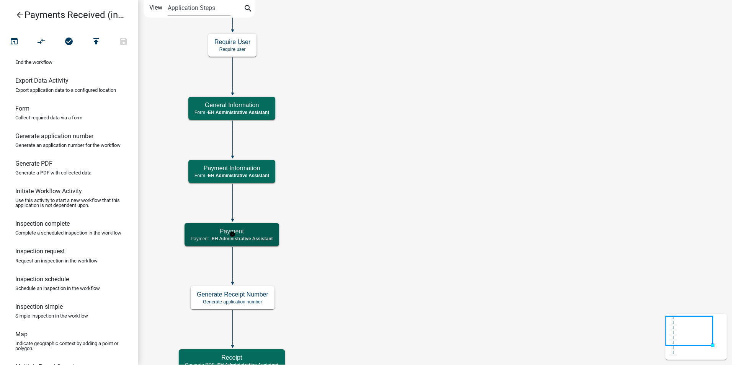
click at [262, 231] on h5 "Payment" at bounding box center [232, 231] width 82 height 7
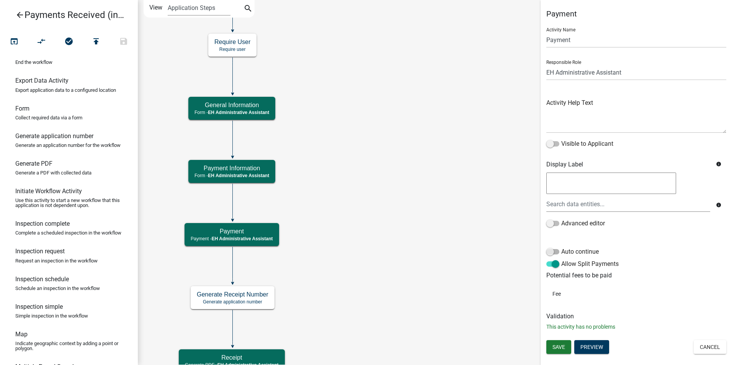
click at [553, 252] on span at bounding box center [552, 251] width 13 height 5
click at [561, 247] on input "Auto continue" at bounding box center [561, 247] width 0 height 0
click at [557, 289] on li "Fee" at bounding box center [636, 294] width 180 height 18
click at [557, 293] on li "Fee" at bounding box center [636, 294] width 180 height 18
click at [554, 347] on span "Save" at bounding box center [558, 347] width 13 height 6
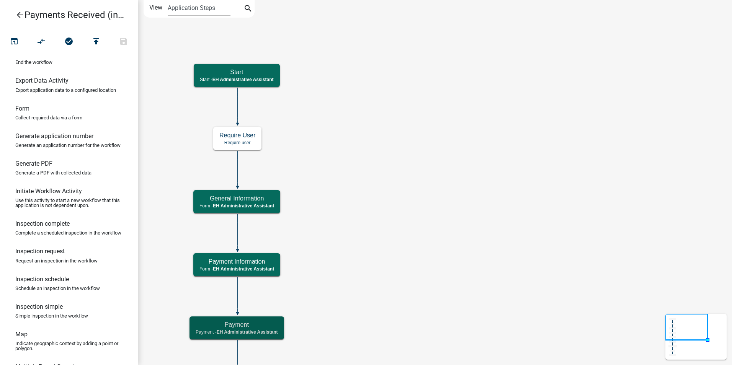
click at [14, 11] on link "arrow_back Payments Received (internal)" at bounding box center [65, 15] width 119 height 18
click at [18, 17] on icon "arrow_back" at bounding box center [19, 15] width 9 height 11
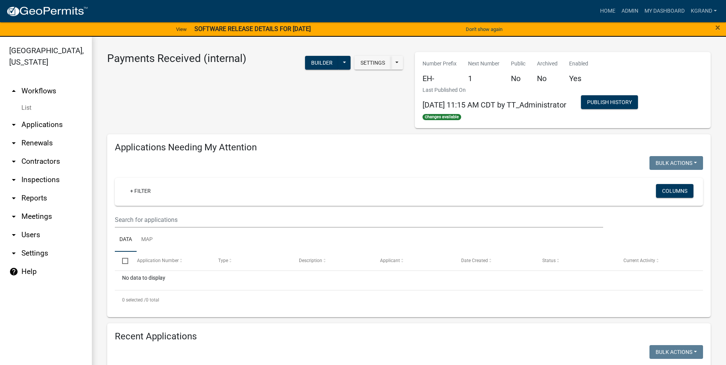
click at [22, 226] on link "arrow_drop_down Users" at bounding box center [46, 235] width 92 height 18
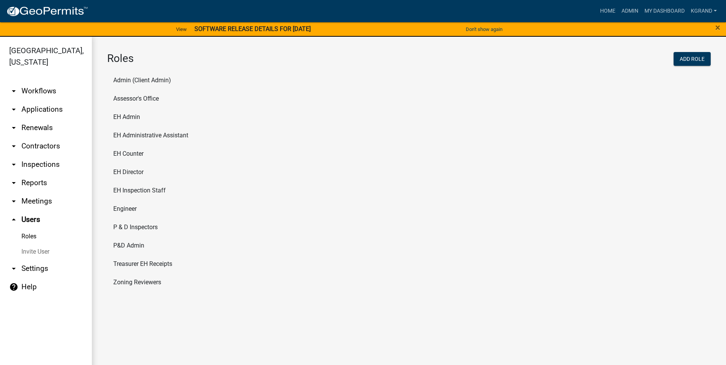
click at [19, 261] on link "arrow_drop_down Settings" at bounding box center [46, 268] width 92 height 18
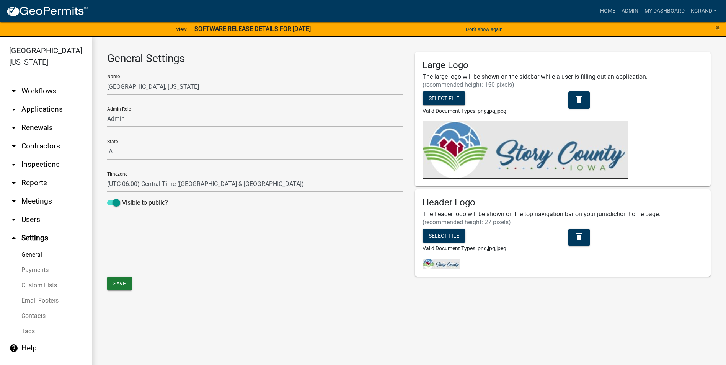
click at [27, 278] on link "Custom Lists" at bounding box center [46, 285] width 92 height 15
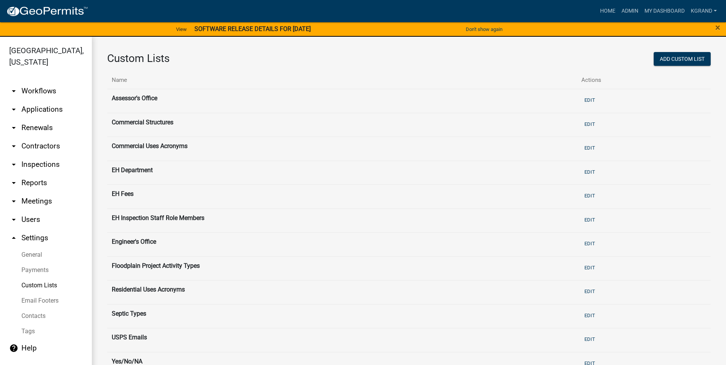
click at [126, 194] on th "EH Fees" at bounding box center [341, 197] width 469 height 24
click at [586, 196] on button "Edit" at bounding box center [589, 195] width 17 height 13
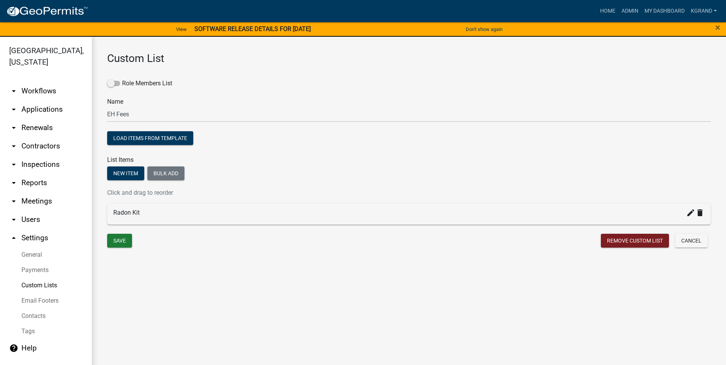
click at [174, 214] on div "Radon Kit create delete" at bounding box center [408, 212] width 591 height 9
click at [35, 278] on link "Custom Lists" at bounding box center [46, 285] width 92 height 15
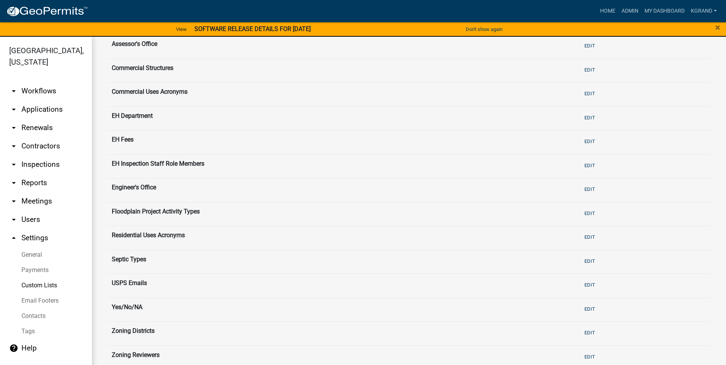
scroll to position [71, 0]
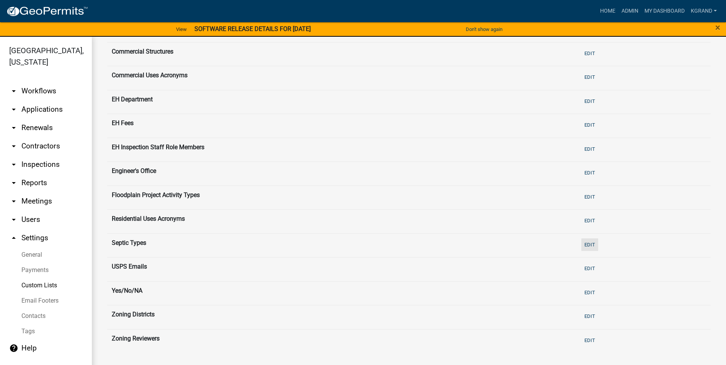
click at [584, 245] on button "Edit" at bounding box center [589, 244] width 17 height 13
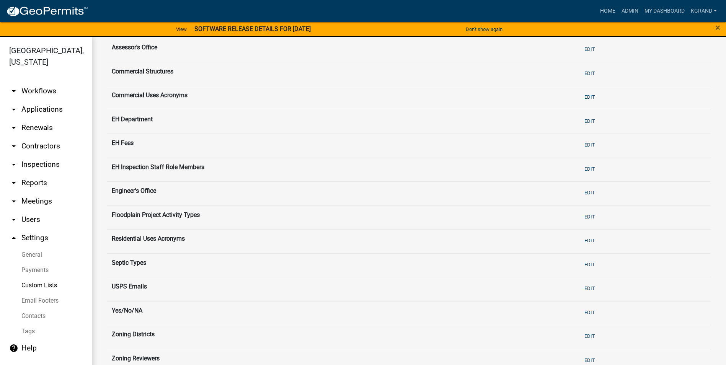
scroll to position [71, 0]
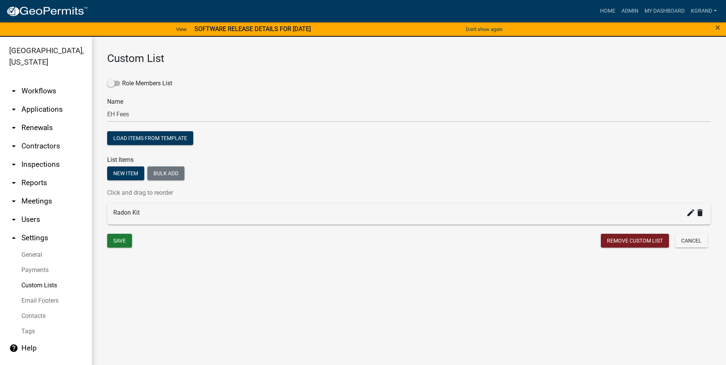
click at [37, 262] on link "Payments" at bounding box center [46, 269] width 92 height 15
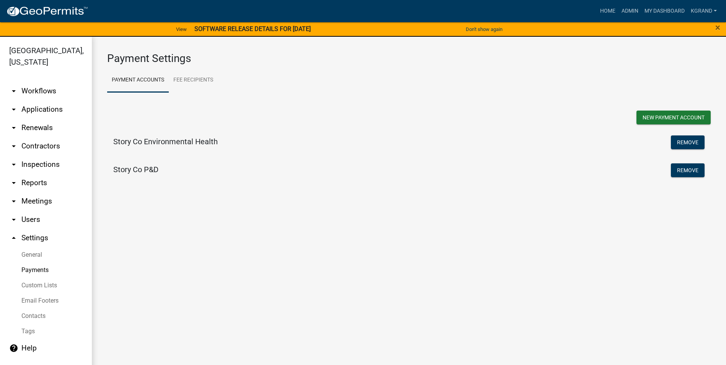
click at [179, 142] on h5 "Story Co Environmental Health" at bounding box center [165, 141] width 104 height 9
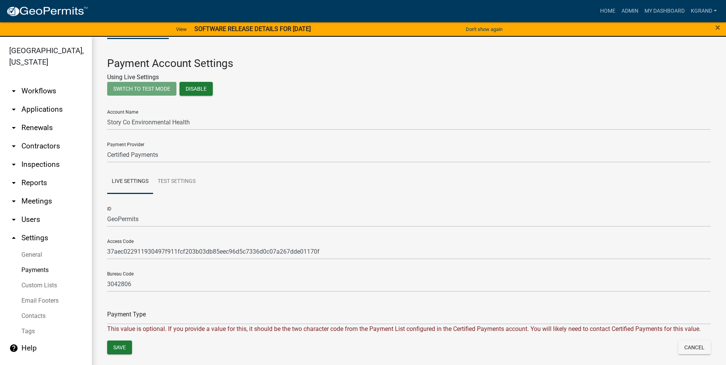
scroll to position [58, 0]
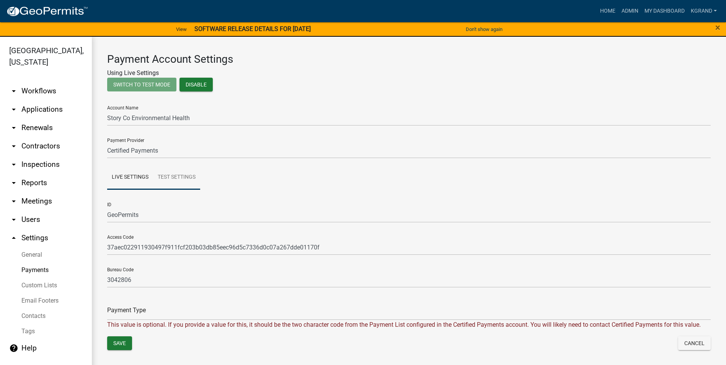
click at [178, 179] on link "Test Settings" at bounding box center [176, 177] width 47 height 24
click at [128, 176] on link "Live Settings" at bounding box center [130, 177] width 46 height 24
click at [133, 177] on link "Live Settings" at bounding box center [130, 177] width 46 height 24
click at [167, 178] on link "Test Settings" at bounding box center [176, 177] width 47 height 24
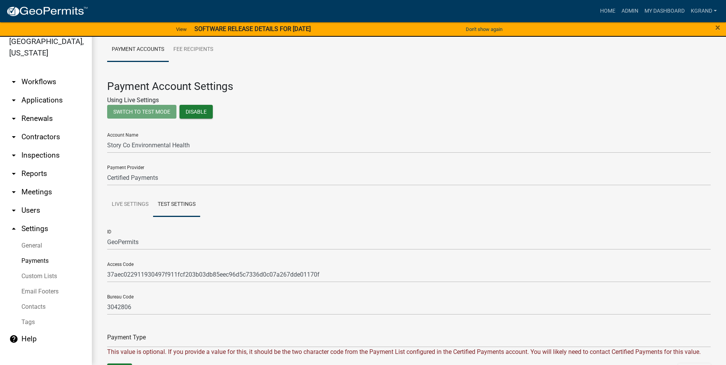
scroll to position [0, 0]
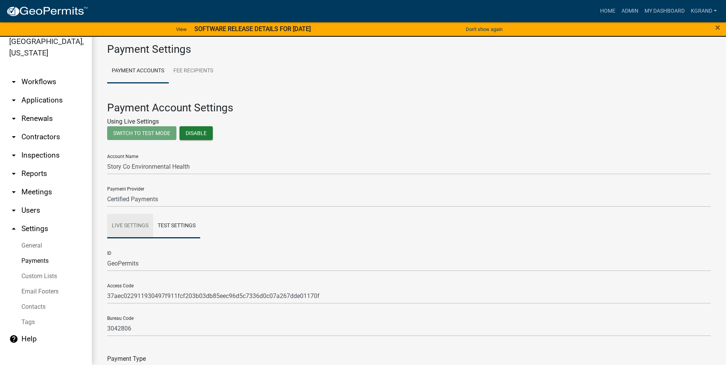
click at [129, 224] on link "Live Settings" at bounding box center [130, 226] width 46 height 24
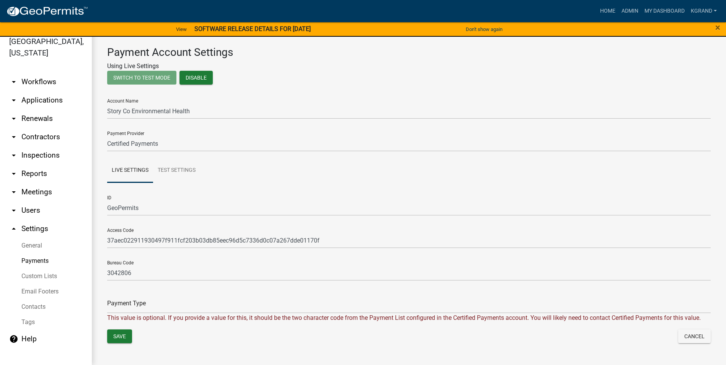
scroll to position [58, 0]
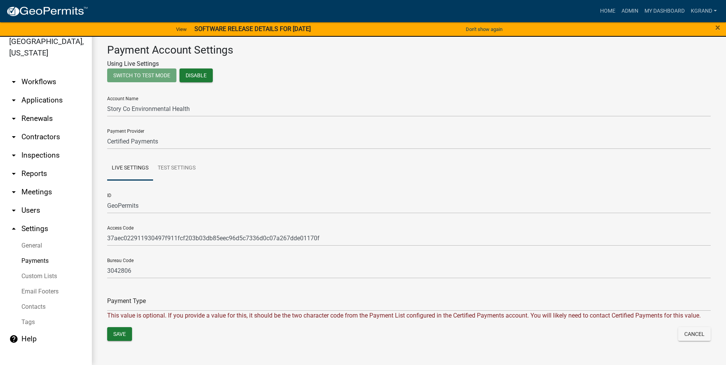
click at [166, 334] on div "Save" at bounding box center [255, 335] width 308 height 16
click at [32, 73] on link "arrow_drop_down Workflows" at bounding box center [46, 82] width 92 height 18
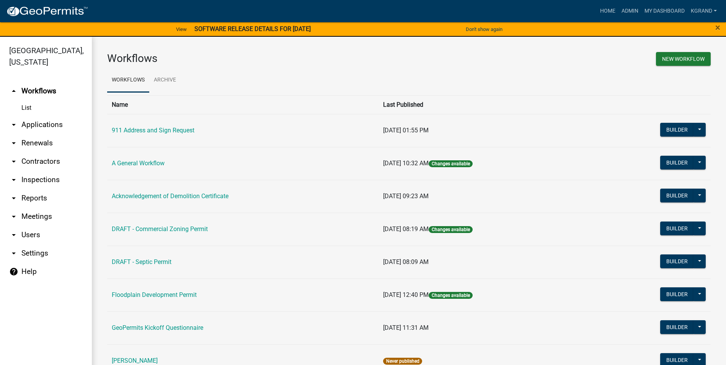
click at [23, 262] on link "help Help" at bounding box center [46, 271] width 92 height 18
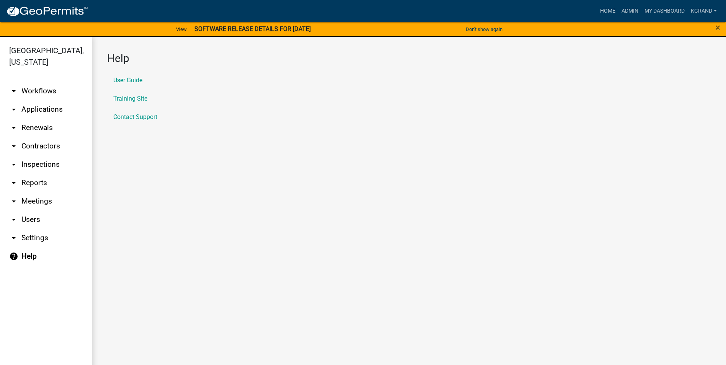
click at [123, 97] on link "Training Site" at bounding box center [130, 99] width 34 height 6
click at [127, 80] on link "User Guide" at bounding box center [127, 80] width 29 height 6
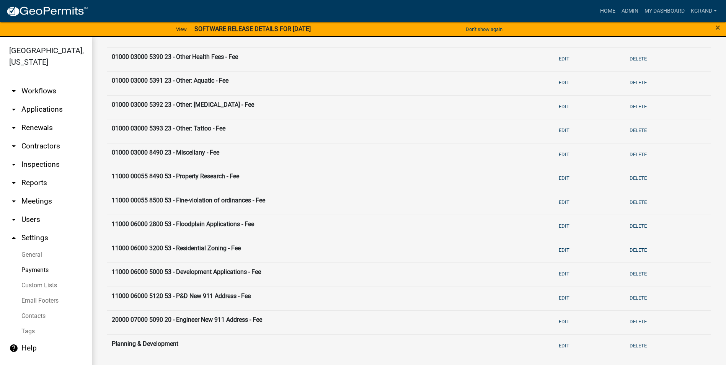
scroll to position [192, 0]
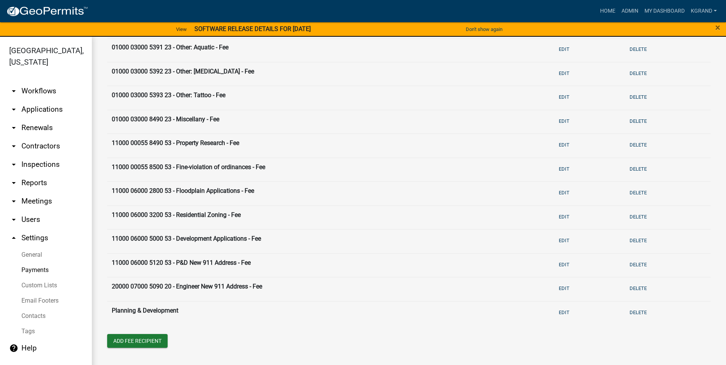
click at [249, 351] on div "01000 03000 2624 23 - Well Testing - Contract Edit Delete 01000 03000 2710 23 -…" at bounding box center [408, 139] width 603 height 441
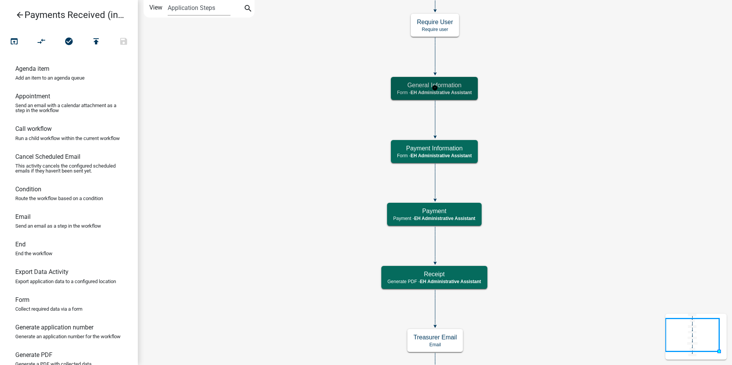
click at [418, 88] on h5 "General Information" at bounding box center [434, 84] width 75 height 7
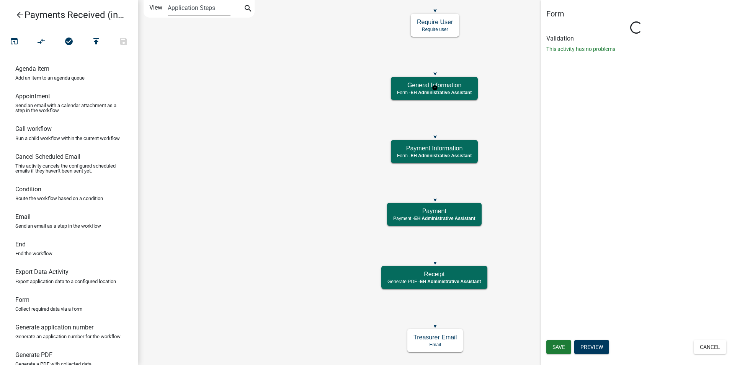
select select "DA3E3E5F-670D-4329-B60C-5CC8A4B2B679"
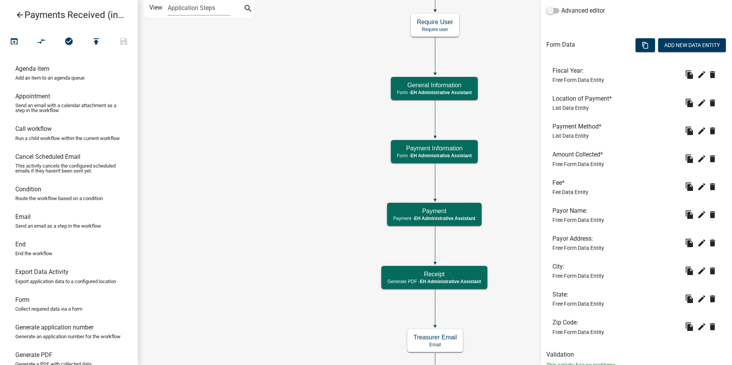
scroll to position [200, 0]
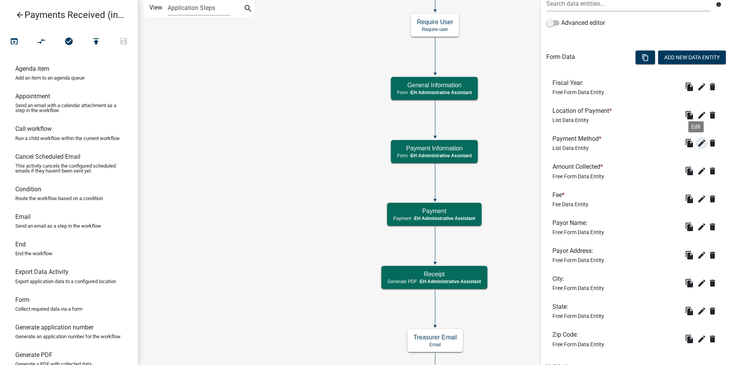
click at [697, 143] on icon "edit" at bounding box center [701, 142] width 9 height 9
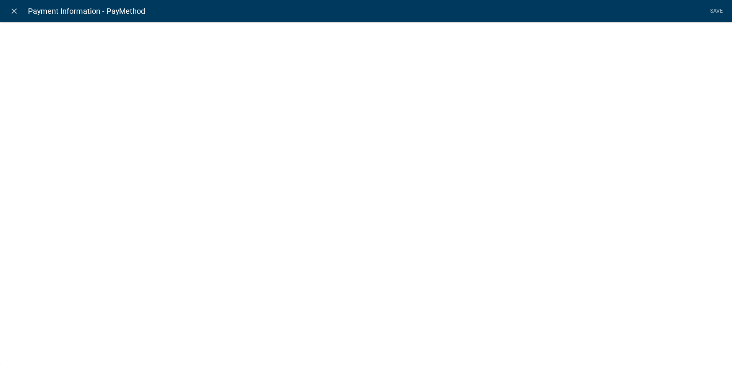
select select "list-data"
select select
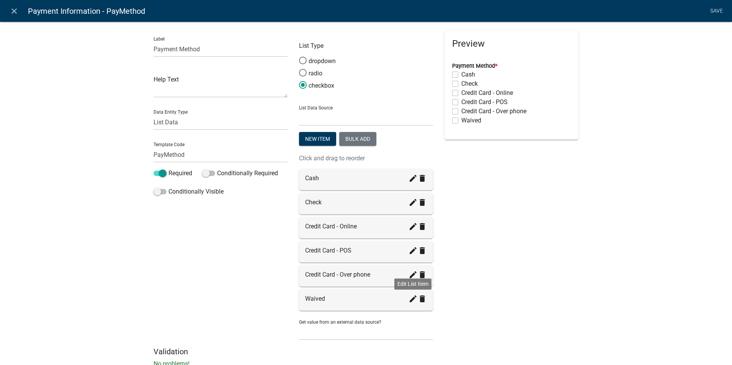
click at [408, 300] on icon "create" at bounding box center [412, 298] width 9 height 9
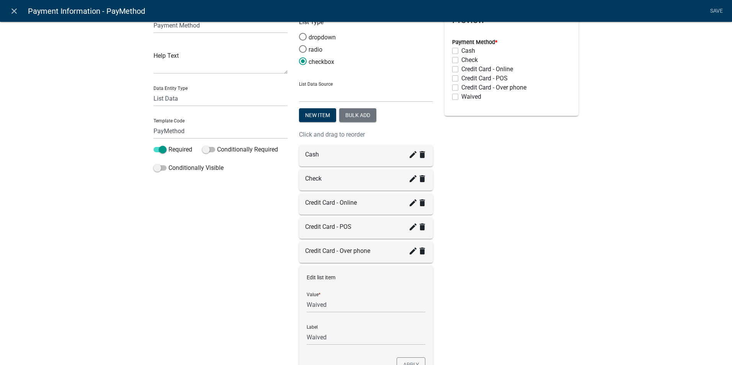
scroll to position [6, 0]
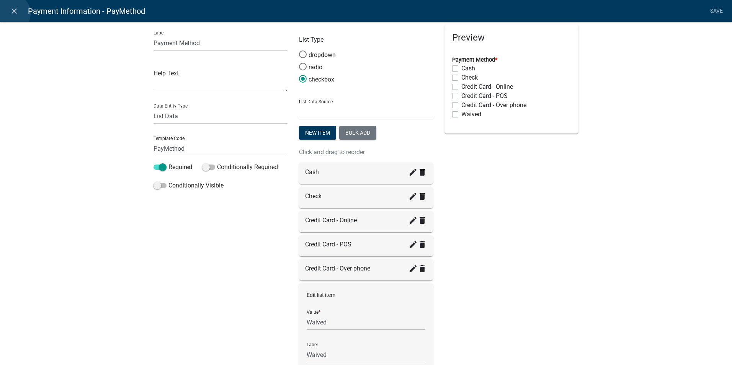
click at [11, 13] on icon "close" at bounding box center [14, 11] width 9 height 9
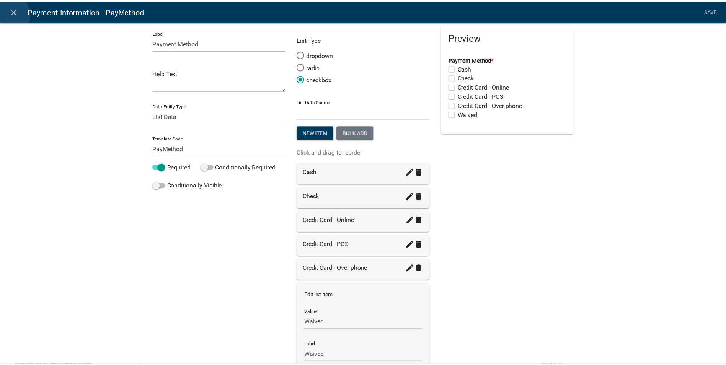
scroll to position [0, 0]
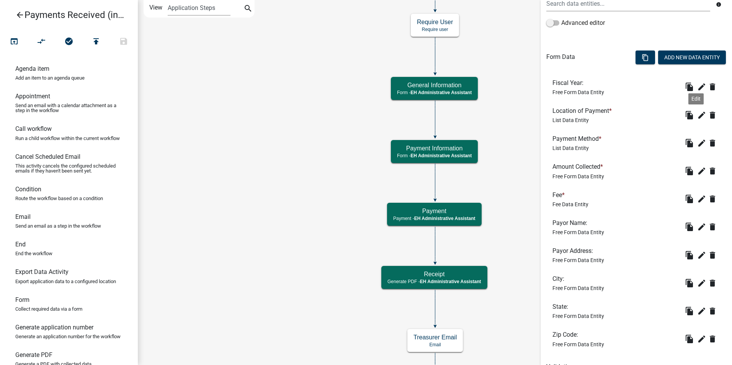
click at [697, 116] on icon "edit" at bounding box center [701, 115] width 9 height 9
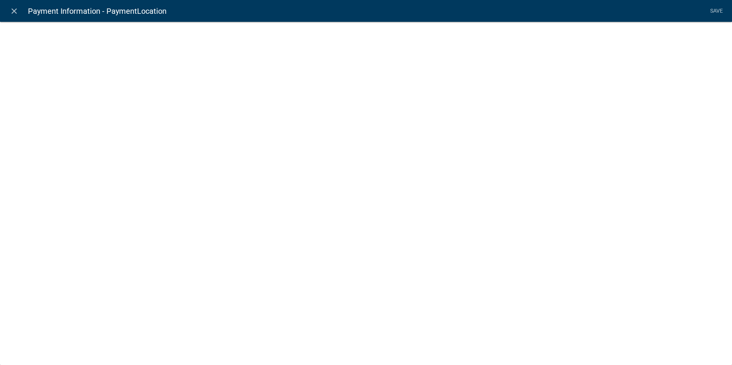
select select "list-data"
select select
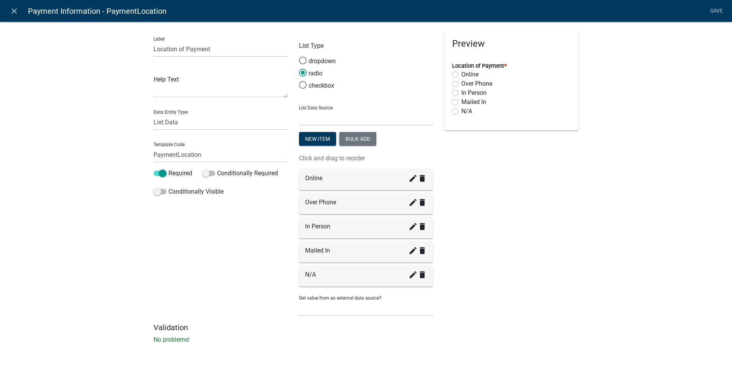
click at [16, 13] on icon "close" at bounding box center [14, 11] width 9 height 9
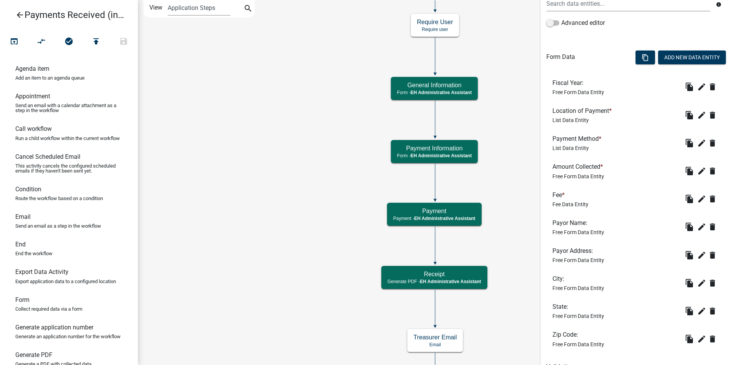
click at [21, 12] on icon "arrow_back" at bounding box center [19, 15] width 9 height 11
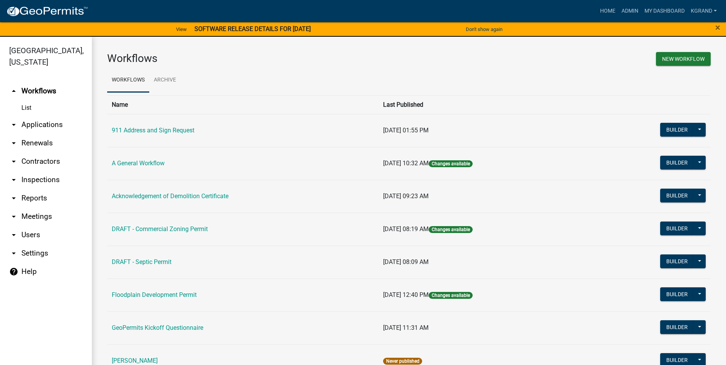
click at [10, 189] on link "arrow_drop_down Reports" at bounding box center [46, 198] width 92 height 18
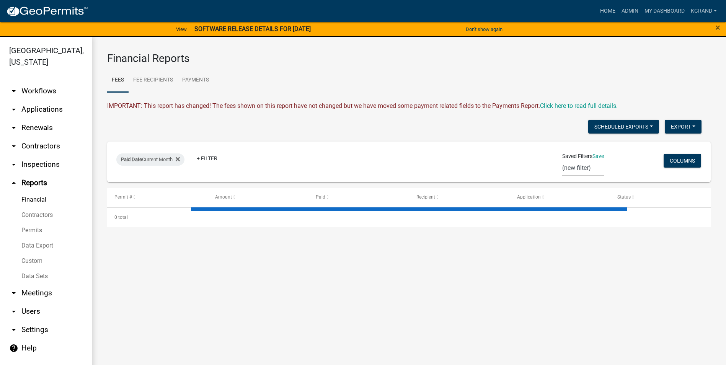
click at [30, 223] on link "Permits" at bounding box center [46, 230] width 92 height 15
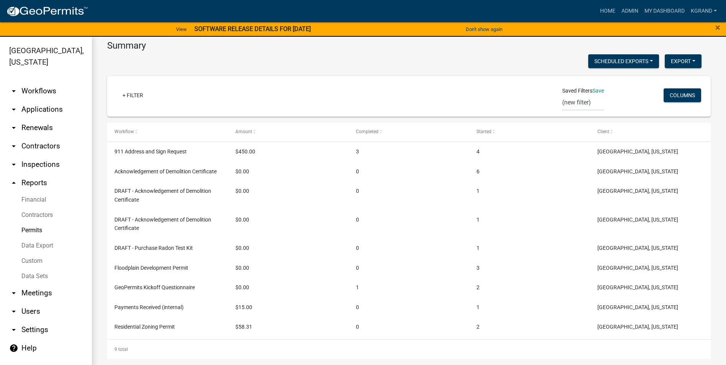
scroll to position [9, 0]
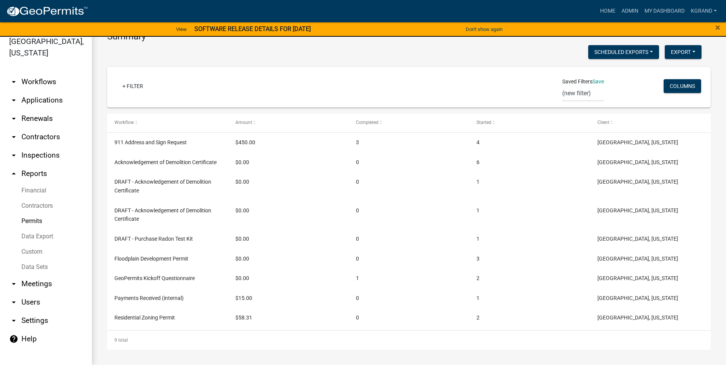
click at [152, 212] on span "DRAFT - Acknowledgement of Demolition Certificate" at bounding box center [162, 214] width 97 height 15
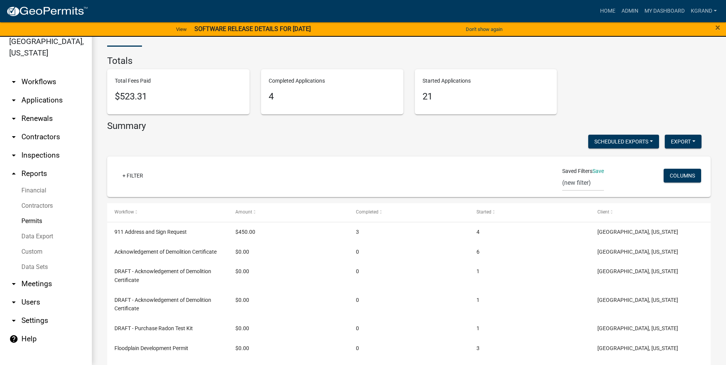
scroll to position [50, 0]
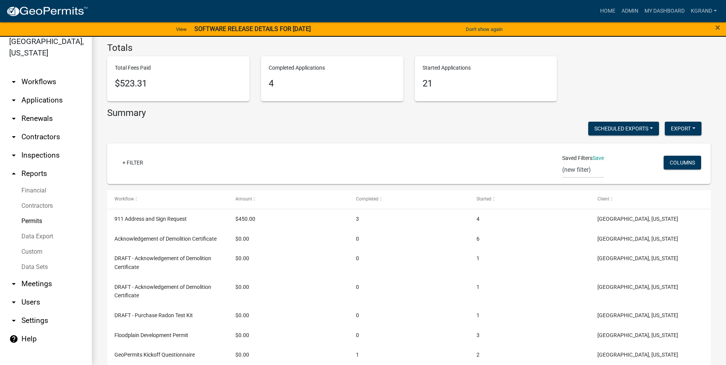
click at [132, 165] on link "+ Filter" at bounding box center [132, 163] width 33 height 14
click at [679, 161] on button "Columns" at bounding box center [681, 163] width 37 height 14
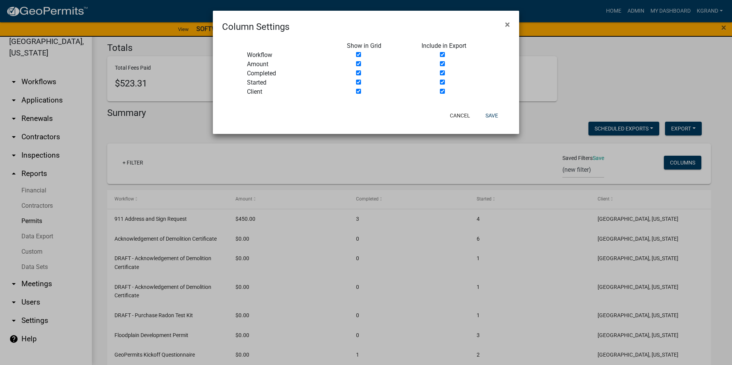
click at [679, 161] on ngb-modal-window "Column Settings × Show in Grid Include in Export Workflow Amount Completed Star…" at bounding box center [366, 182] width 732 height 365
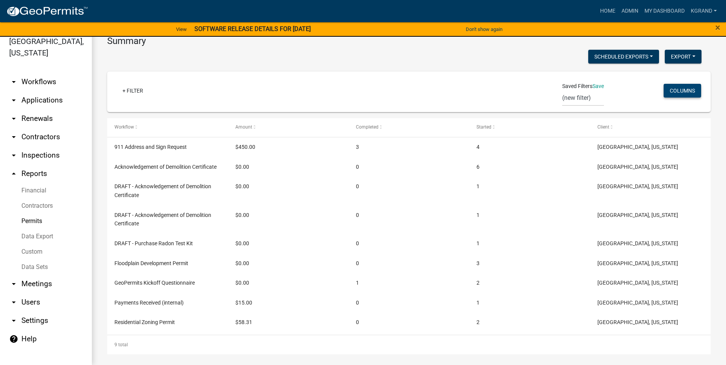
scroll to position [126, 0]
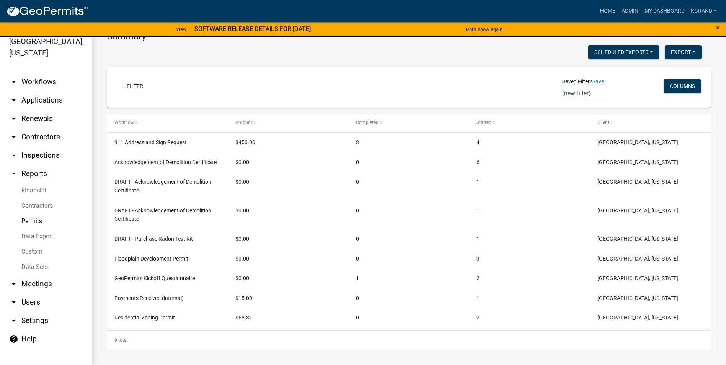
click at [142, 184] on span "DRAFT - Acknowledgement of Demolition Certificate" at bounding box center [162, 186] width 97 height 15
click at [141, 211] on span "DRAFT - Acknowledgement of Demolition Certificate" at bounding box center [162, 214] width 97 height 15
drag, startPoint x: 33, startPoint y: 222, endPoint x: 41, endPoint y: 222, distance: 8.0
click at [33, 229] on link "Data Export" at bounding box center [46, 236] width 92 height 15
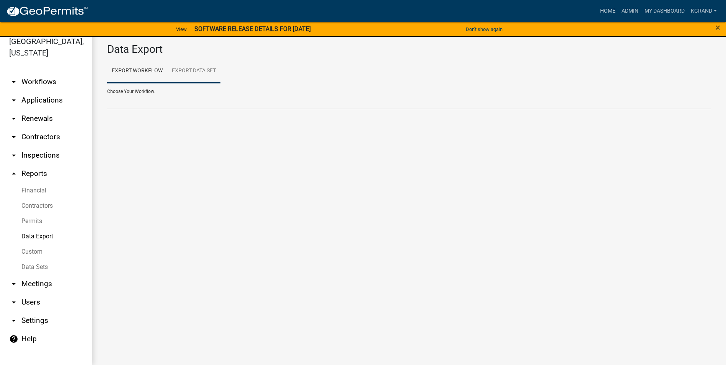
click at [185, 72] on link "Export Data Set" at bounding box center [193, 71] width 53 height 24
click at [147, 68] on link "Export Workflow" at bounding box center [137, 71] width 60 height 24
click at [29, 244] on link "Custom" at bounding box center [46, 251] width 92 height 15
click at [29, 259] on link "Data Sets" at bounding box center [46, 266] width 92 height 15
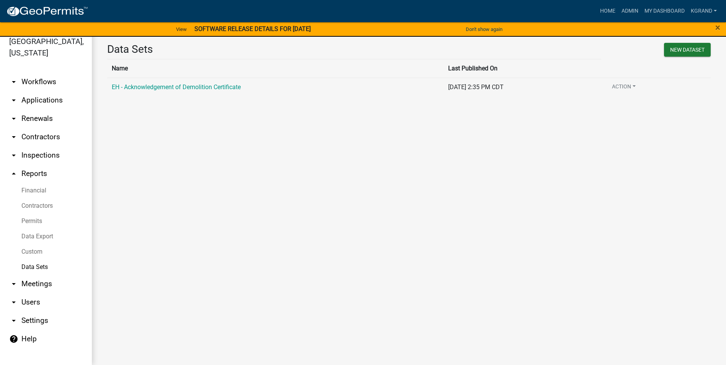
click at [196, 86] on link "EH - Acknowledgement of Demolition Certificate" at bounding box center [176, 86] width 129 height 7
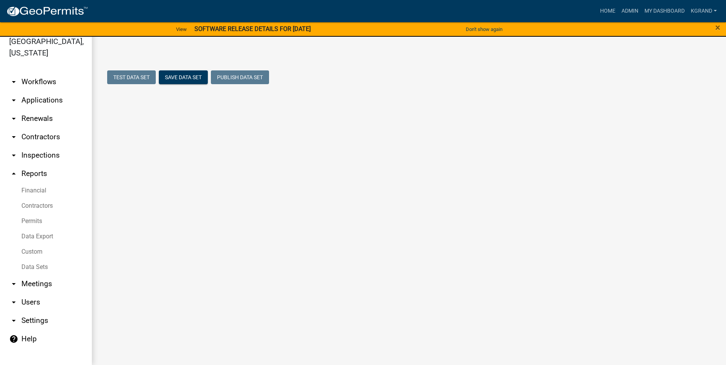
select select "Create Date"
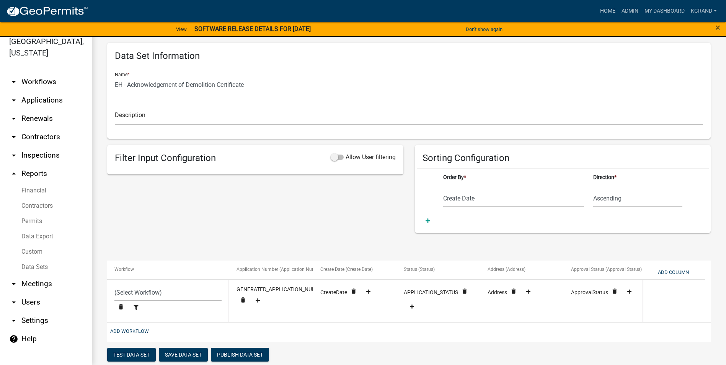
scroll to position [20, 0]
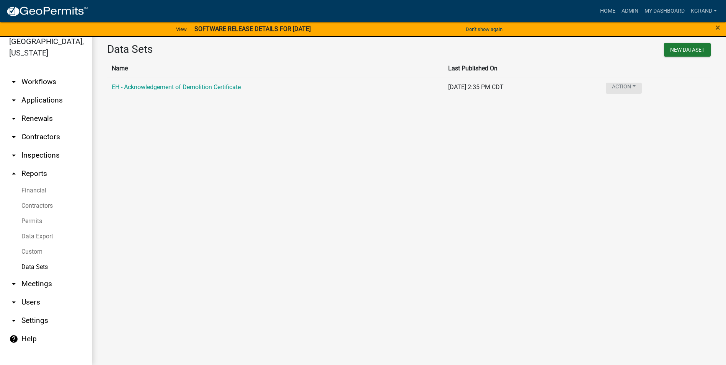
click at [642, 86] on button "Action" at bounding box center [624, 88] width 36 height 11
click at [553, 178] on main "Data Sets New DataSet Name Last Published On EH - Acknowledgement of Demolition…" at bounding box center [409, 196] width 634 height 337
click at [28, 293] on link "arrow_drop_down Users" at bounding box center [46, 302] width 92 height 18
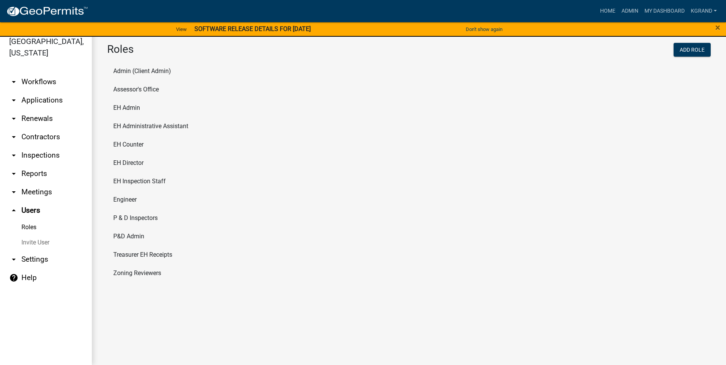
click at [30, 165] on link "arrow_drop_down Reports" at bounding box center [46, 174] width 92 height 18
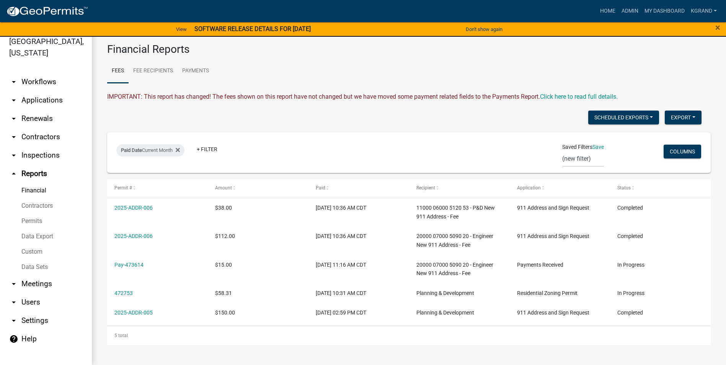
click at [28, 146] on link "arrow_drop_down Inspections" at bounding box center [46, 155] width 92 height 18
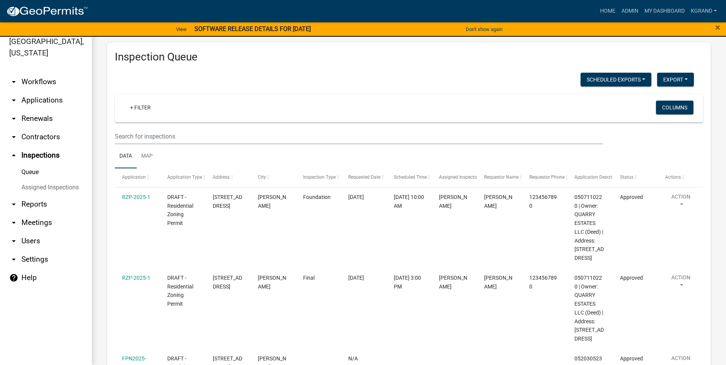
click at [26, 128] on link "arrow_drop_down Contractors" at bounding box center [46, 137] width 92 height 18
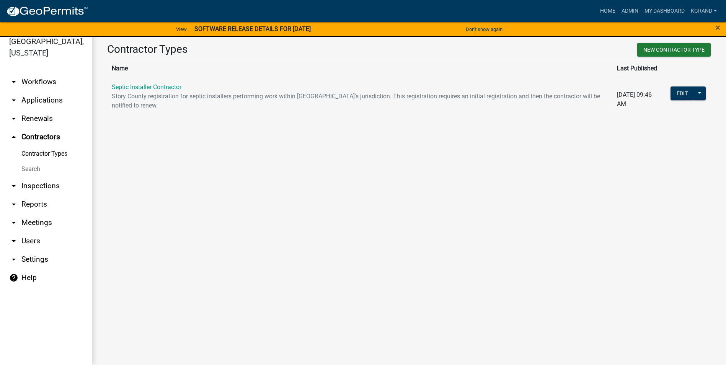
click at [28, 109] on link "arrow_drop_down Renewals" at bounding box center [46, 118] width 92 height 18
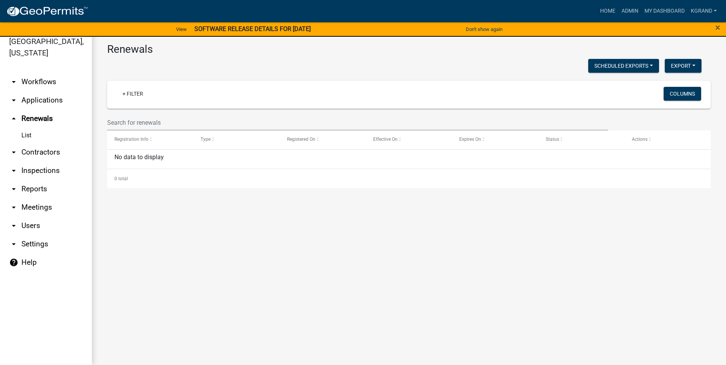
click at [28, 95] on link "arrow_drop_down Applications" at bounding box center [46, 100] width 92 height 18
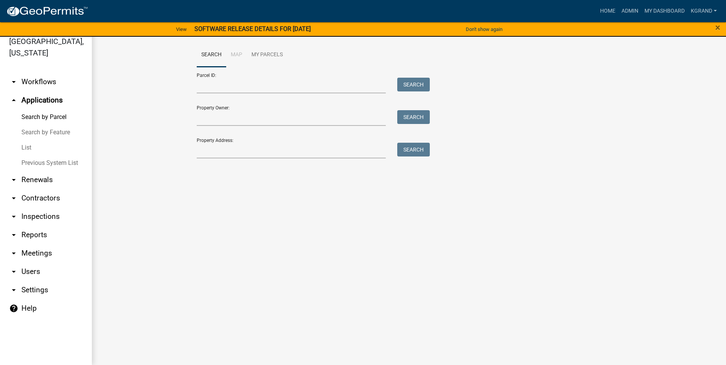
click at [28, 91] on link "arrow_drop_up Applications" at bounding box center [46, 100] width 92 height 18
click at [29, 73] on link "arrow_drop_down Workflows" at bounding box center [46, 82] width 92 height 18
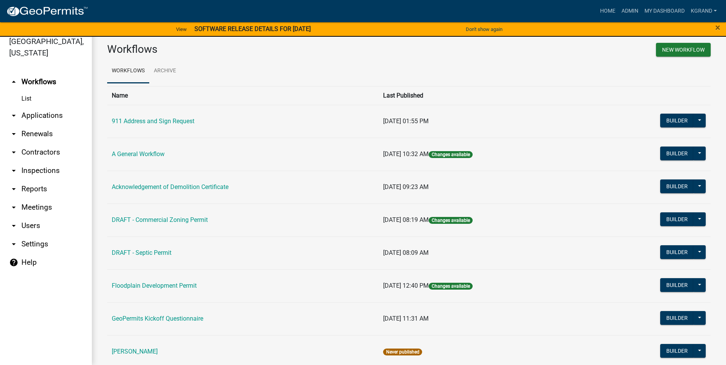
click at [49, 298] on ul "arrow_drop_up Workflows List arrow_drop_down Applications Search by Parcel Sear…" at bounding box center [46, 216] width 92 height 298
click at [26, 180] on link "arrow_drop_down Reports" at bounding box center [46, 189] width 92 height 18
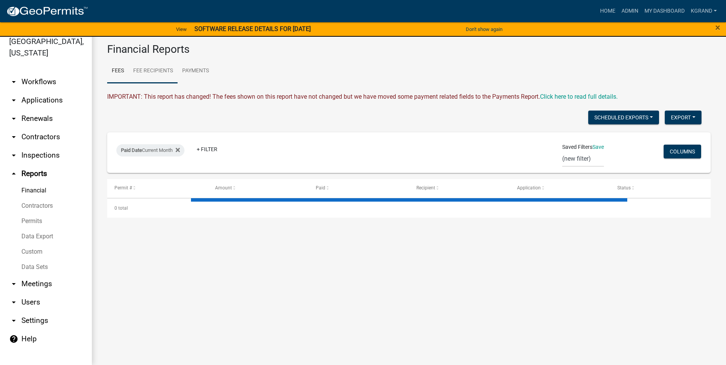
click at [147, 70] on link "Fee Recipients" at bounding box center [153, 71] width 49 height 24
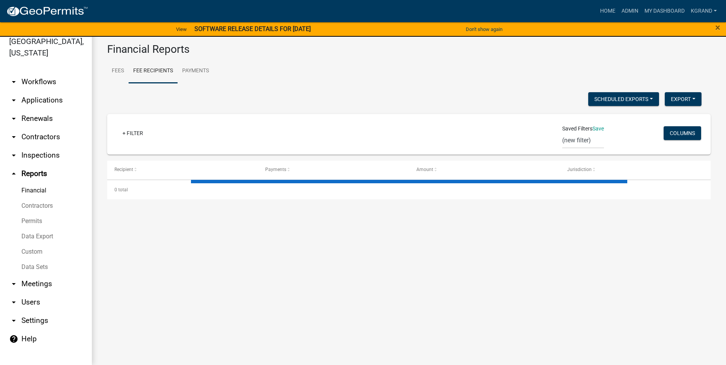
click at [45, 198] on link "Contractors" at bounding box center [46, 205] width 92 height 15
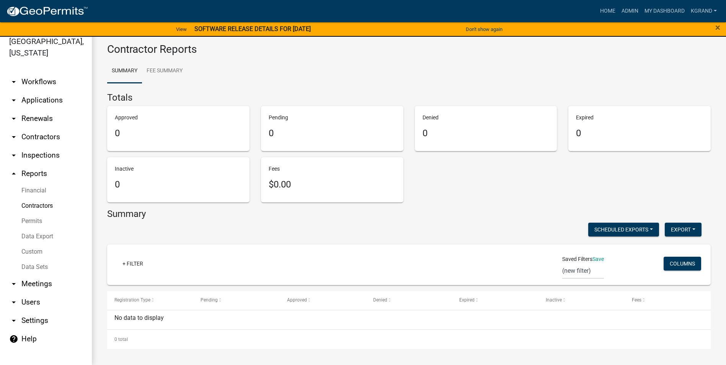
click at [33, 213] on link "Permits" at bounding box center [46, 220] width 92 height 15
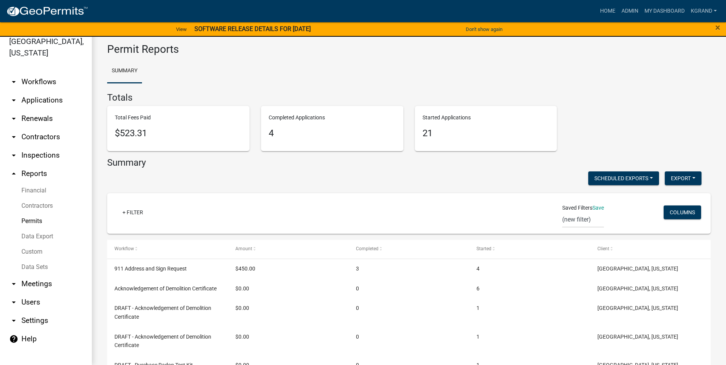
click at [122, 213] on link "+ Filter" at bounding box center [132, 212] width 33 height 14
click at [114, 235] on input "text" at bounding box center [134, 234] width 70 height 16
click at [112, 253] on li "Workflow" at bounding box center [134, 253] width 70 height 18
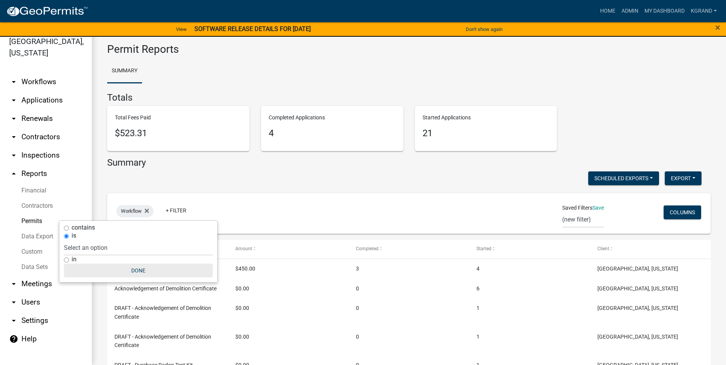
click at [129, 272] on button "Done" at bounding box center [138, 271] width 149 height 14
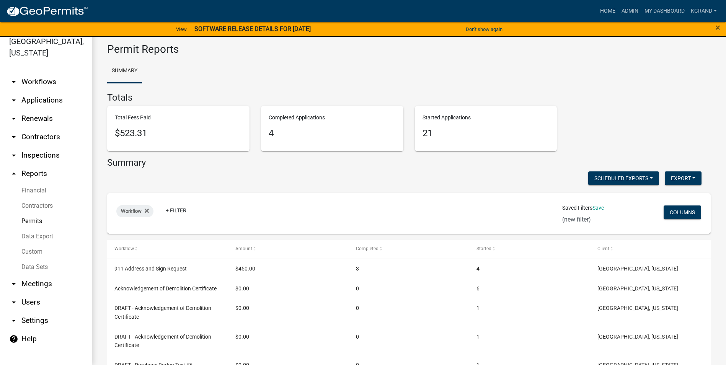
click at [143, 184] on div "Scheduled Exports + Create New Export Excel Format (.xlsx) CSV Format (.csv)" at bounding box center [404, 179] width 606 height 16
click at [145, 211] on icon at bounding box center [147, 211] width 4 height 6
click at [644, 176] on button "Scheduled Exports" at bounding box center [623, 178] width 71 height 14
click at [679, 175] on button "Export" at bounding box center [683, 178] width 37 height 14
click at [655, 128] on div "Total Fees Paid $523.31 Completed Applications 4 Started Applications 21" at bounding box center [408, 131] width 615 height 51
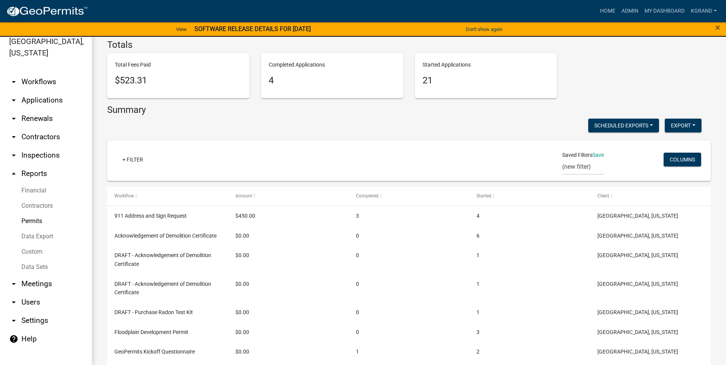
scroll to position [126, 0]
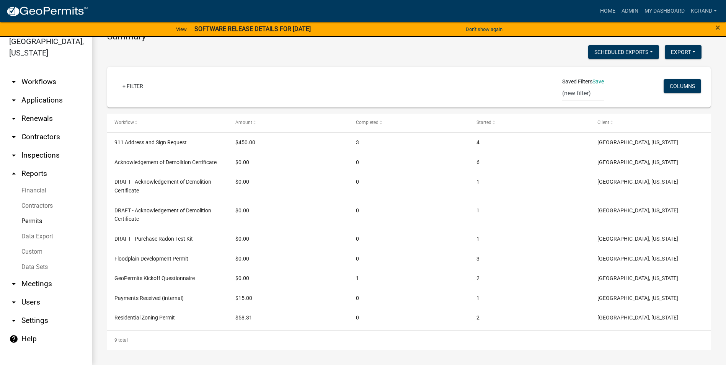
click at [121, 179] on span "DRAFT - Acknowledgement of Demolition Certificate" at bounding box center [162, 186] width 97 height 15
click at [121, 181] on span "DRAFT - Acknowledgement of Demolition Certificate" at bounding box center [162, 186] width 97 height 15
click at [143, 347] on div "9 total" at bounding box center [408, 340] width 603 height 19
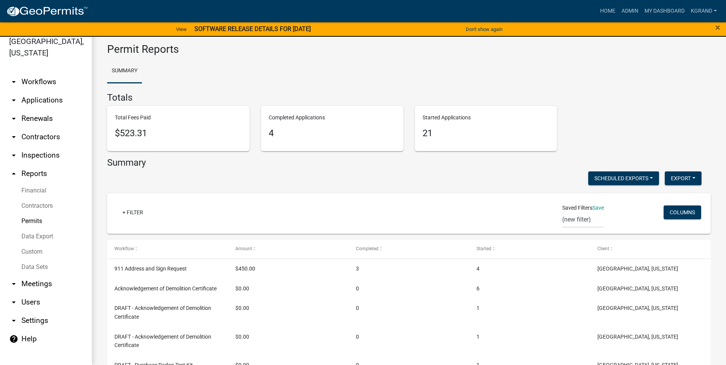
scroll to position [0, 0]
